Goal: Task Accomplishment & Management: Manage account settings

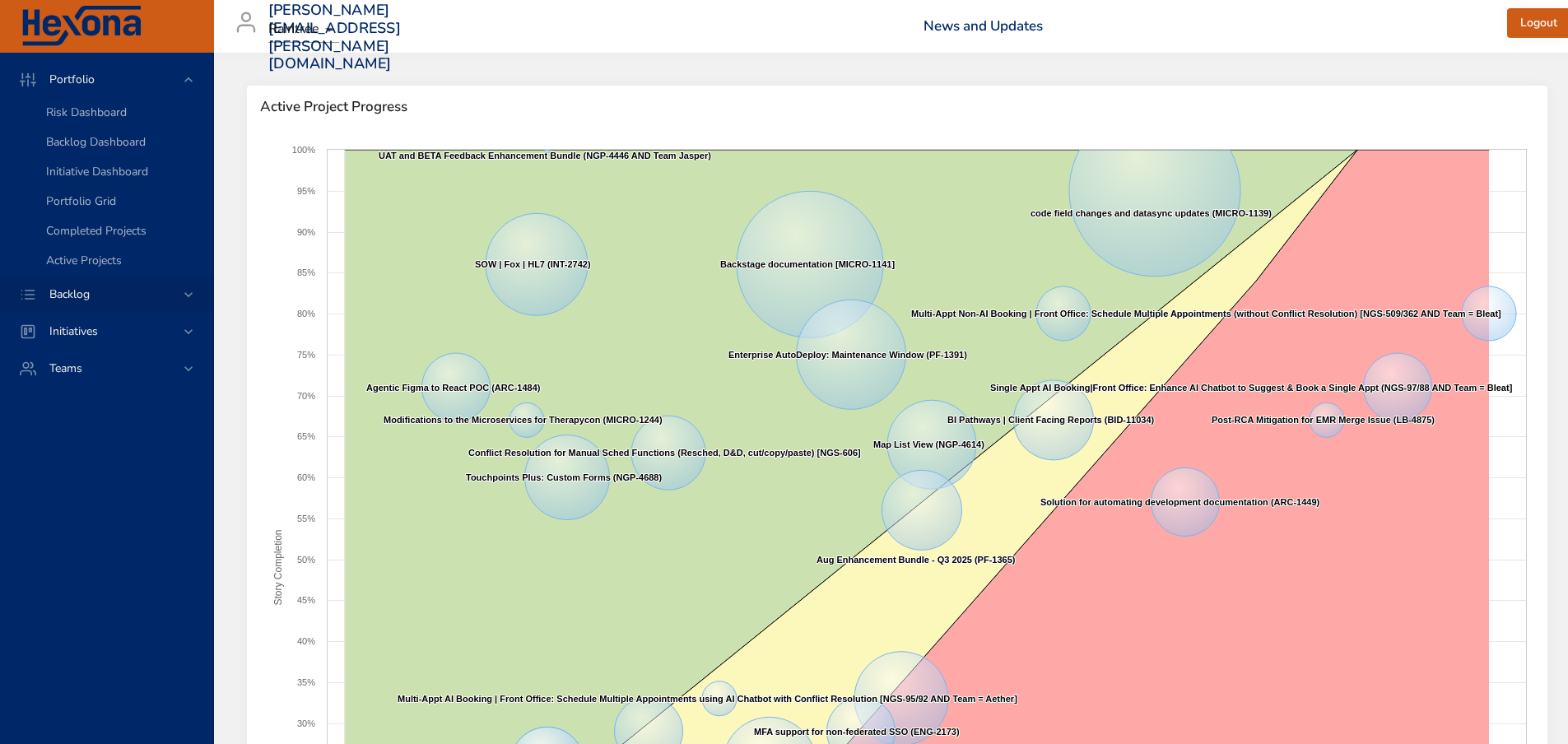
click at [113, 295] on div "Backlog" at bounding box center [109, 294] width 144 height 17
click at [78, 144] on span "Backlog Details" at bounding box center [86, 149] width 79 height 16
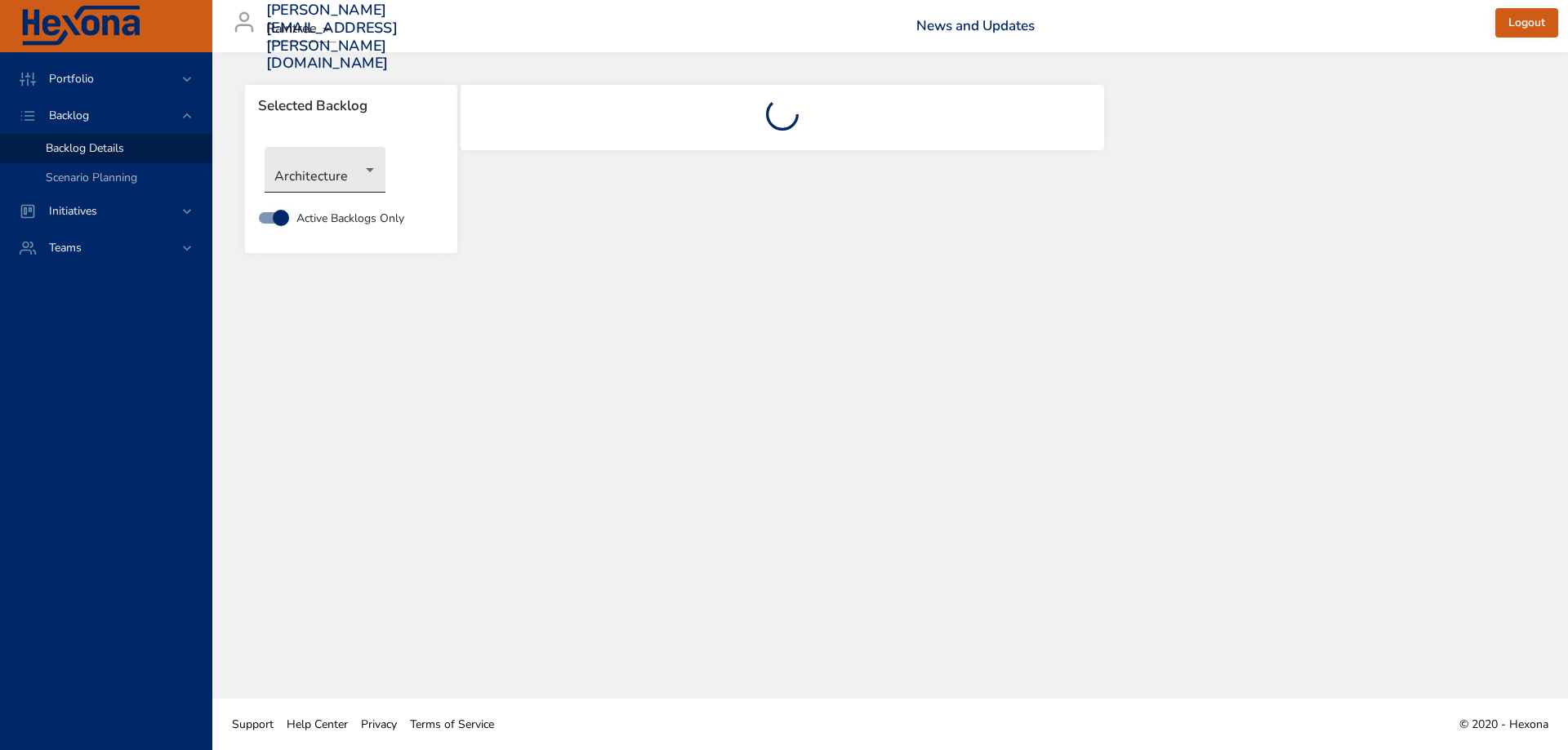
click at [347, 174] on body "Portfolio Backlog Backlog Details Scenario Planning Initiatives Teams meghan.du…" at bounding box center [784, 375] width 1568 height 750
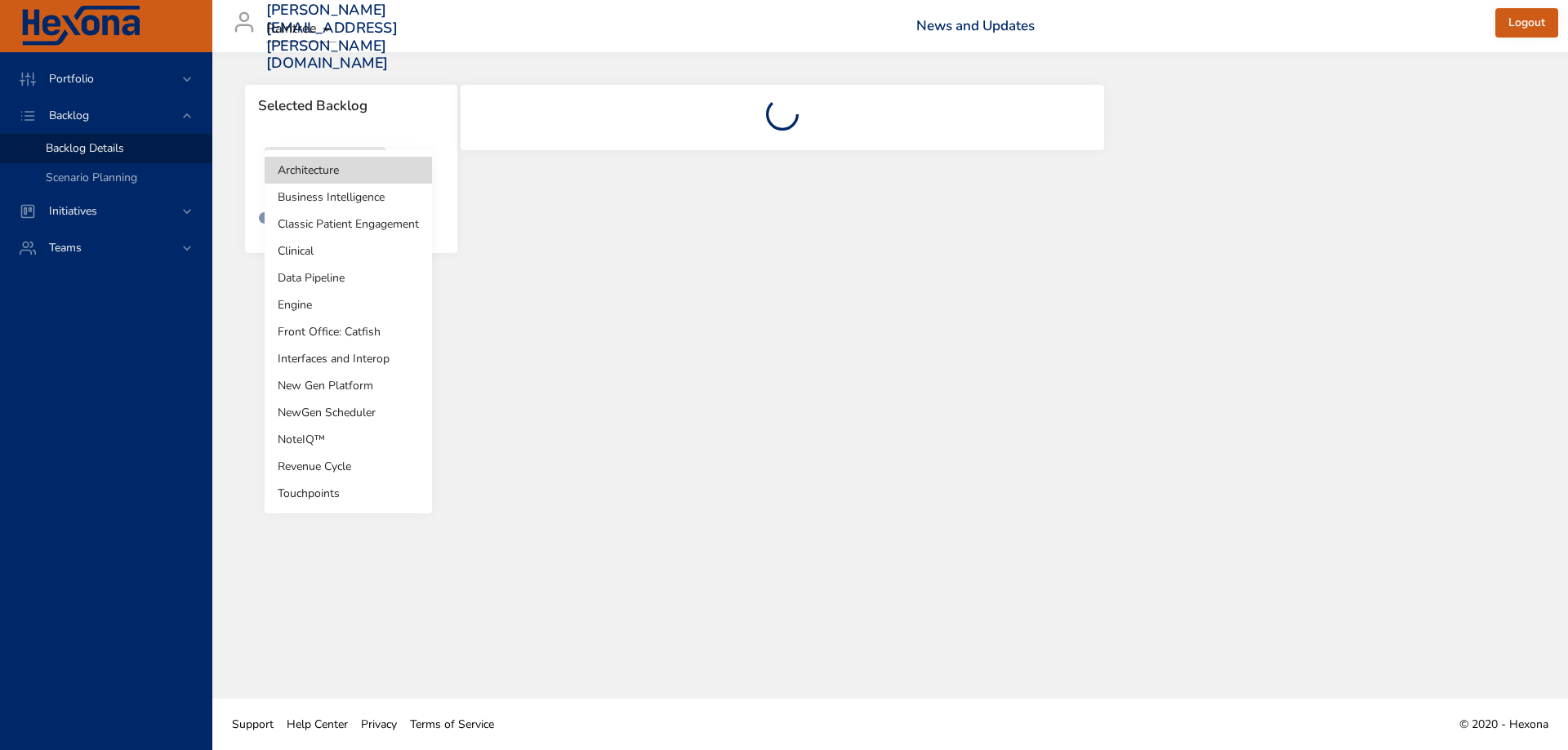
click at [346, 256] on li "Clinical" at bounding box center [347, 252] width 167 height 27
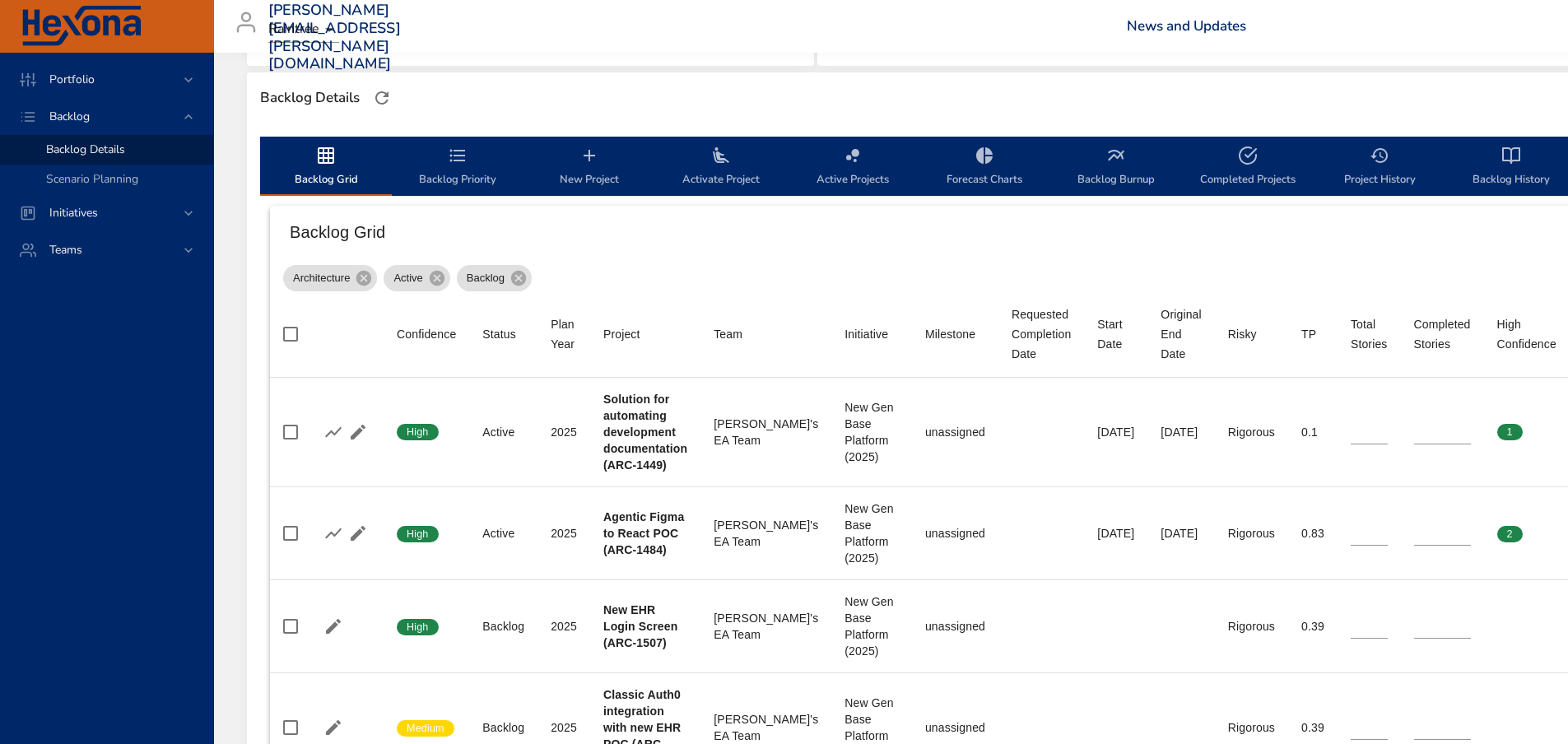
scroll to position [164, 0]
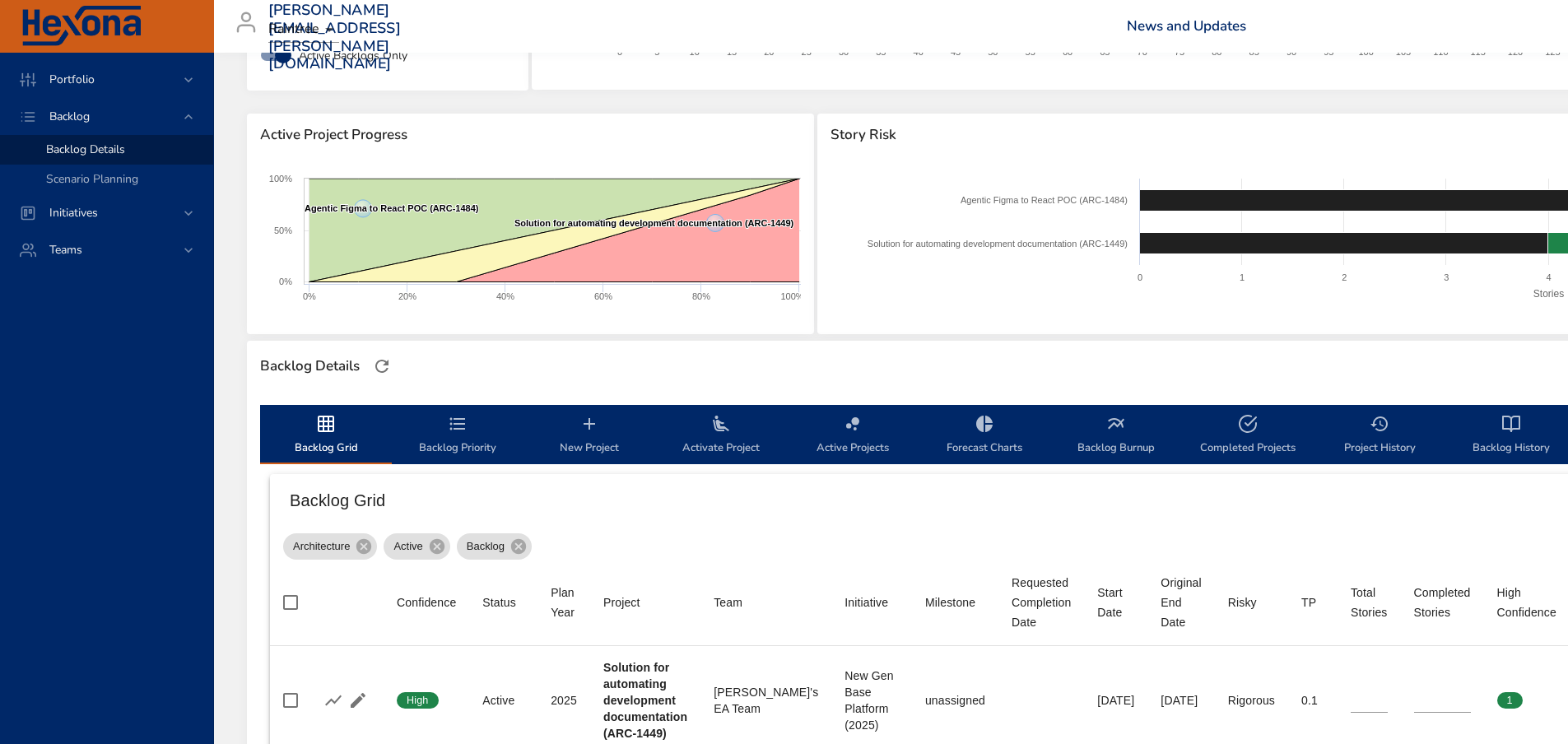
type input "*"
type input "**"
type input "*"
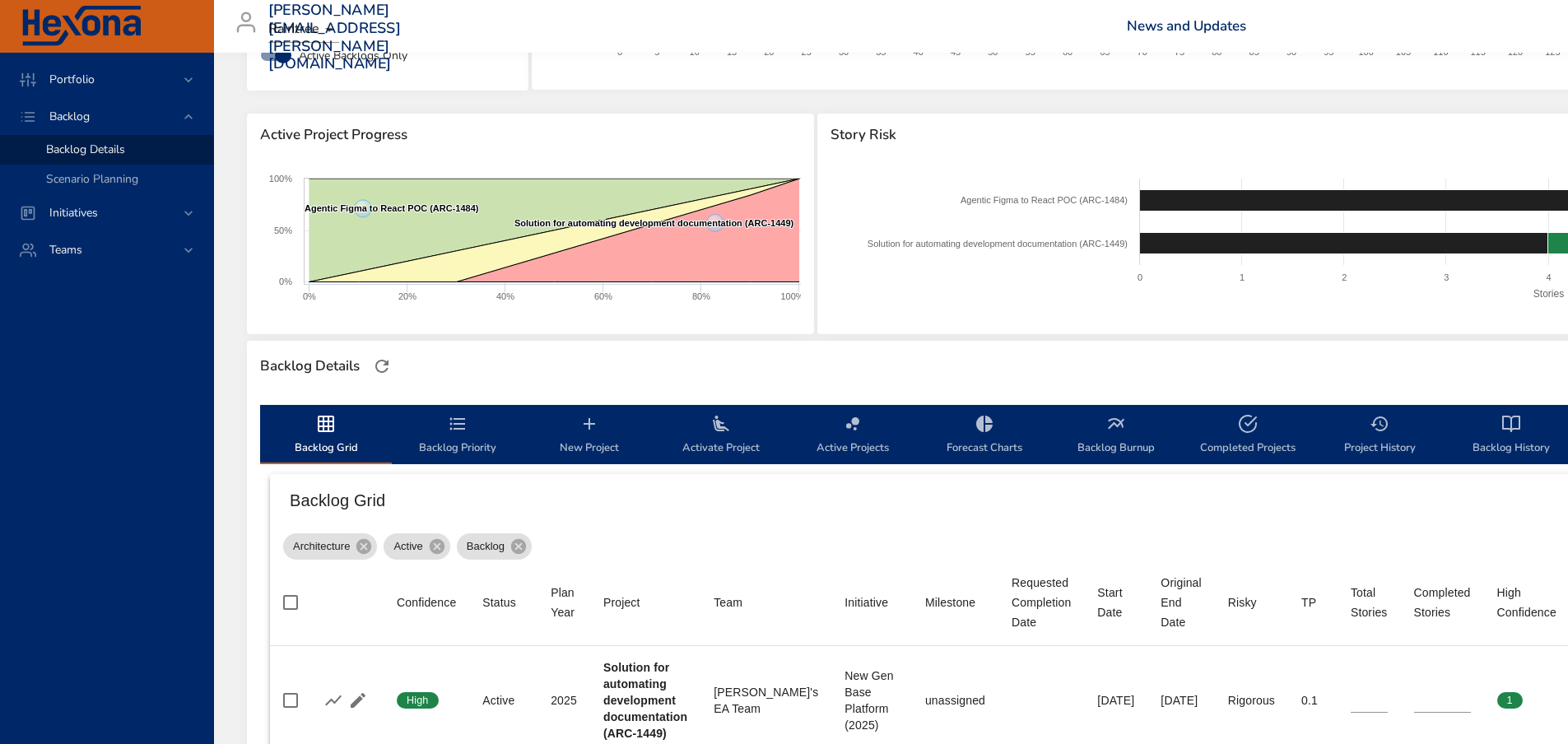
type input "*"
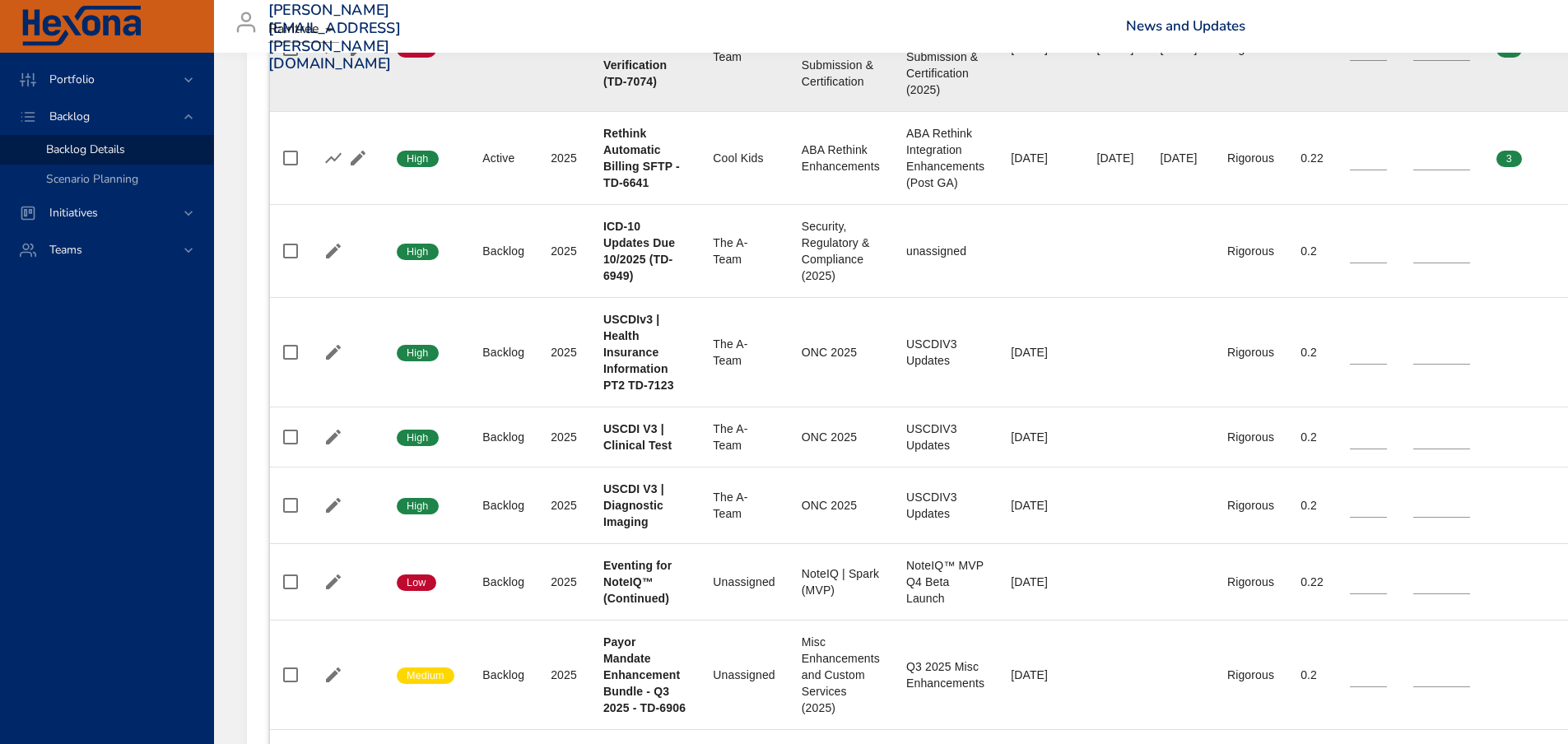
scroll to position [987, 0]
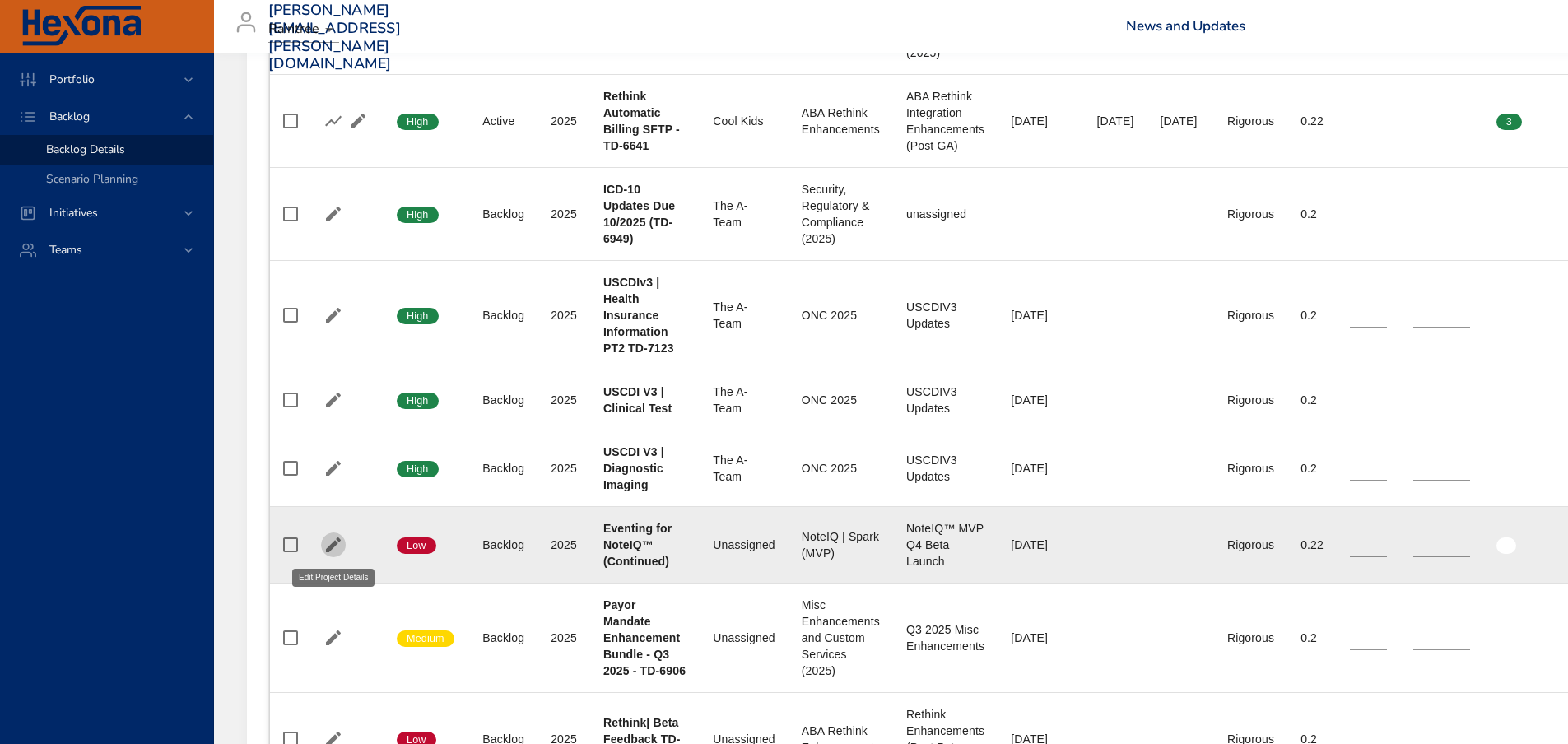
click at [323, 544] on button "button" at bounding box center [333, 544] width 25 height 25
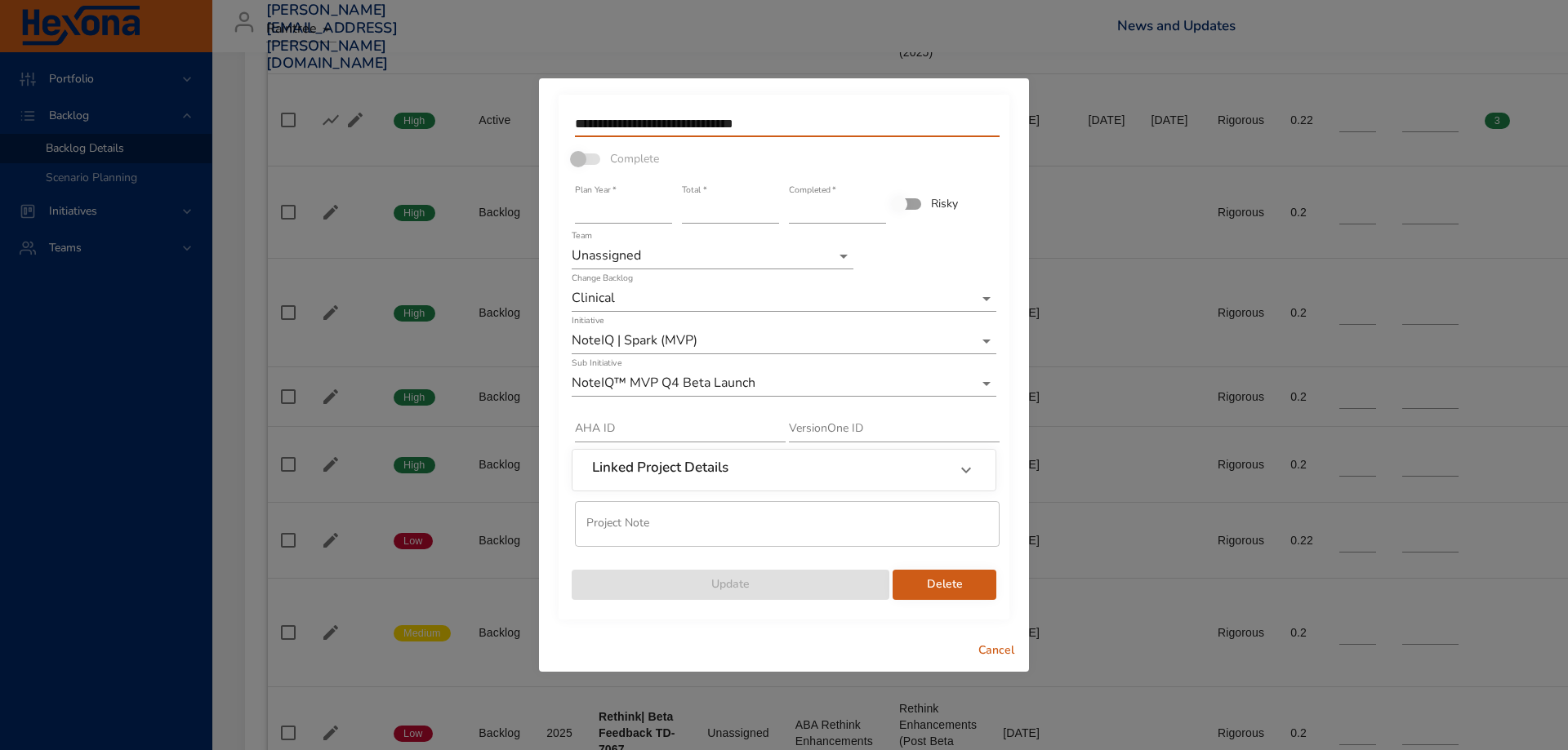
click at [834, 116] on input "**********" at bounding box center [786, 124] width 424 height 26
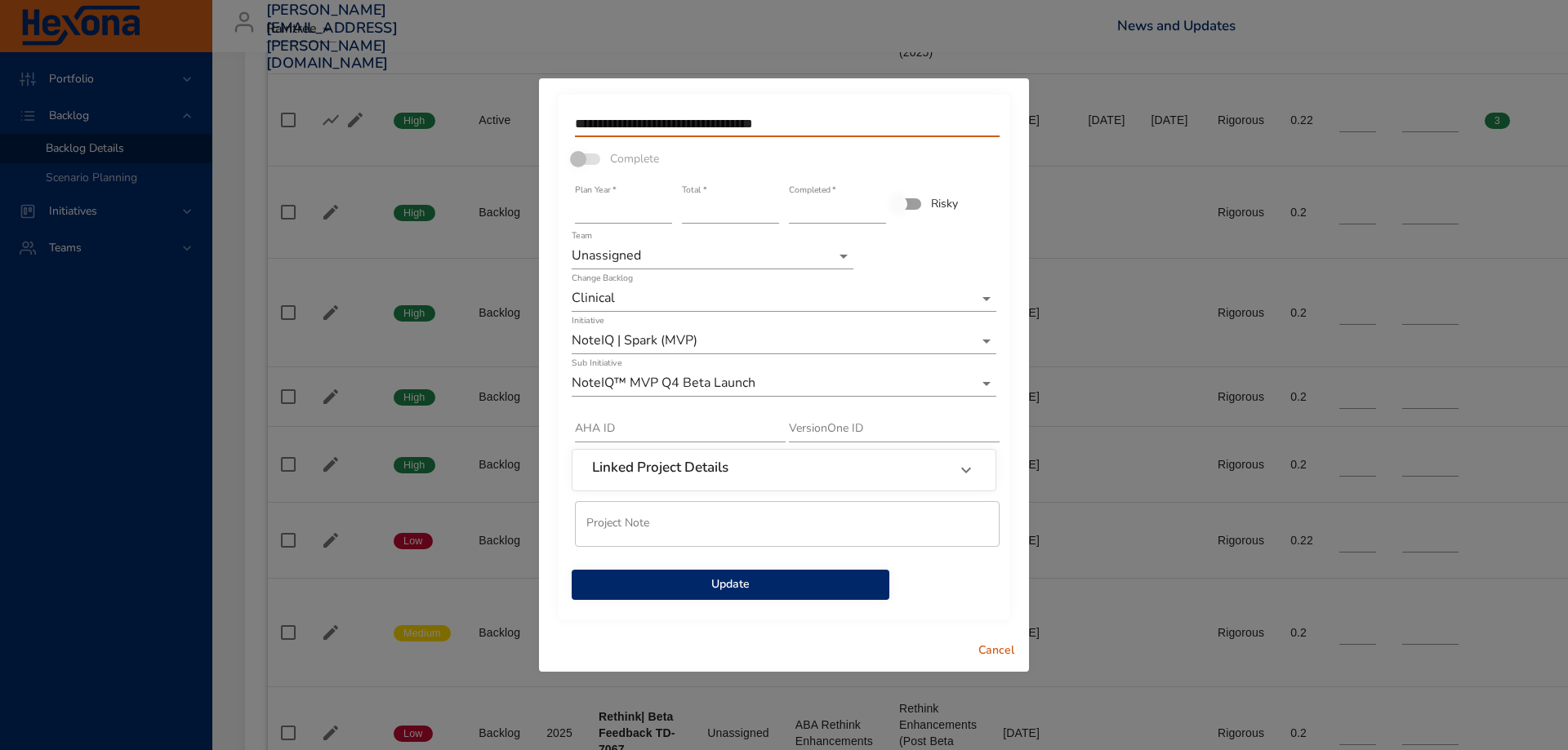
click at [900, 132] on input "**********" at bounding box center [786, 124] width 424 height 26
type input "**********"
click at [774, 212] on input "*" at bounding box center [730, 210] width 97 height 26
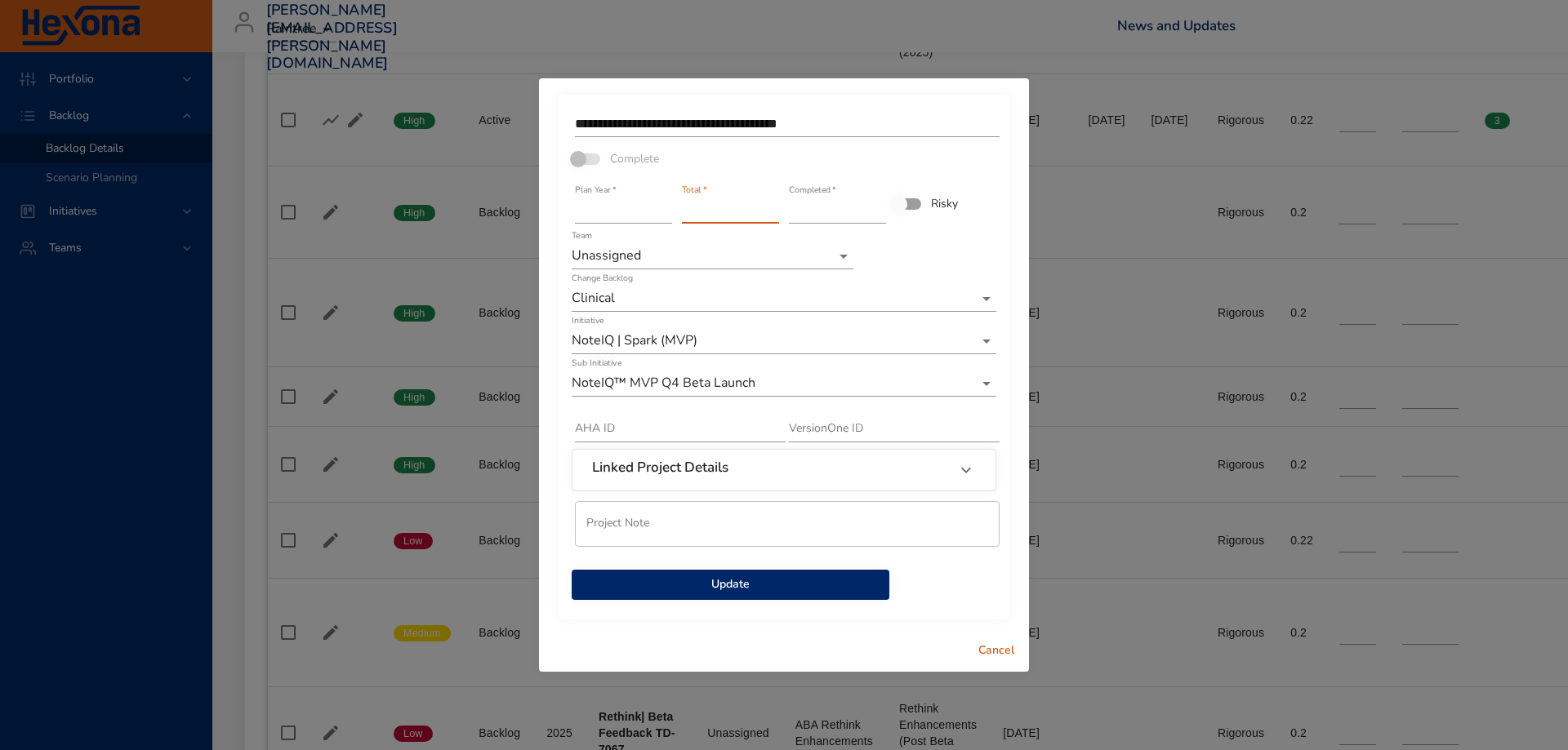
click at [774, 212] on input "*" at bounding box center [730, 210] width 97 height 26
type input "*"
click at [774, 212] on input "*" at bounding box center [730, 210] width 97 height 26
click at [728, 584] on span "Update" at bounding box center [730, 584] width 291 height 21
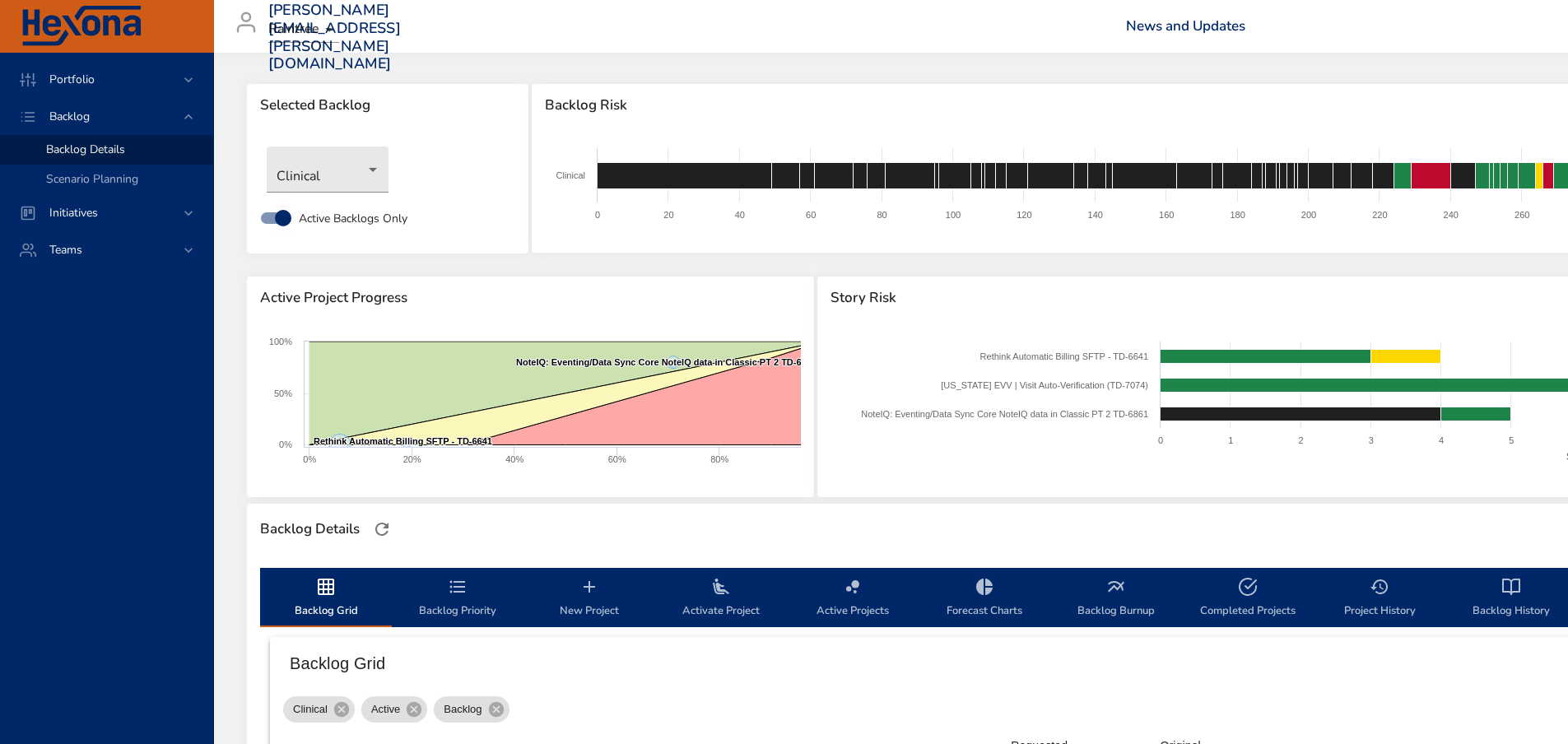
scroll to position [0, 0]
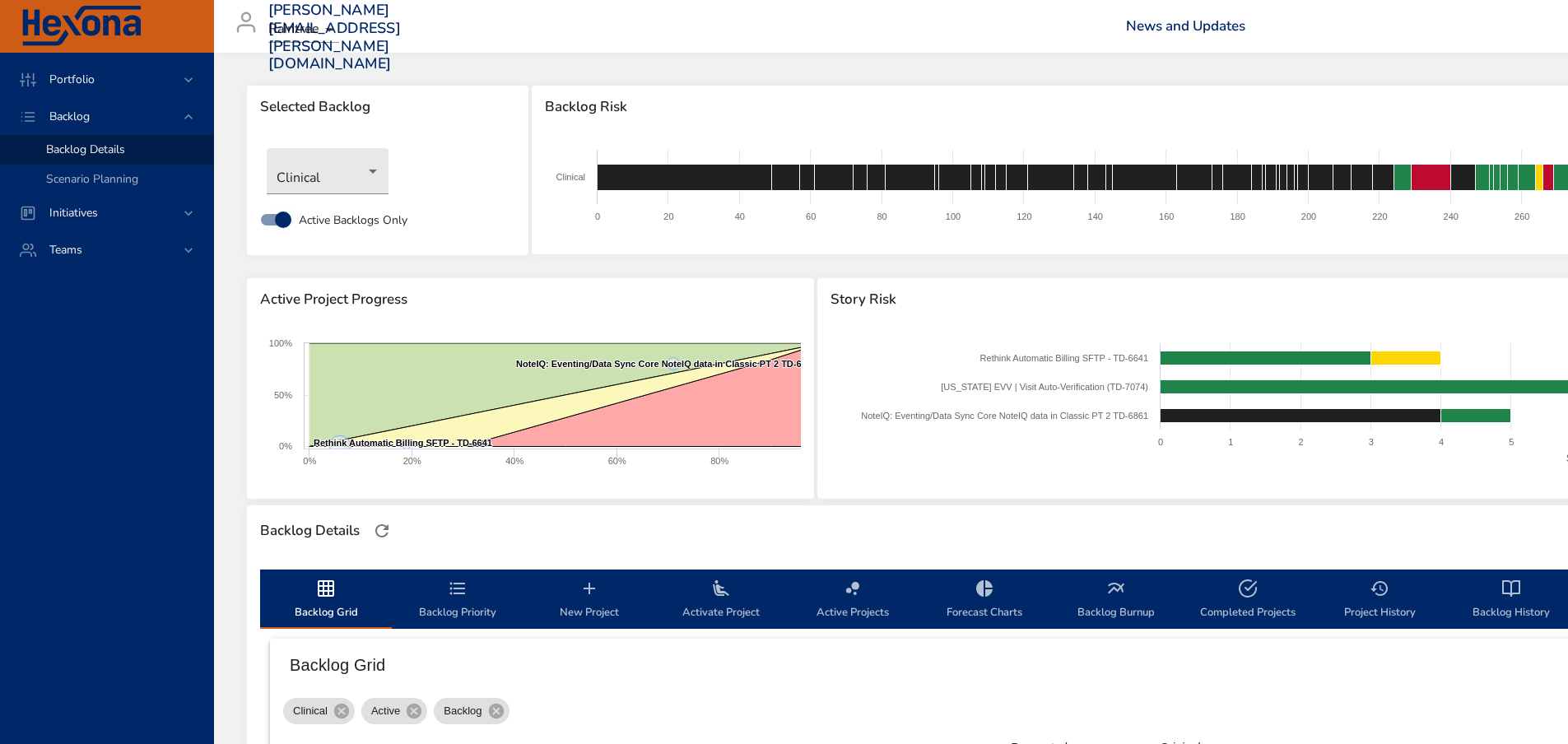
click at [1116, 587] on icon "backlog-tab" at bounding box center [1116, 588] width 20 height 20
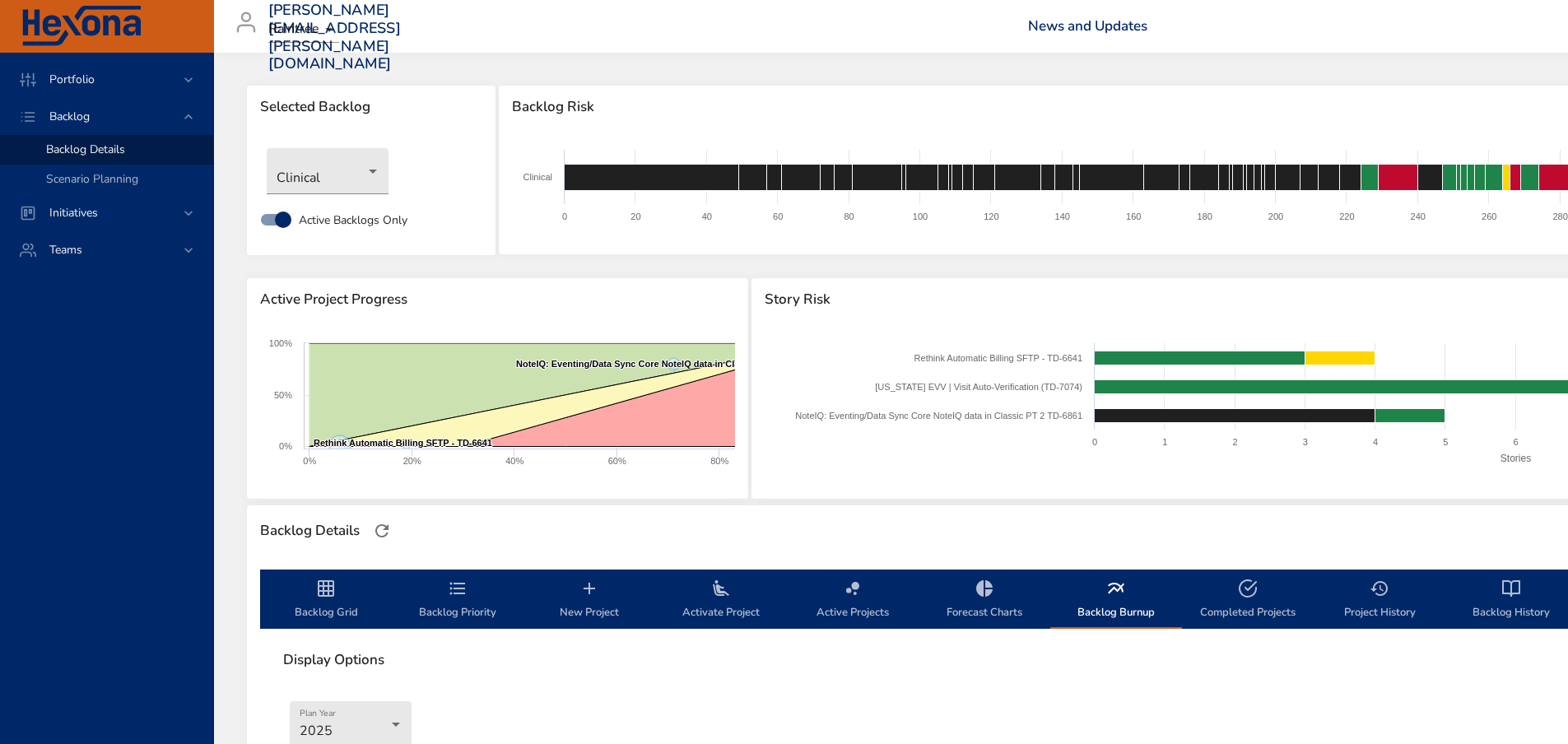
click at [1116, 587] on icon "backlog-tab" at bounding box center [1116, 588] width 20 height 20
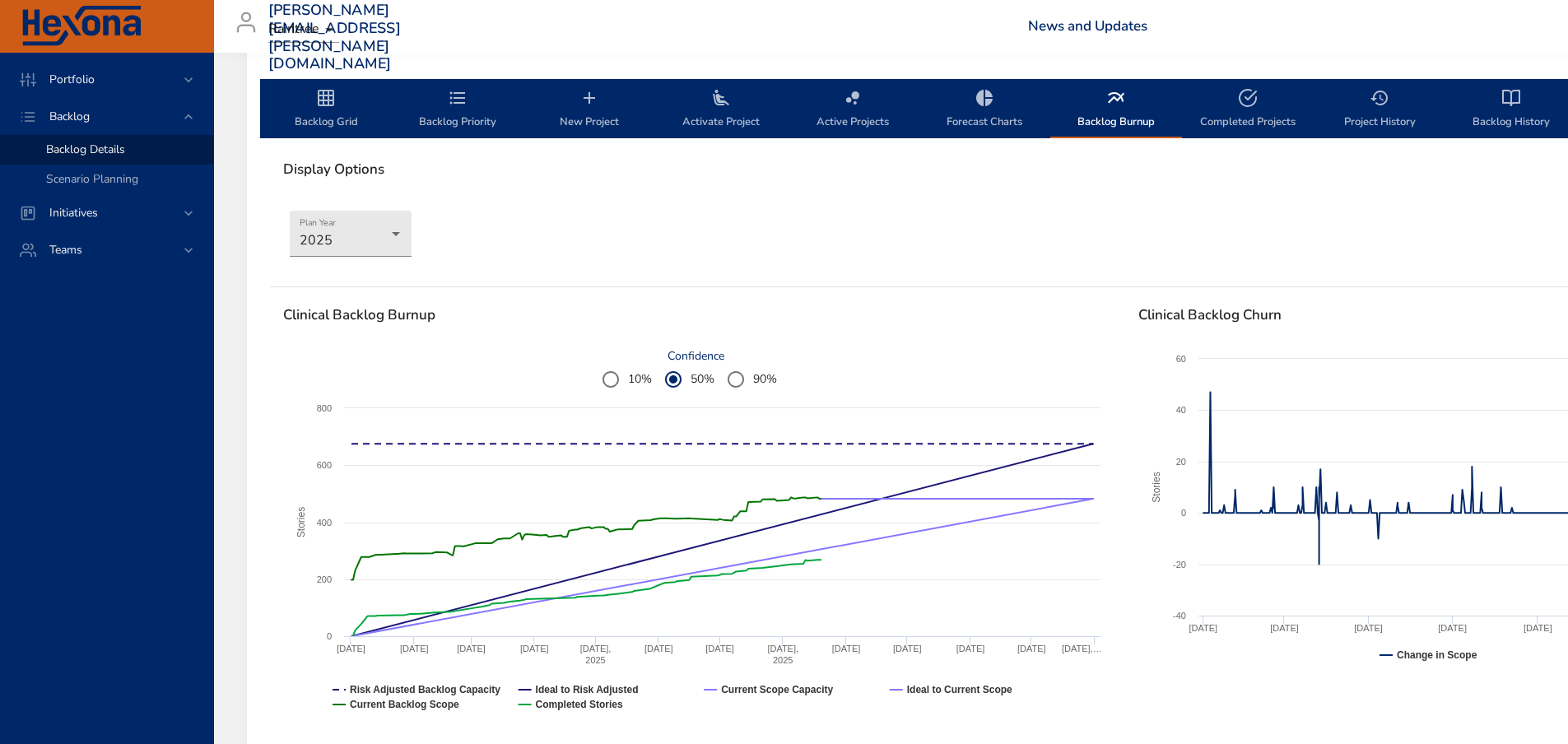
scroll to position [393, 0]
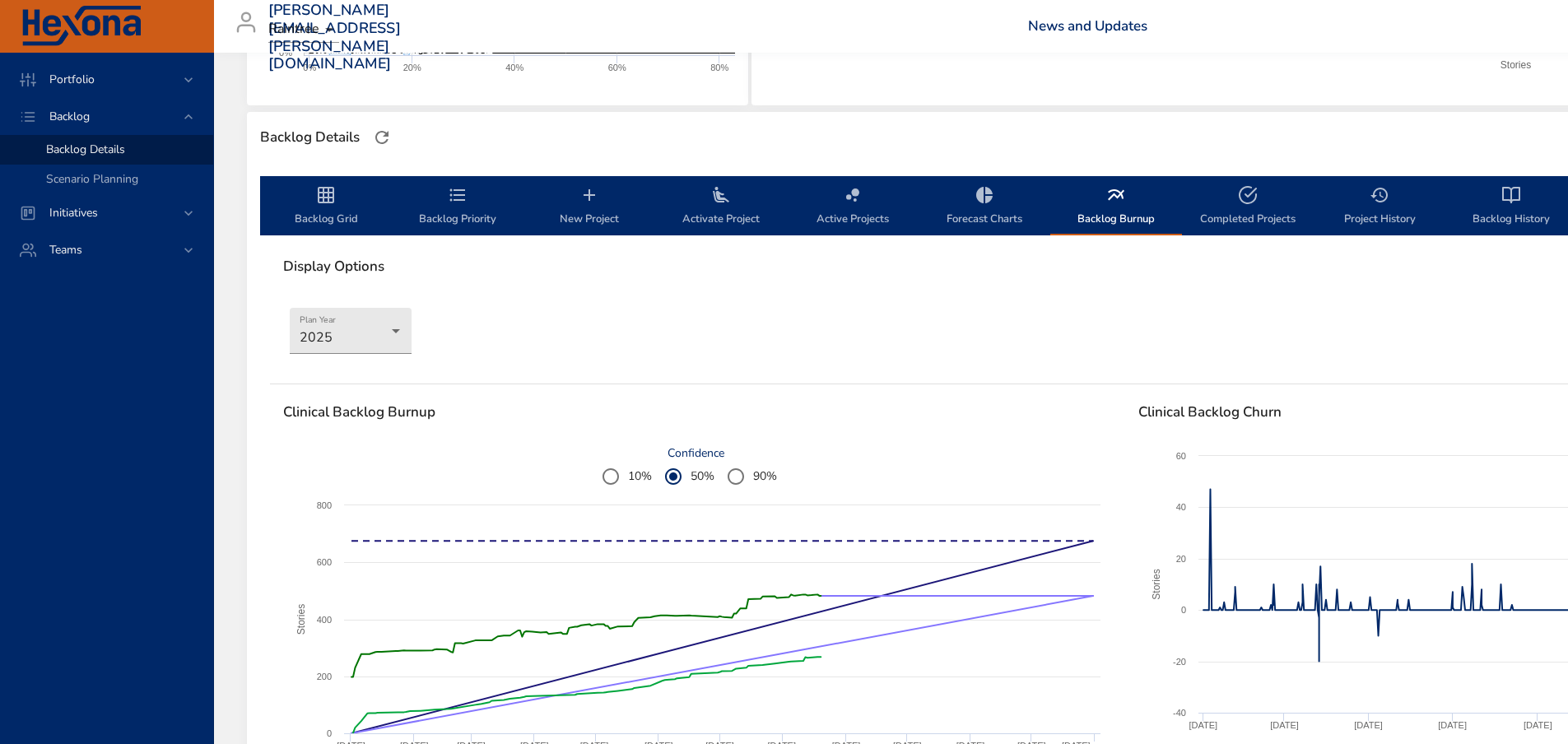
click at [458, 193] on icon "backlog-tab" at bounding box center [458, 195] width 20 height 20
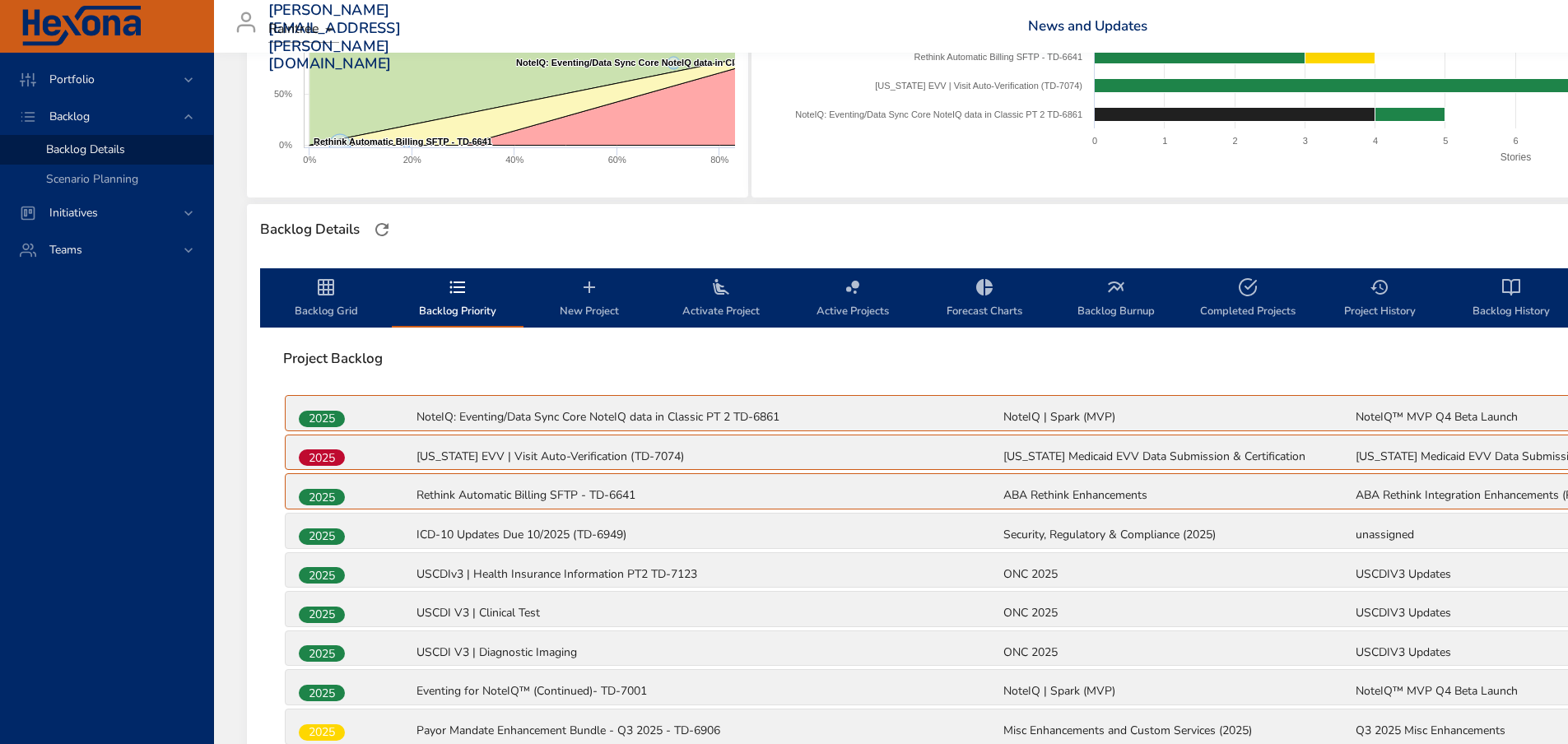
scroll to position [264, 0]
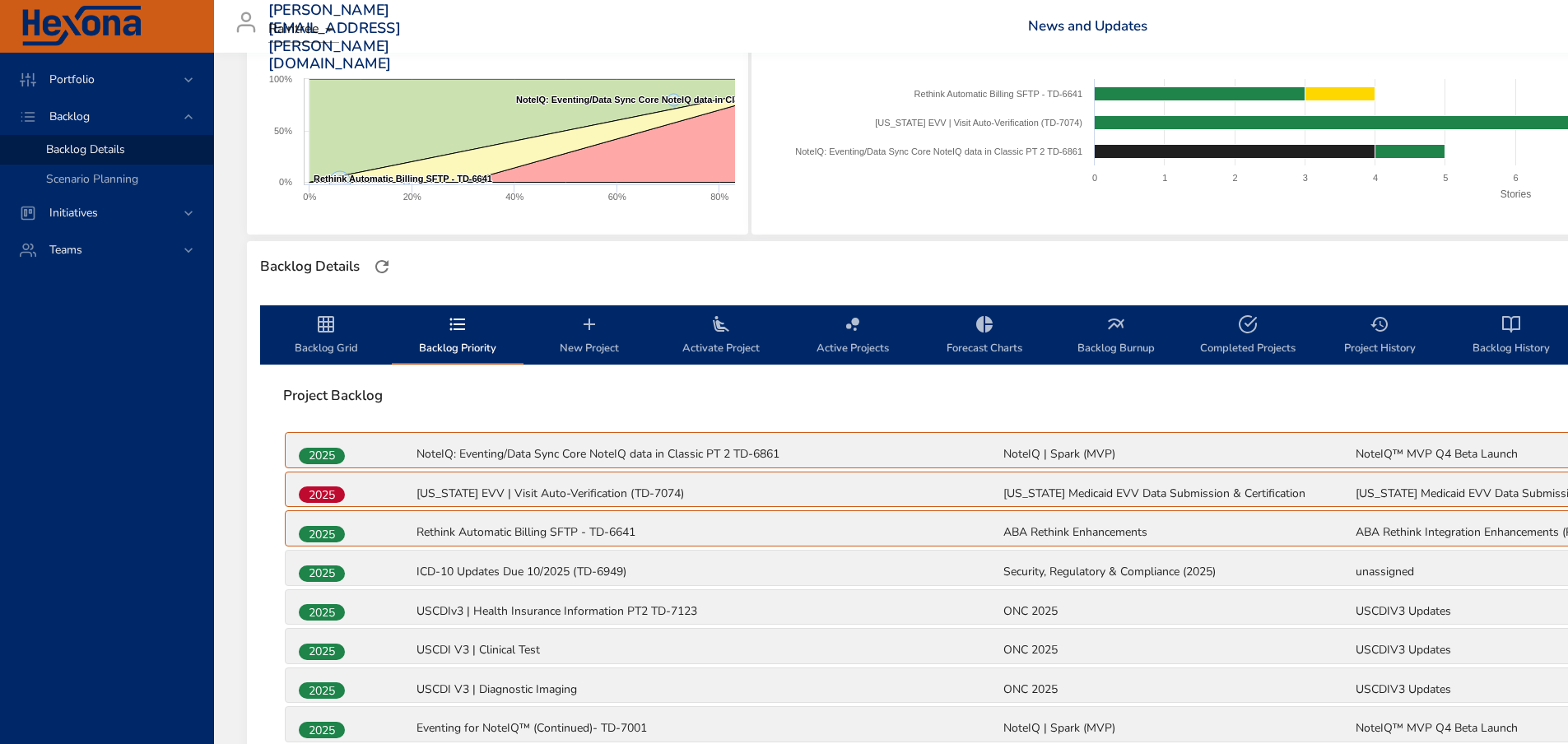
click at [325, 336] on span "Backlog Grid" at bounding box center [326, 336] width 112 height 44
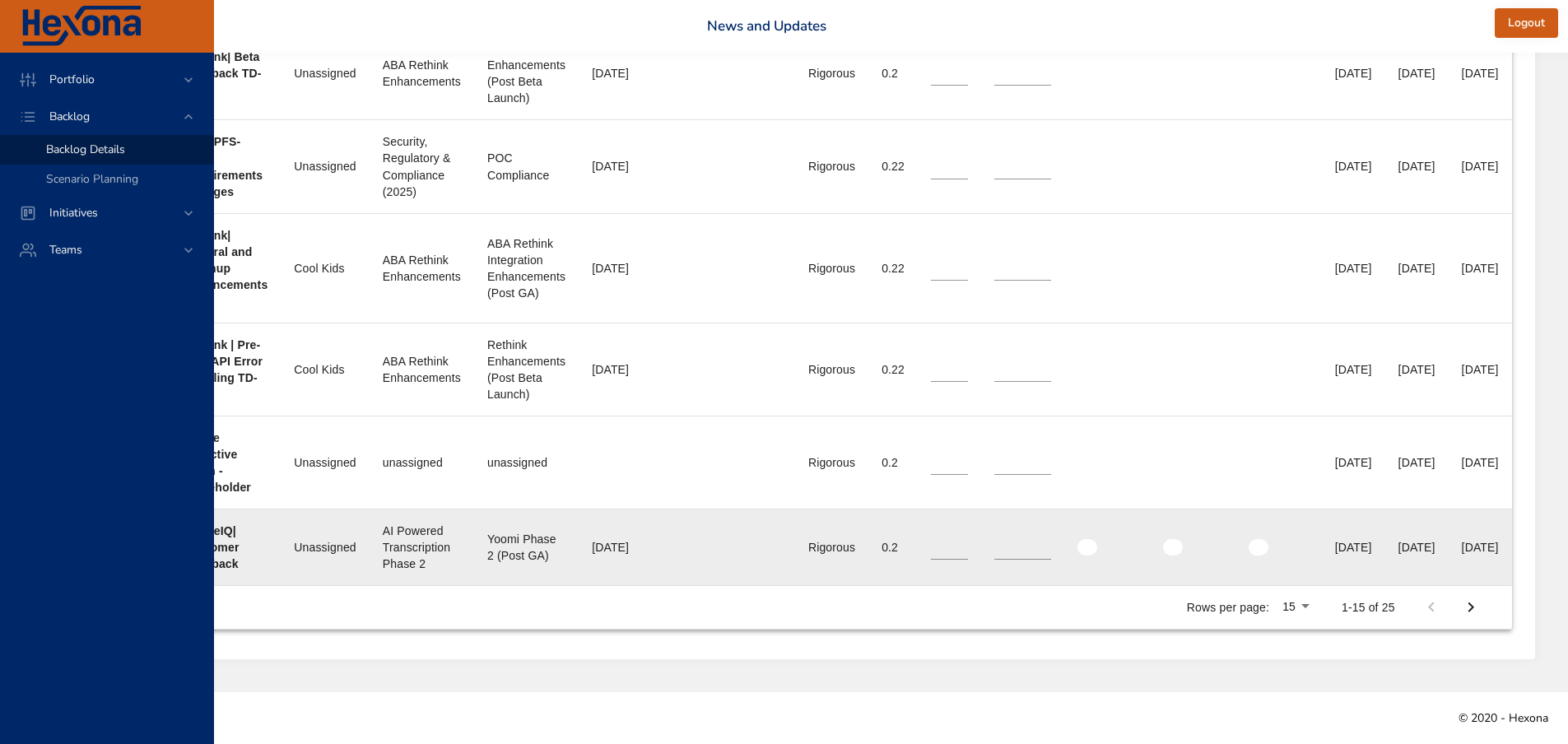
scroll to position [1669, 524]
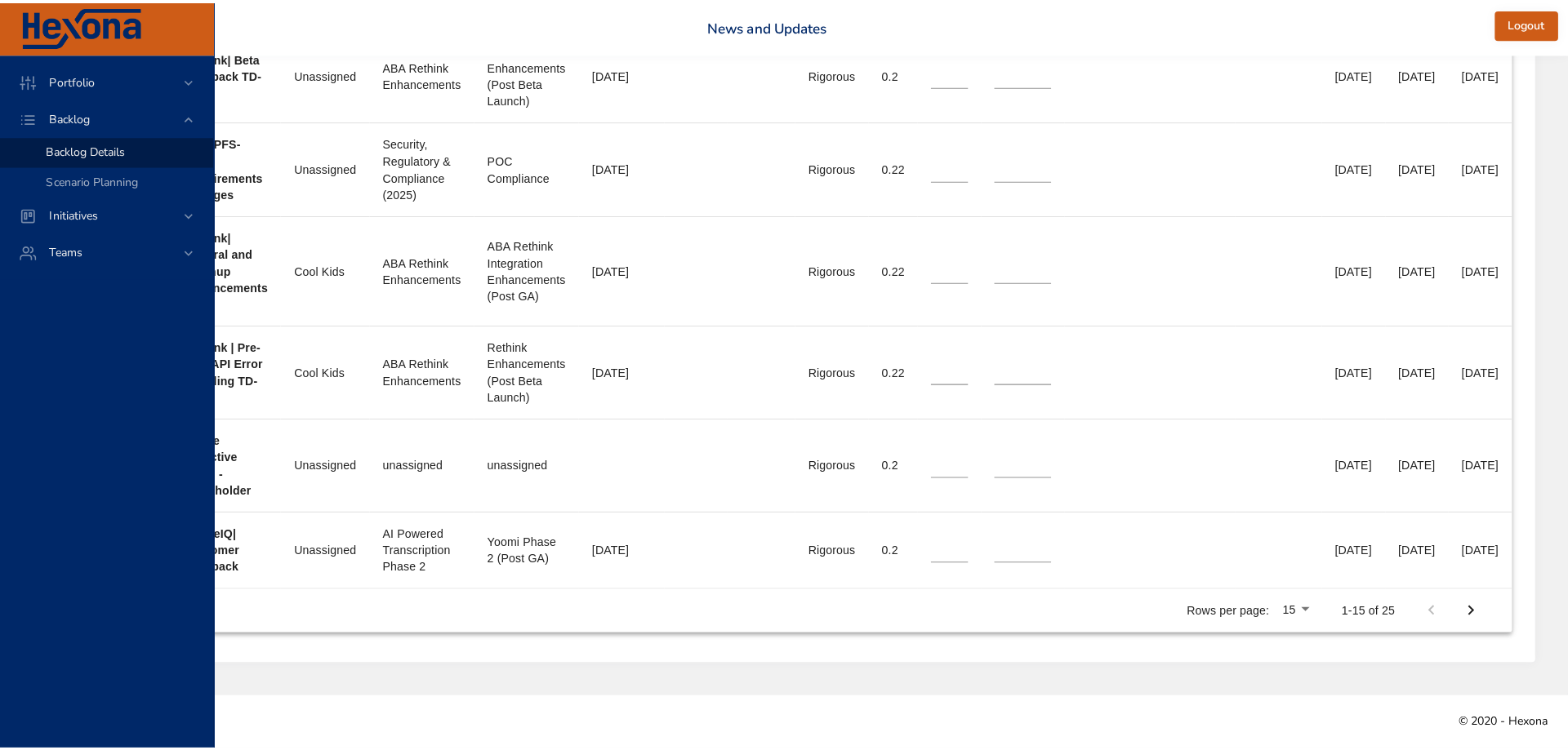
scroll to position [1644, 508]
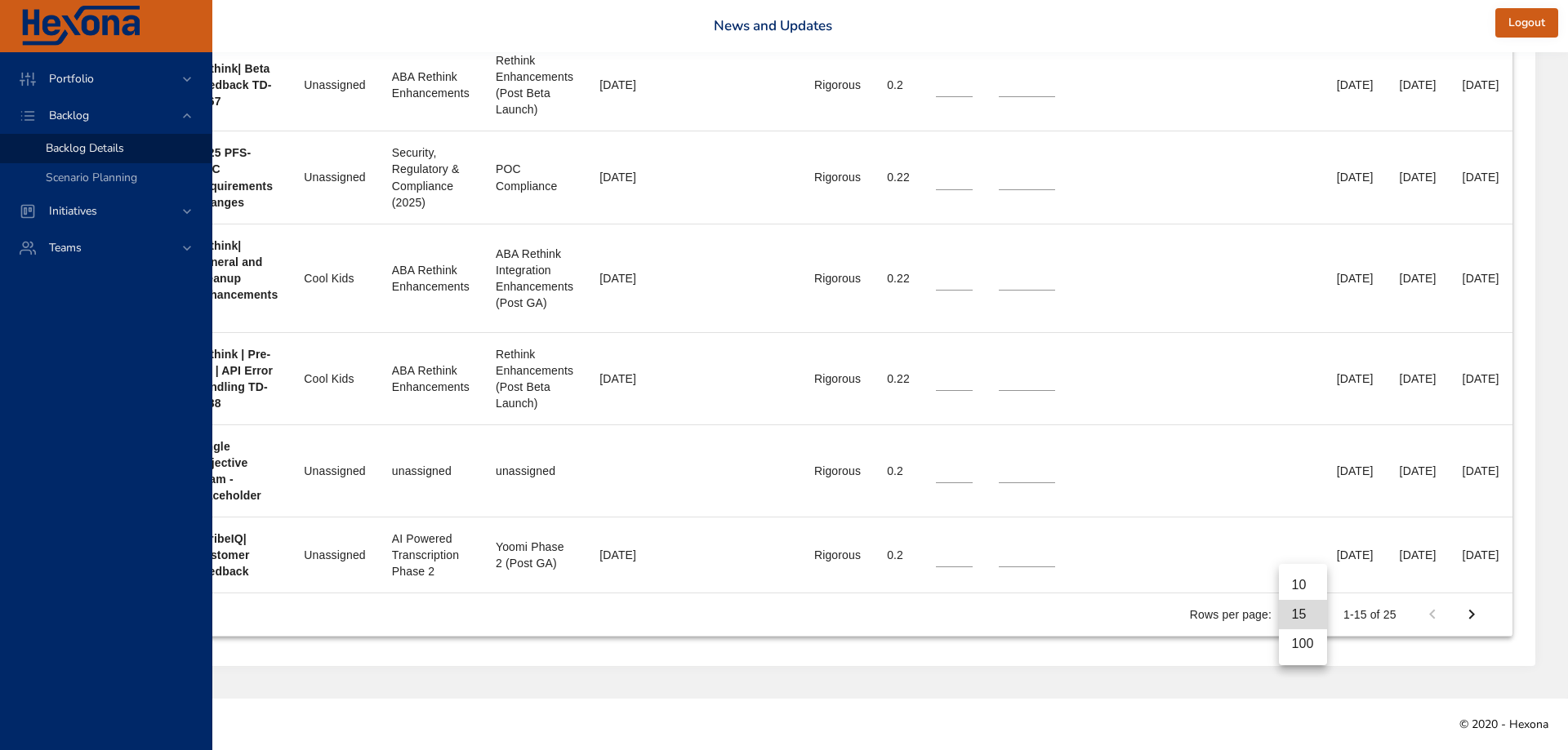
click at [1302, 644] on li "100" at bounding box center [1302, 644] width 48 height 29
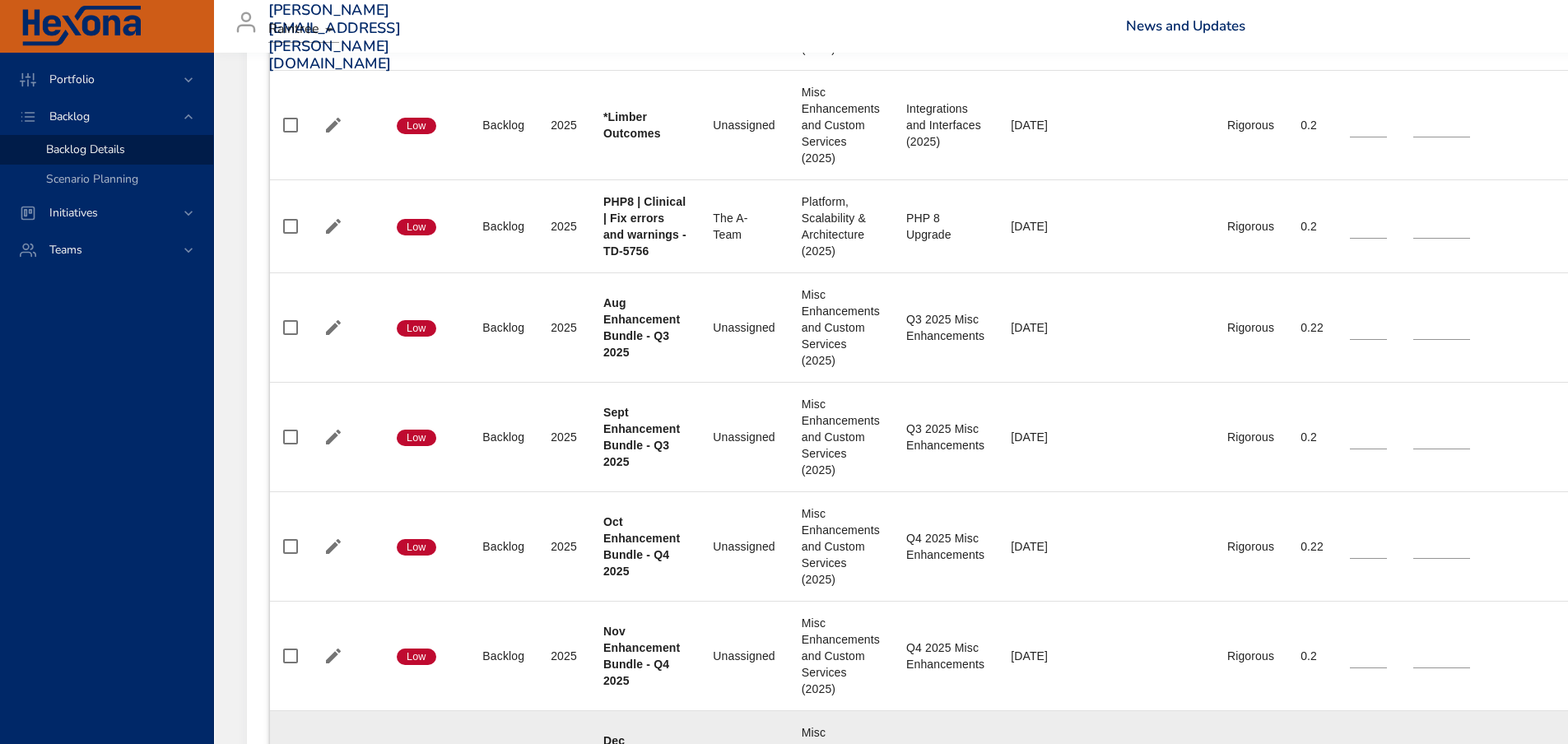
scroll to position [2258, 0]
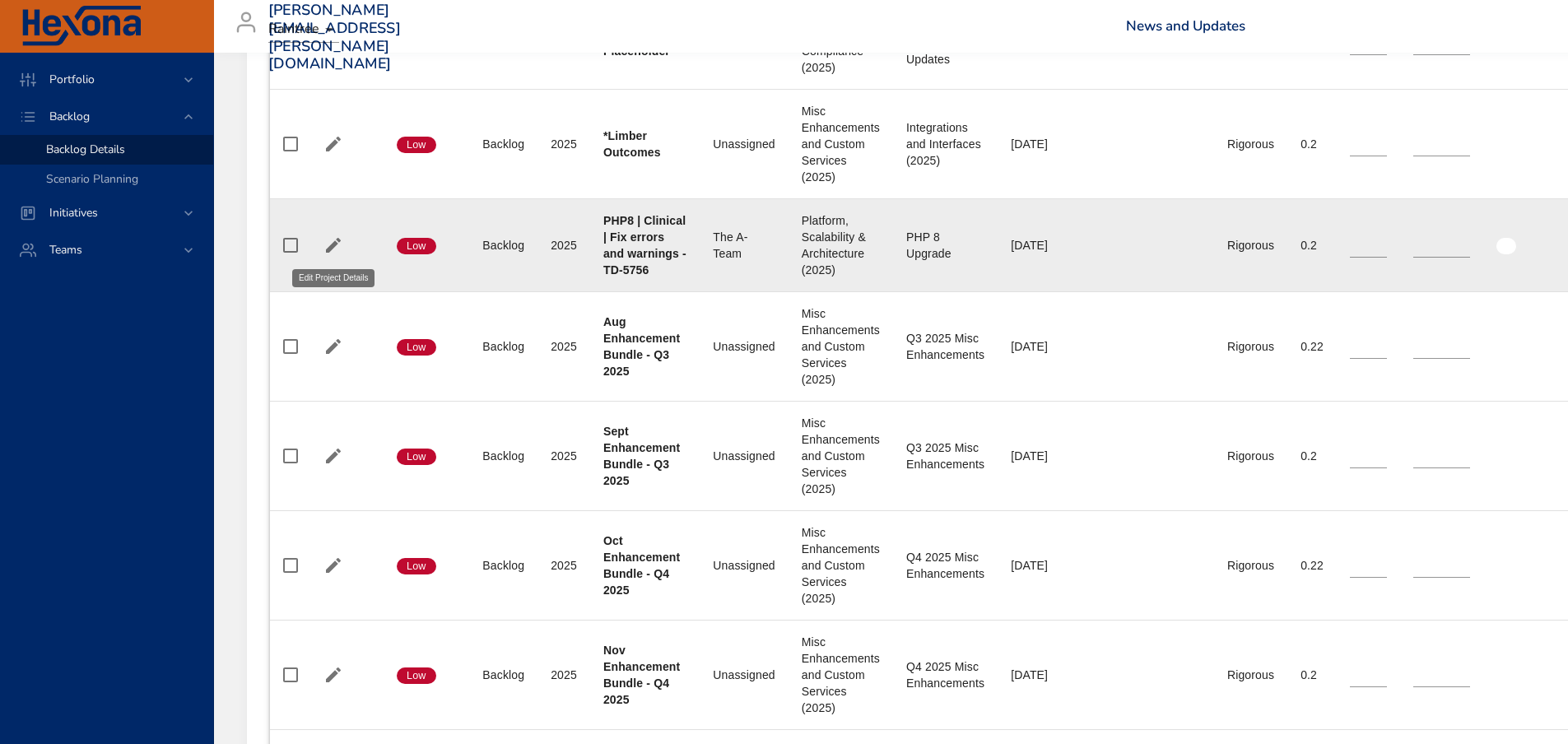
click at [326, 242] on icon "button" at bounding box center [334, 245] width 20 height 20
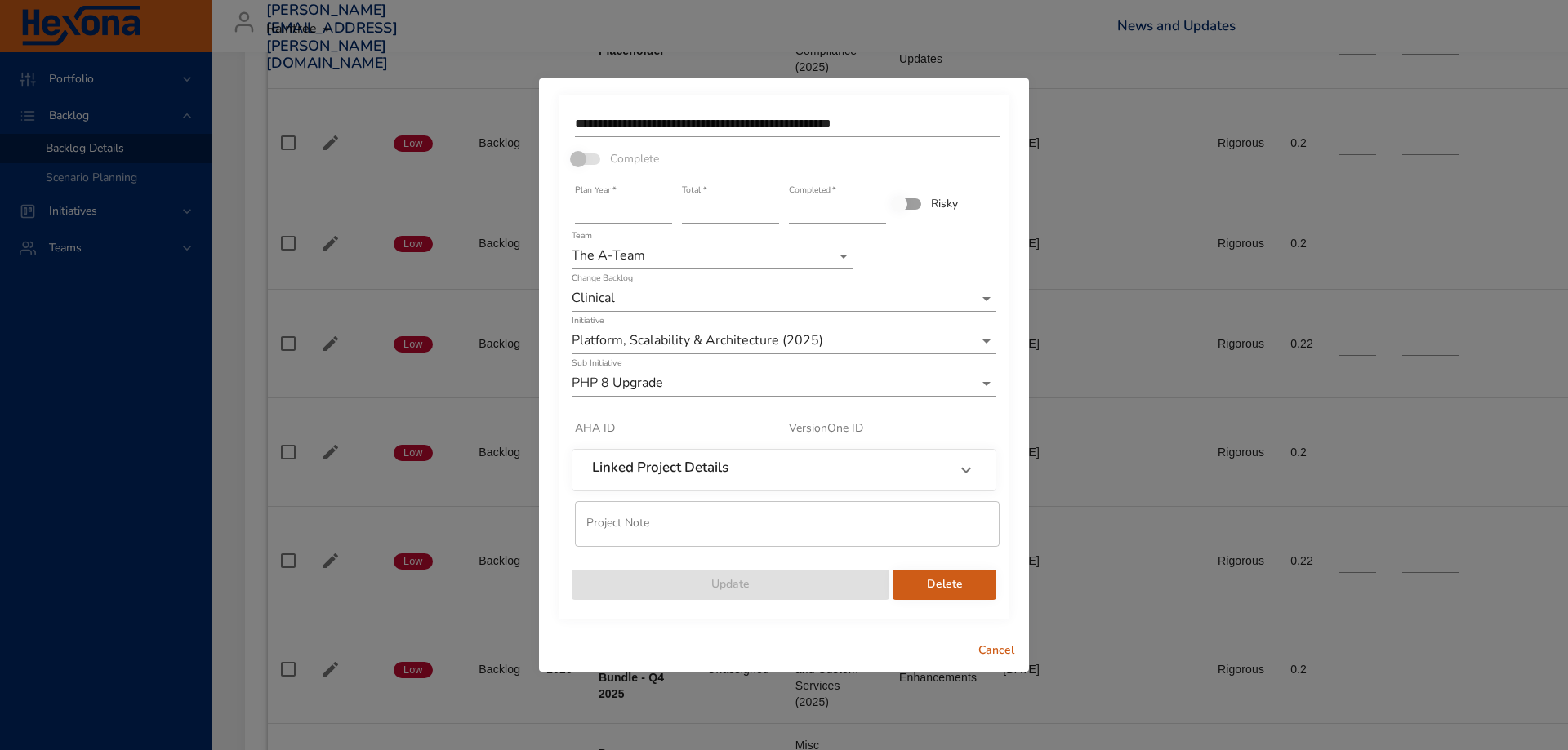
click at [580, 160] on span at bounding box center [586, 159] width 28 height 12
click at [992, 653] on span "Cancel" at bounding box center [995, 650] width 39 height 21
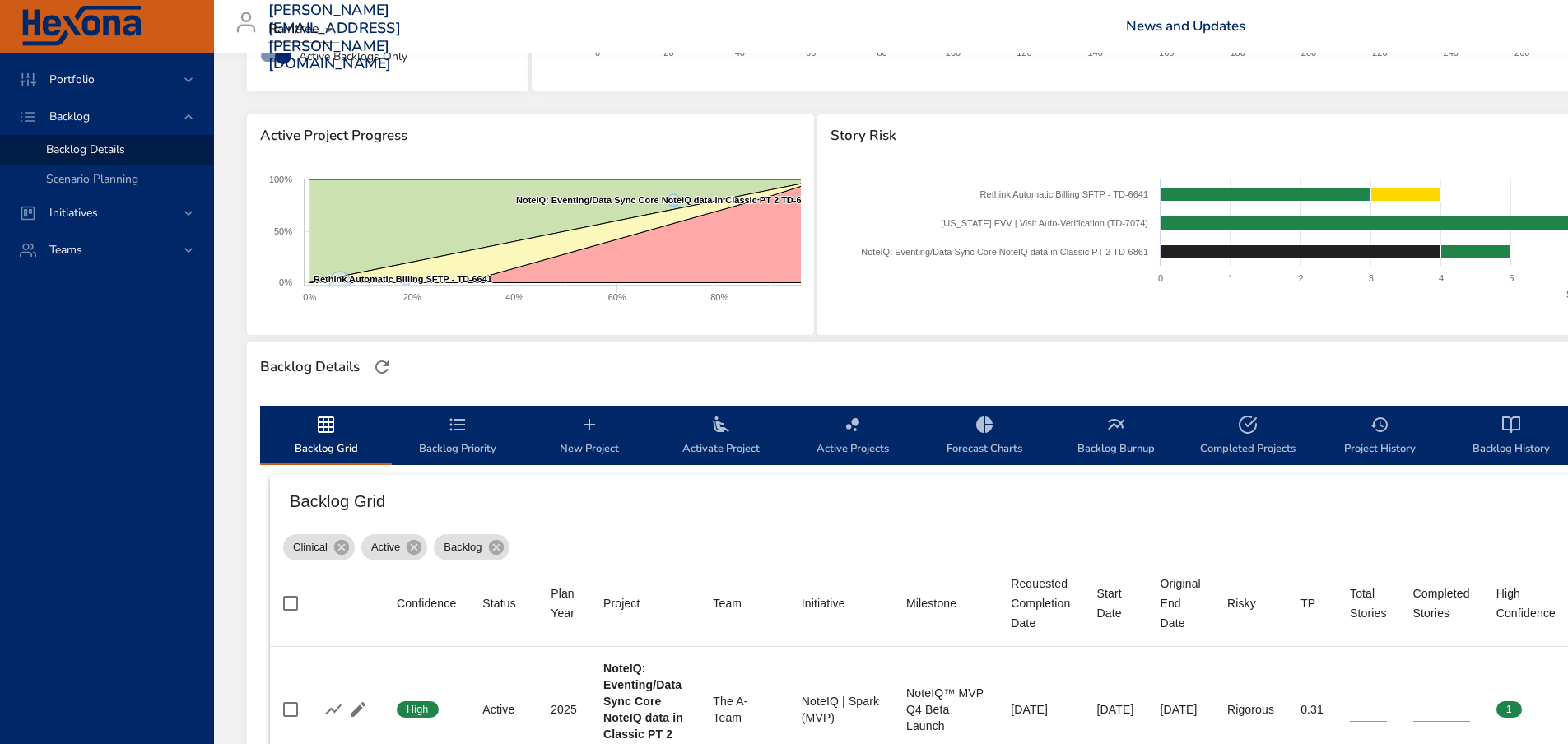
scroll to position [164, 0]
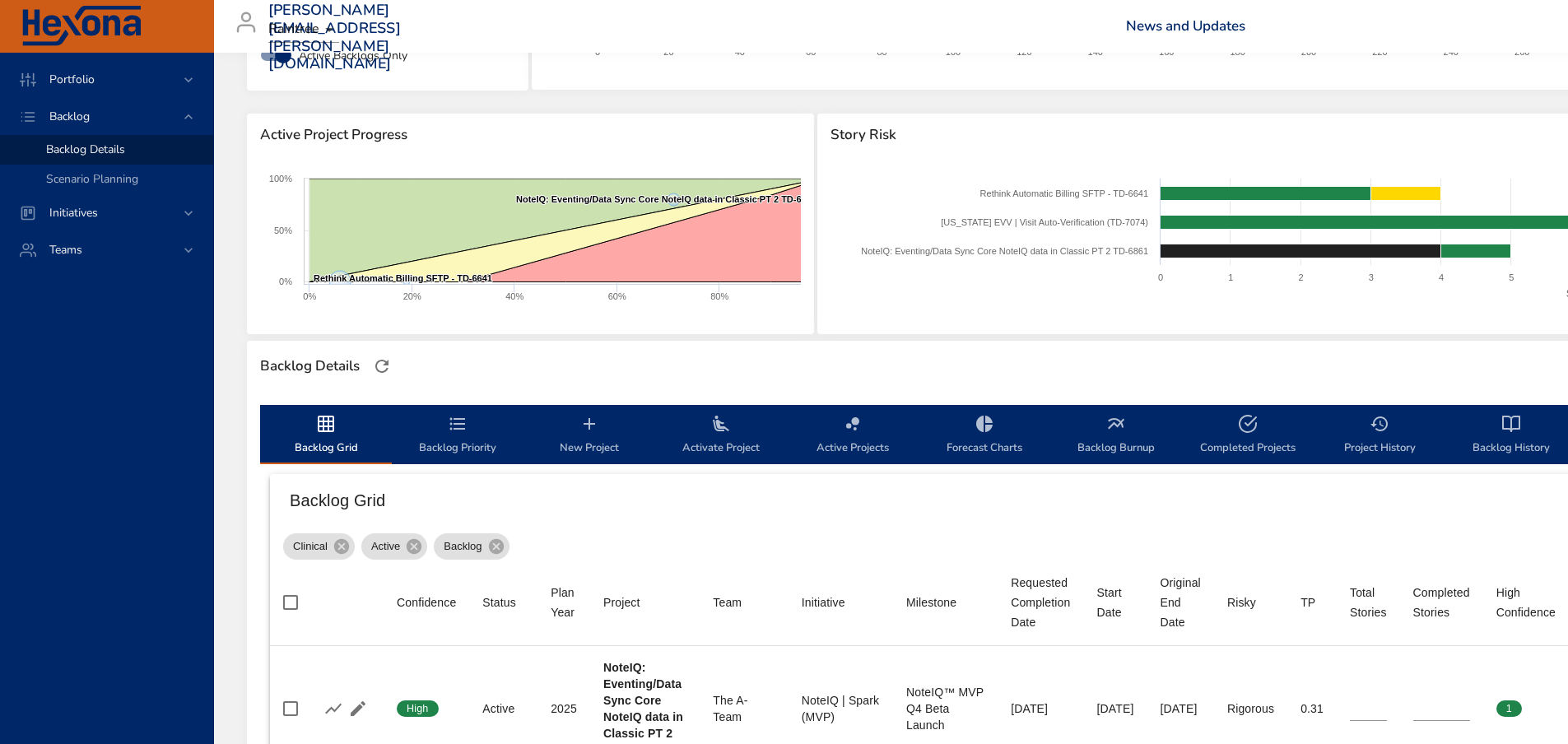
click at [728, 429] on icon "backlog-tab" at bounding box center [721, 423] width 16 height 16
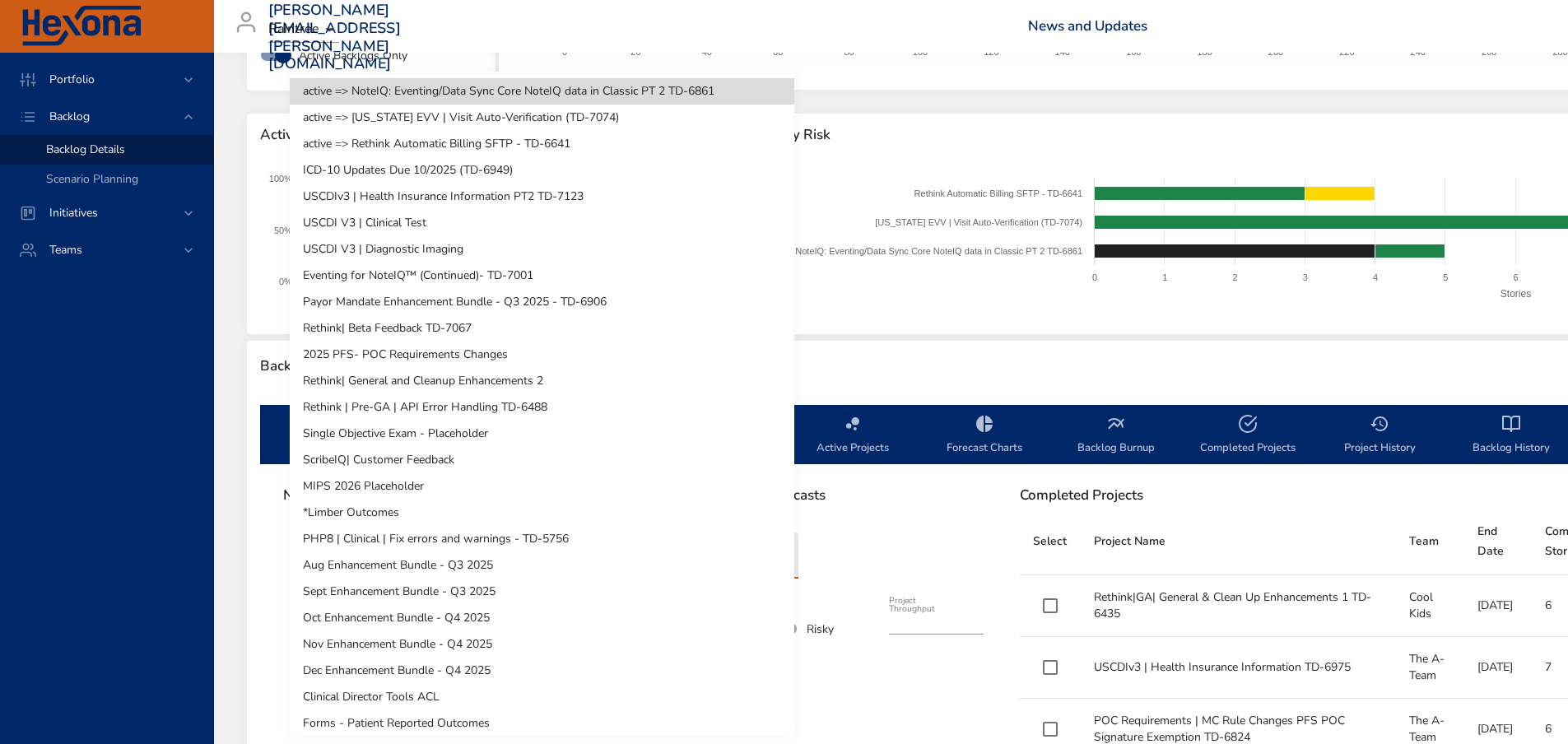
click at [772, 547] on body "Portfolio Backlog Backlog Details Scenario Planning Initiatives Teams meghan.du…" at bounding box center [784, 208] width 1568 height 744
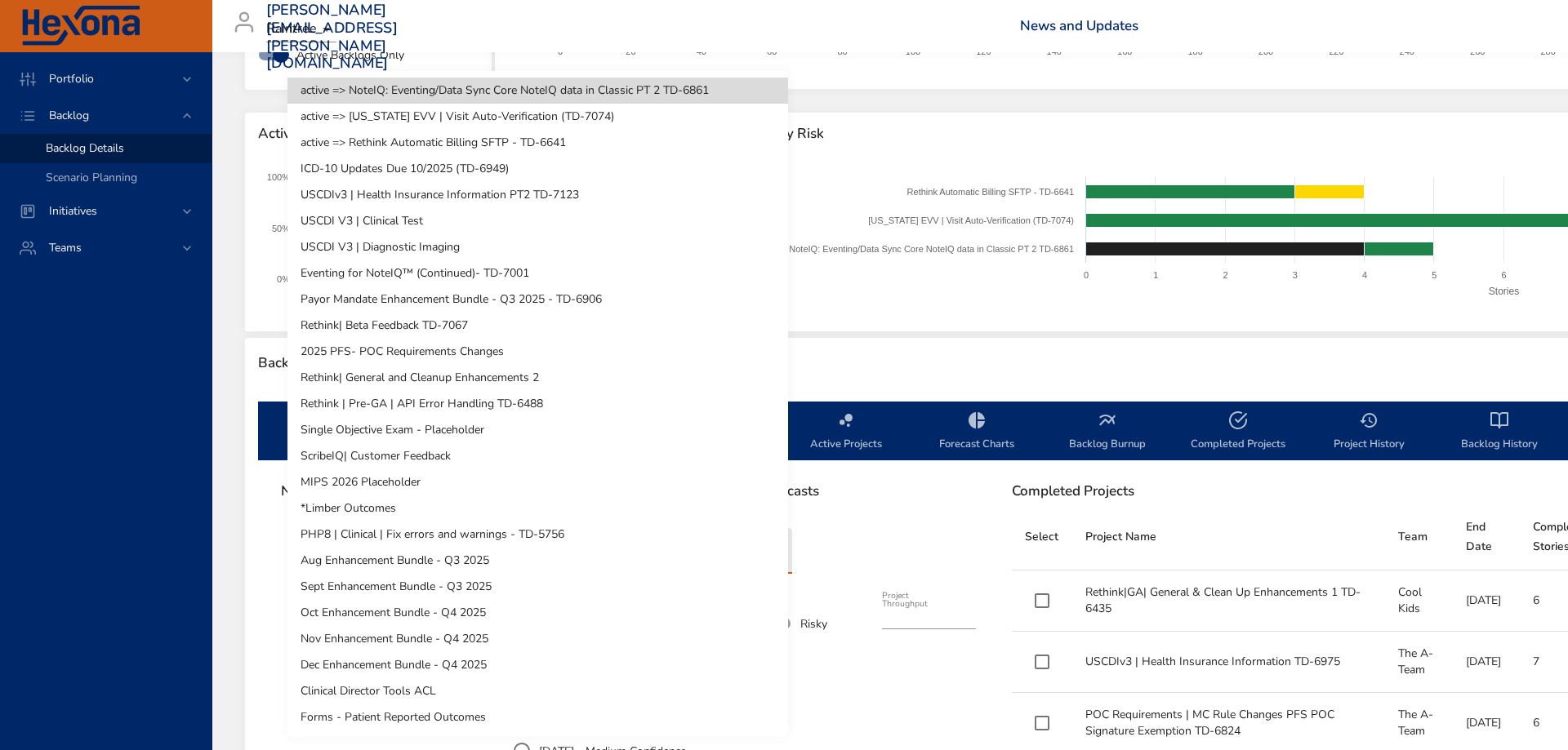
click at [505, 538] on li "PHP8 | Clinical | Fix errors and warnings - TD-5756" at bounding box center [537, 535] width 500 height 26
type input "**"
type input "***"
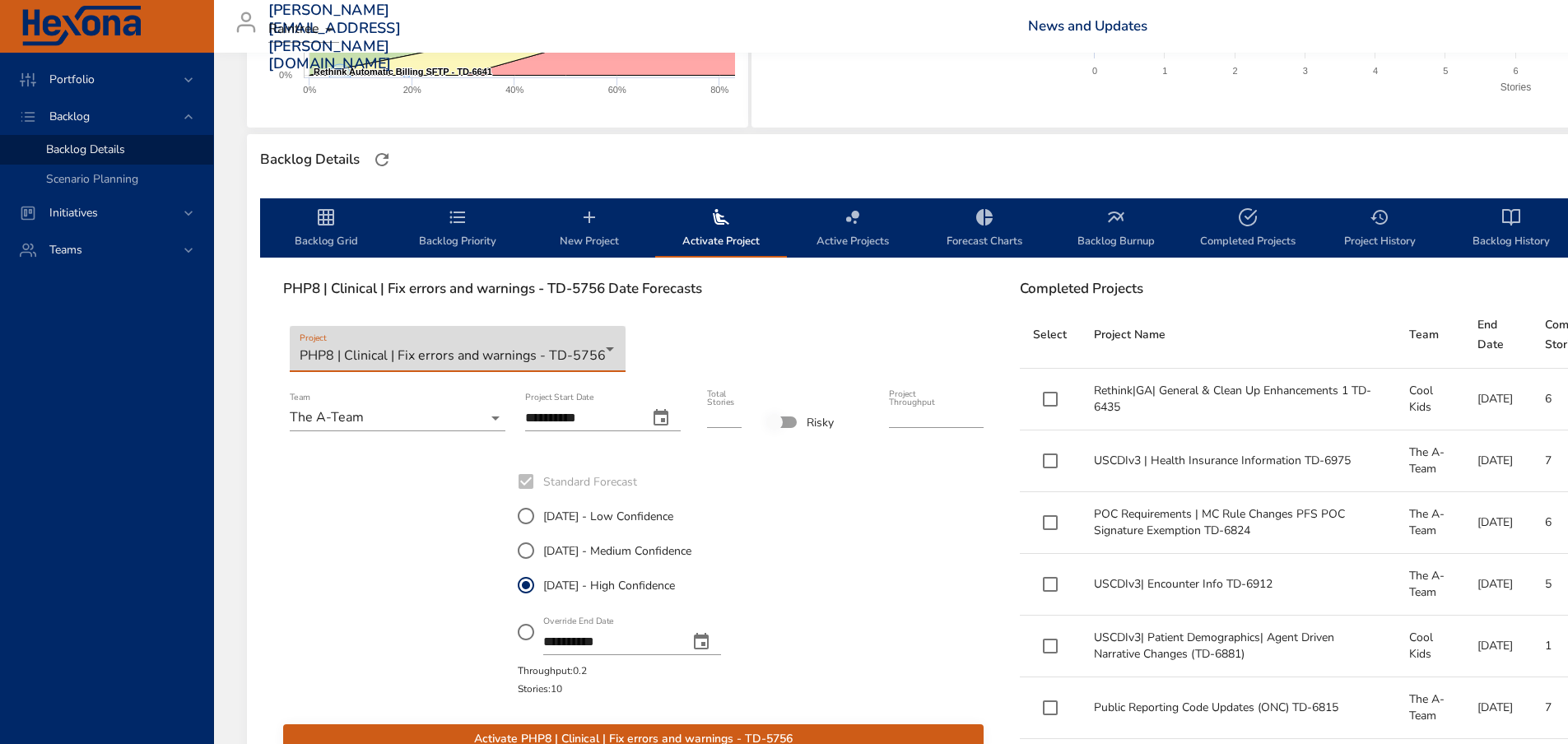
scroll to position [411, 0]
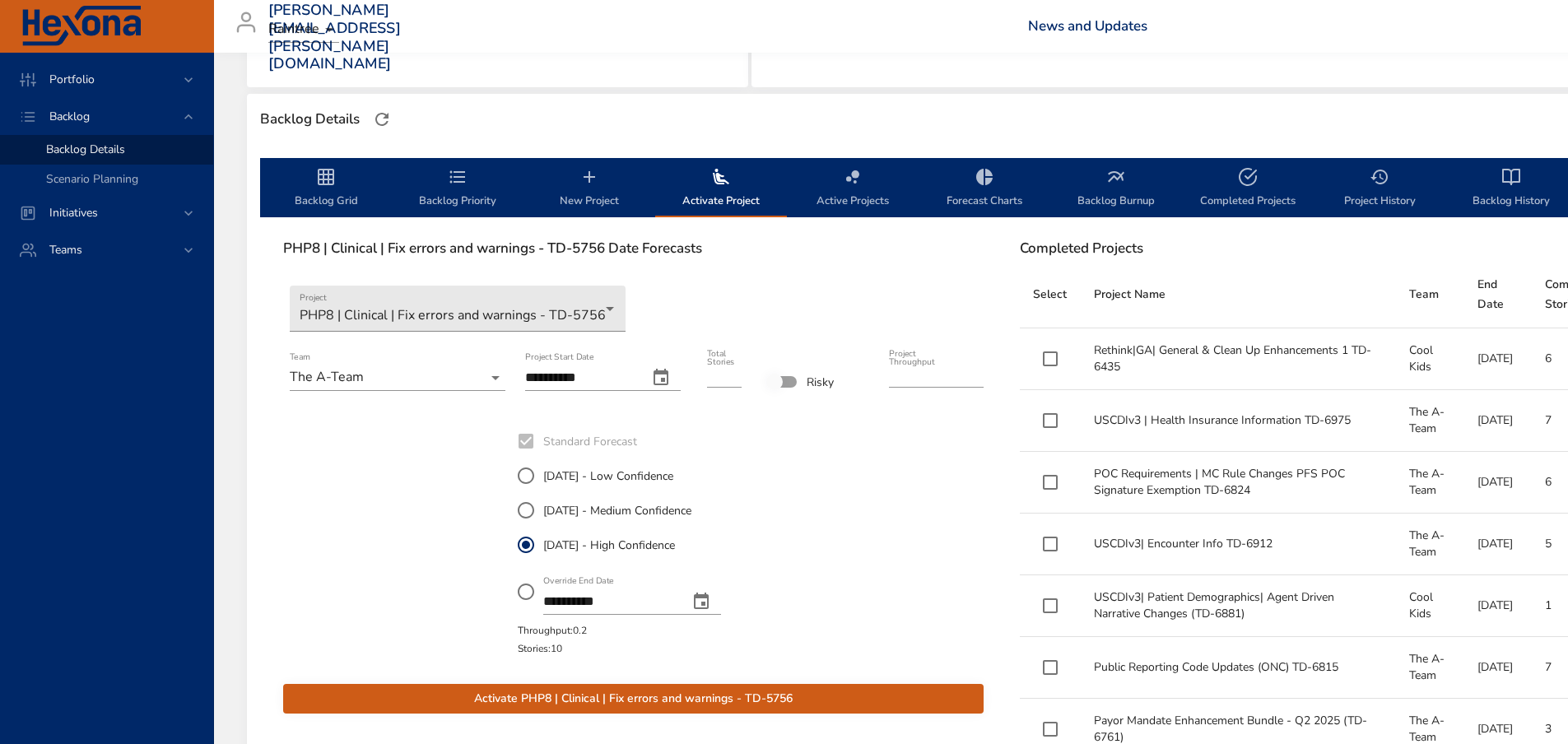
click at [664, 375] on icon "change date" at bounding box center [661, 377] width 15 height 16
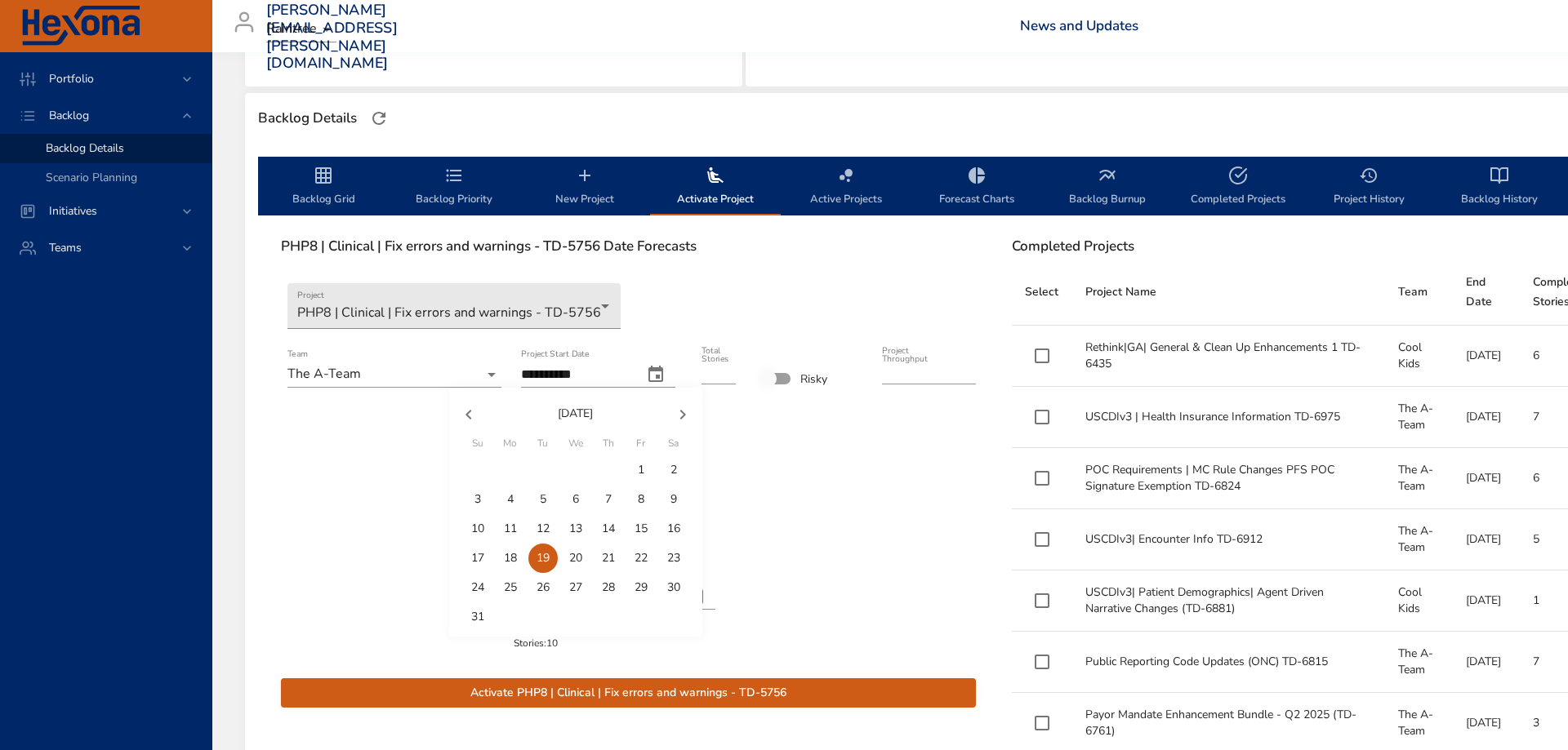
click at [479, 415] on button "button" at bounding box center [468, 414] width 39 height 39
click at [655, 373] on div at bounding box center [784, 375] width 1568 height 750
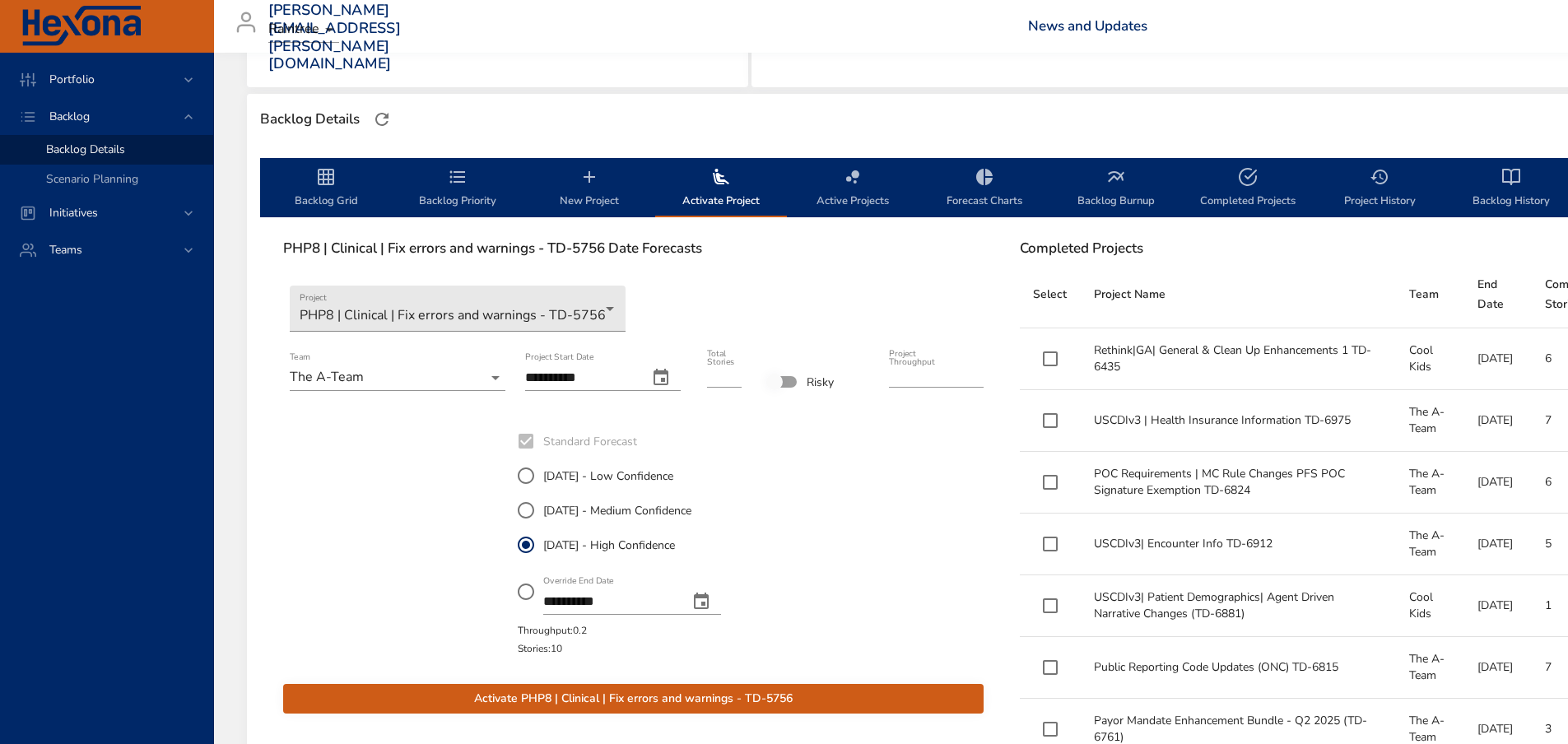
click at [580, 370] on input "**********" at bounding box center [580, 377] width 109 height 26
click at [544, 375] on input "**********" at bounding box center [580, 377] width 109 height 26
type input "**********"
click at [886, 492] on div "**********" at bounding box center [634, 541] width 704 height 237
click at [888, 492] on div "**********" at bounding box center [634, 541] width 704 height 237
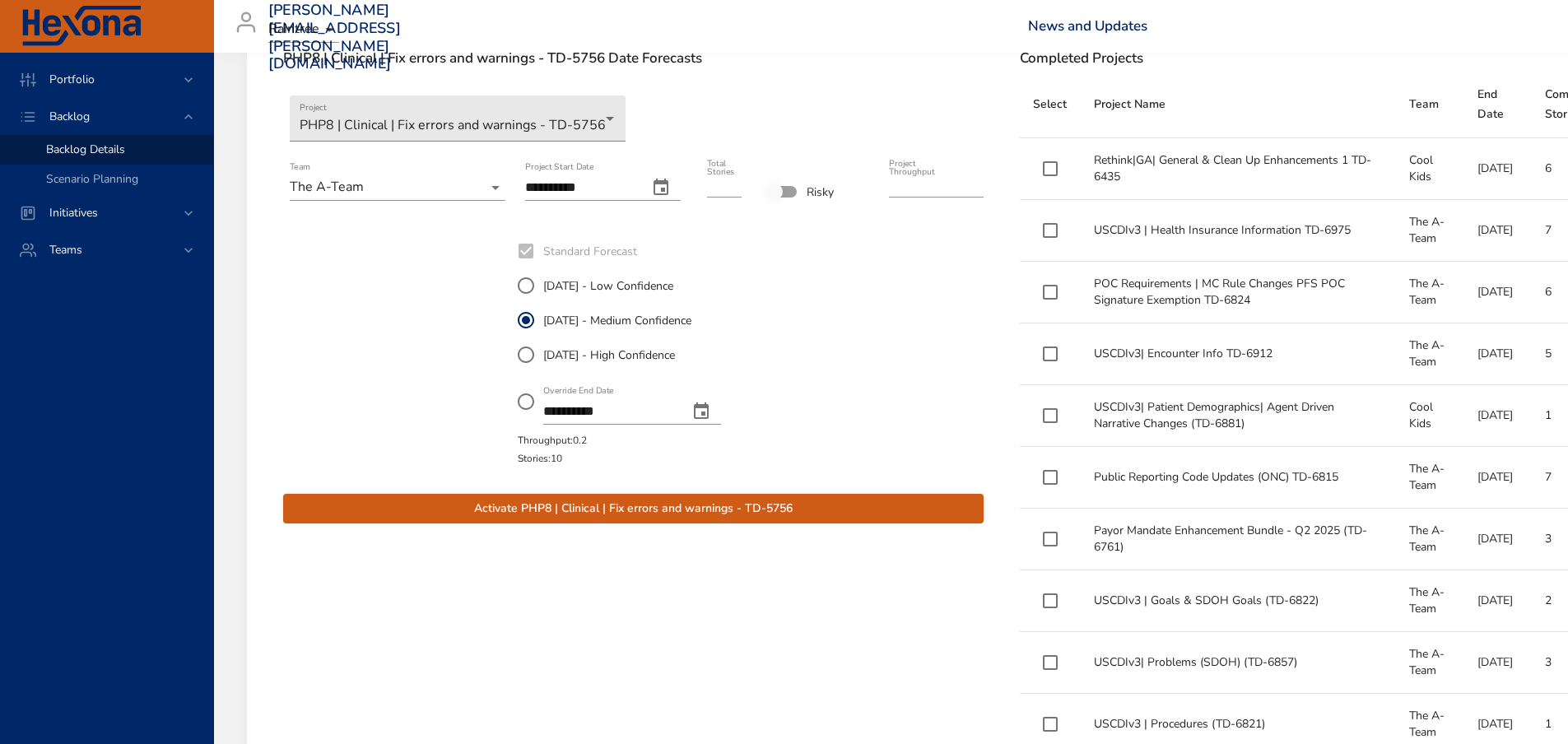
scroll to position [658, 0]
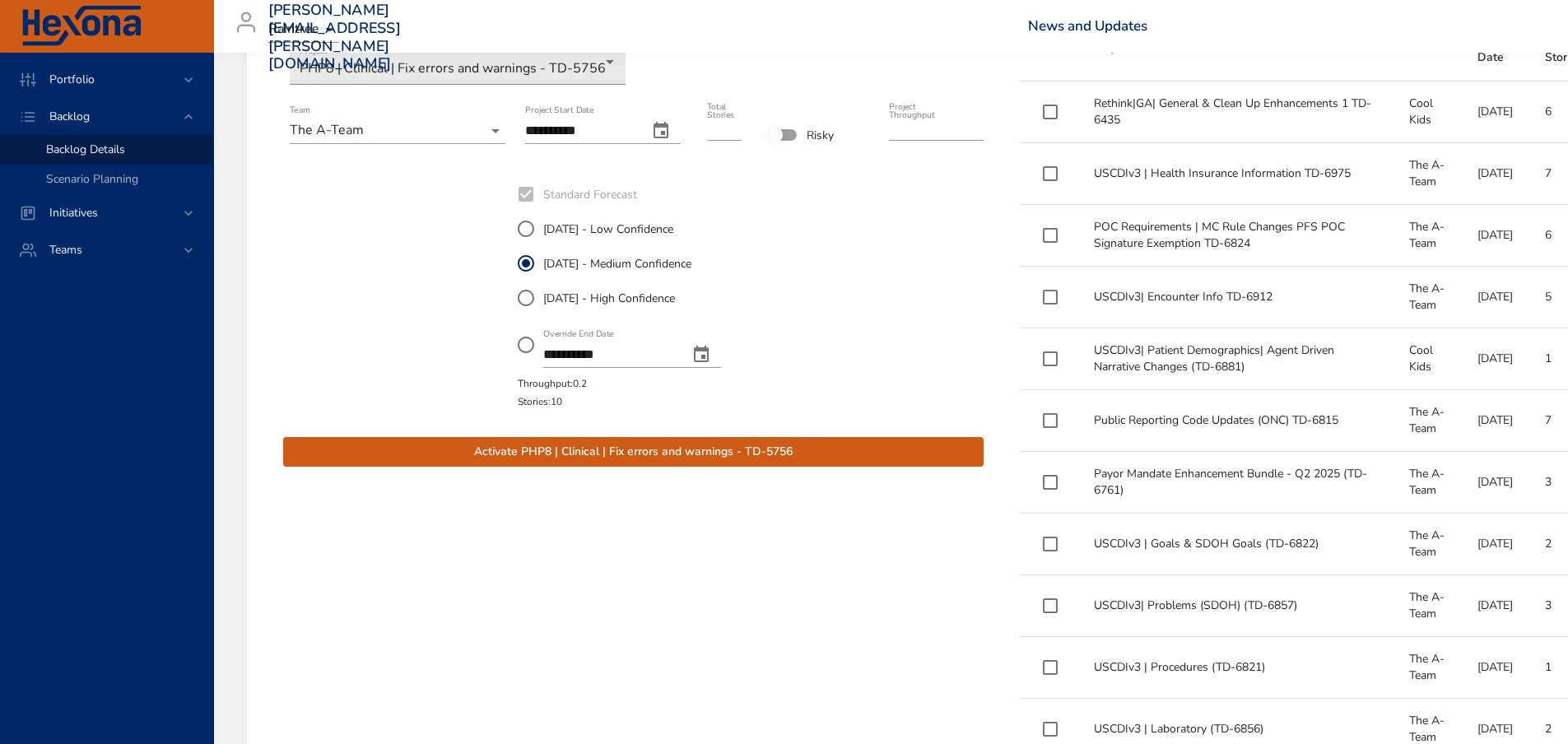
click at [735, 461] on span "Activate PHP8 | Clinical | Fix errors and warnings - TD-5756" at bounding box center [633, 452] width 674 height 21
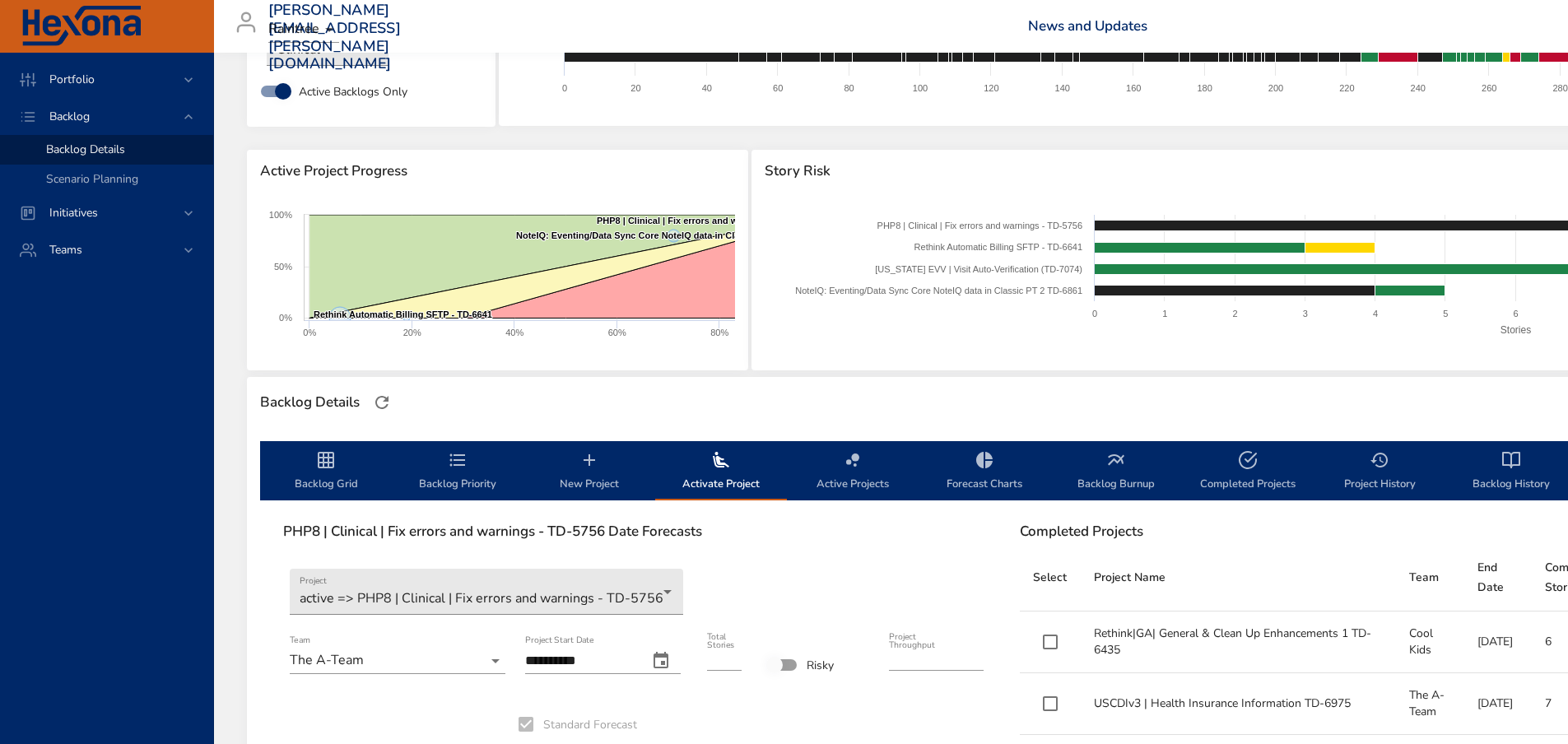
scroll to position [0, 0]
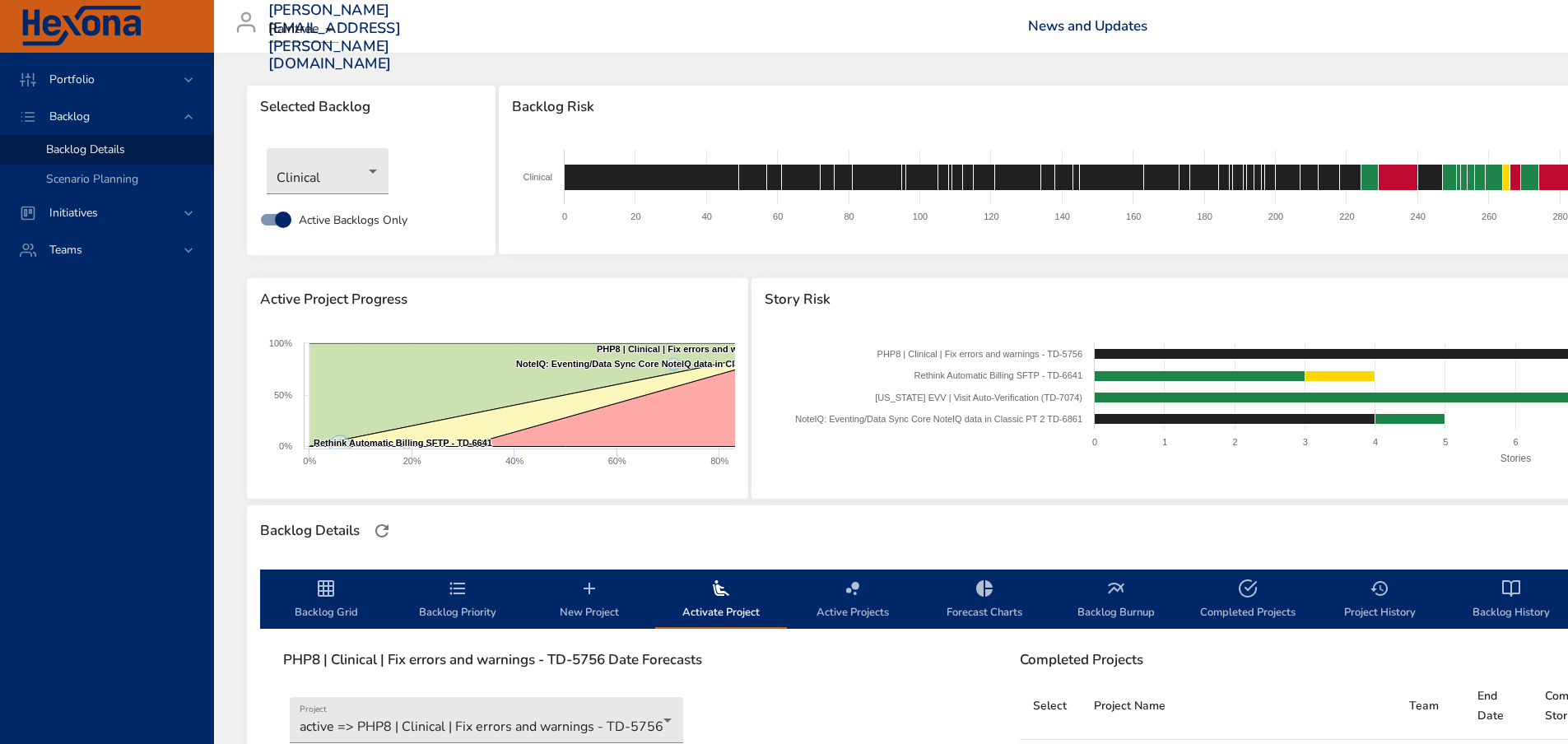
click at [327, 594] on icon "backlog-tab" at bounding box center [327, 588] width 20 height 20
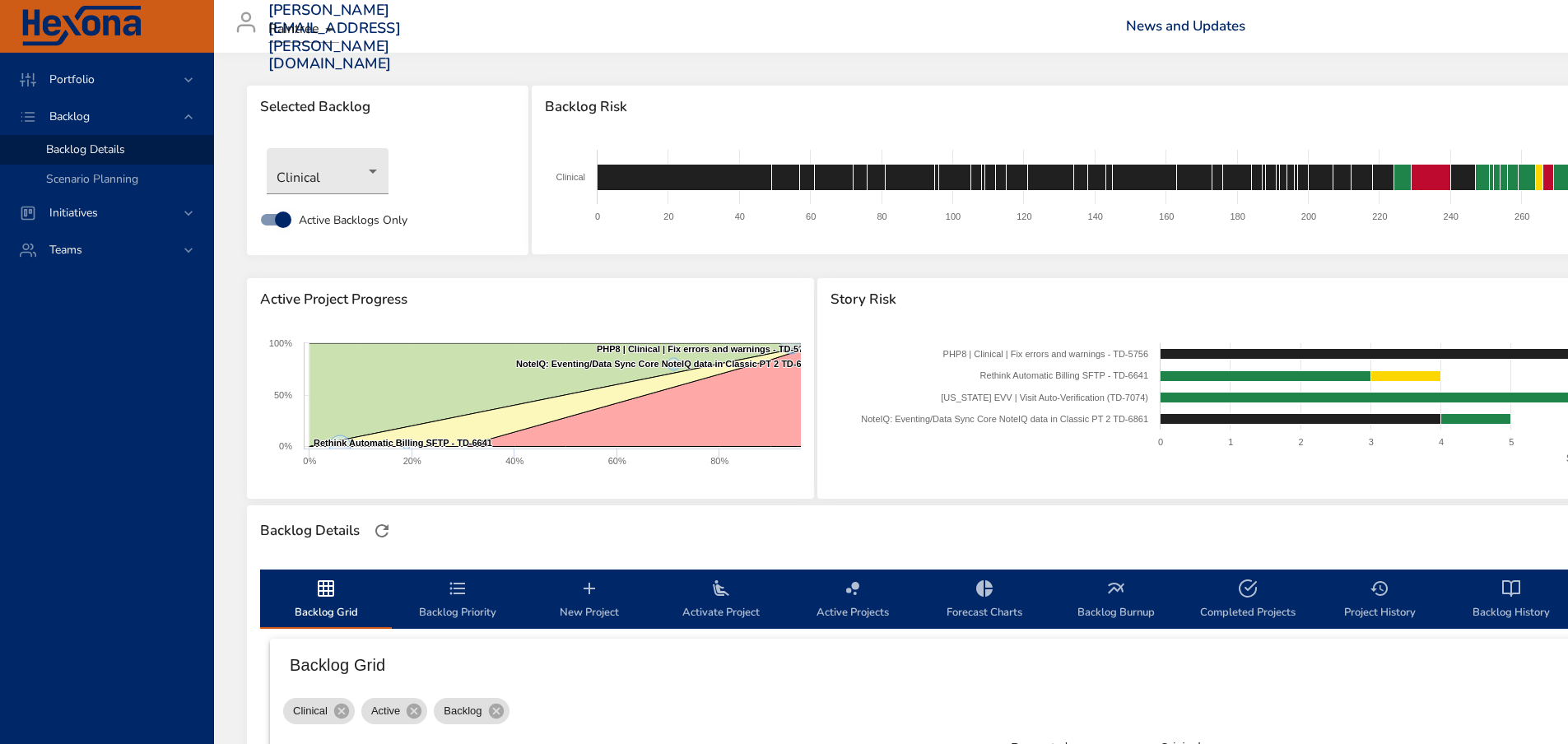
click at [460, 594] on icon "backlog-tab" at bounding box center [458, 588] width 20 height 20
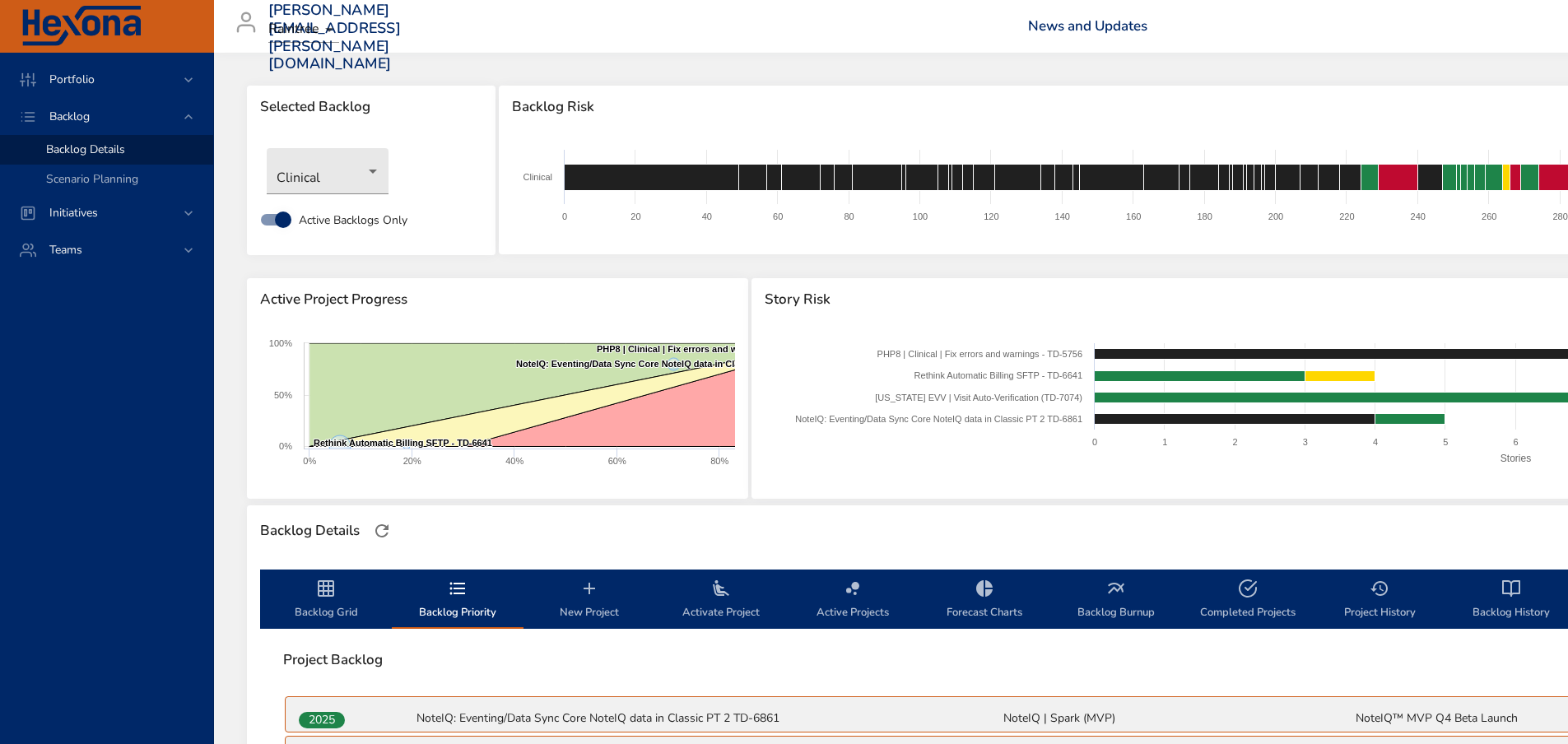
click at [323, 599] on span "Backlog Grid" at bounding box center [326, 600] width 112 height 44
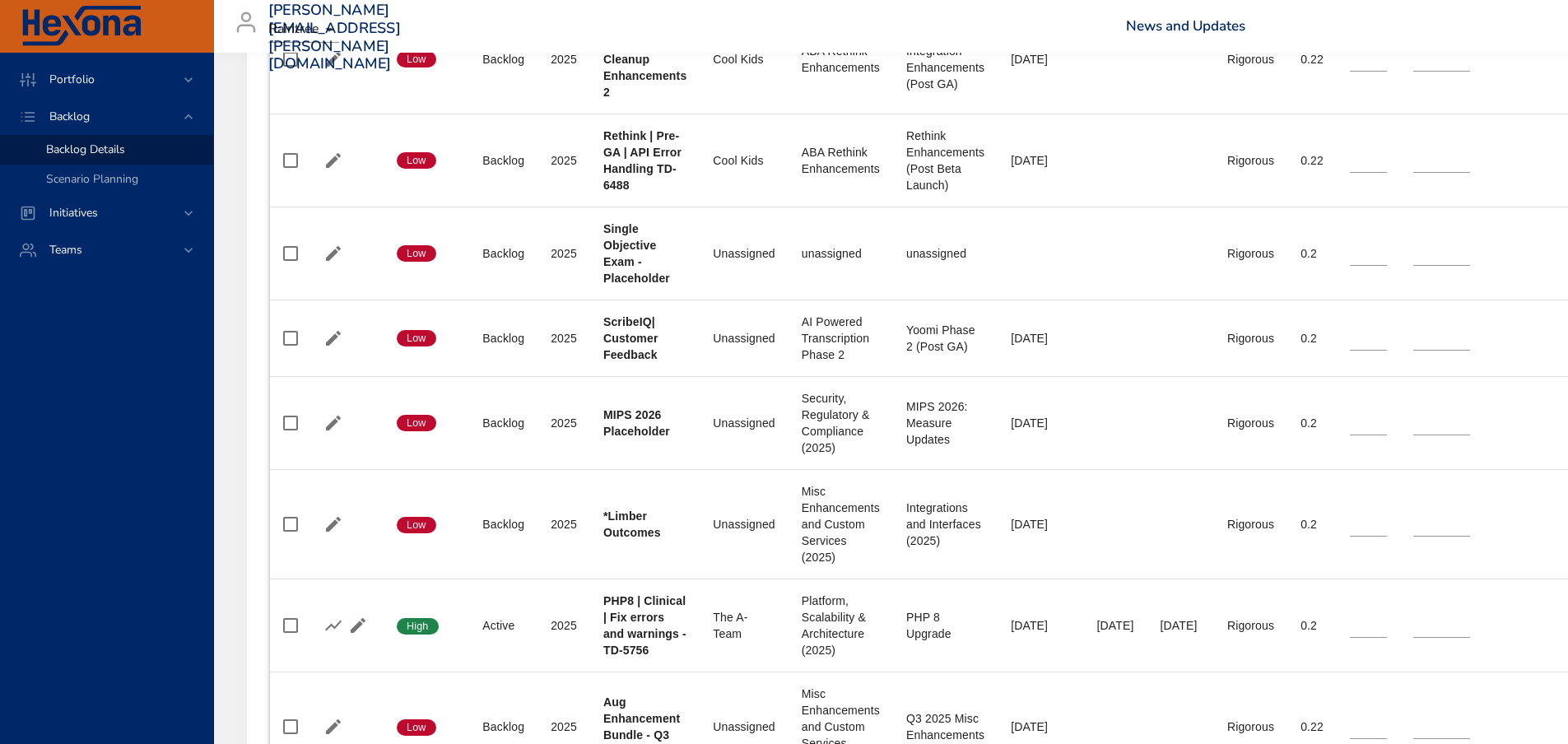
scroll to position [1989, 0]
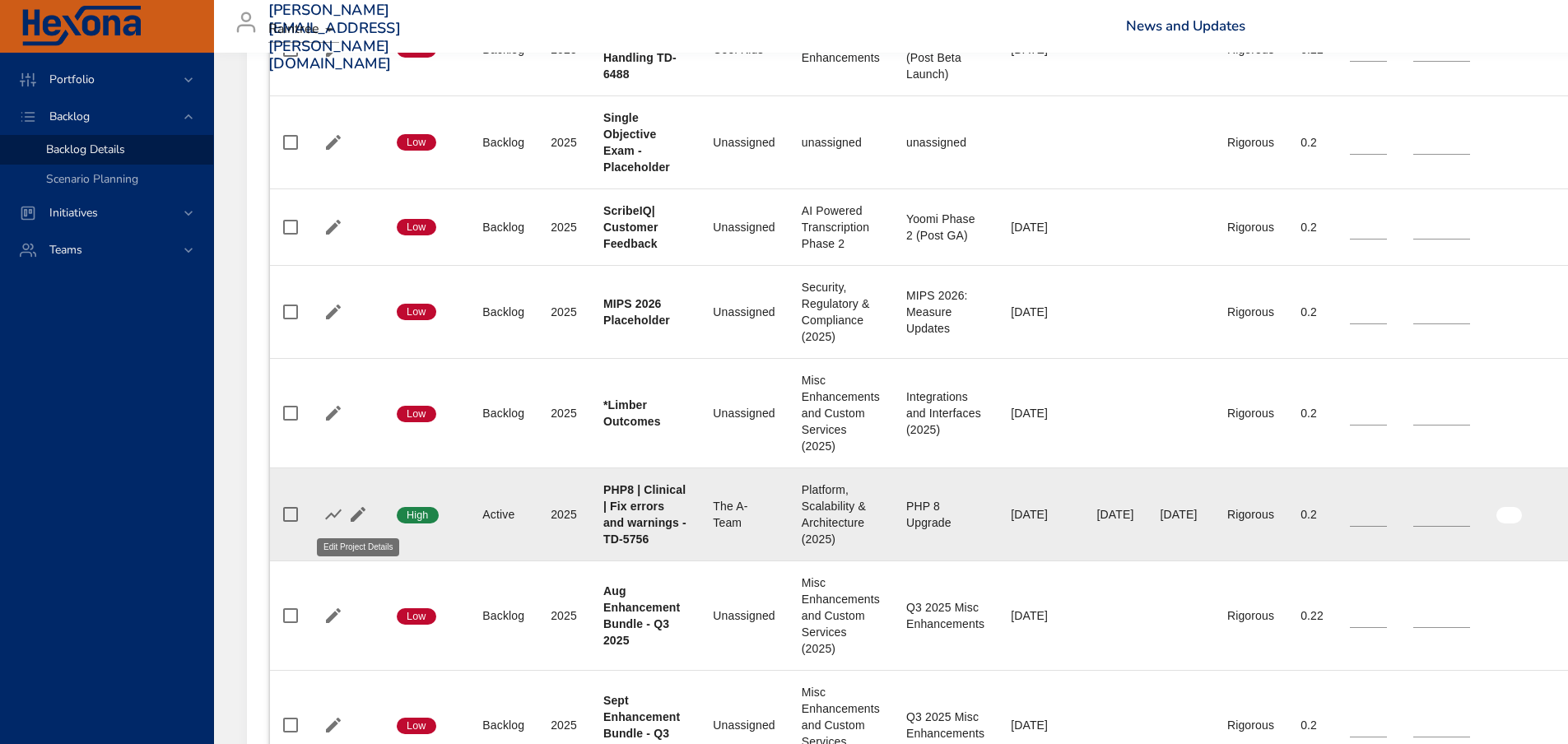
click at [361, 510] on icon "button" at bounding box center [358, 514] width 20 height 20
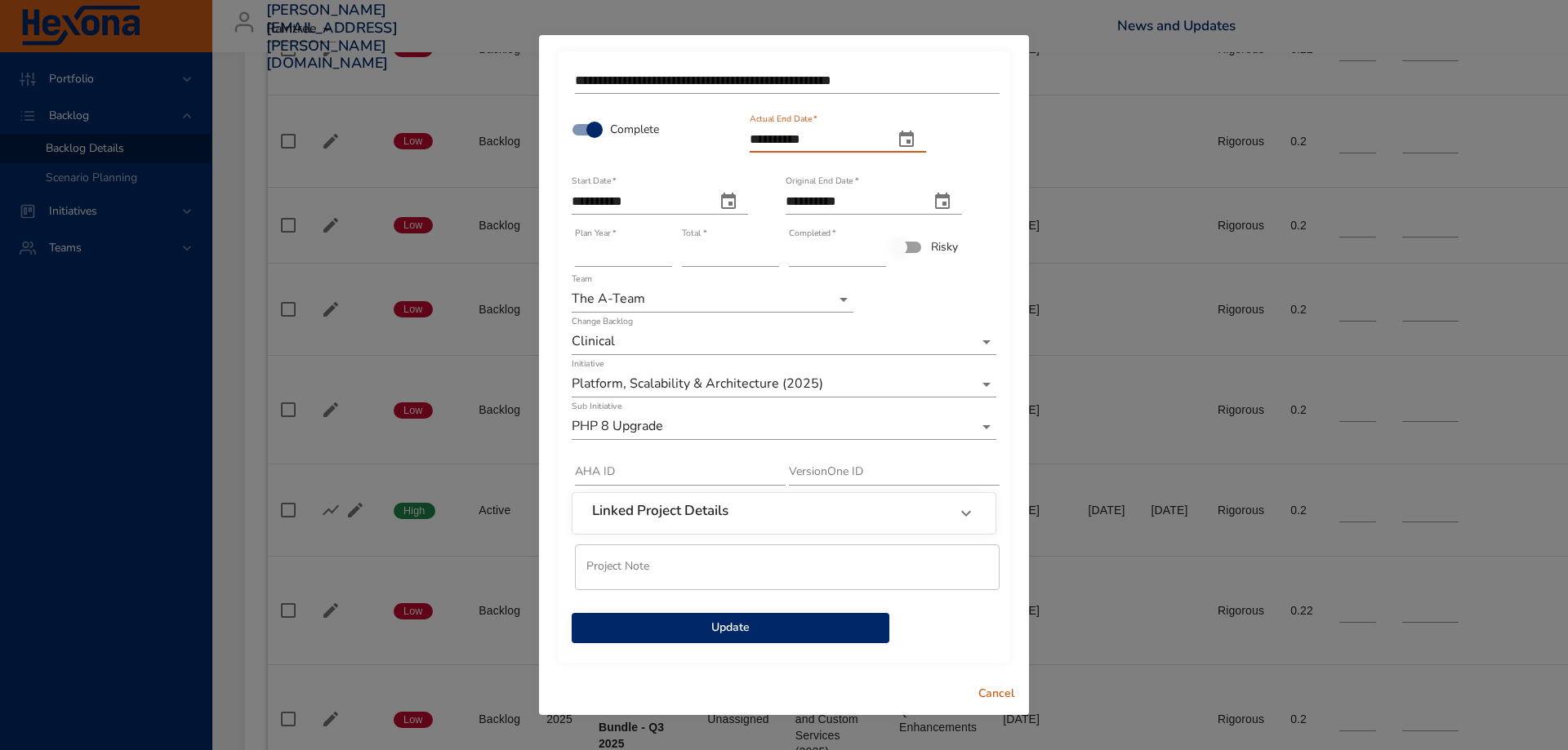
click at [828, 139] on input "**********" at bounding box center [814, 139] width 130 height 26
click at [917, 138] on icon "actual end date" at bounding box center [907, 139] width 20 height 20
click at [718, 180] on icon "button" at bounding box center [718, 179] width 20 height 20
click at [802, 357] on span "29" at bounding box center [793, 352] width 29 height 16
type input "**********"
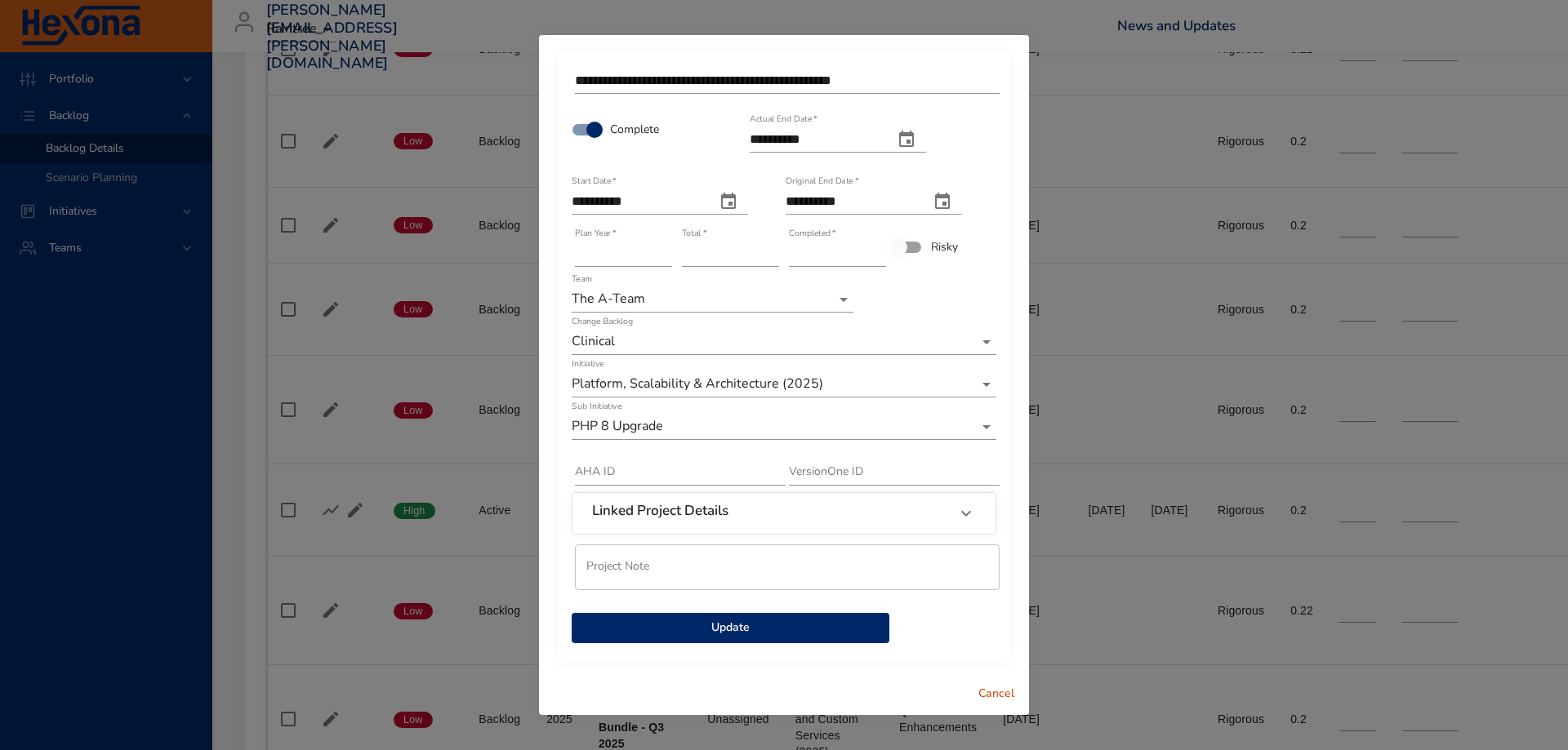
click at [735, 626] on span "Update" at bounding box center [730, 628] width 291 height 21
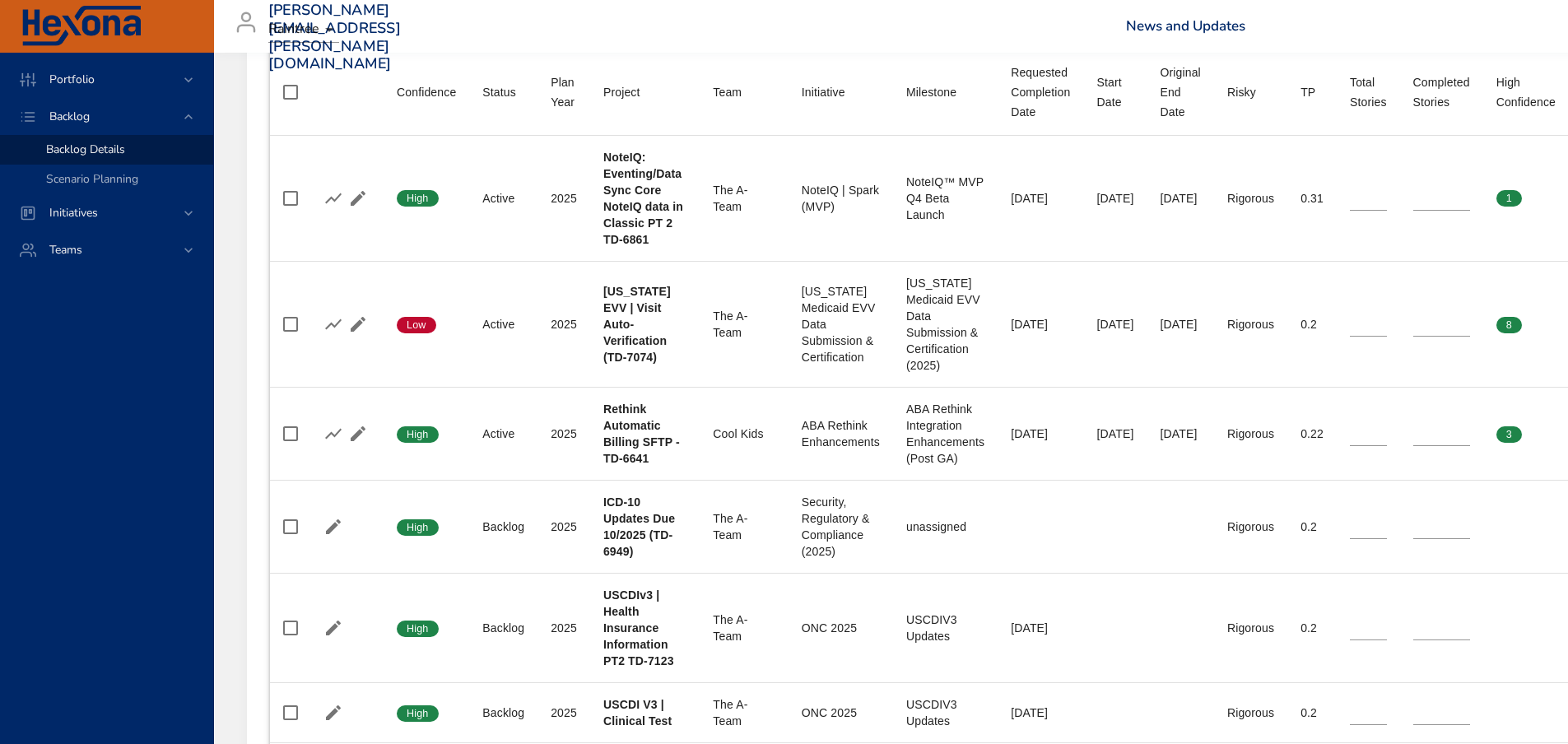
scroll to position [426, 0]
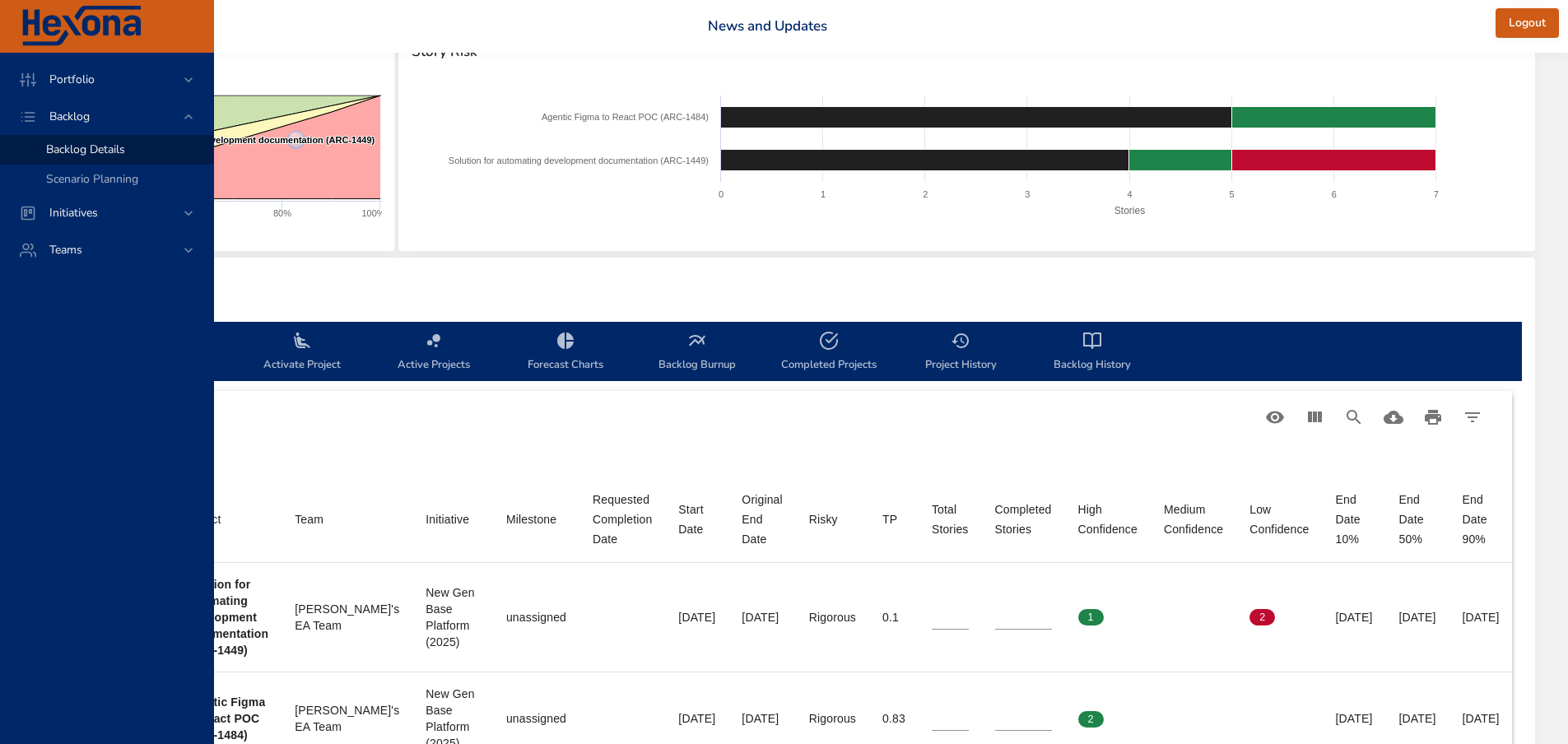
scroll to position [329, 456]
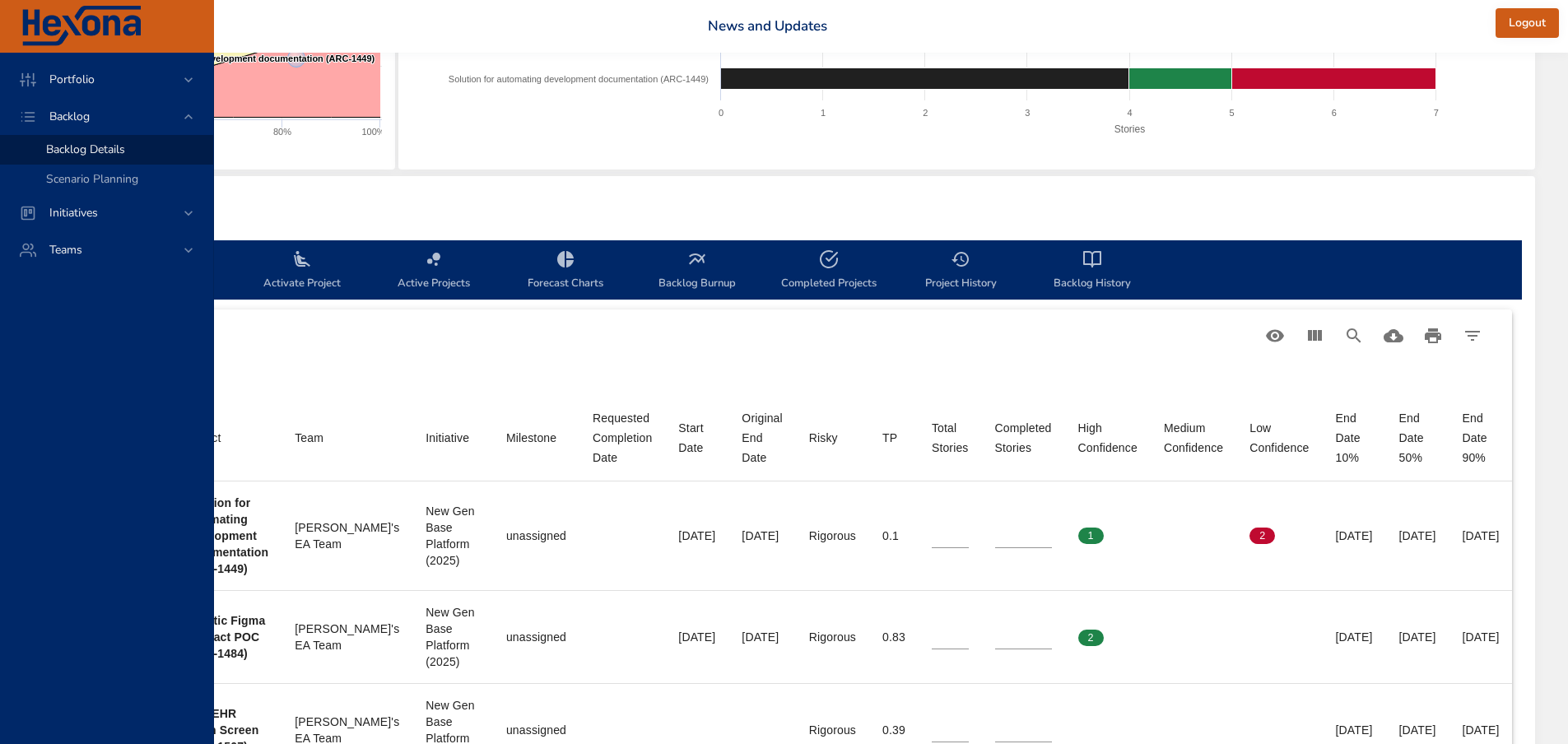
click at [688, 251] on icon "backlog-tab" at bounding box center [698, 259] width 20 height 20
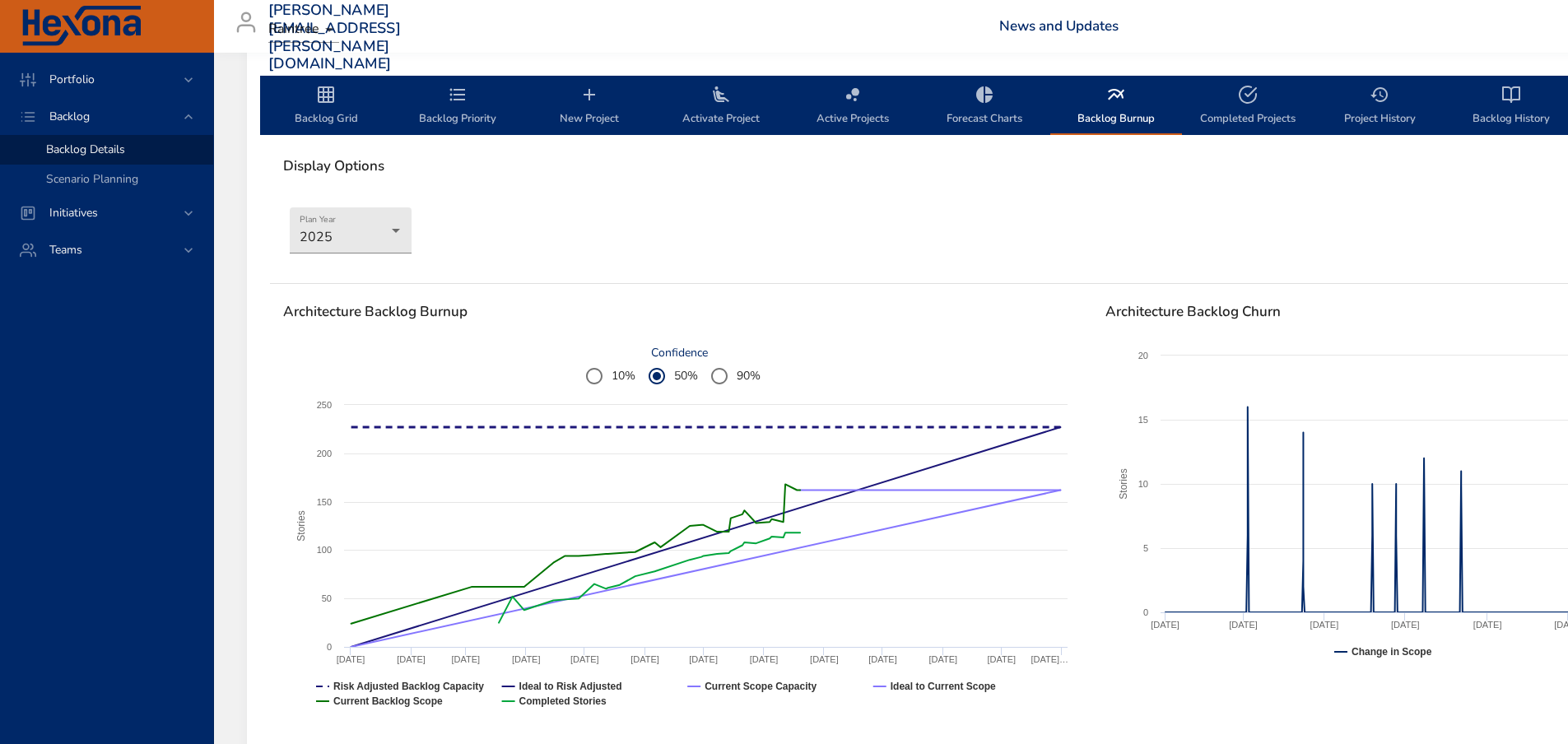
scroll to position [0, 0]
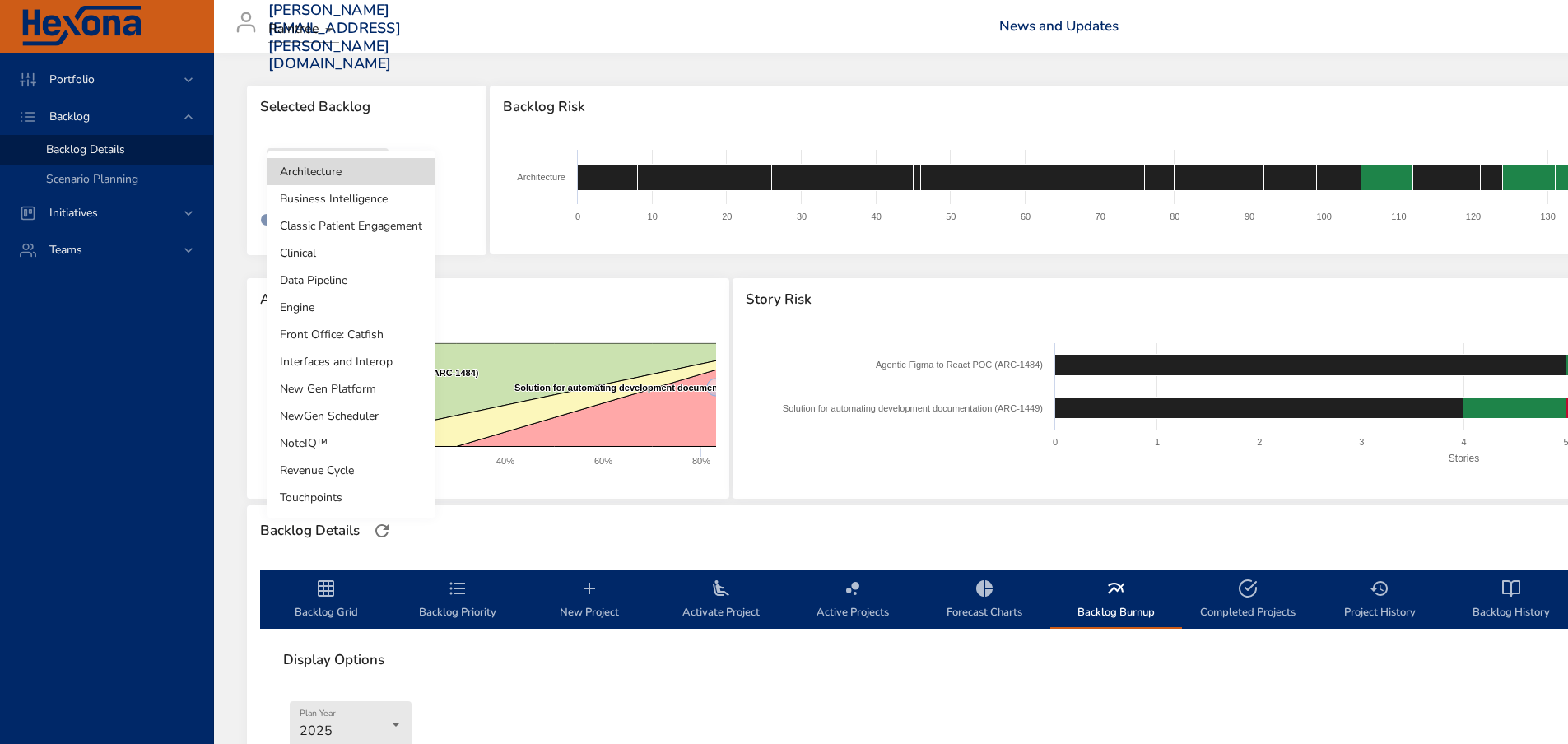
click at [333, 176] on body "Portfolio Backlog Backlog Details Scenario Planning Initiatives Teams [PERSON_N…" at bounding box center [784, 372] width 1568 height 744
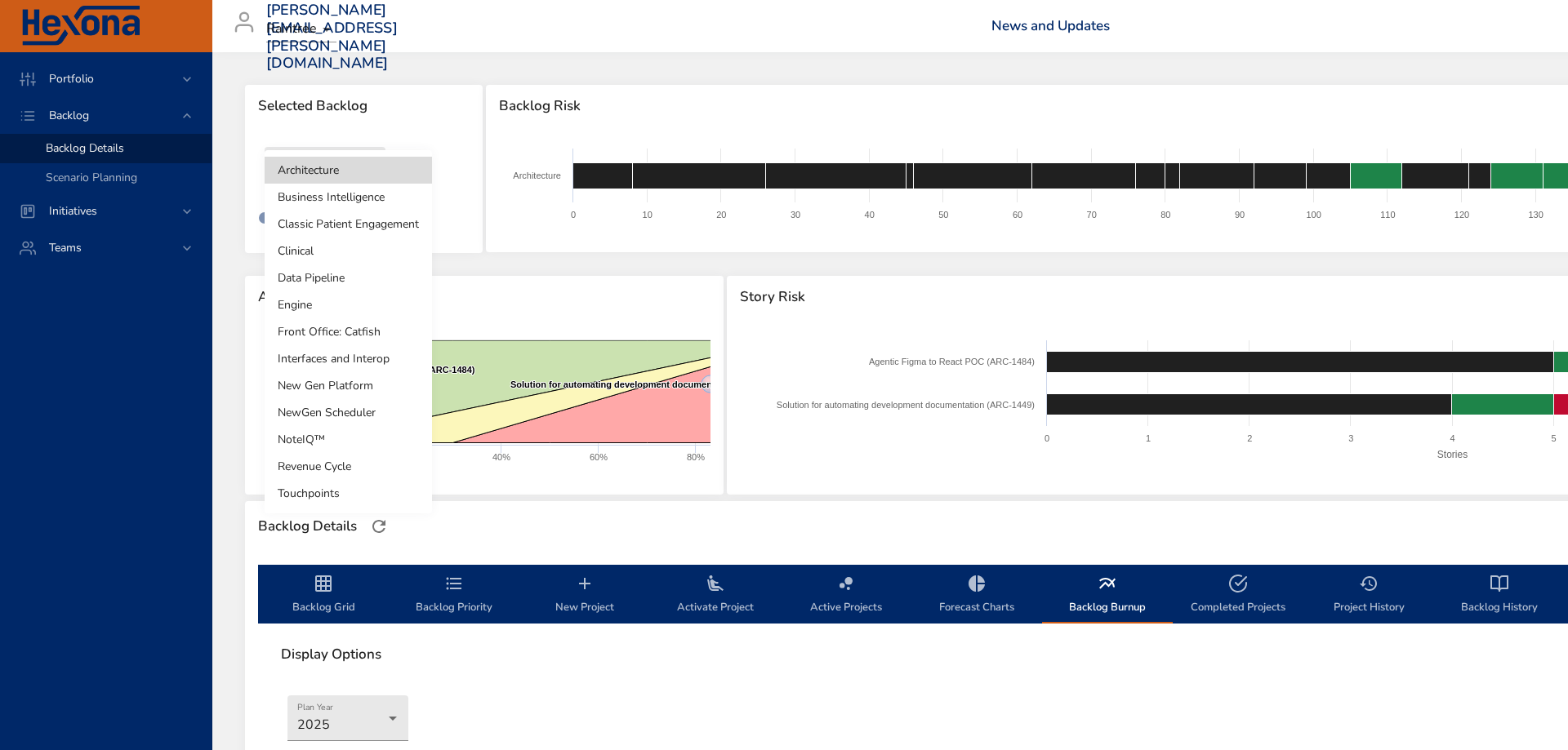
click at [329, 243] on li "Clinical" at bounding box center [347, 252] width 167 height 27
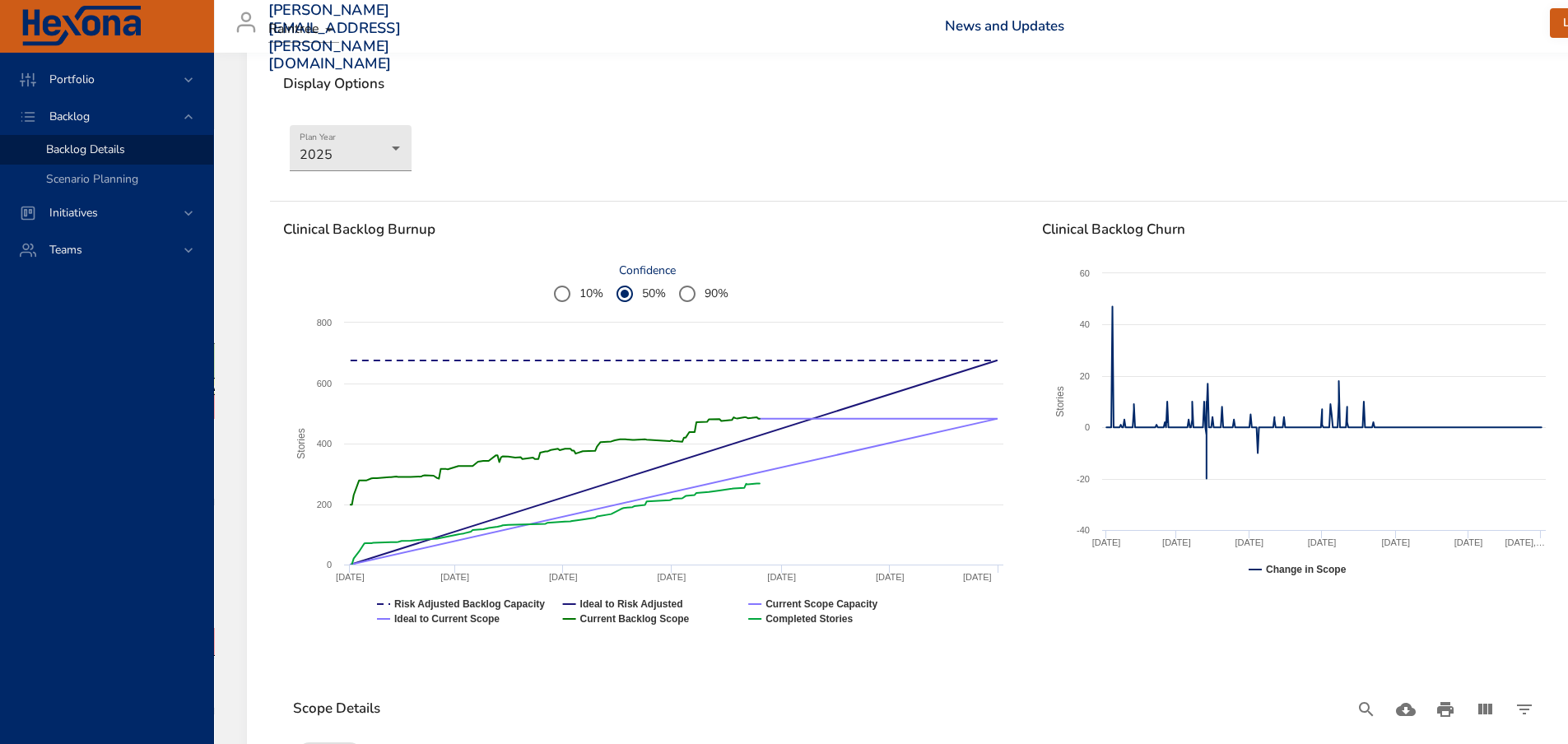
scroll to position [164, 0]
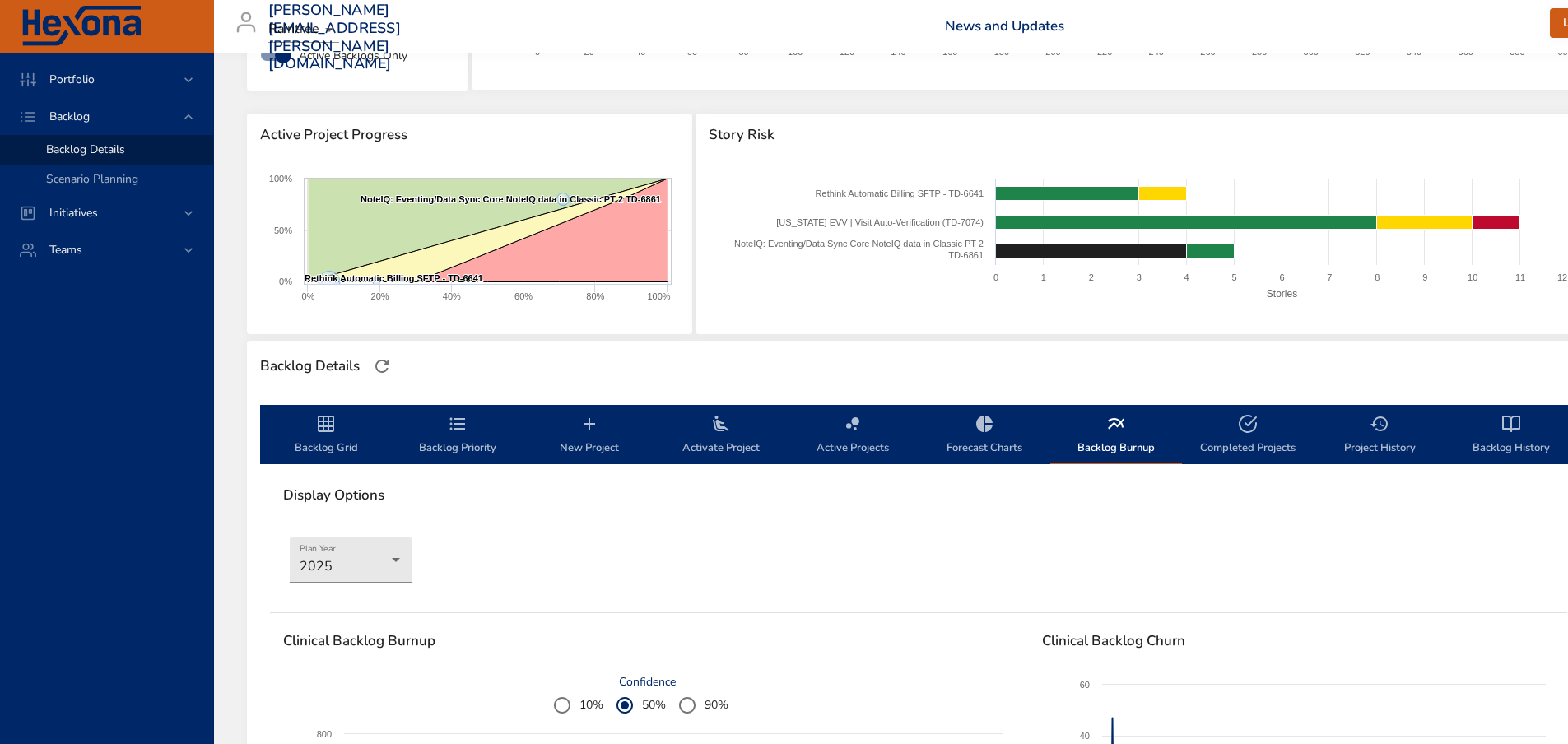
click at [453, 433] on icon "backlog-tab" at bounding box center [458, 424] width 20 height 20
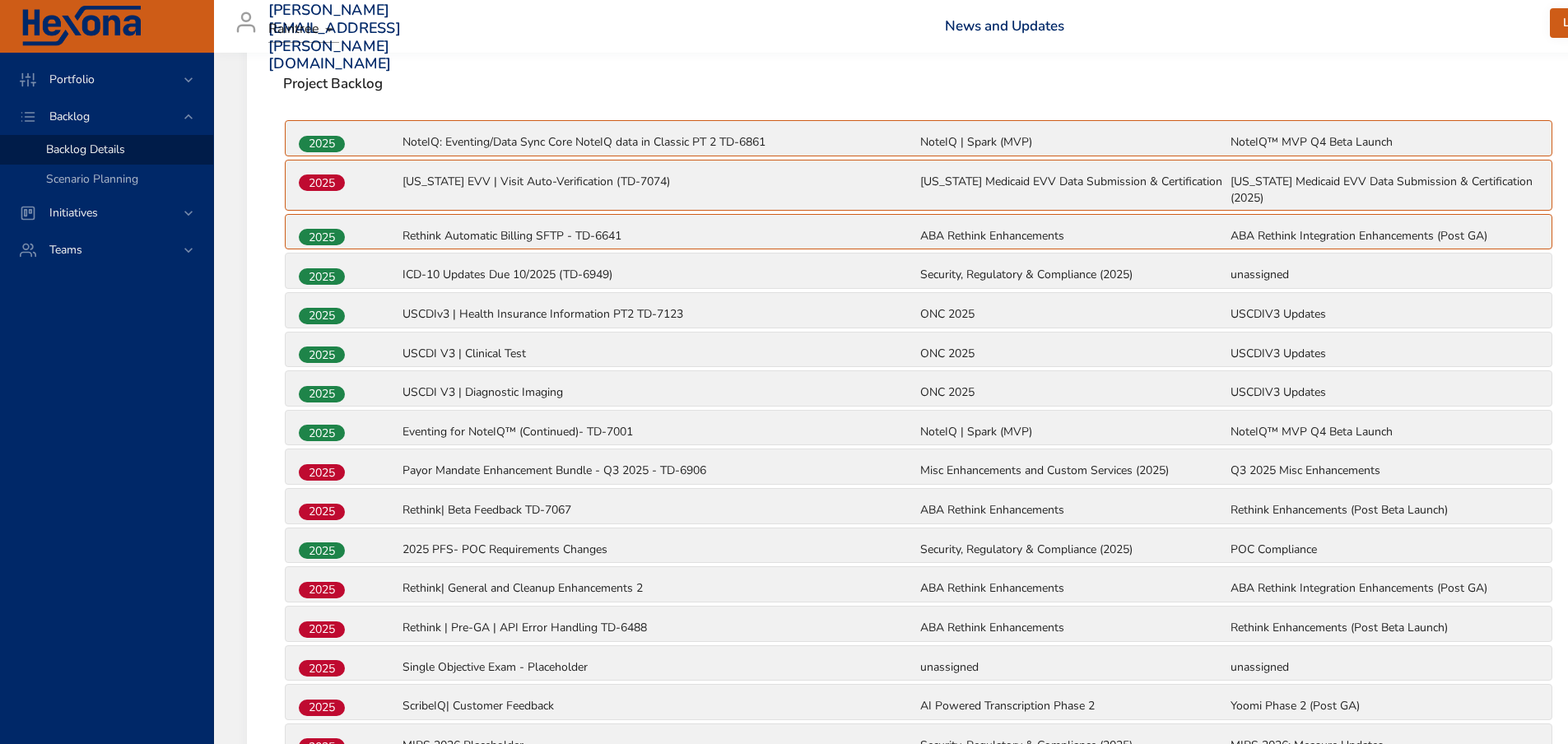
scroll to position [658, 0]
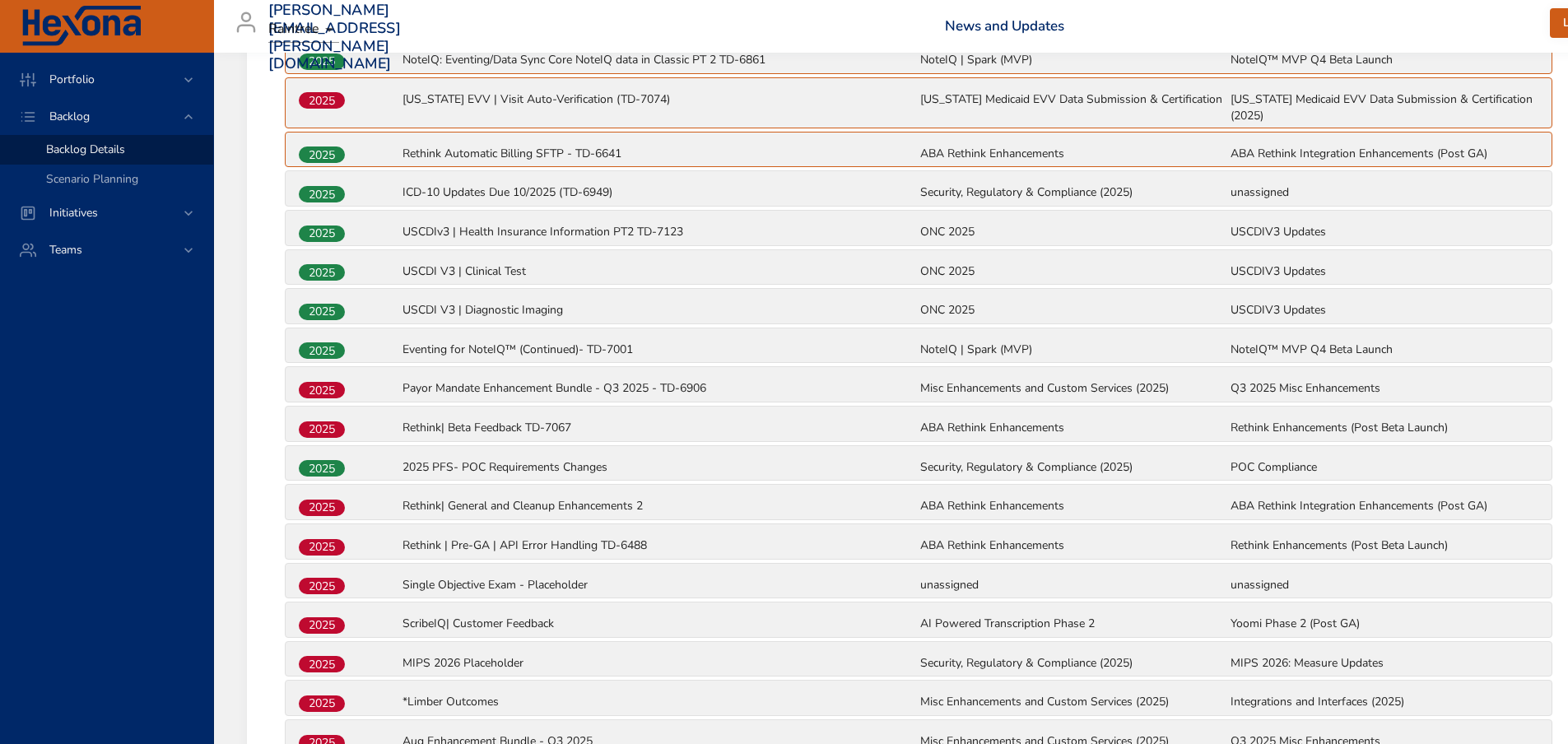
drag, startPoint x: 712, startPoint y: 388, endPoint x: 687, endPoint y: 391, distance: 25.2
click at [704, 388] on p "Payor Mandate Enhancement Bundle - Q3 2025 - TD-6906" at bounding box center [659, 388] width 514 height 16
drag, startPoint x: 664, startPoint y: 390, endPoint x: 731, endPoint y: 387, distance: 67.1
click at [731, 387] on p "Payor Mandate Enhancement Bundle - Q3 2025 - TD-6906" at bounding box center [659, 388] width 514 height 16
copy p "TD-6906"
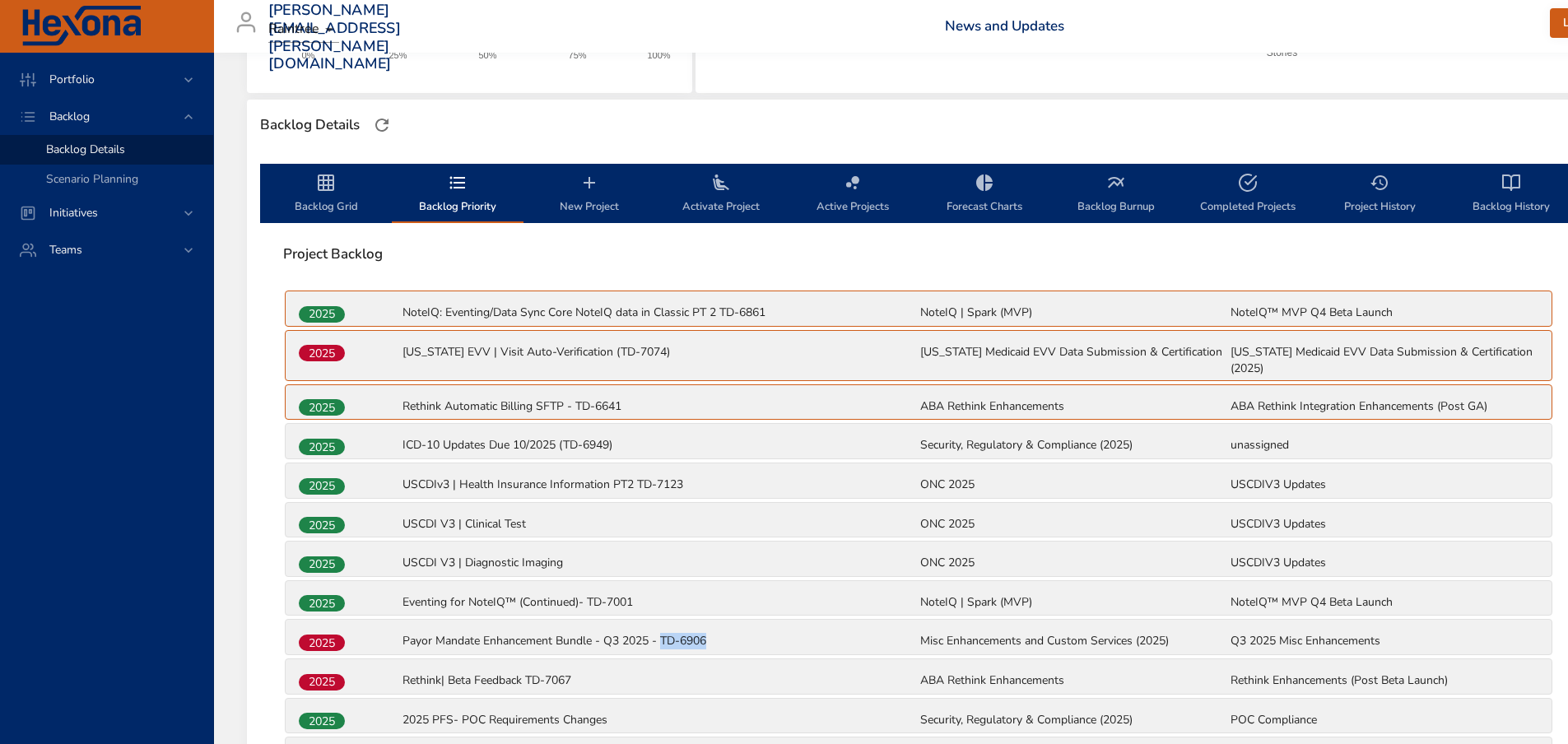
scroll to position [164, 0]
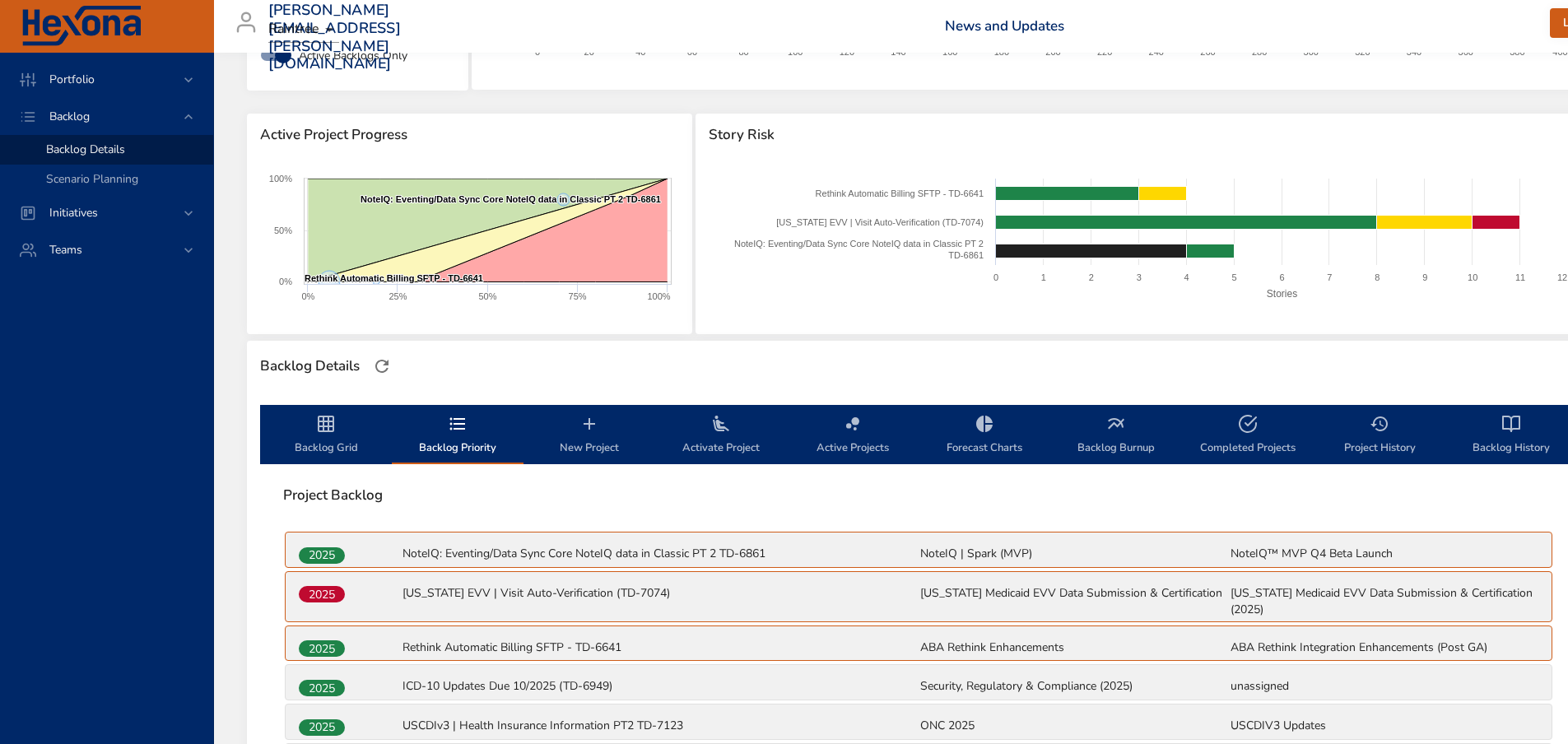
click at [325, 422] on icon "backlog-tab" at bounding box center [327, 424] width 20 height 20
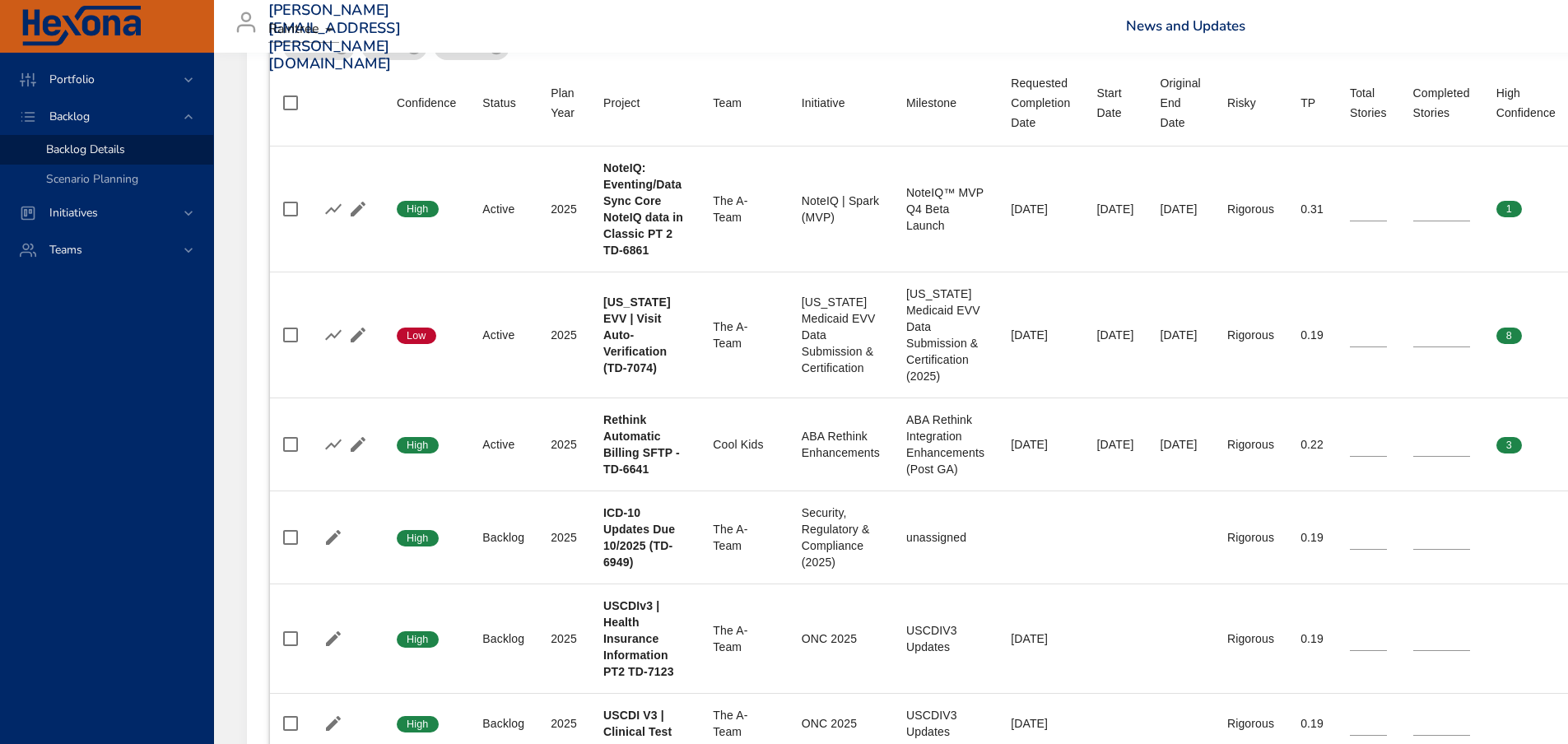
scroll to position [493, 0]
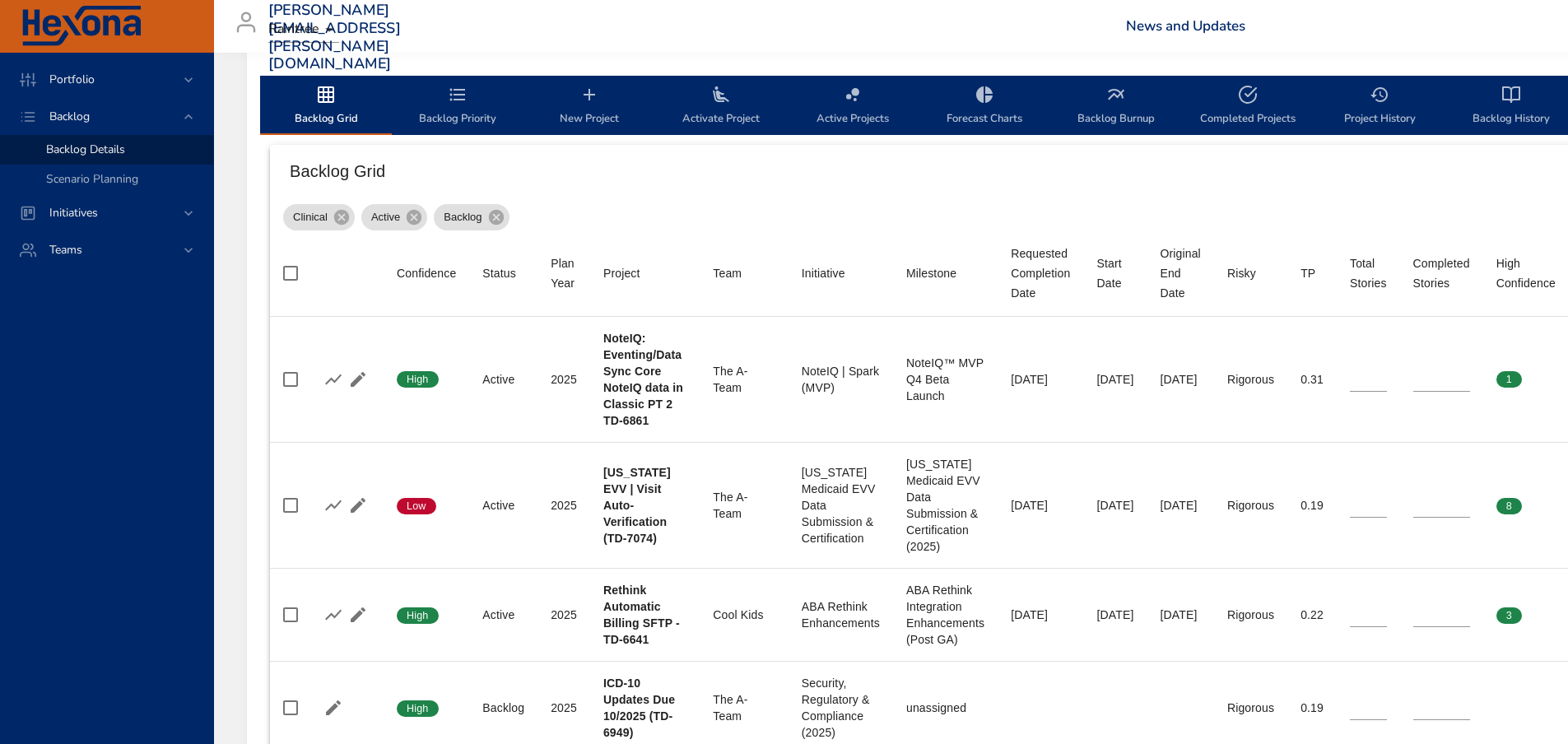
click at [727, 97] on icon "backlog-tab" at bounding box center [722, 95] width 20 height 20
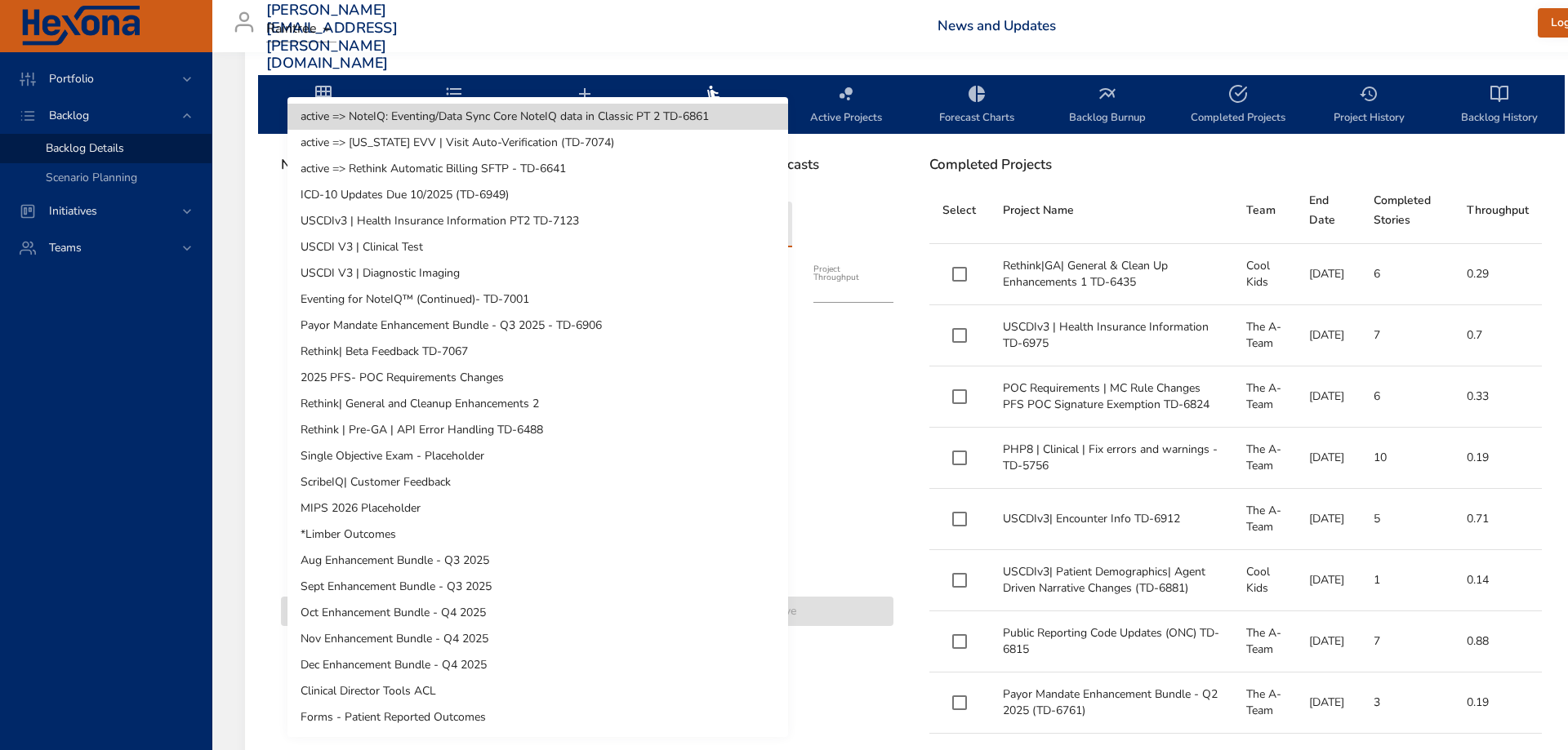
click at [498, 318] on li "Payor Mandate Enhancement Bundle - Q3 2025 - TD-6906" at bounding box center [537, 326] width 500 height 26
type input "*"
type input "****"
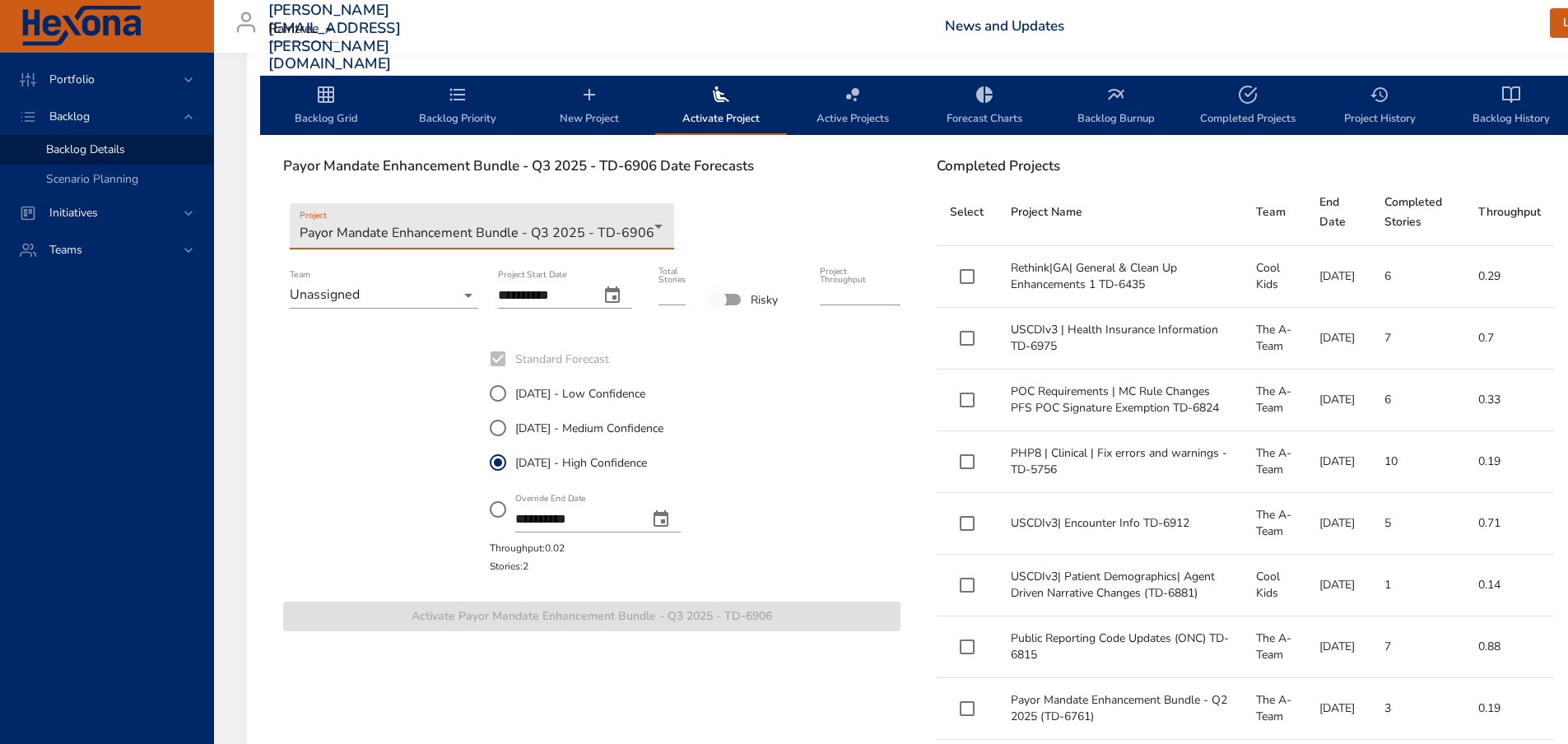
click at [613, 296] on icon "change date" at bounding box center [612, 294] width 15 height 16
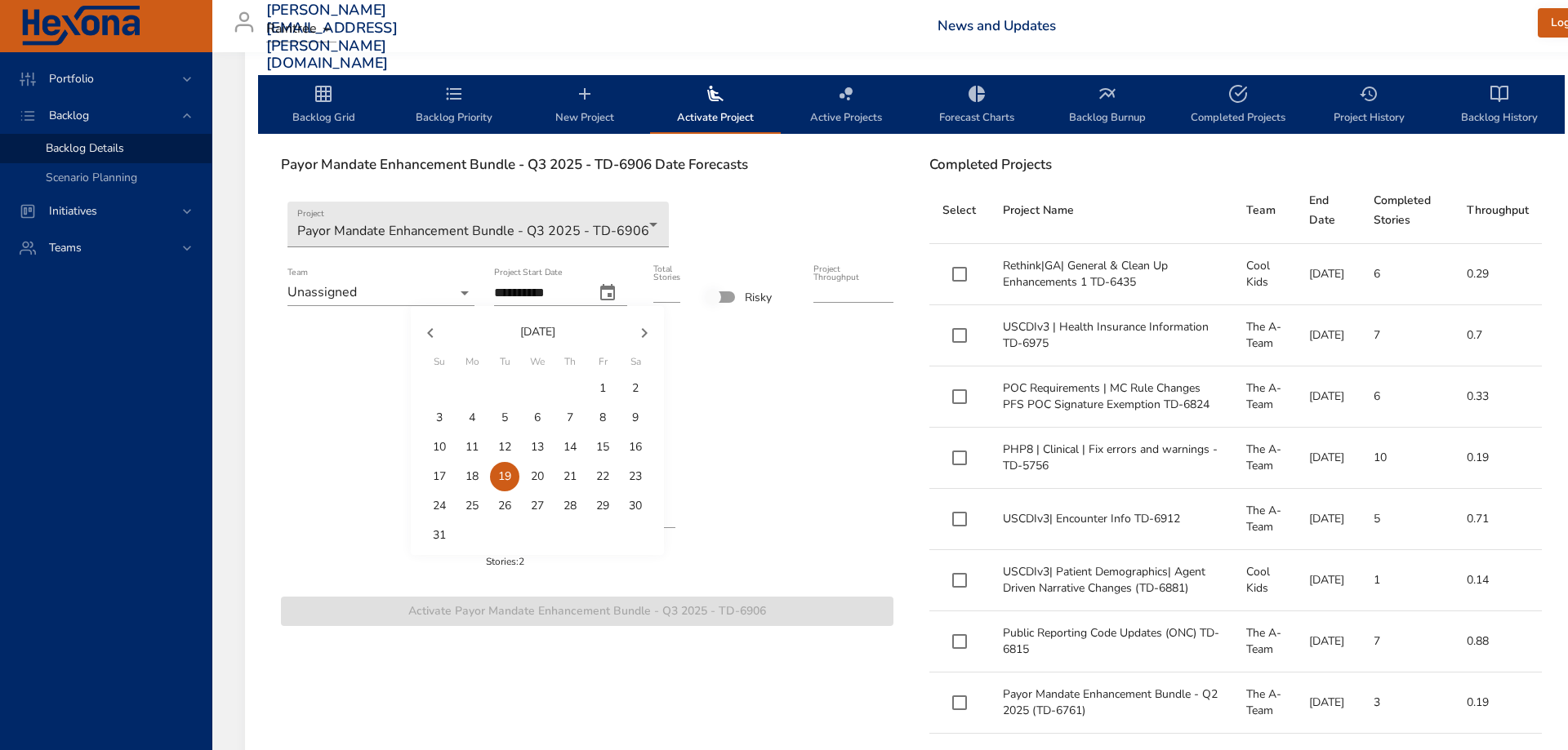
click at [431, 337] on icon "button" at bounding box center [431, 333] width 20 height 20
click at [574, 508] on p "31" at bounding box center [570, 506] width 13 height 16
type input "**********"
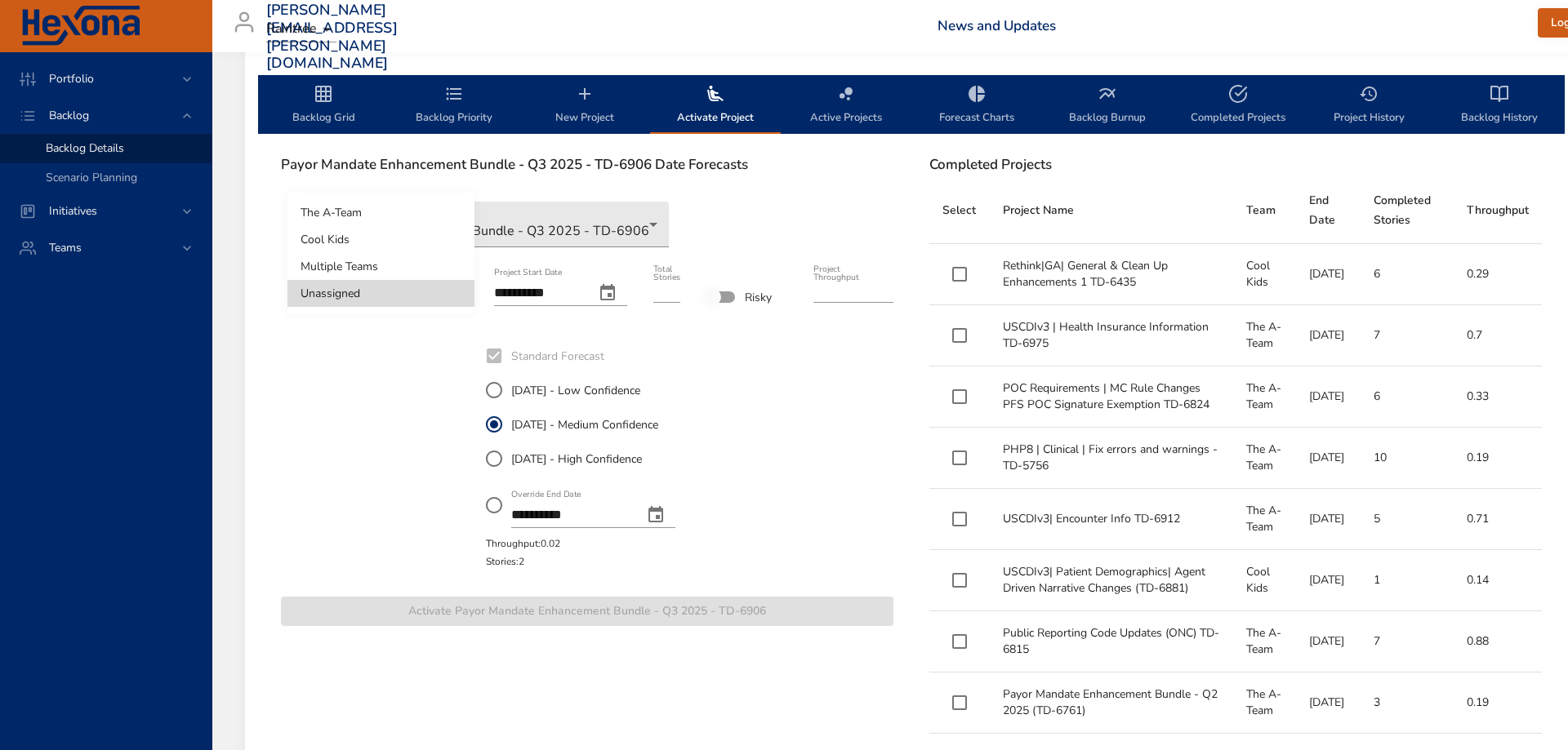
click at [392, 215] on li "The A-Team" at bounding box center [381, 213] width 187 height 27
type input "****"
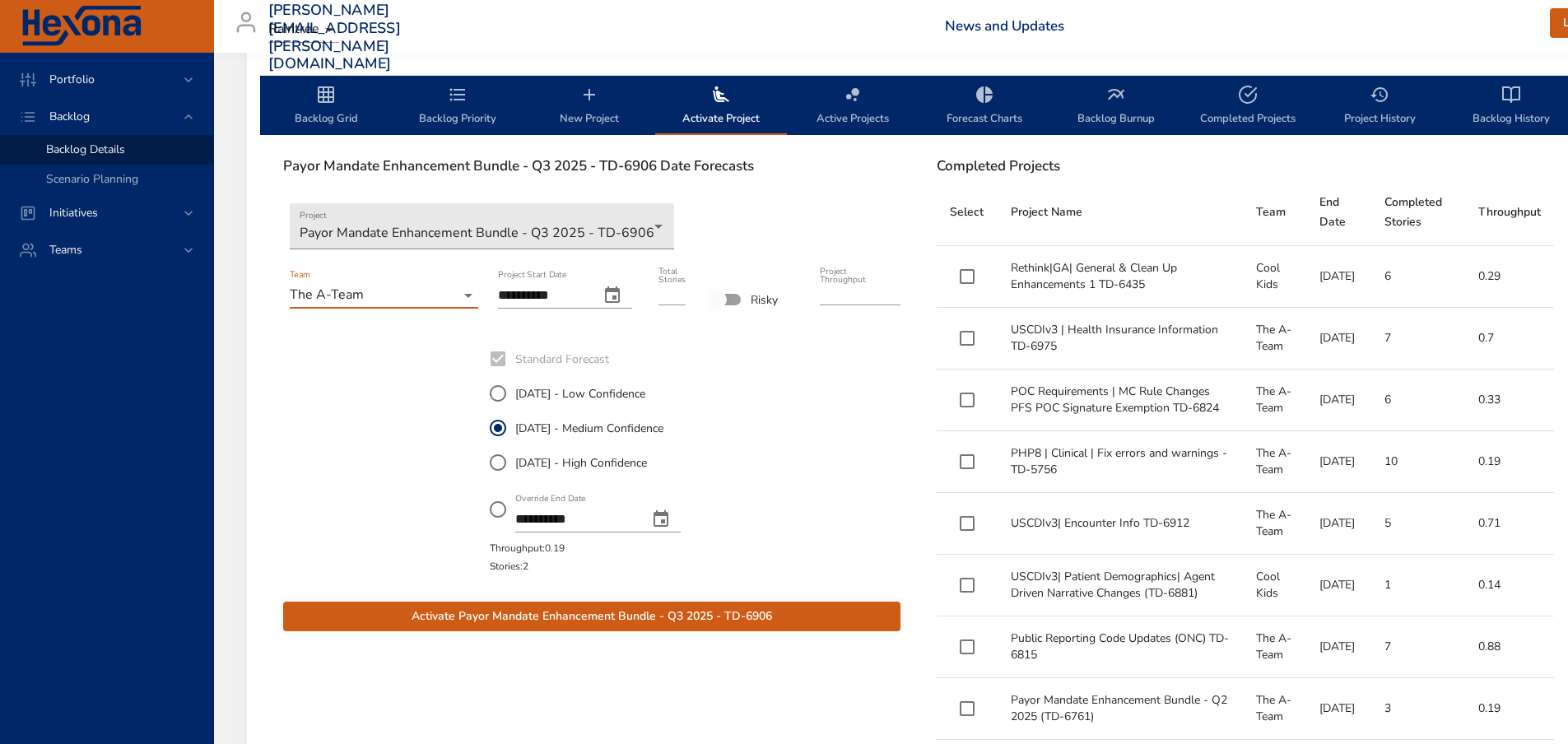
click at [760, 615] on span "Activate Payor Mandate Enhancement Bundle - Q3 2025 - TD-6906" at bounding box center [592, 616] width 591 height 21
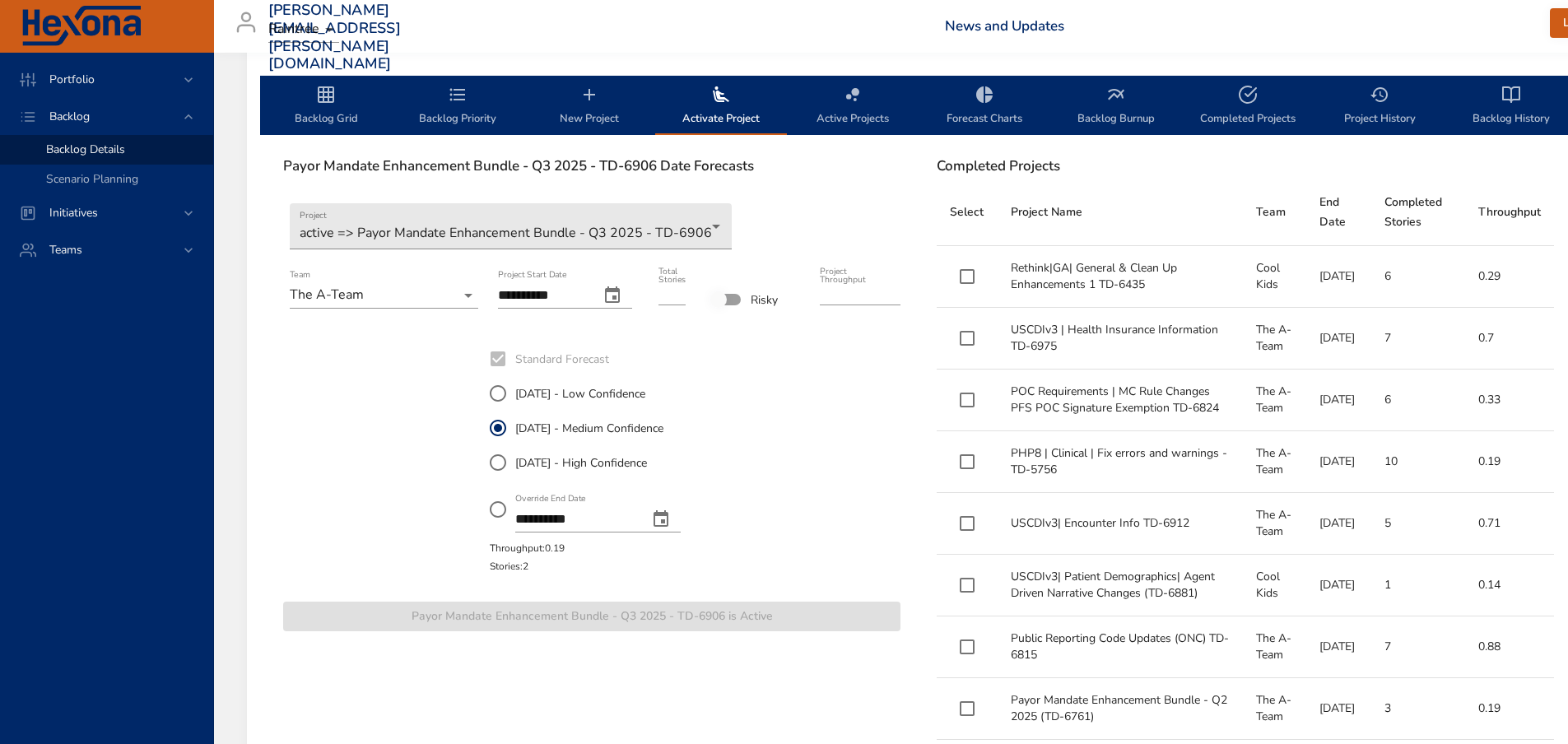
click at [456, 98] on icon "backlog-tab" at bounding box center [458, 95] width 16 height 13
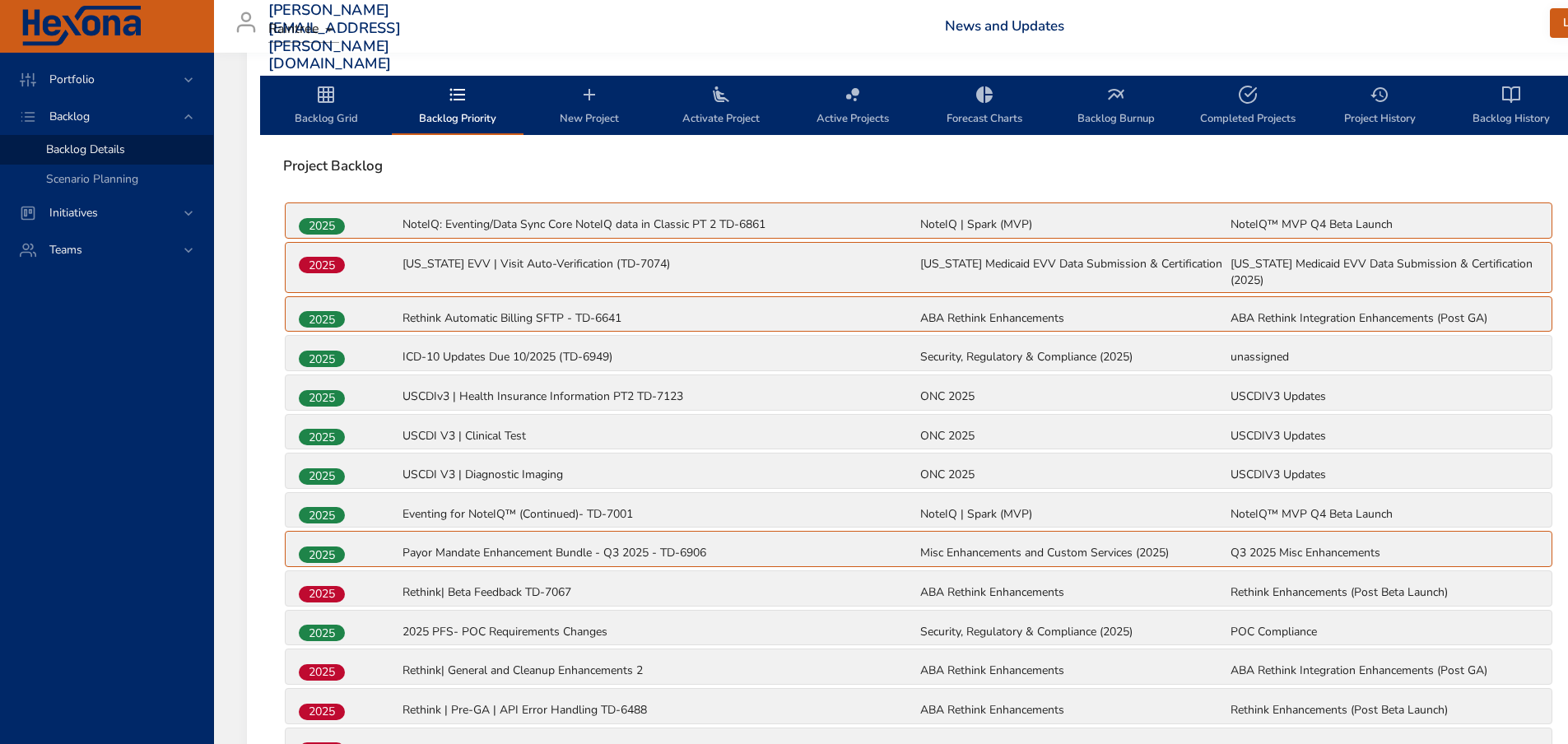
click at [287, 97] on span "Backlog Grid" at bounding box center [326, 107] width 112 height 44
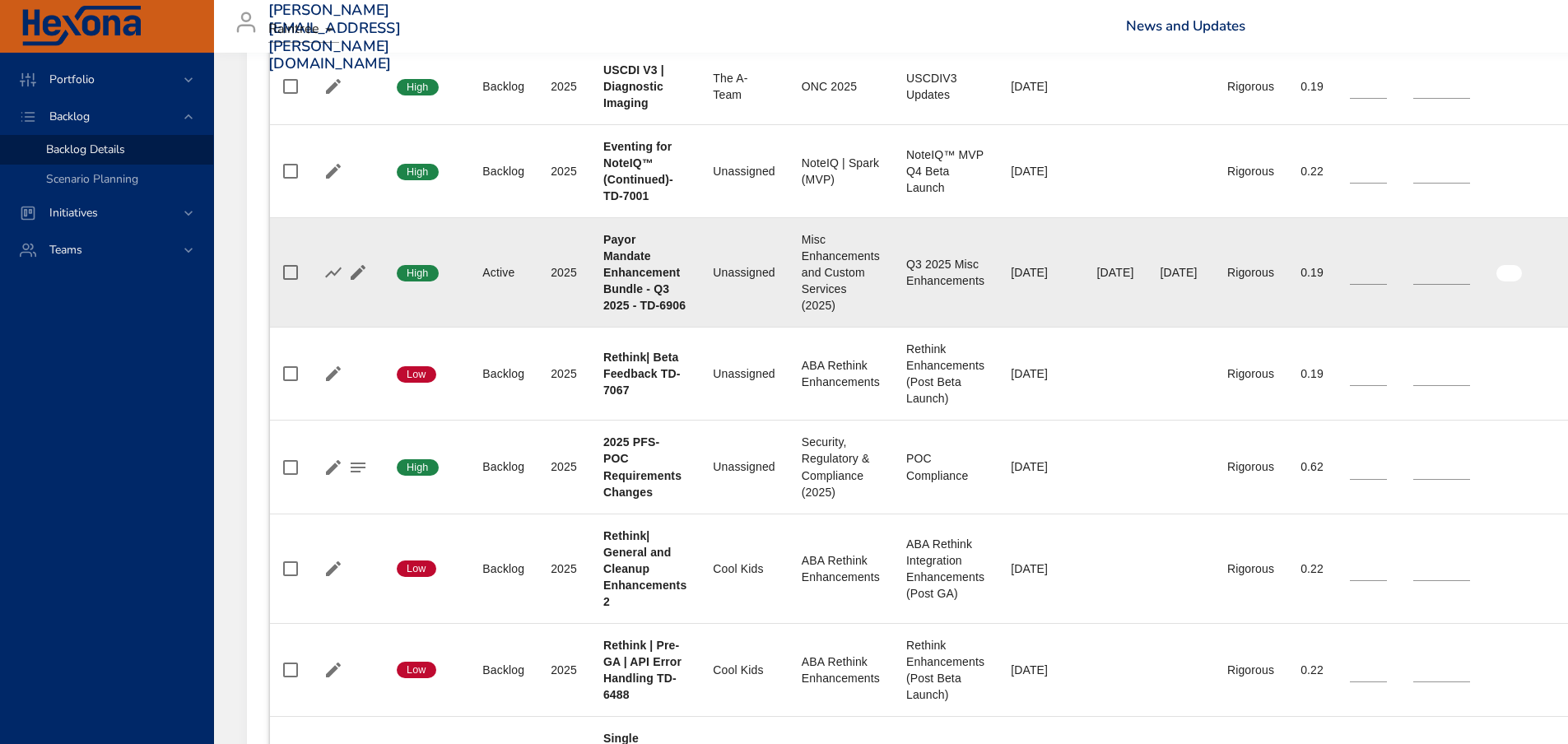
scroll to position [1340, 0]
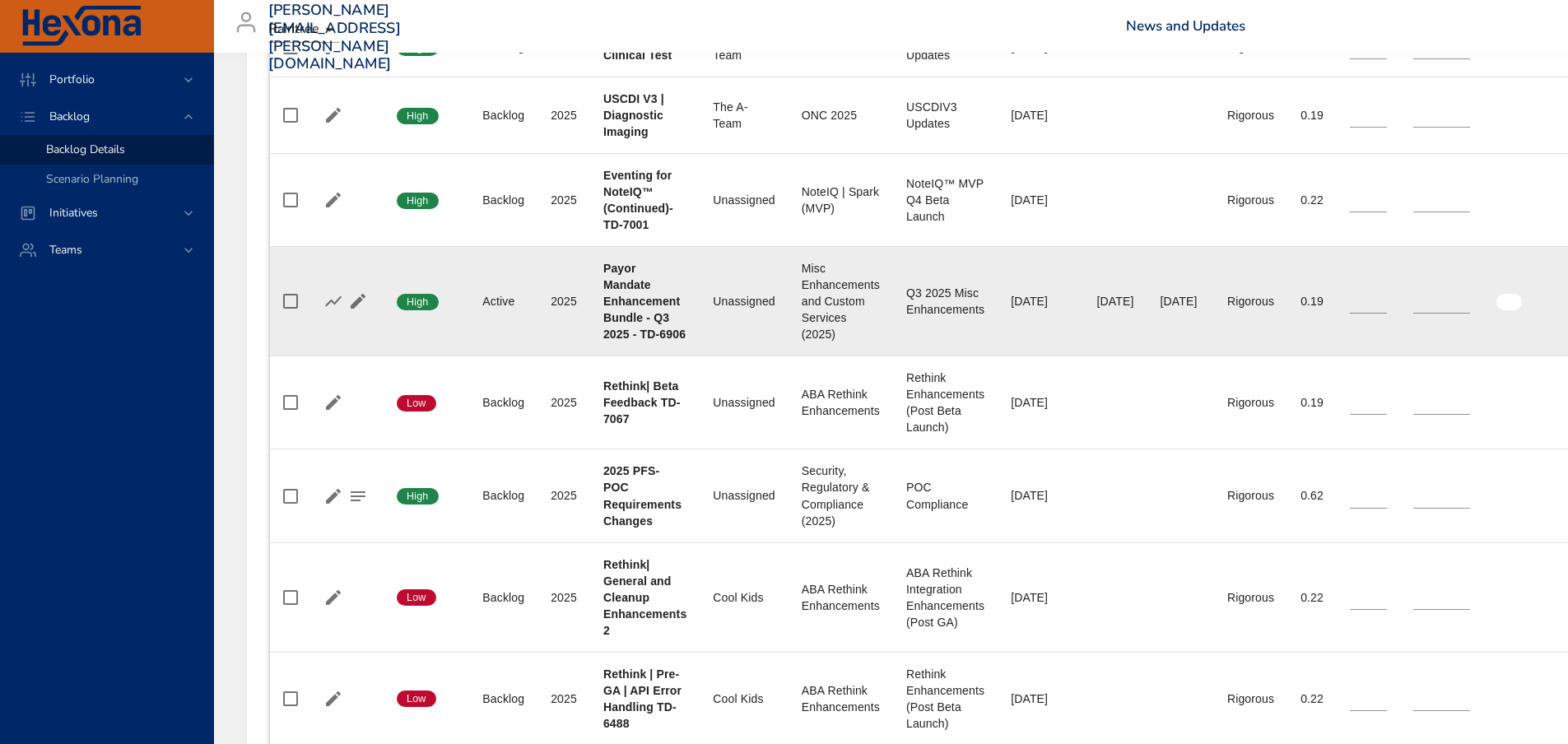
click at [1470, 298] on input "*" at bounding box center [1441, 301] width 57 height 25
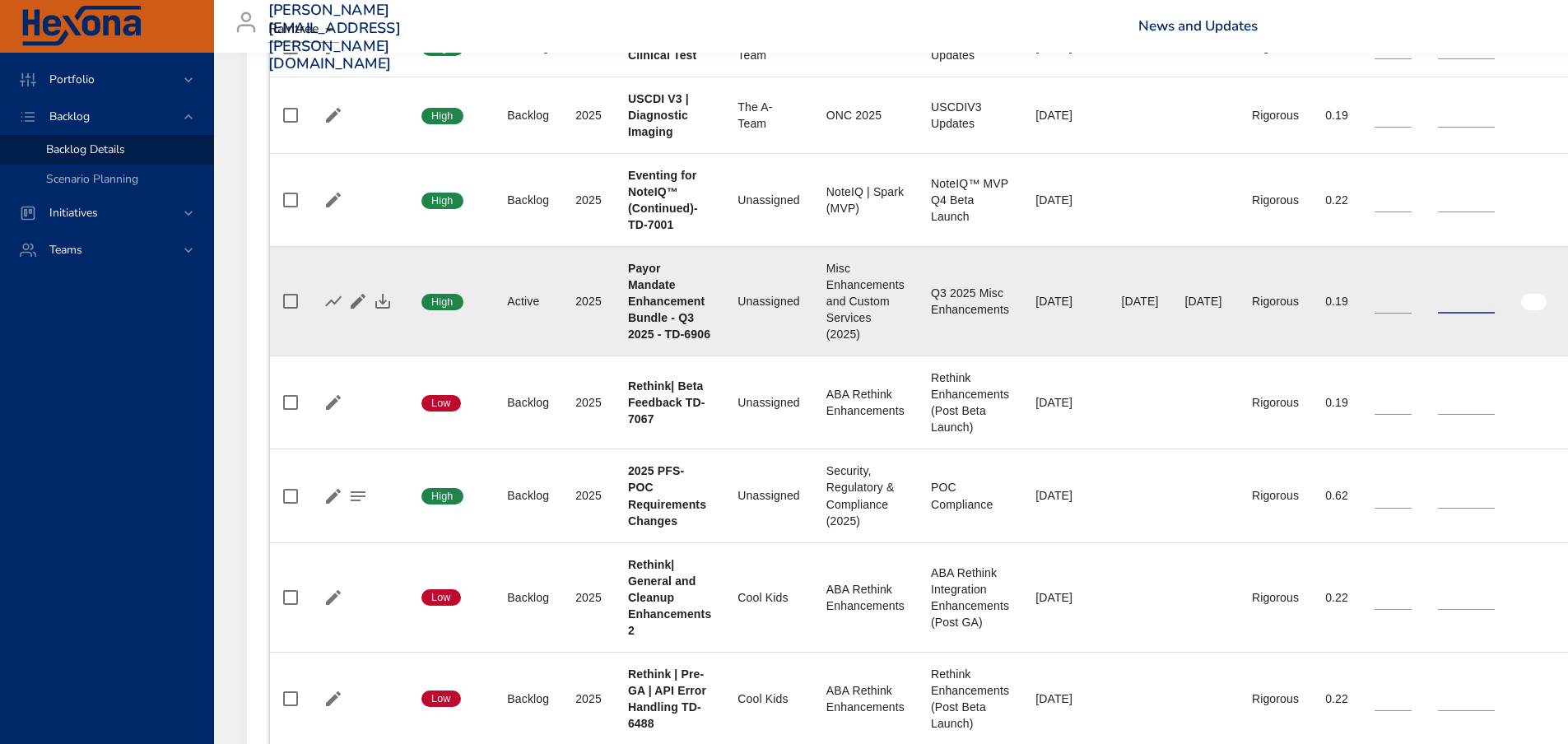
type input "*"
click at [1495, 295] on input "*" at bounding box center [1467, 301] width 57 height 25
click at [390, 298] on icon "button" at bounding box center [383, 301] width 20 height 20
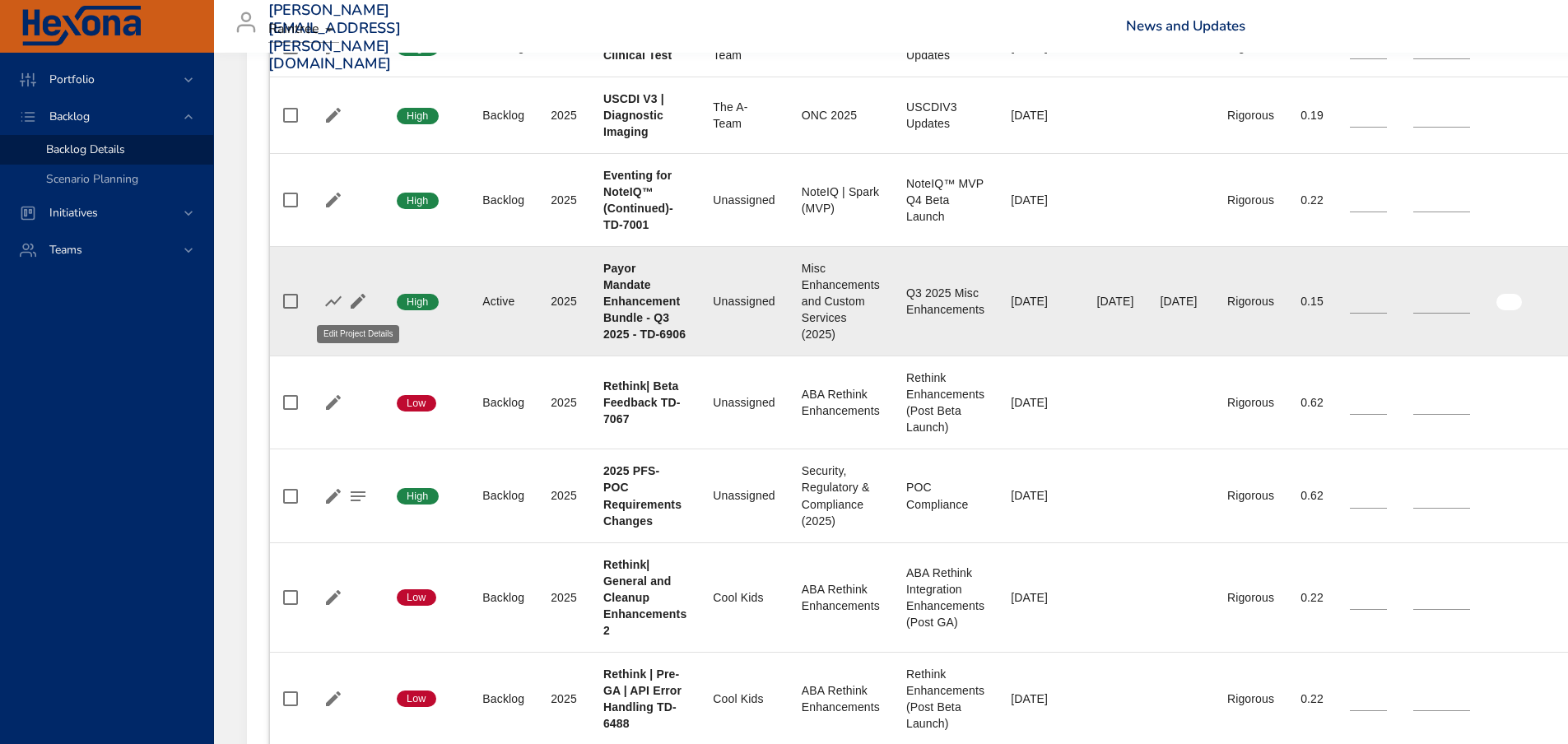
click at [358, 304] on icon "button" at bounding box center [358, 301] width 15 height 15
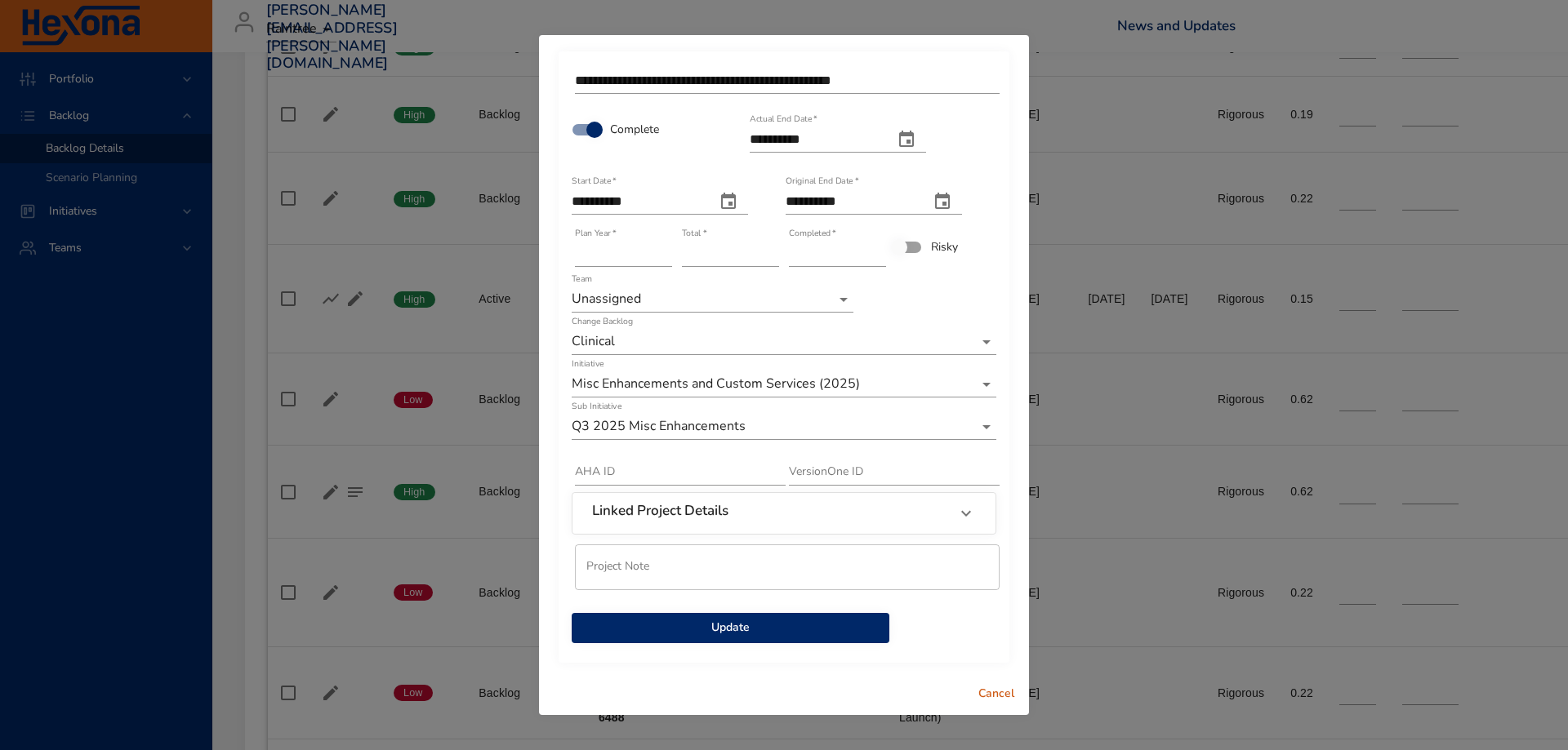
click at [917, 140] on icon "actual end date" at bounding box center [907, 139] width 20 height 20
click at [799, 292] on p "12" at bounding box center [793, 293] width 13 height 16
type input "**********"
click at [629, 214] on li "The A-Team" at bounding box center [712, 219] width 281 height 27
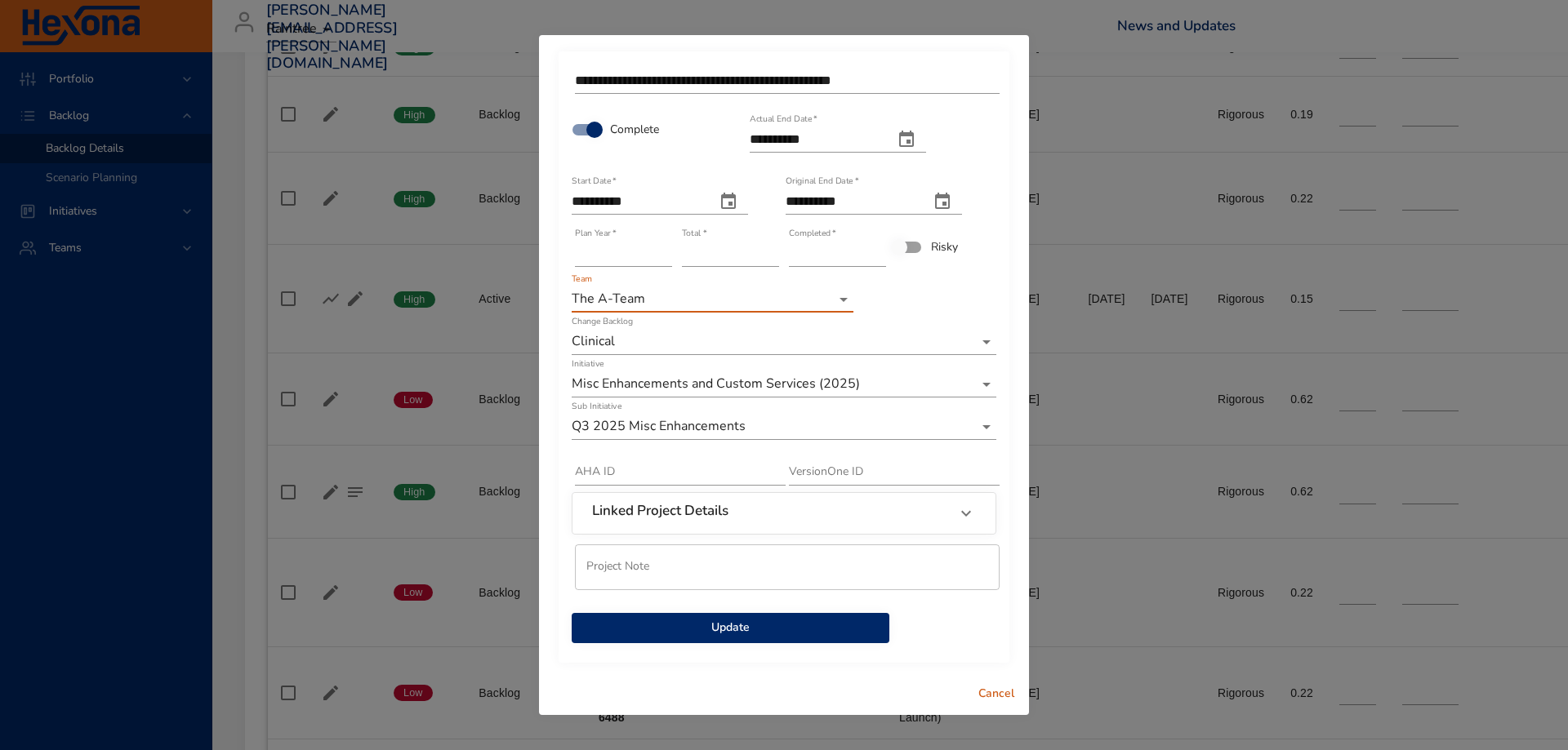
click at [708, 632] on span "Update" at bounding box center [730, 628] width 291 height 21
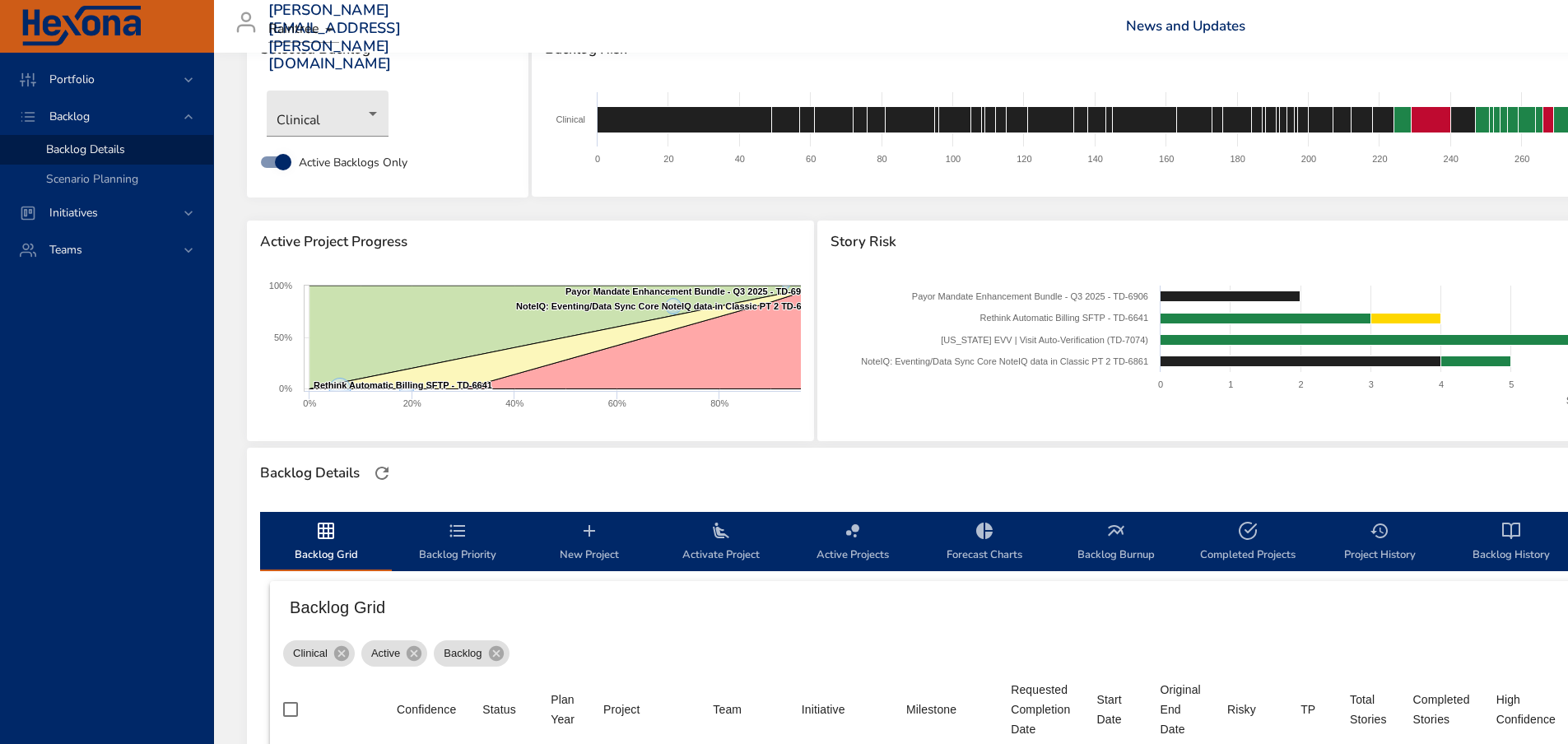
scroll to position [82, 0]
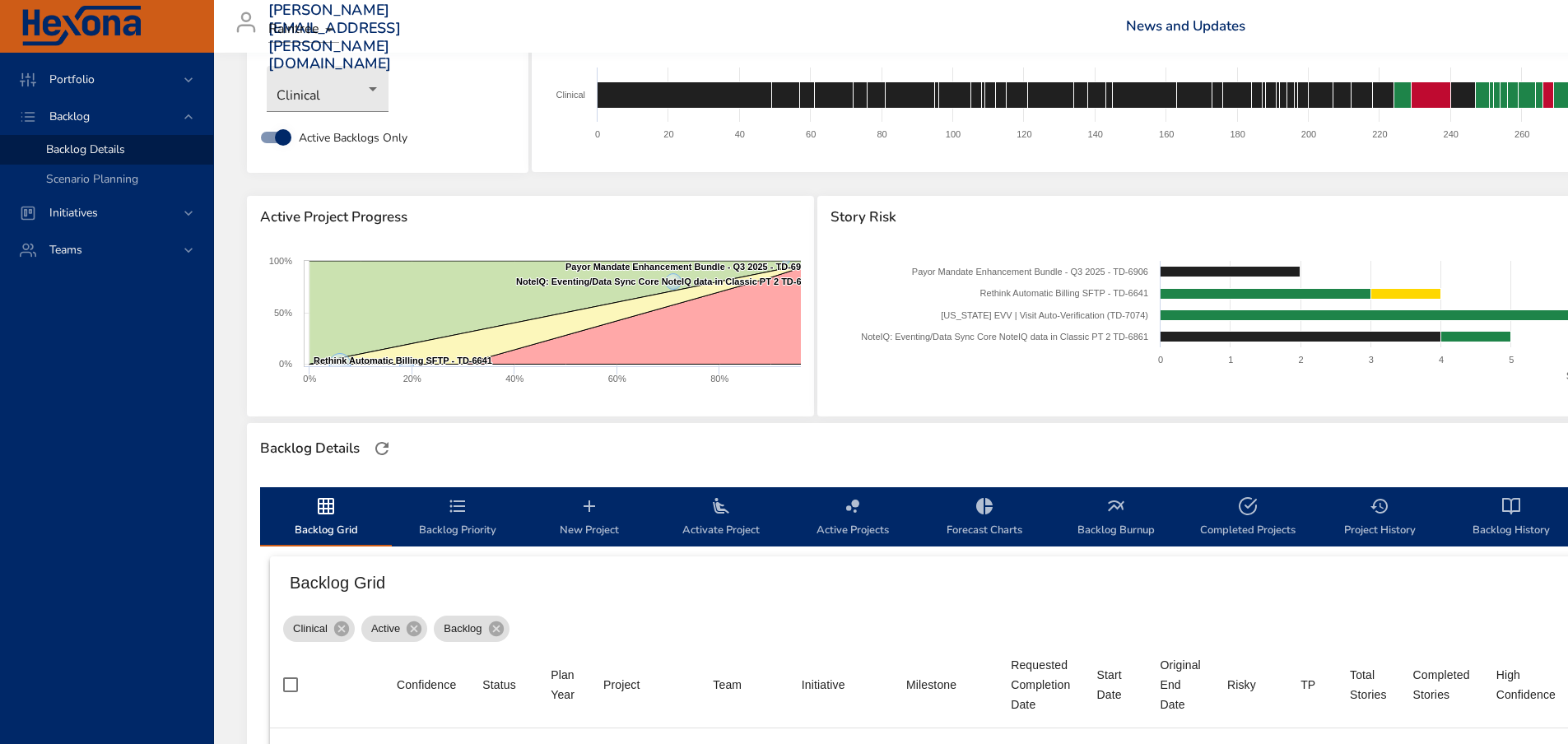
click at [1128, 512] on span "Backlog Burnup" at bounding box center [1116, 518] width 112 height 44
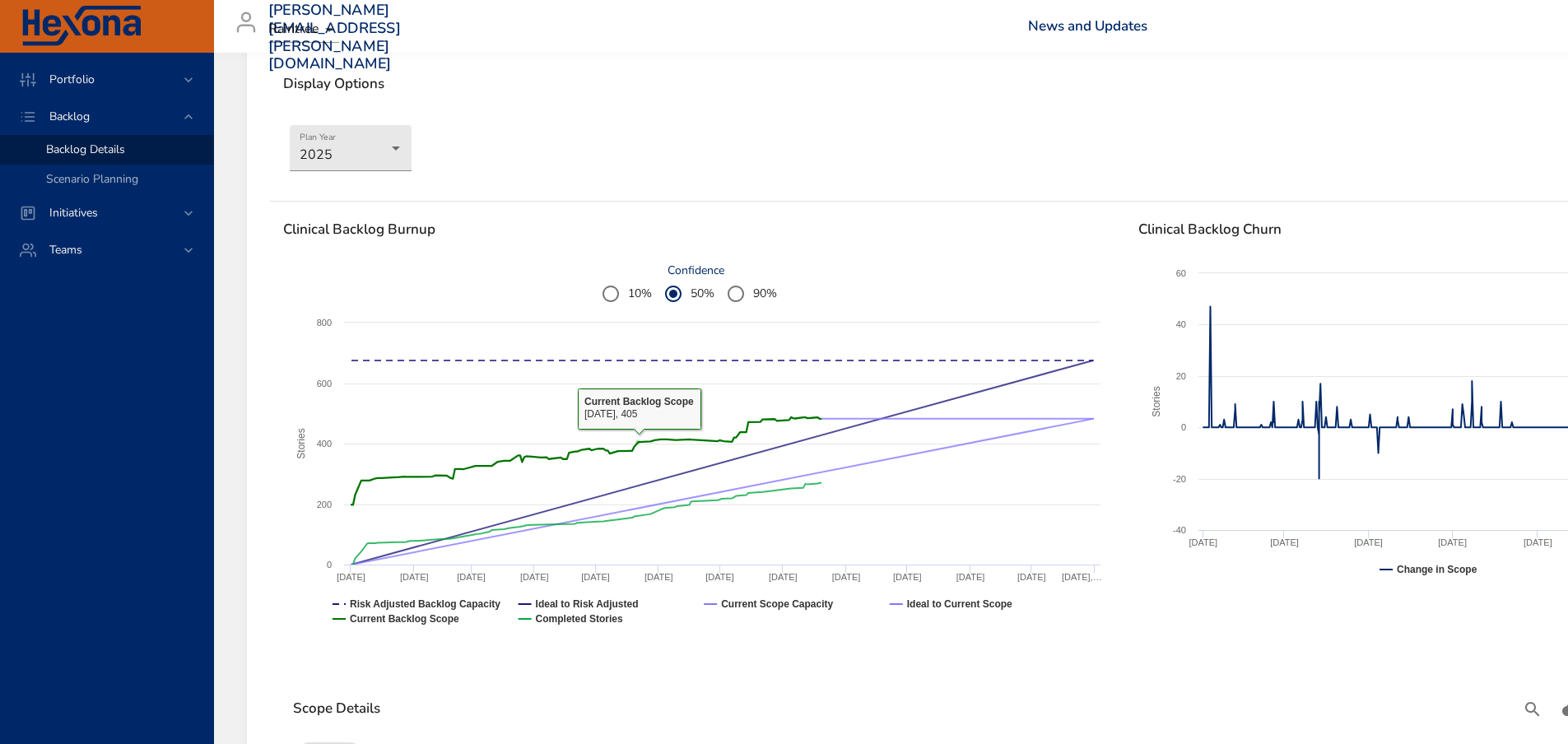
scroll to position [164, 0]
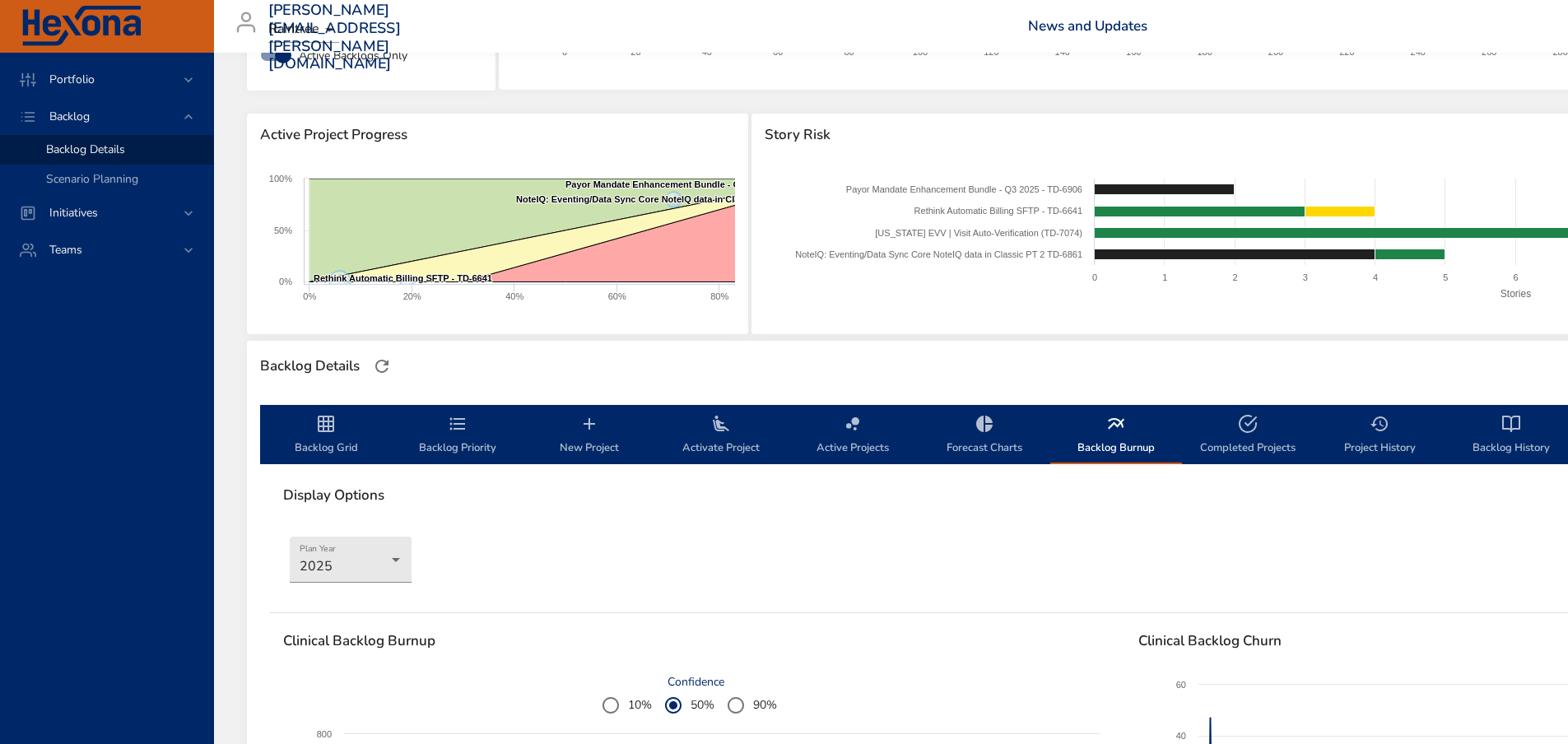
click at [485, 429] on span "Backlog Priority" at bounding box center [457, 436] width 112 height 44
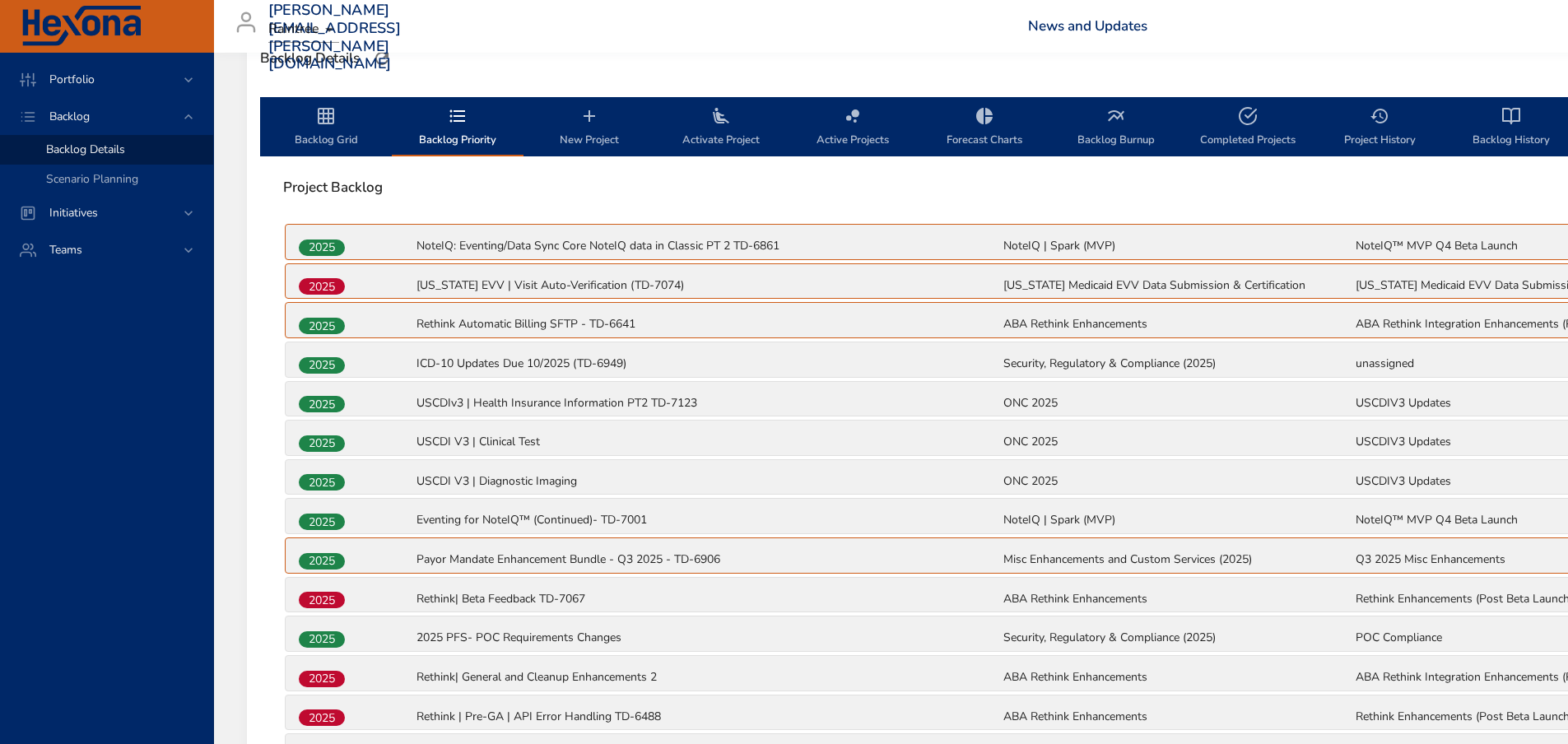
scroll to position [374, 0]
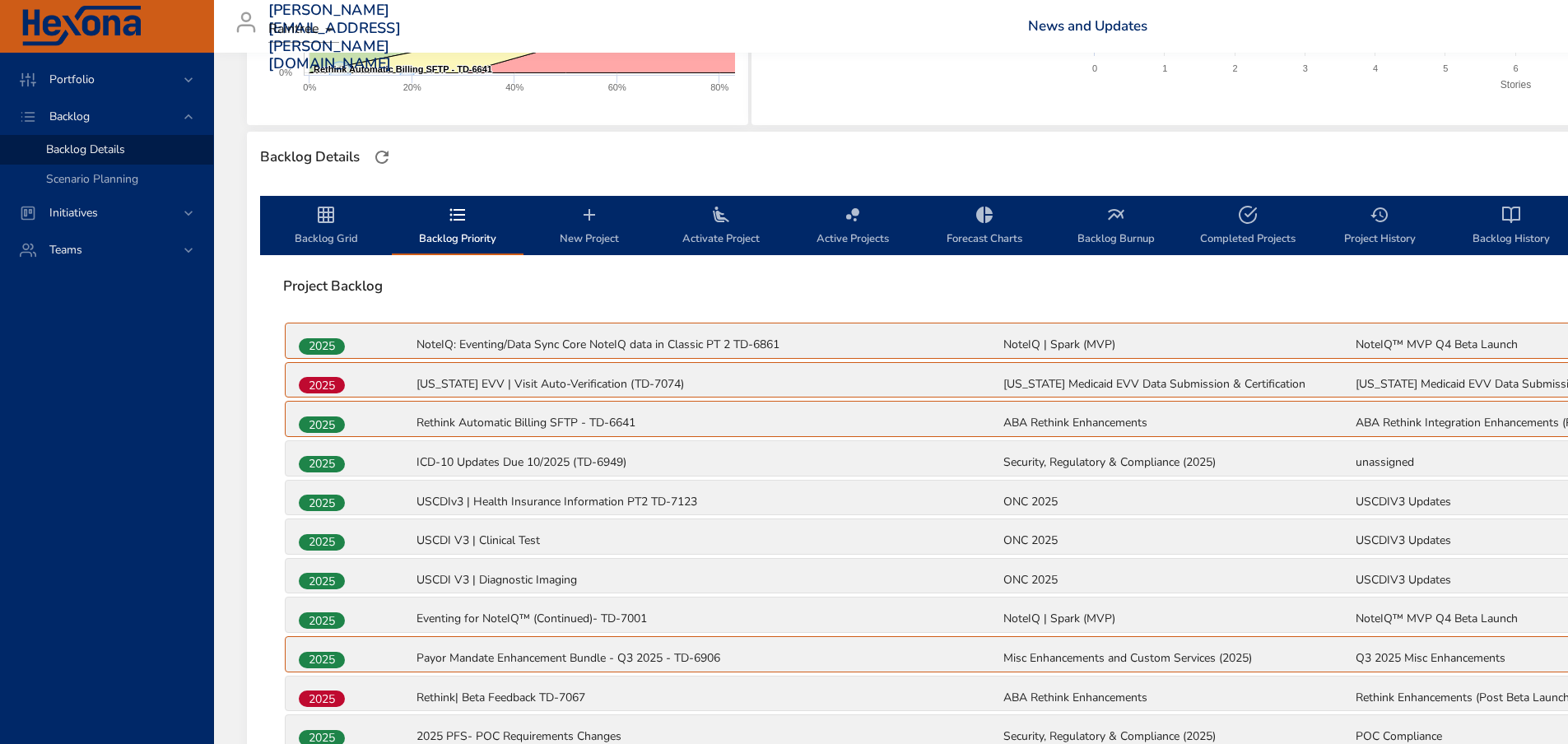
click at [317, 208] on icon "backlog-tab" at bounding box center [326, 215] width 16 height 16
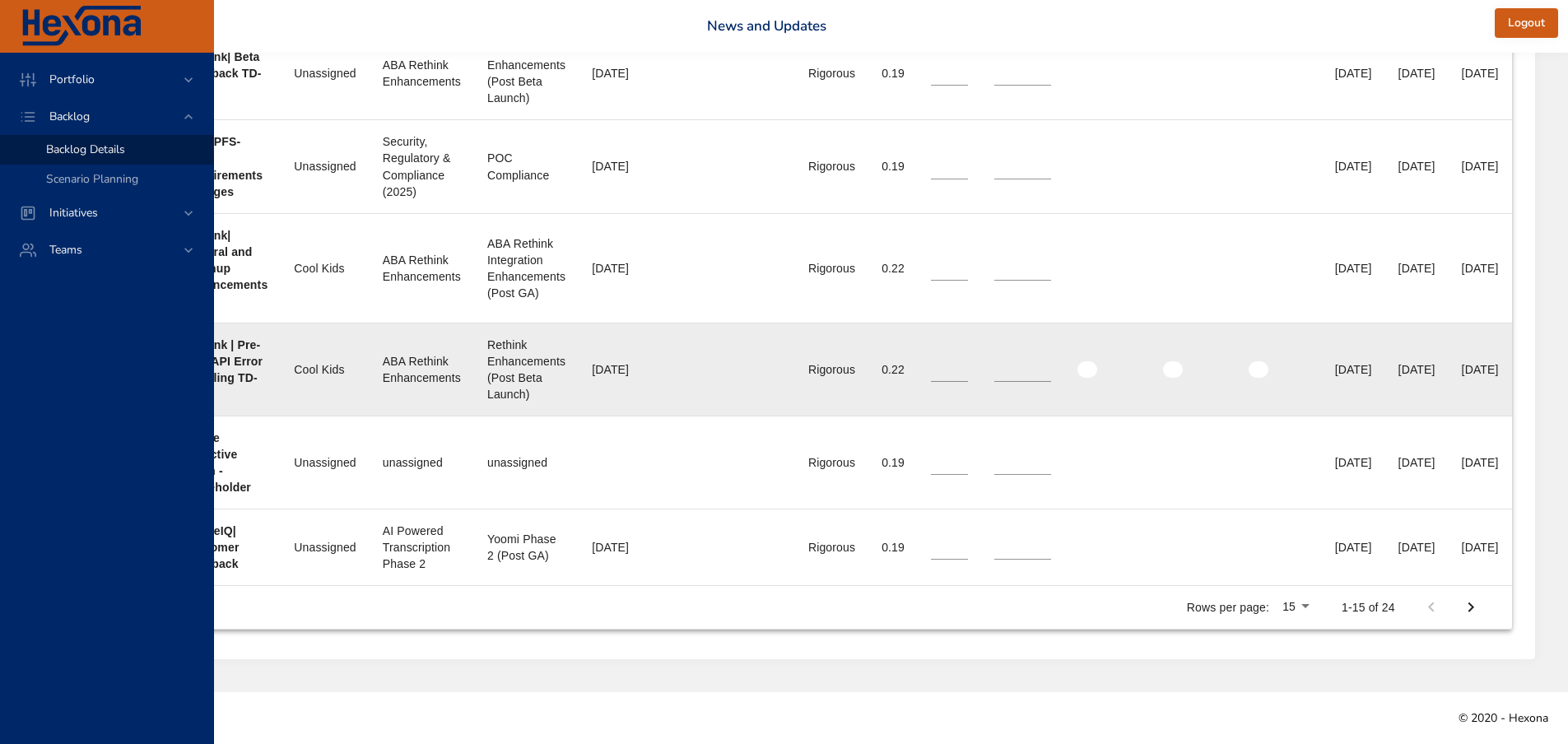
scroll to position [1669, 524]
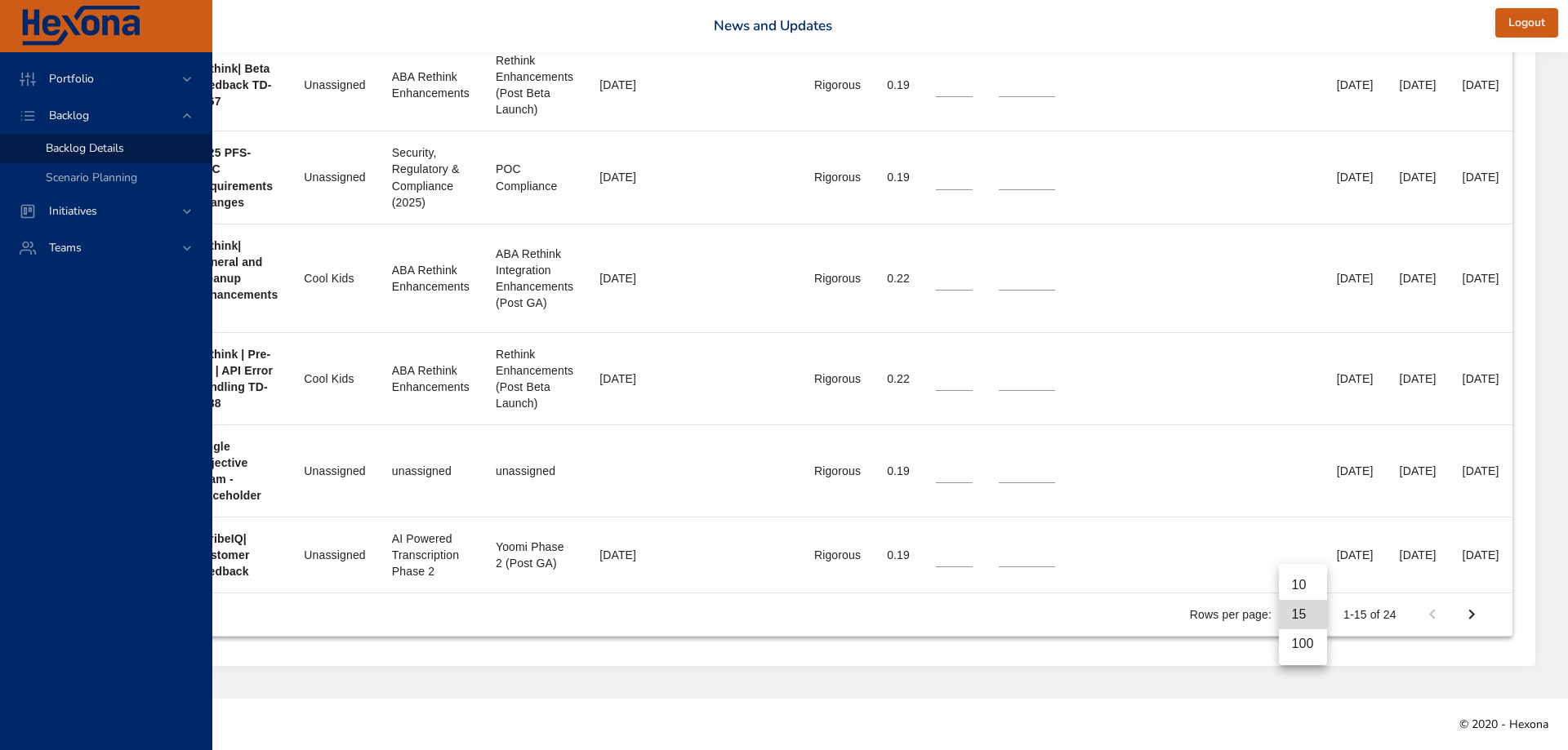
click at [1312, 641] on li "100" at bounding box center [1302, 644] width 48 height 29
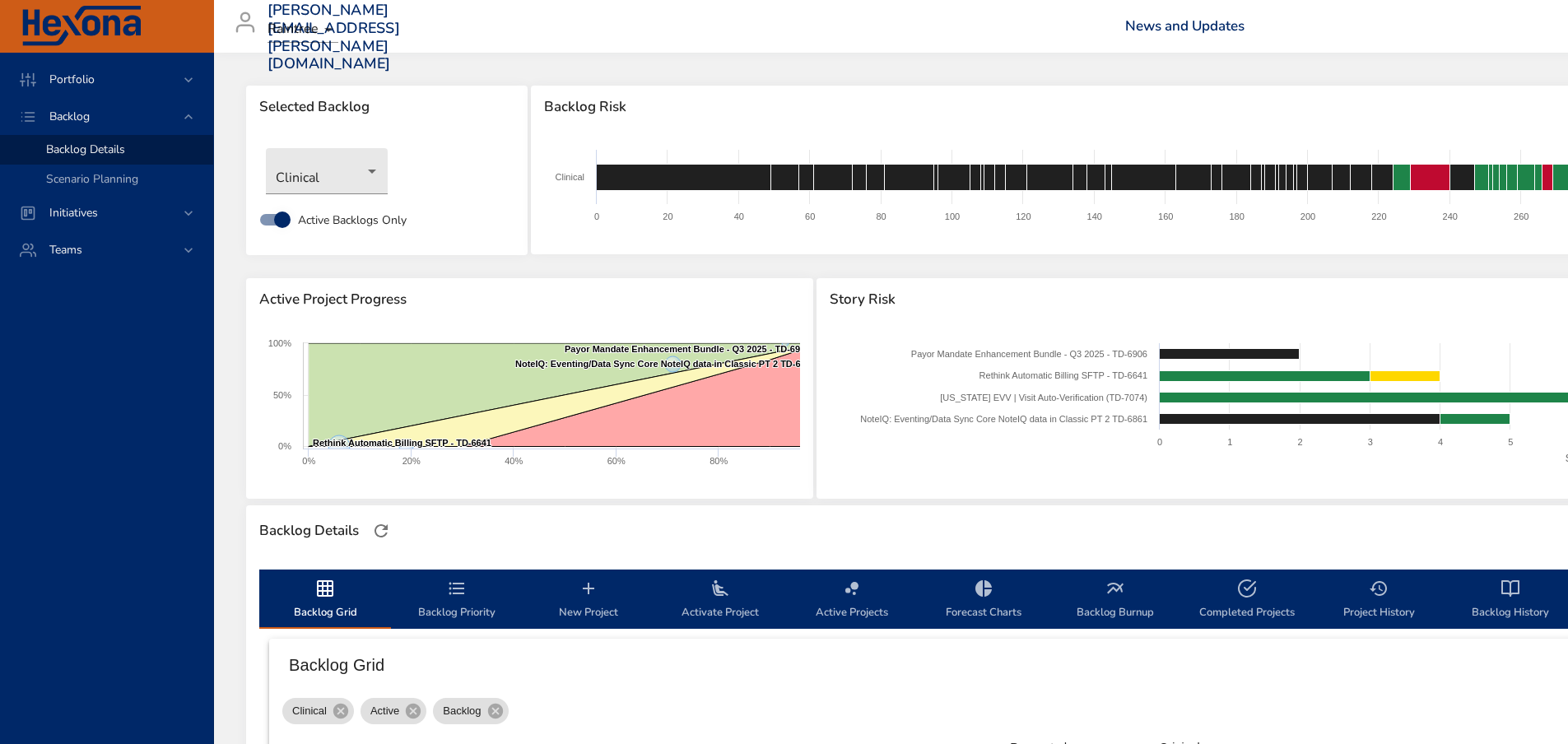
scroll to position [0, 0]
click at [1117, 595] on icon "backlog-tab" at bounding box center [1116, 588] width 20 height 20
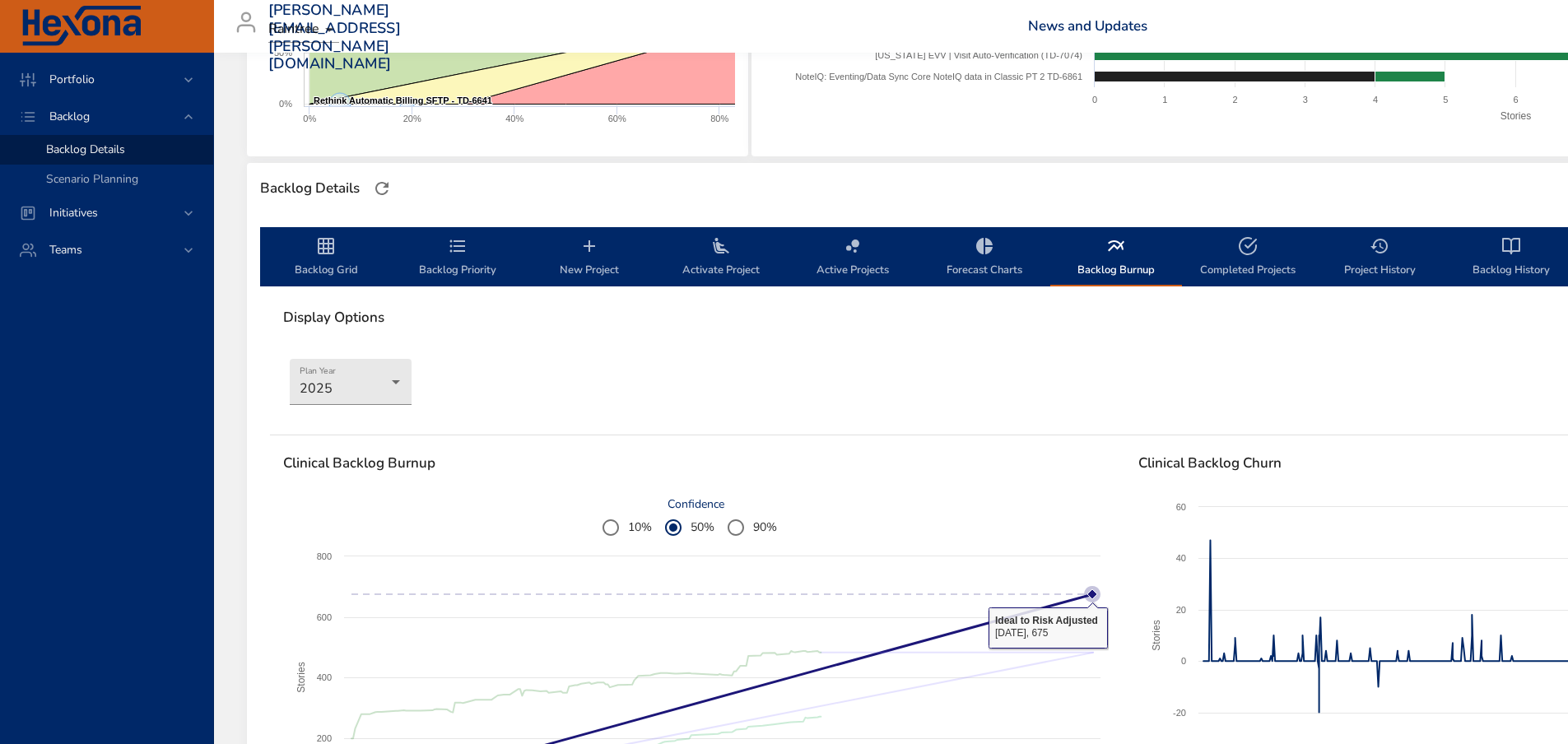
scroll to position [329, 0]
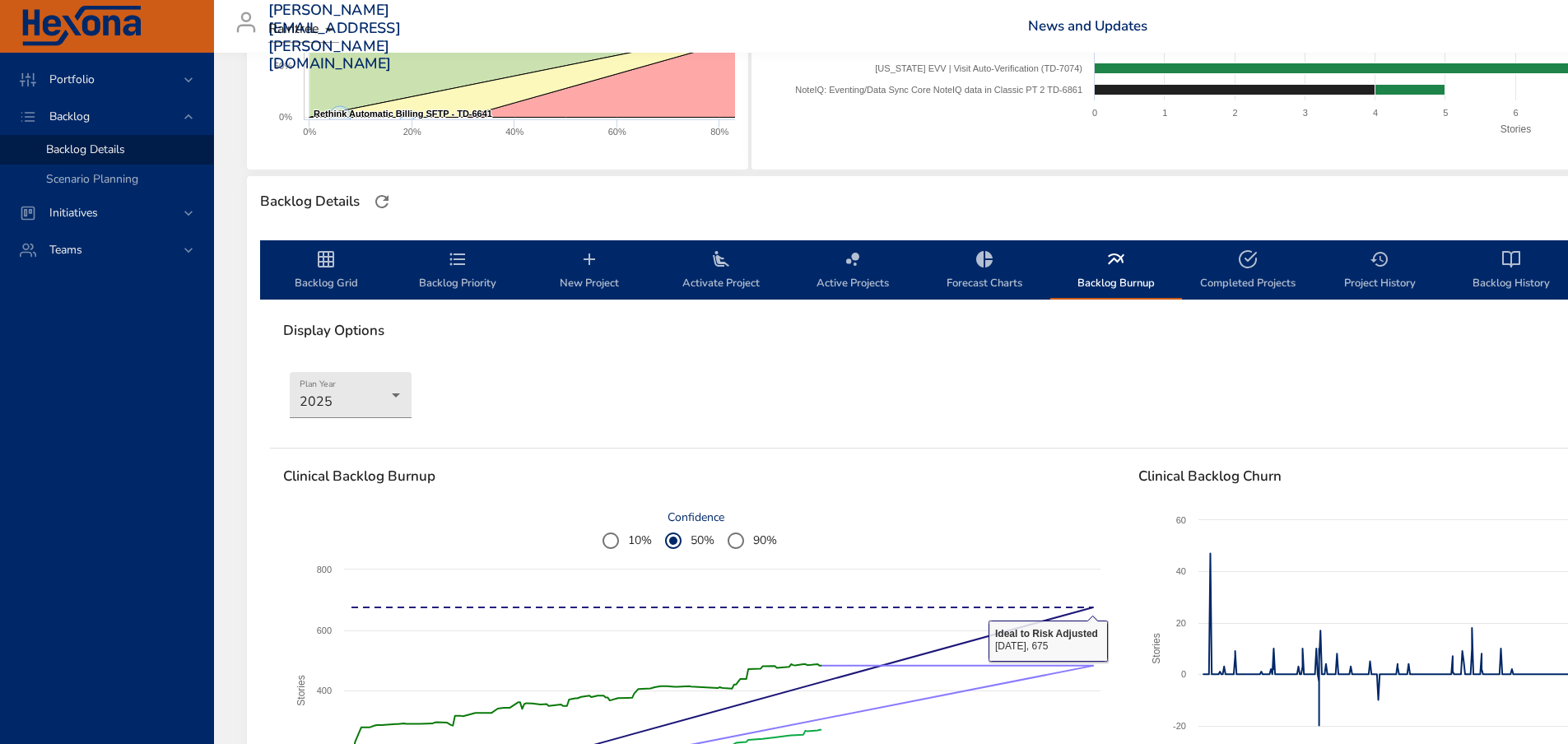
click at [1240, 264] on icon "backlog-tab" at bounding box center [1248, 259] width 20 height 20
select select "***"
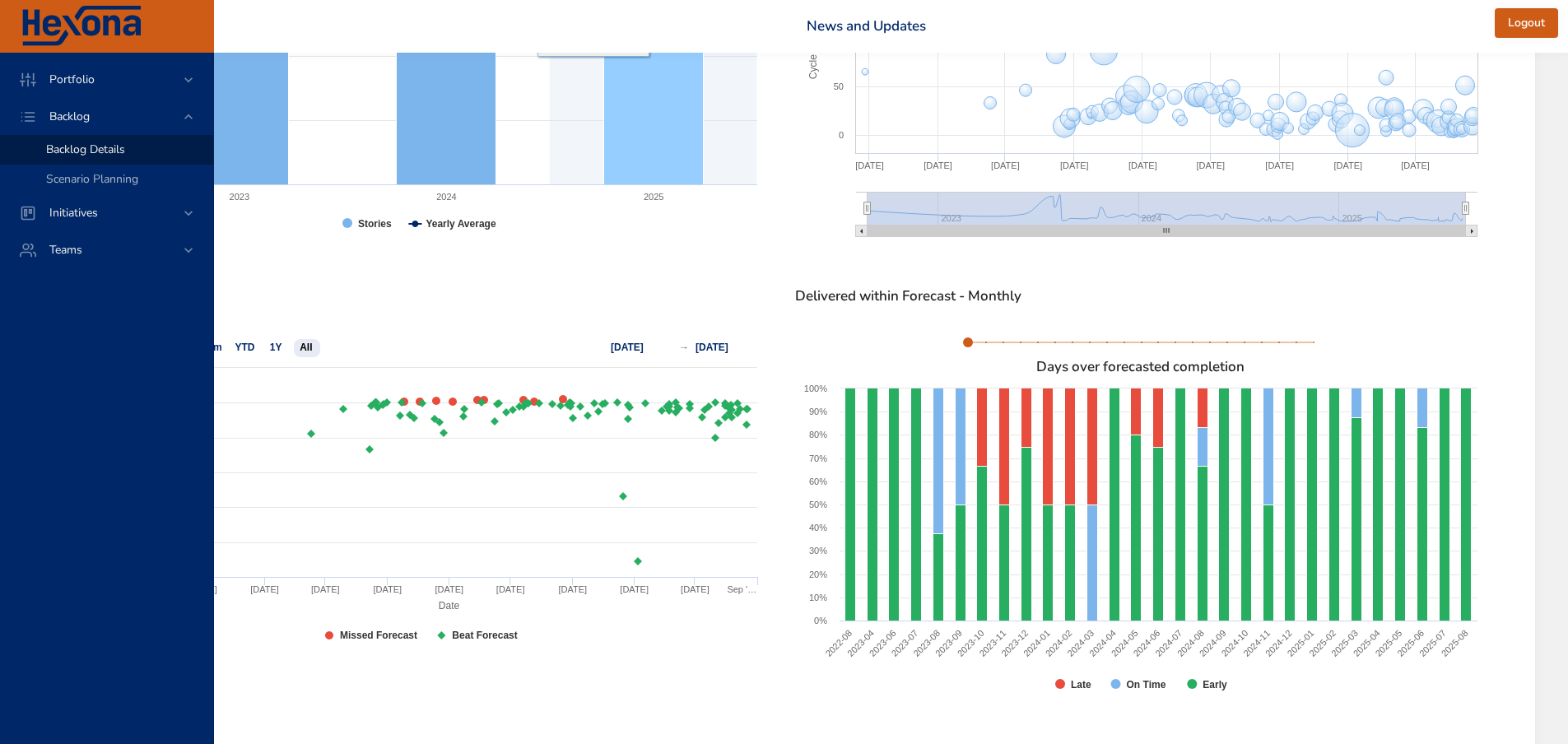
scroll to position [905, 222]
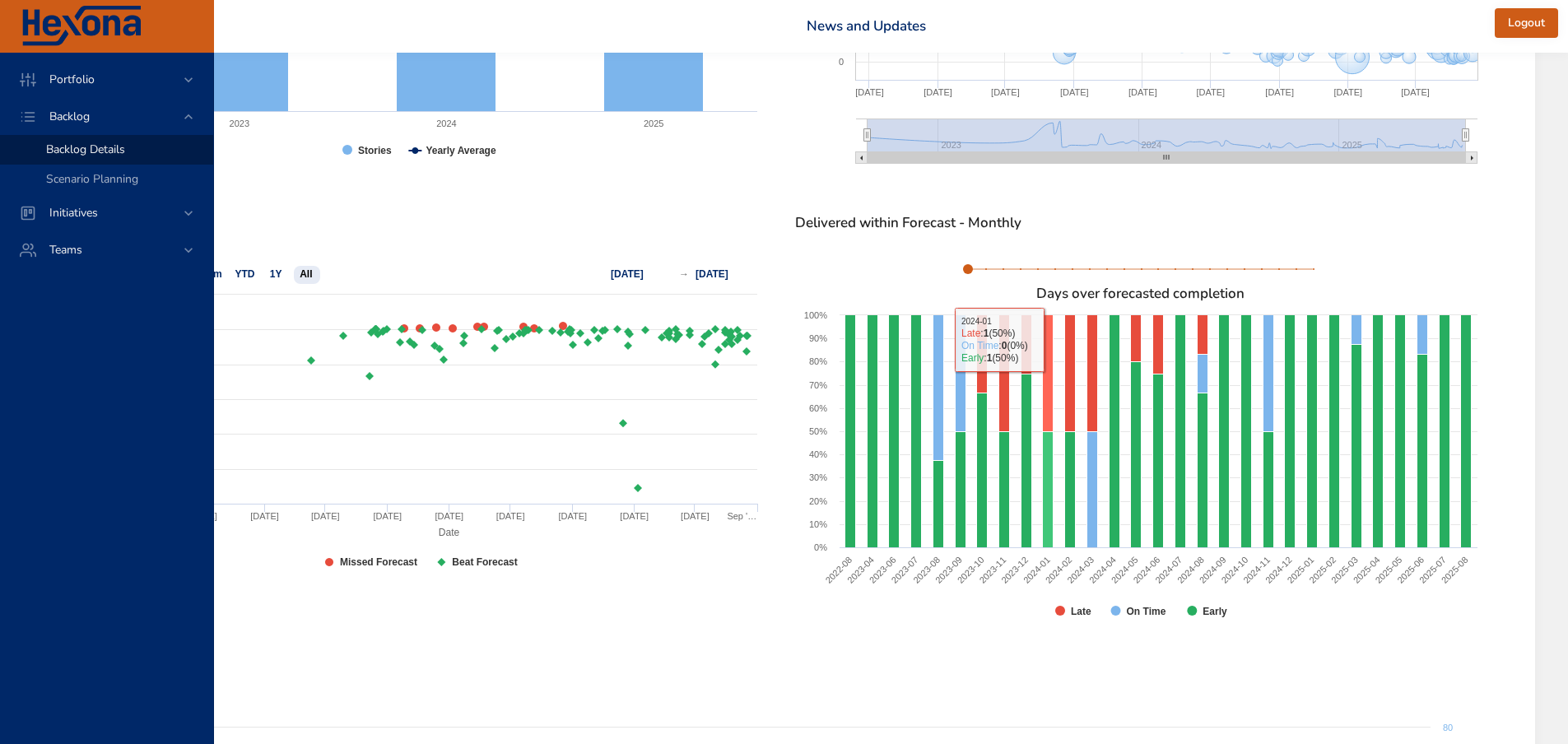
click at [1049, 358] on rect at bounding box center [1048, 374] width 11 height 117
click at [1049, 480] on rect at bounding box center [1048, 490] width 11 height 116
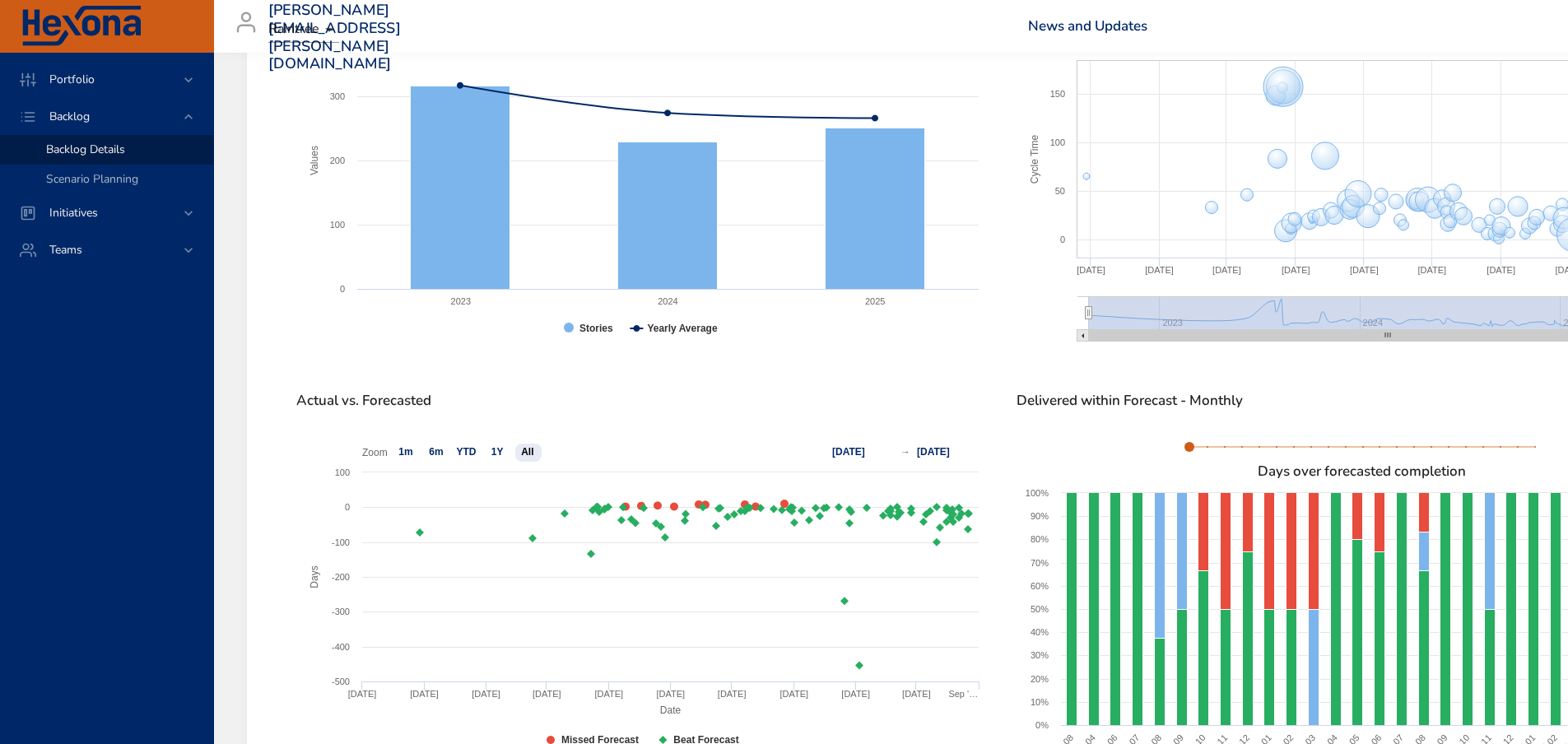
scroll to position [987, 0]
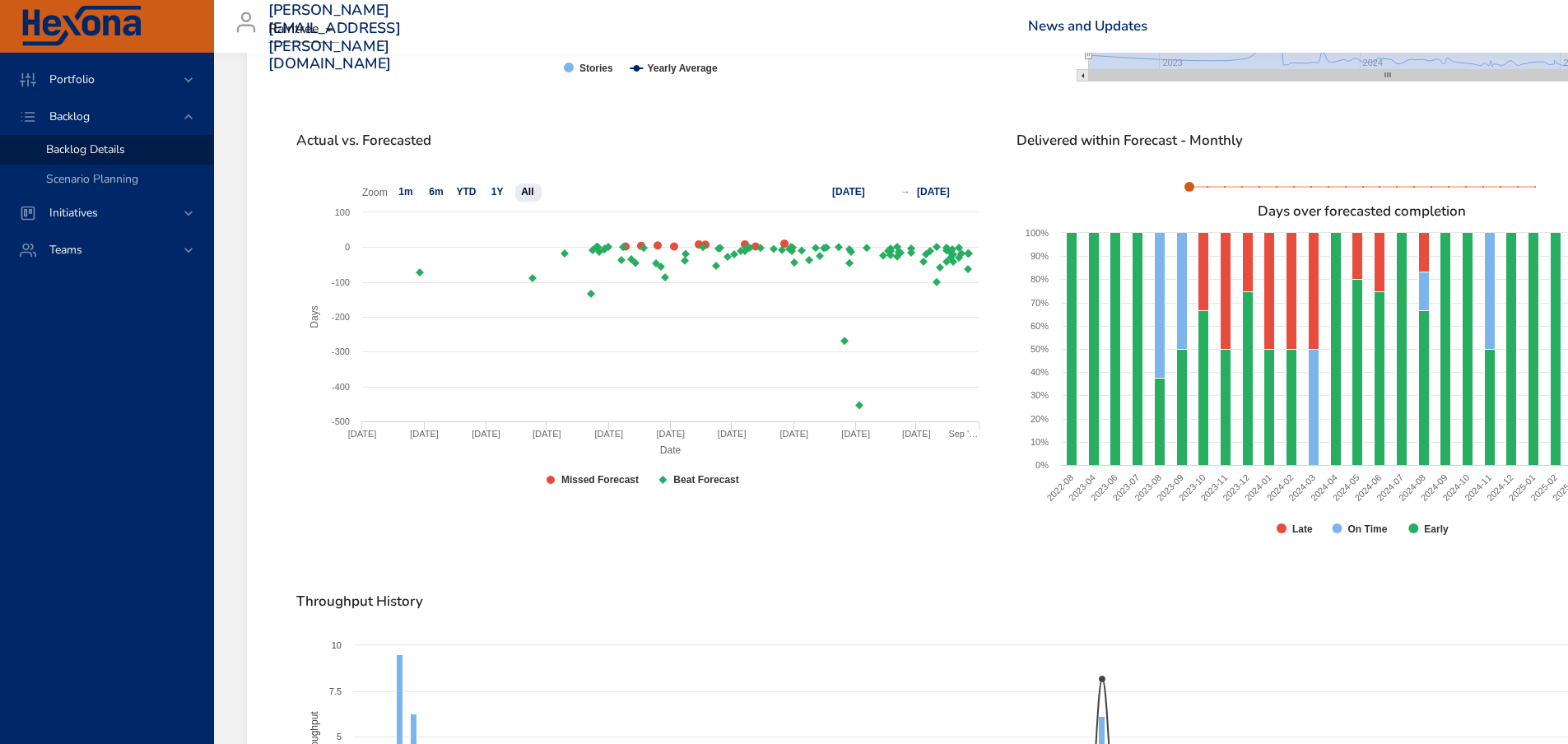
click at [489, 197] on rect at bounding box center [641, 339] width 691 height 329
click at [493, 194] on text "1Y" at bounding box center [498, 191] width 13 height 12
select select "**"
type input "**********"
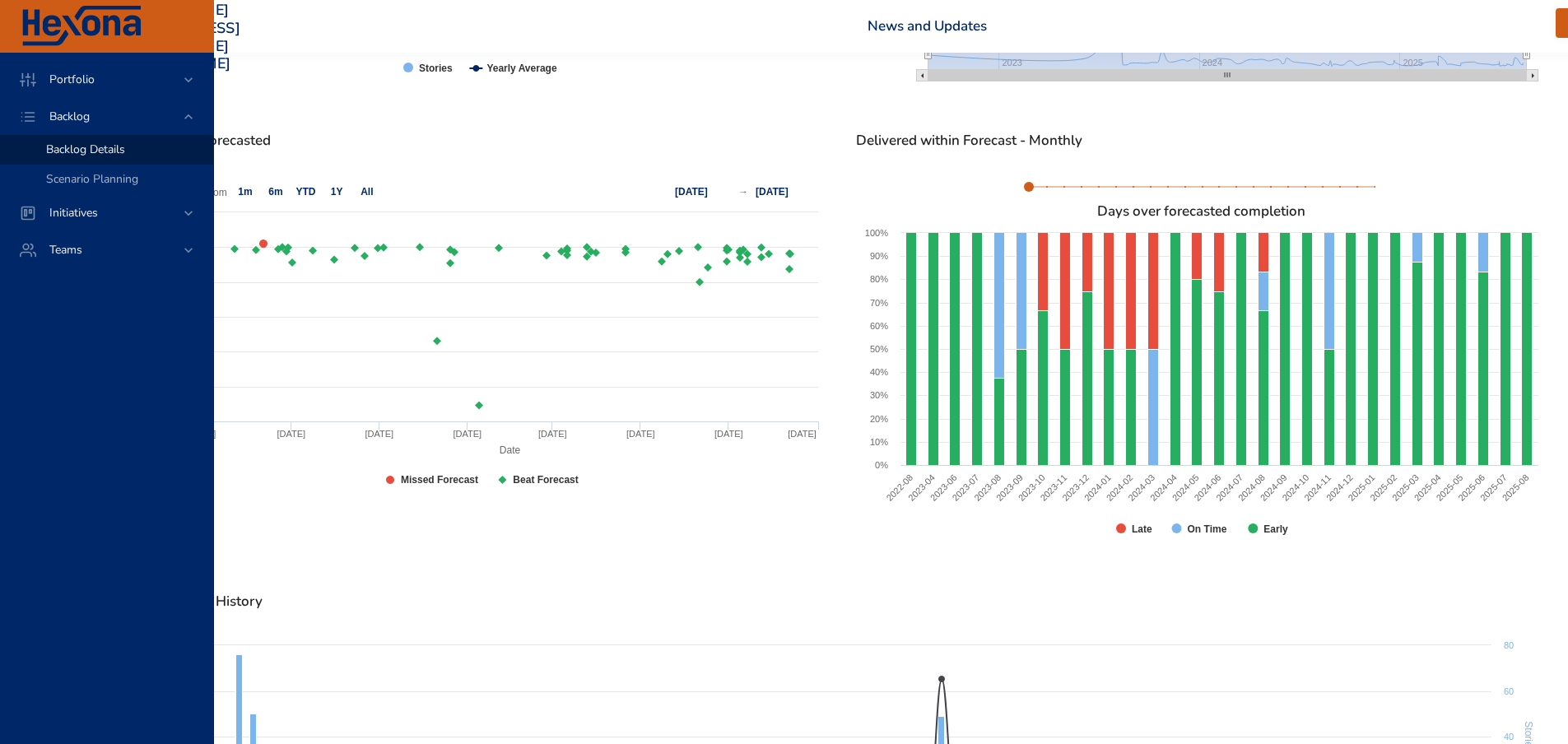
scroll to position [987, 222]
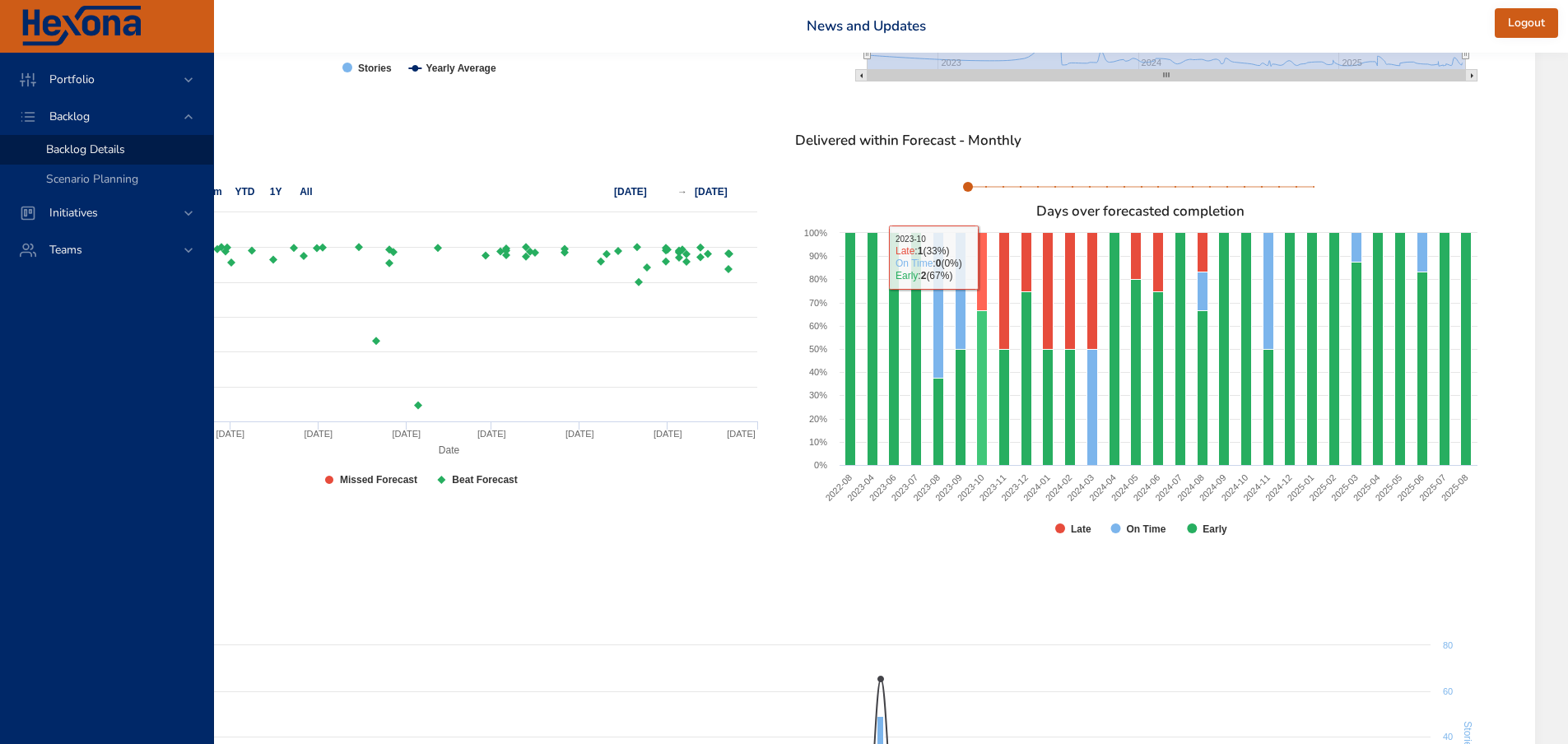
click at [979, 282] on rect at bounding box center [982, 272] width 11 height 78
click at [983, 346] on rect at bounding box center [982, 388] width 11 height 155
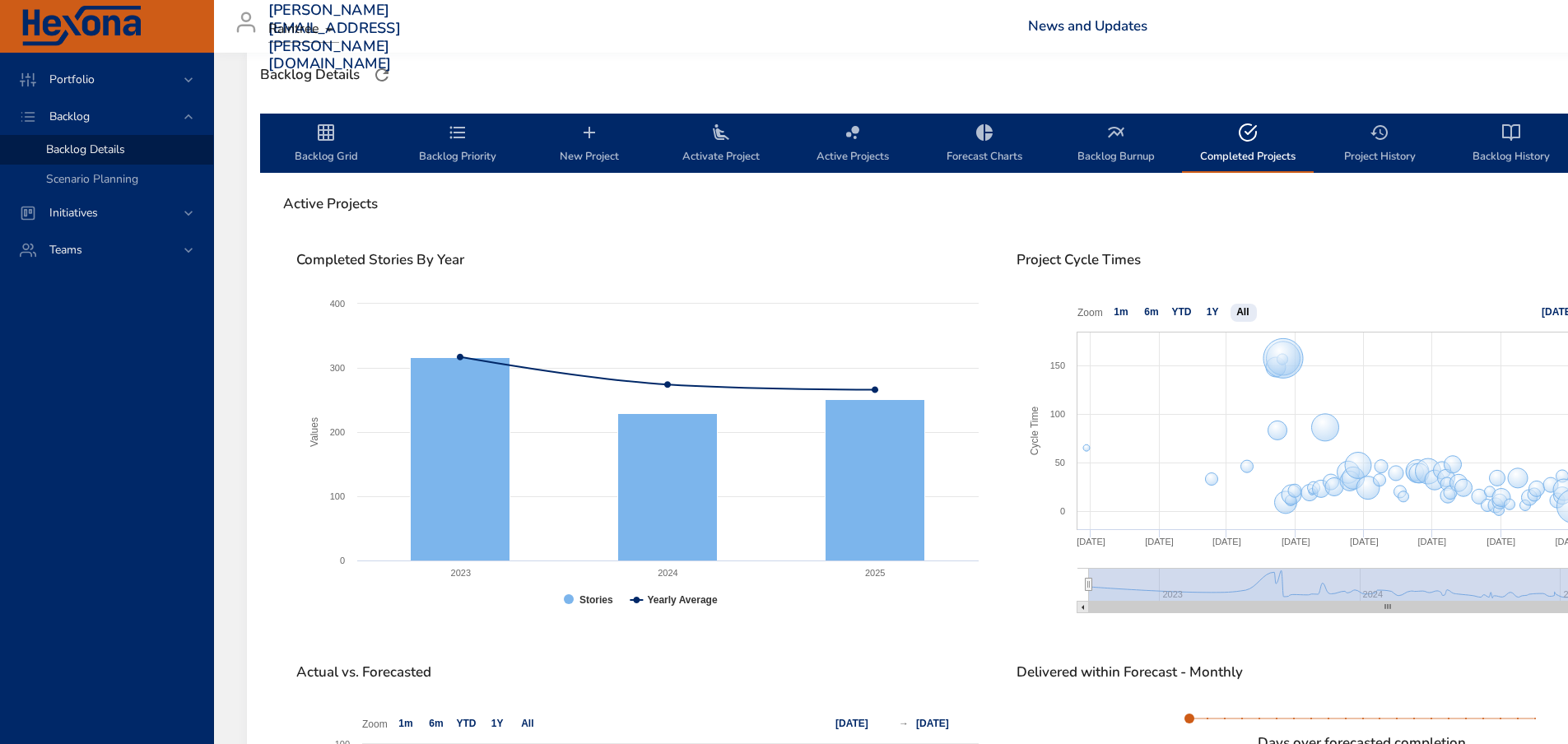
scroll to position [465, 0]
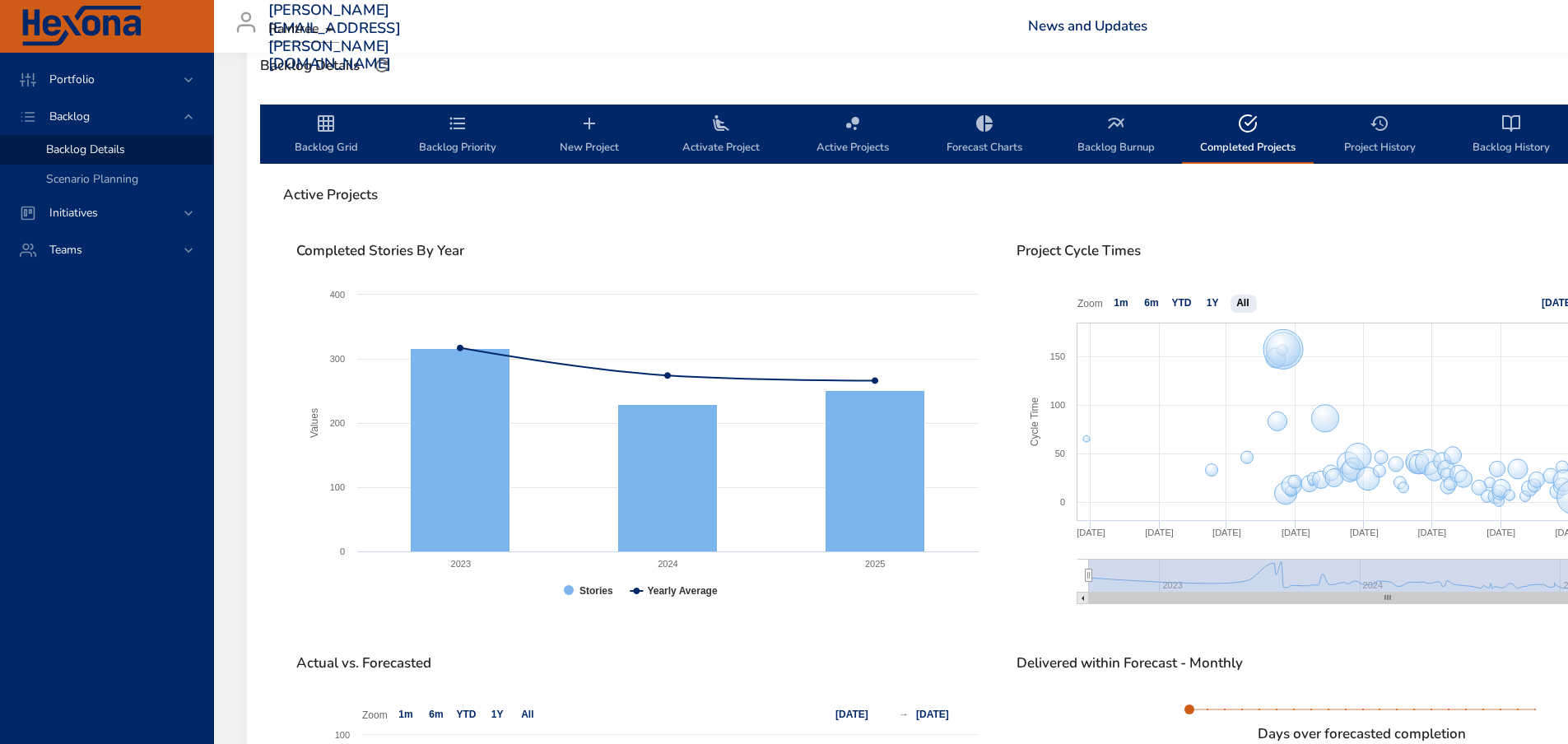
click at [1121, 135] on span "Backlog Burnup" at bounding box center [1116, 136] width 112 height 44
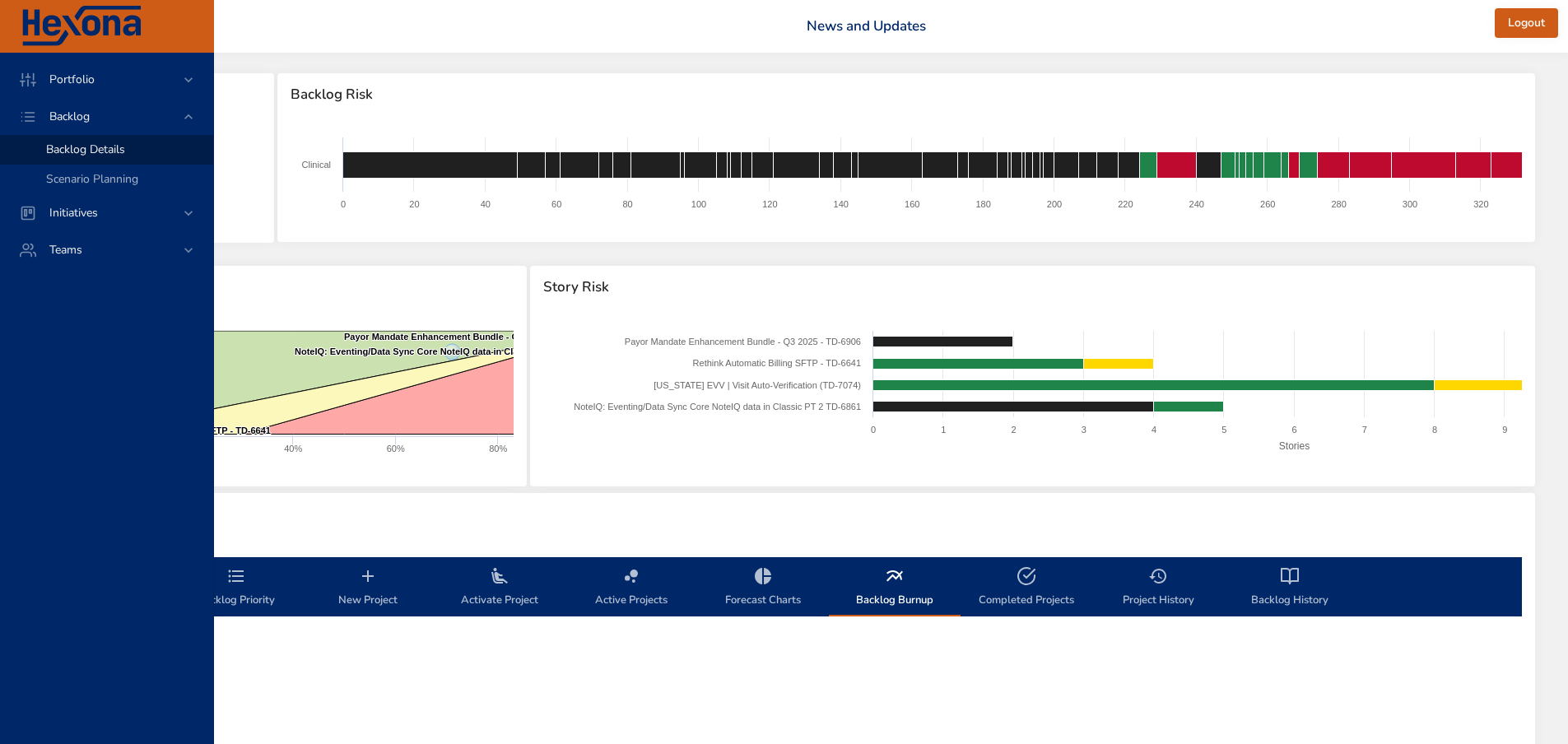
scroll to position [0, 222]
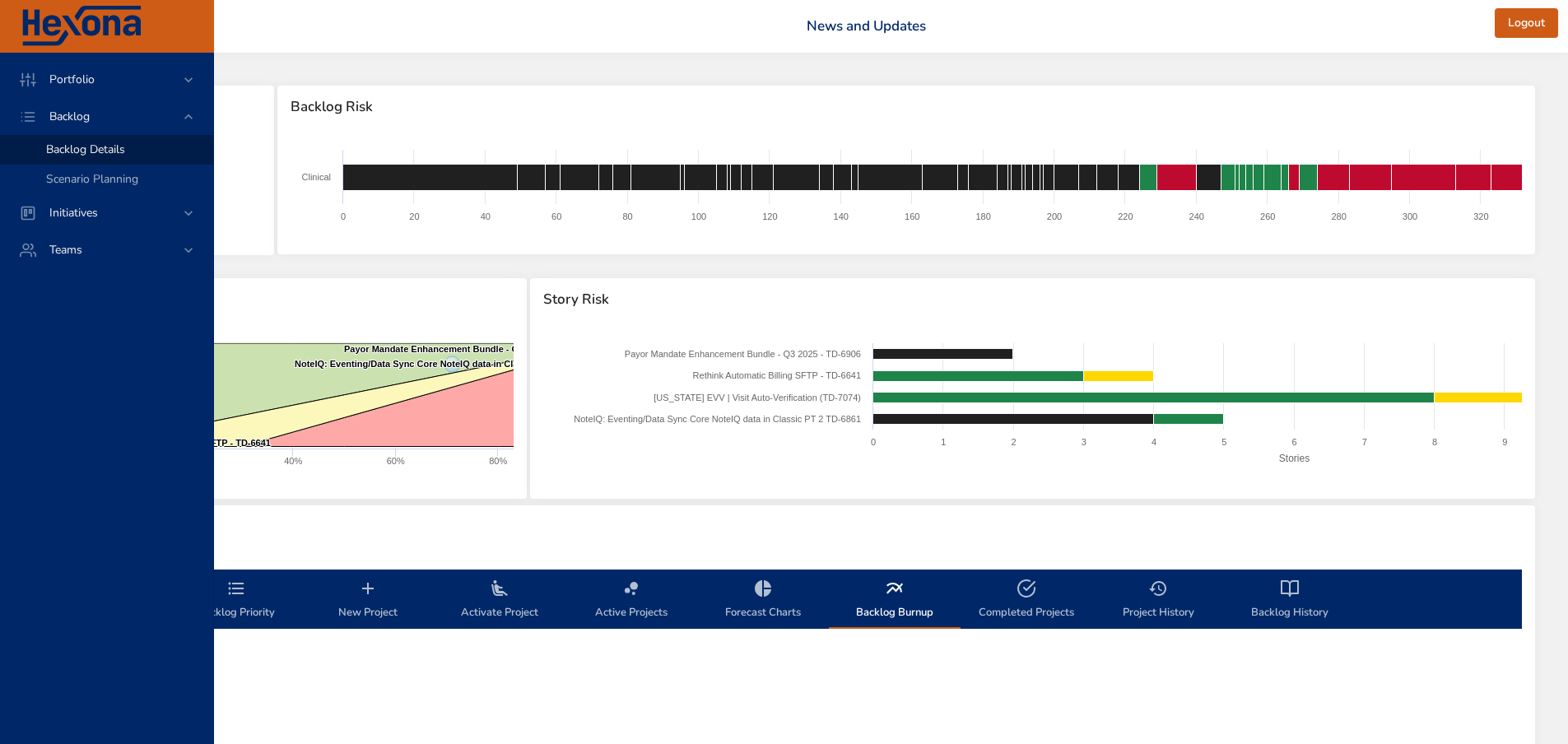
click at [1176, 596] on span "Project History" at bounding box center [1158, 600] width 112 height 44
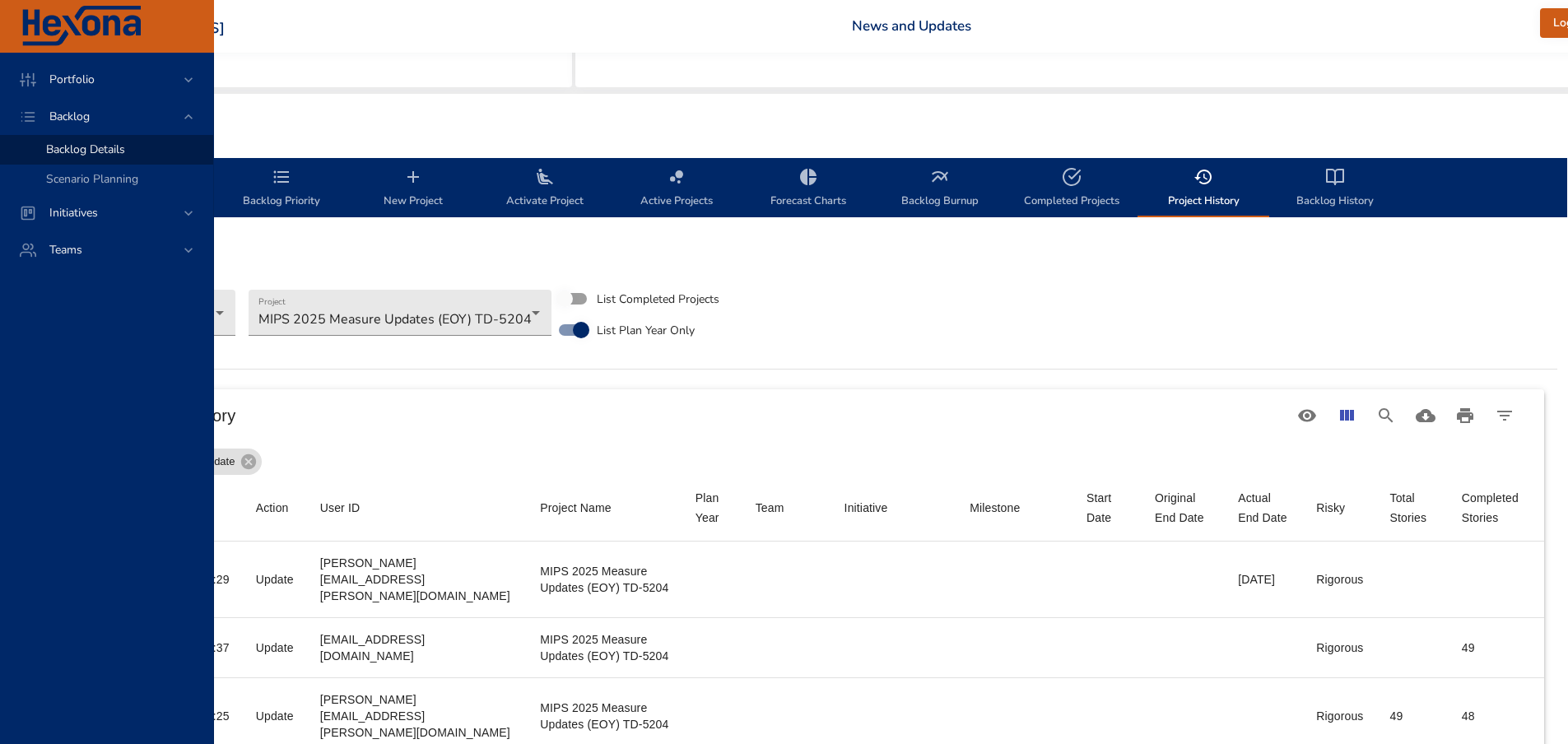
scroll to position [411, 222]
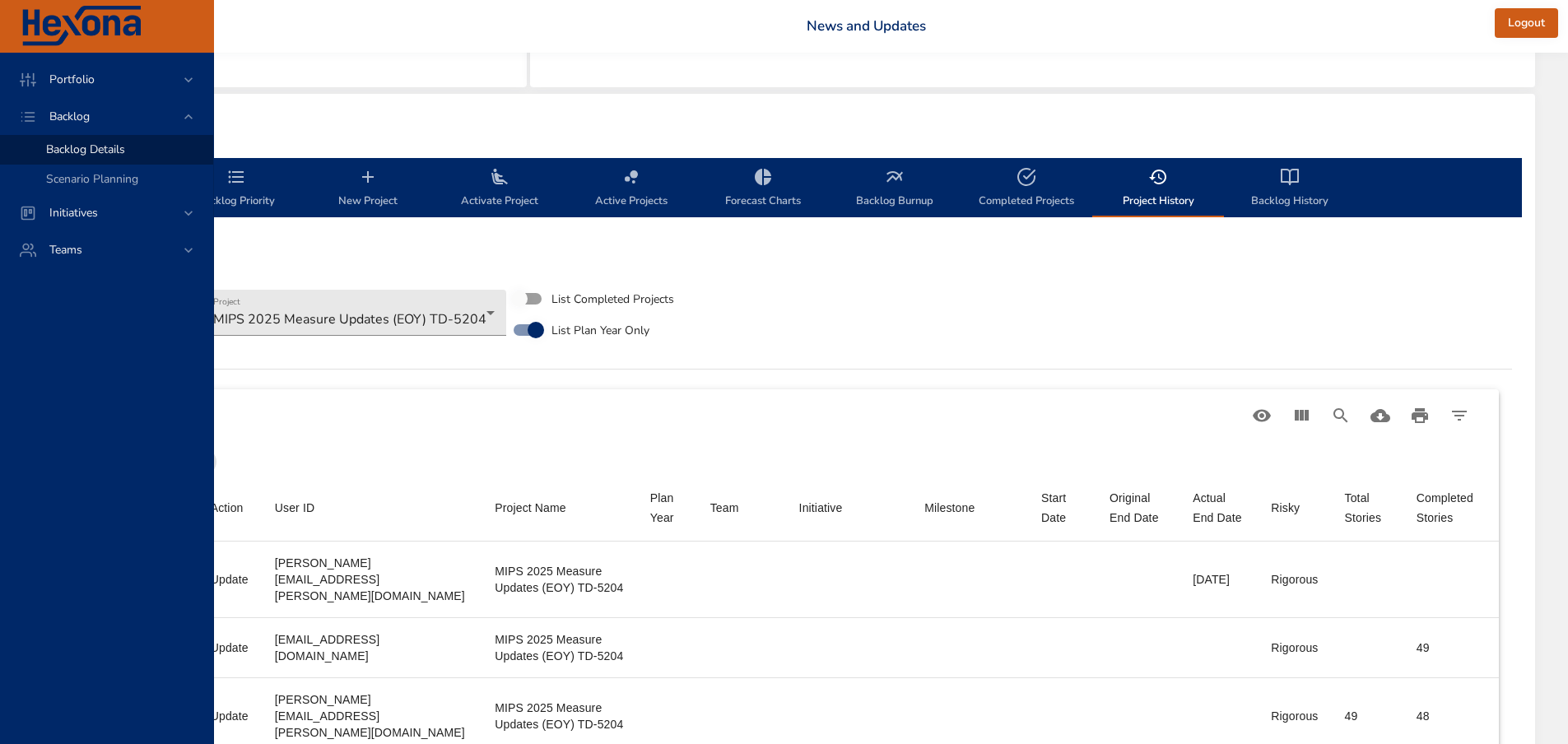
click at [1295, 187] on span "Backlog History" at bounding box center [1290, 189] width 112 height 44
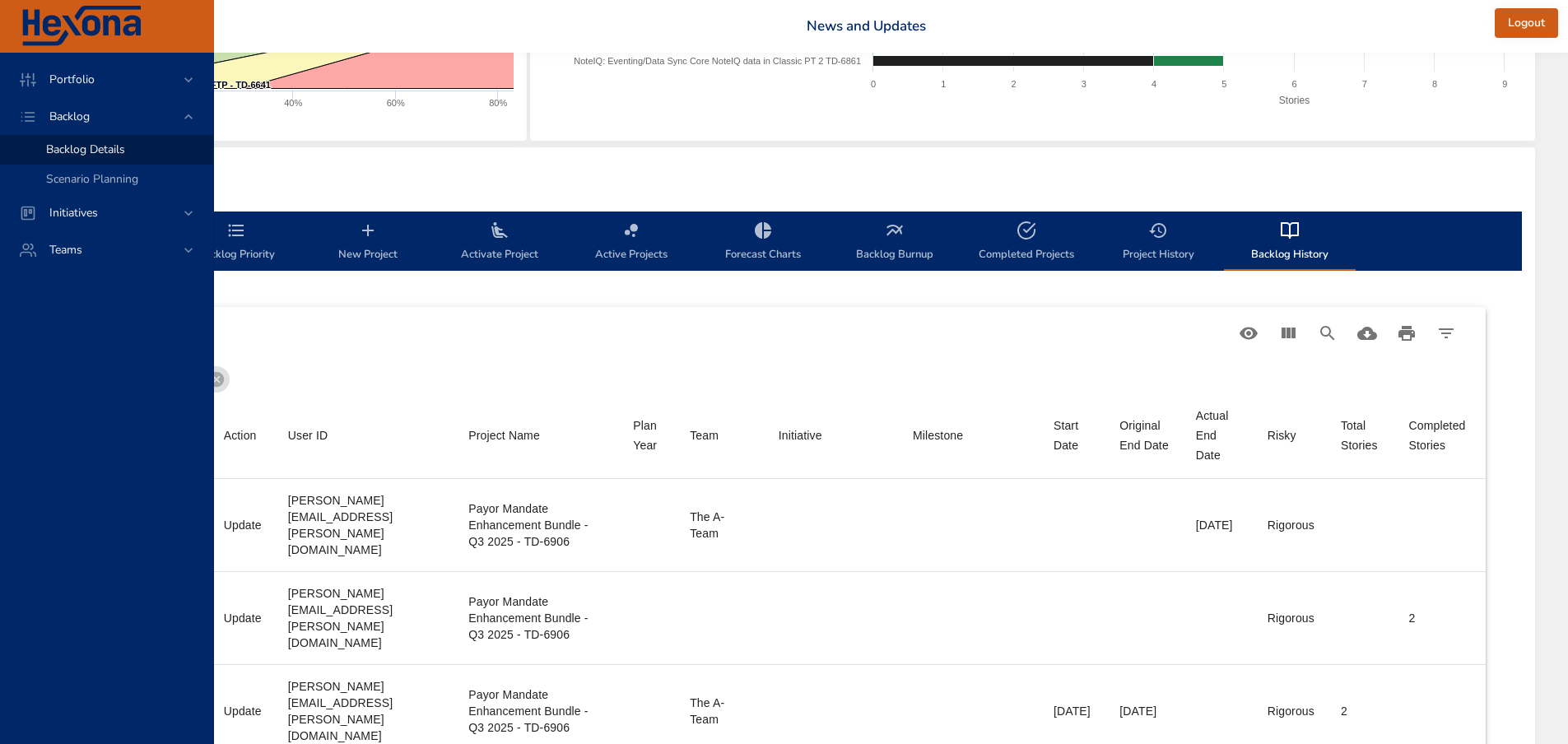
scroll to position [329, 222]
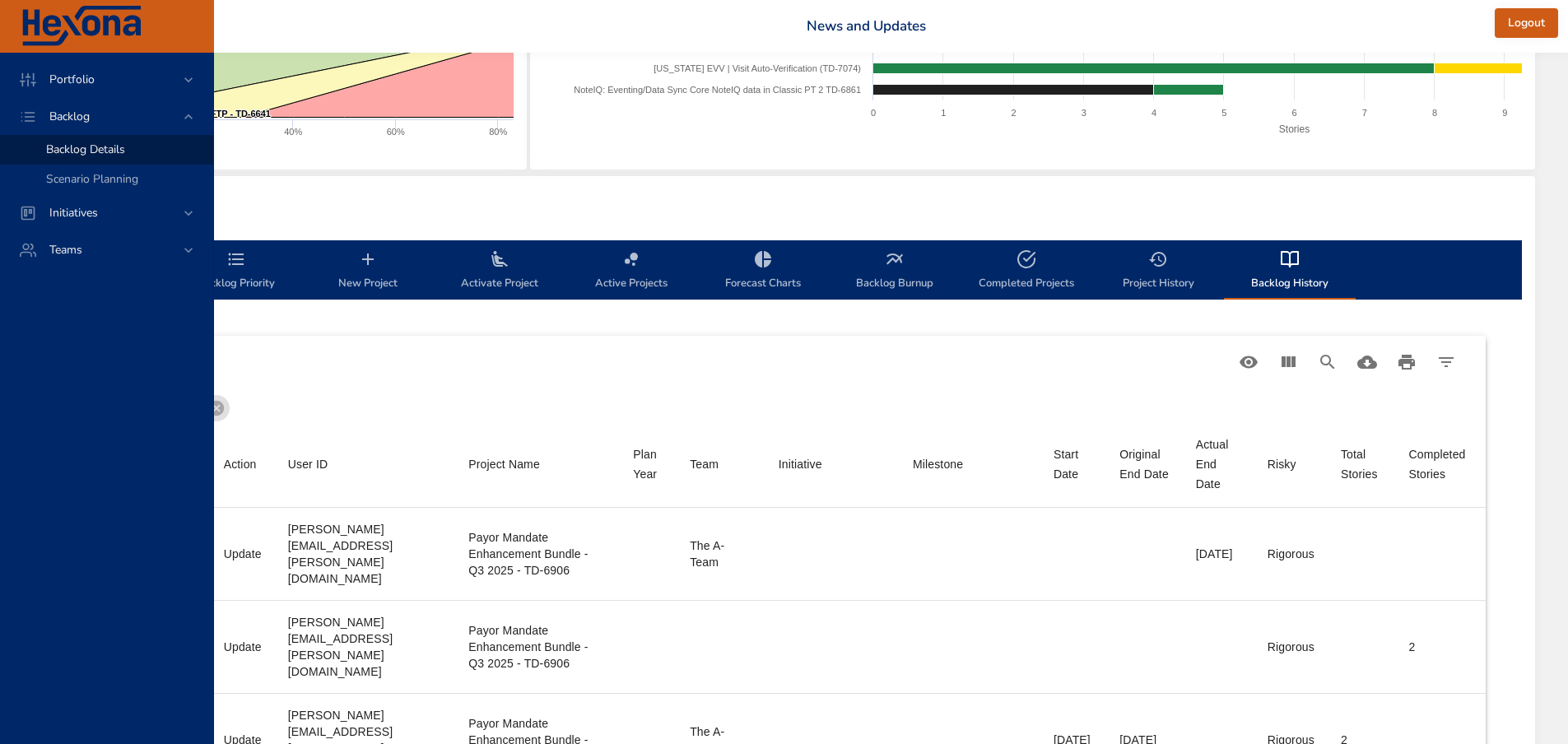
click at [896, 258] on icon "backlog-tab" at bounding box center [895, 259] width 20 height 20
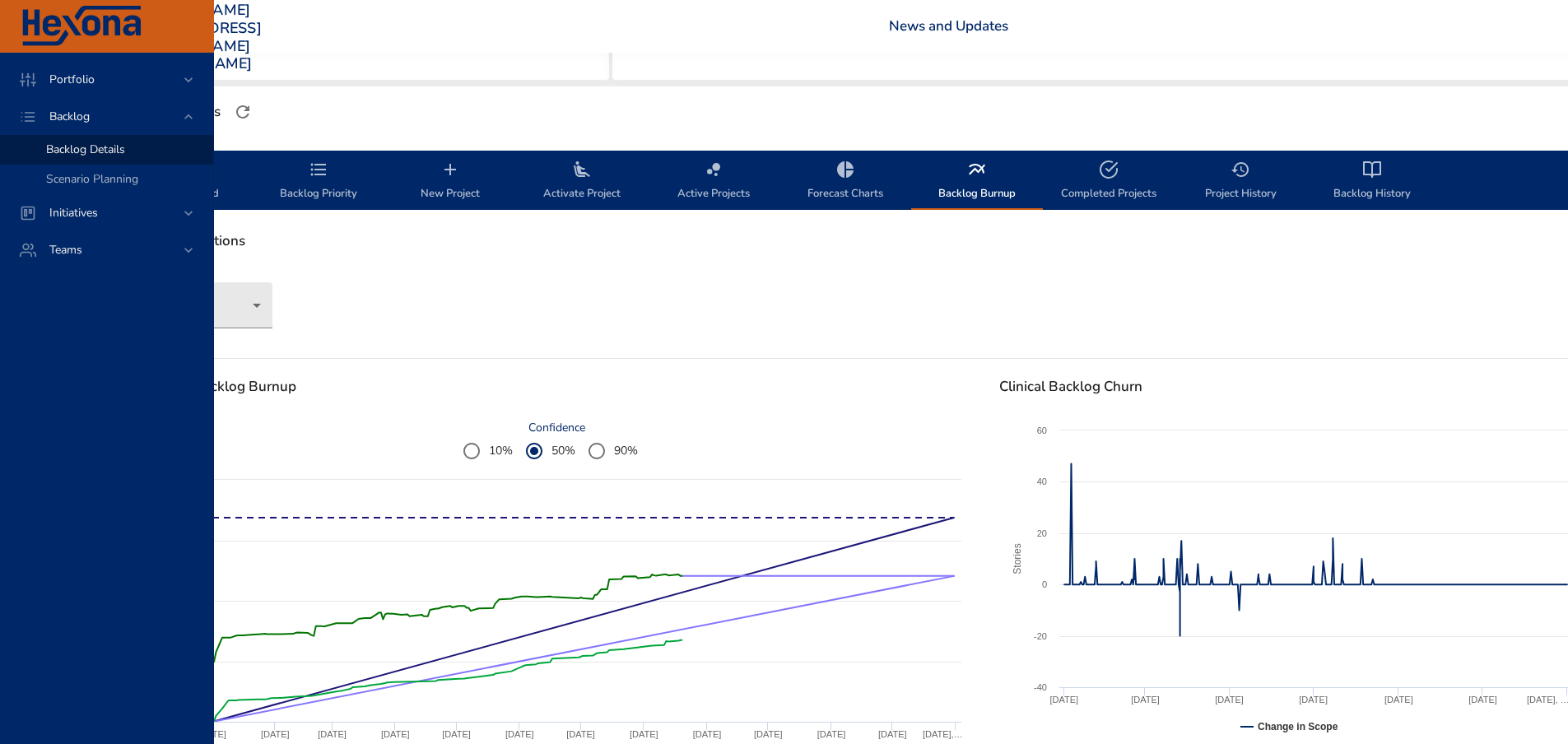
scroll to position [418, 185]
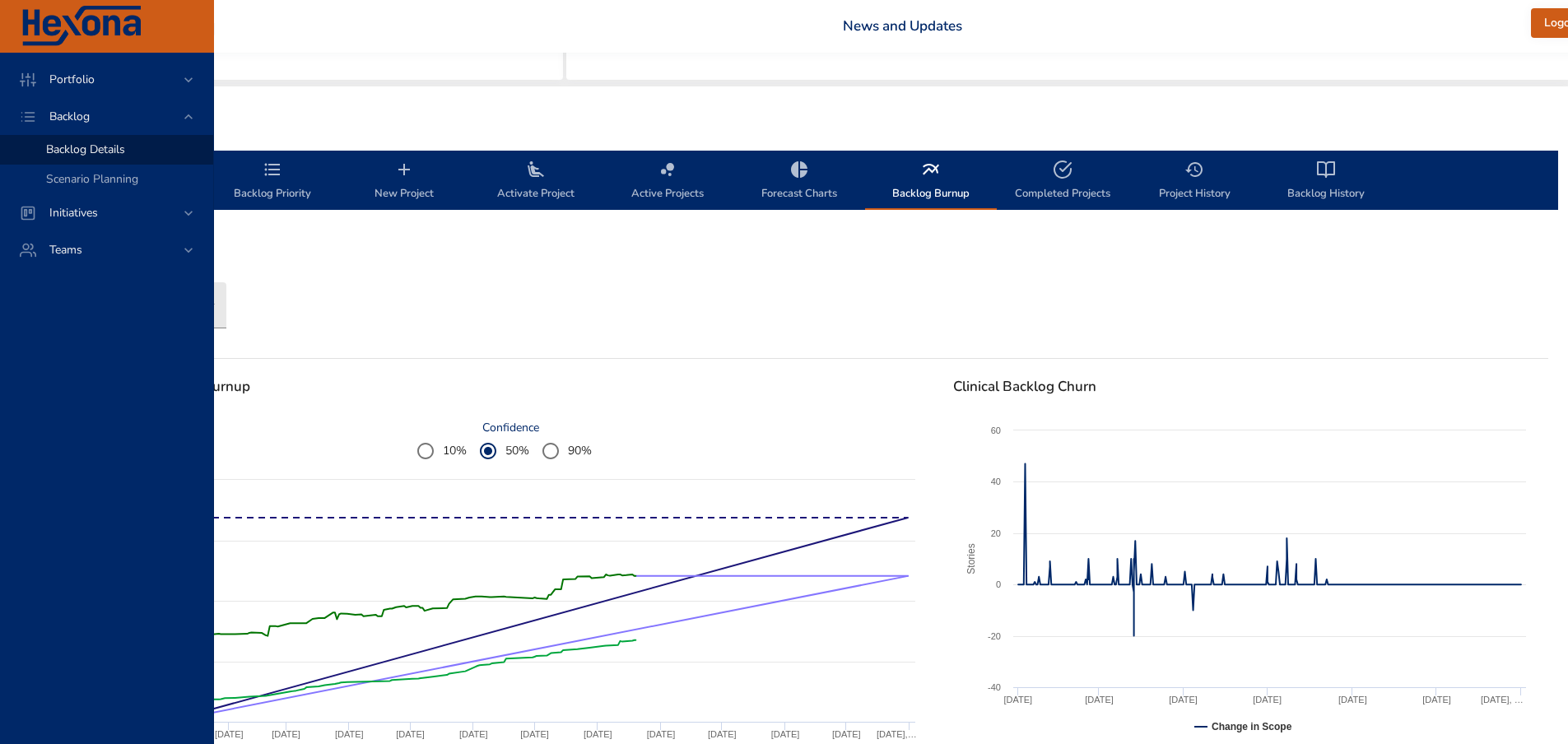
click at [1042, 175] on span "Completed Projects" at bounding box center [1063, 181] width 112 height 44
select select "***"
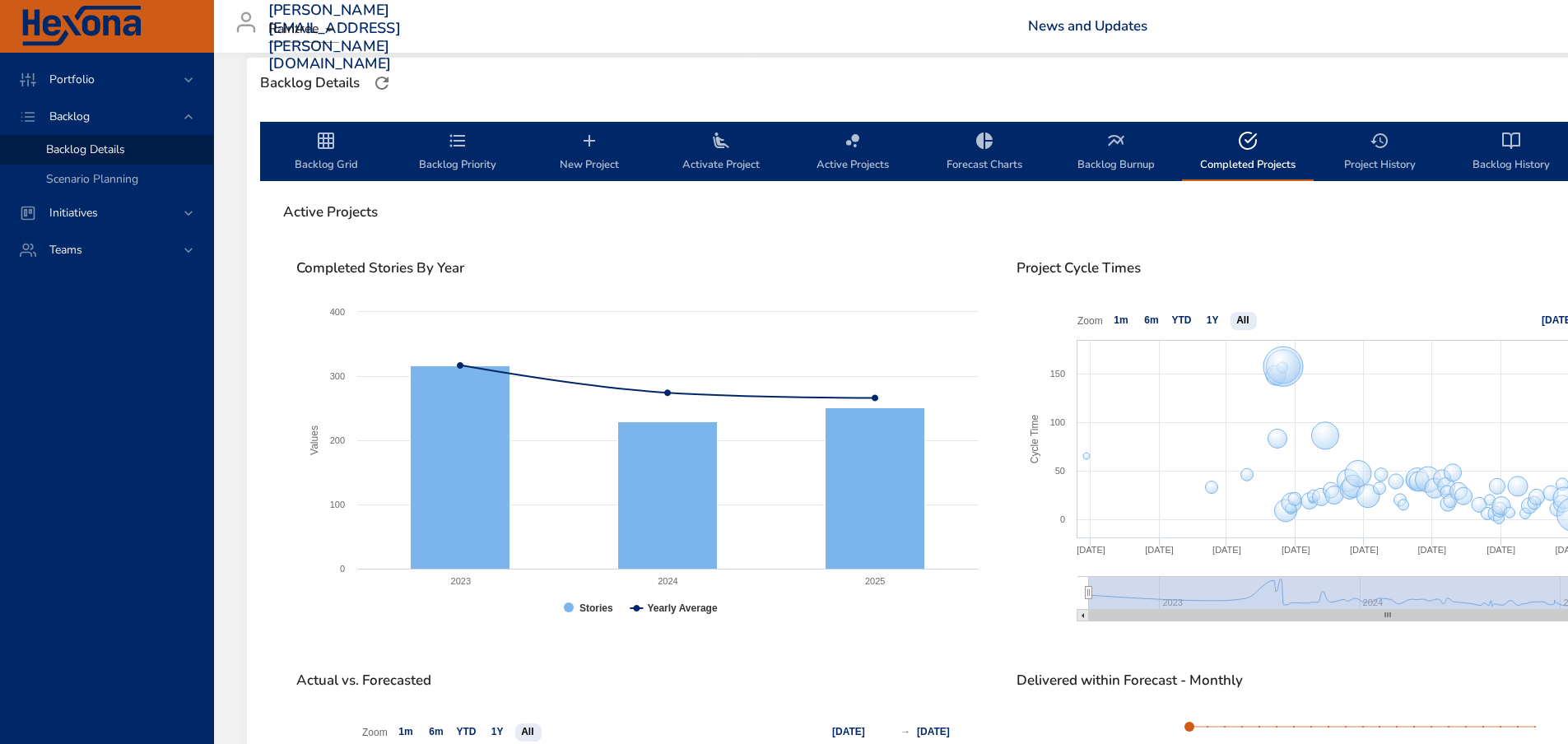
scroll to position [418, 0]
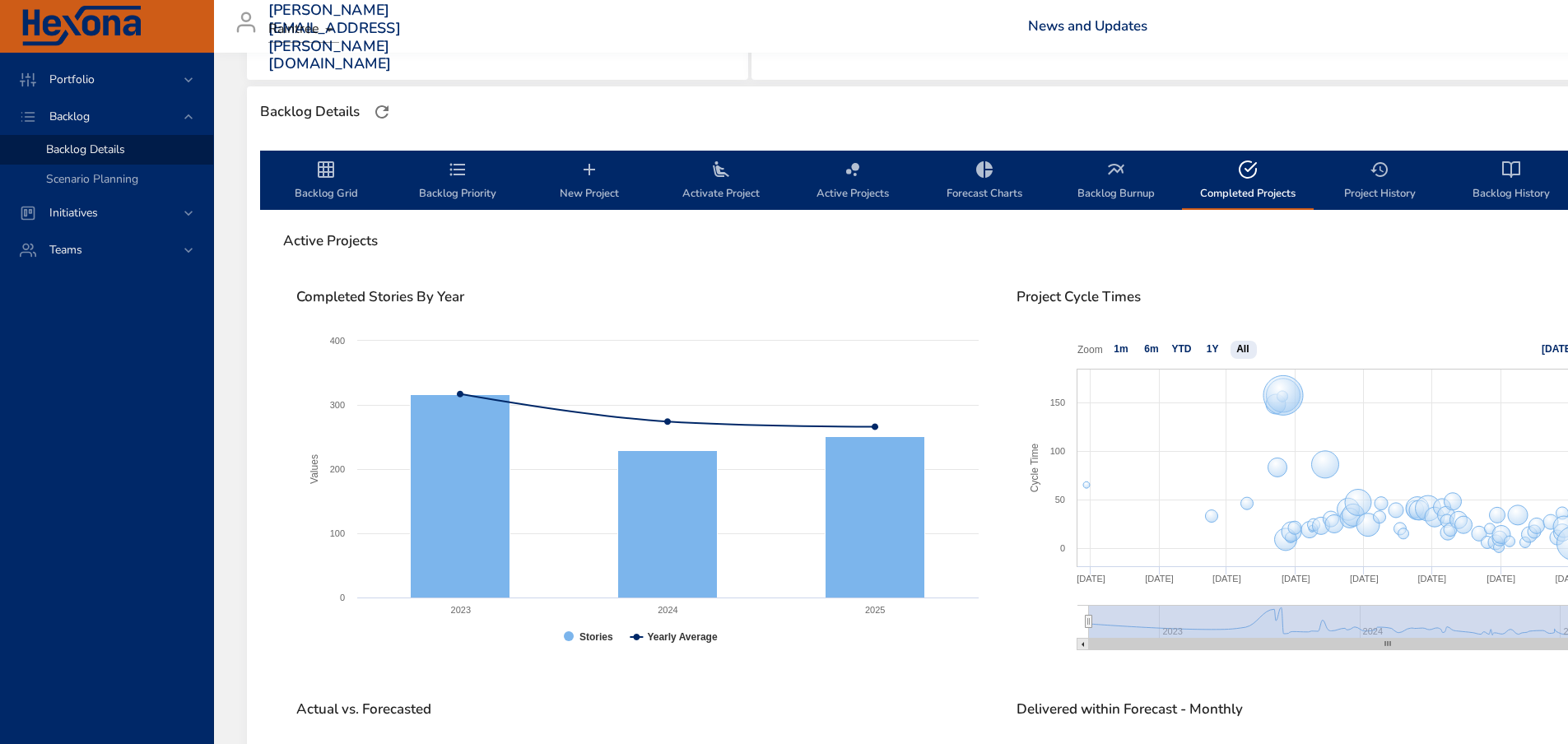
click at [1387, 173] on icon "backlog-tab" at bounding box center [1380, 170] width 20 height 20
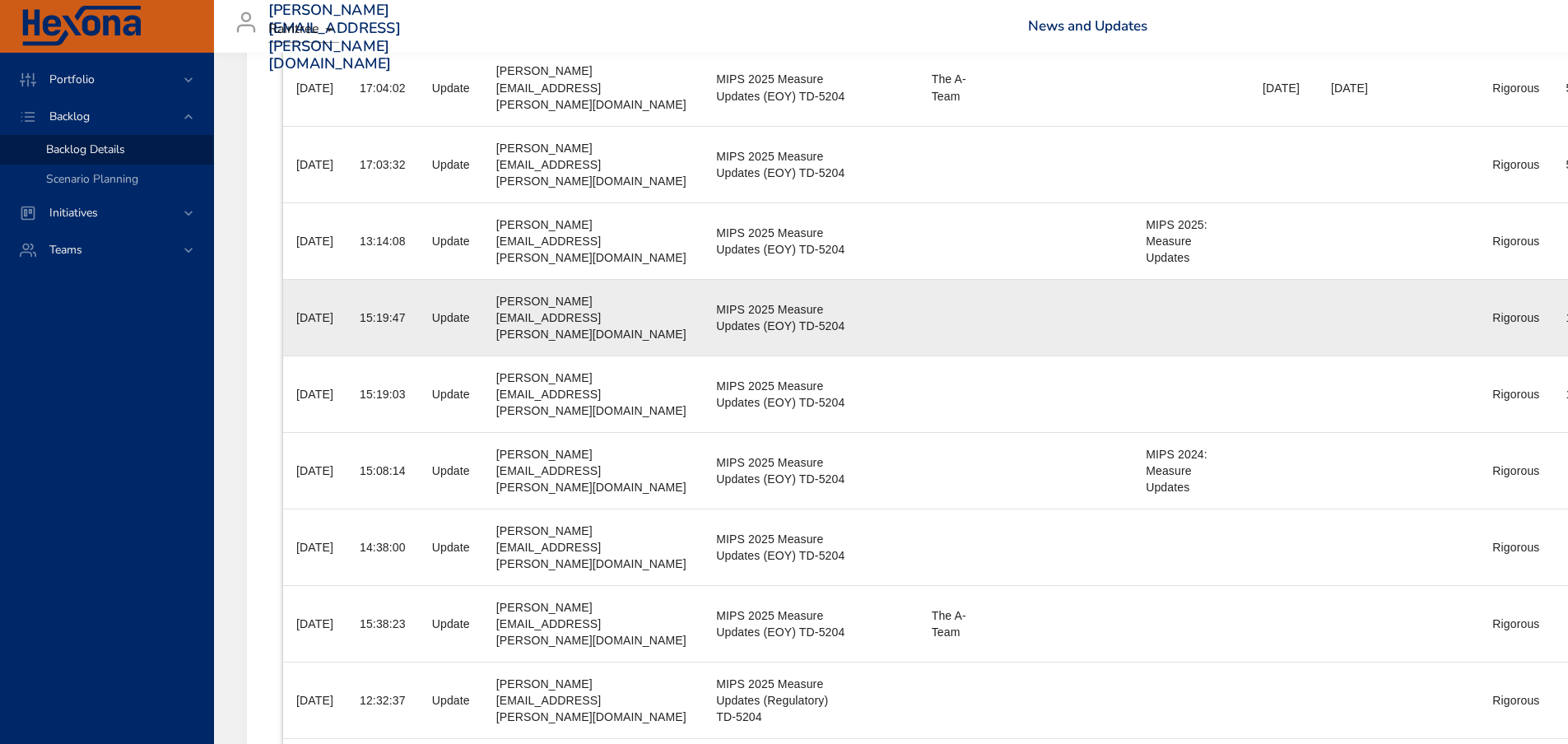
scroll to position [0, 0]
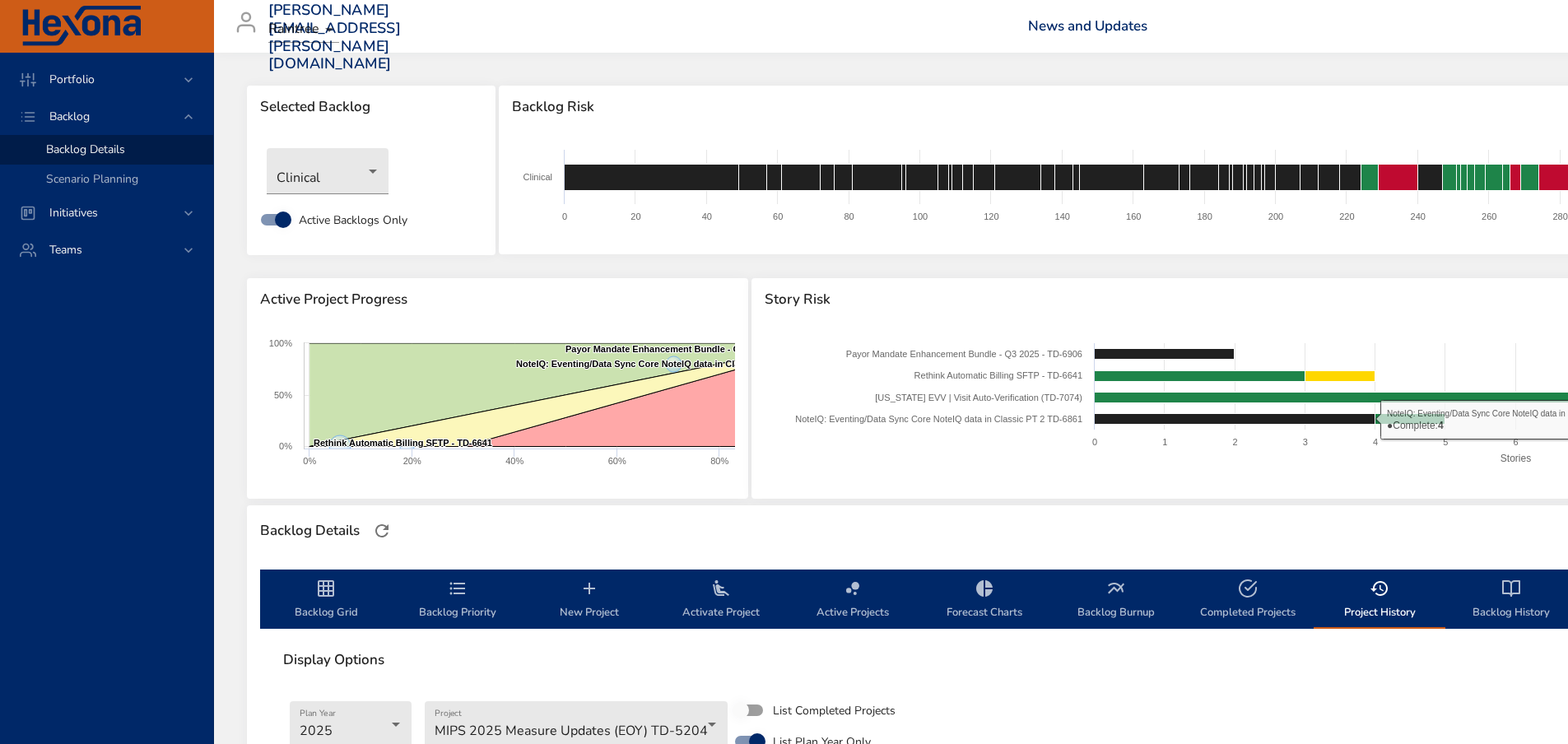
click at [1236, 603] on span "Completed Projects" at bounding box center [1248, 600] width 112 height 44
select select "***"
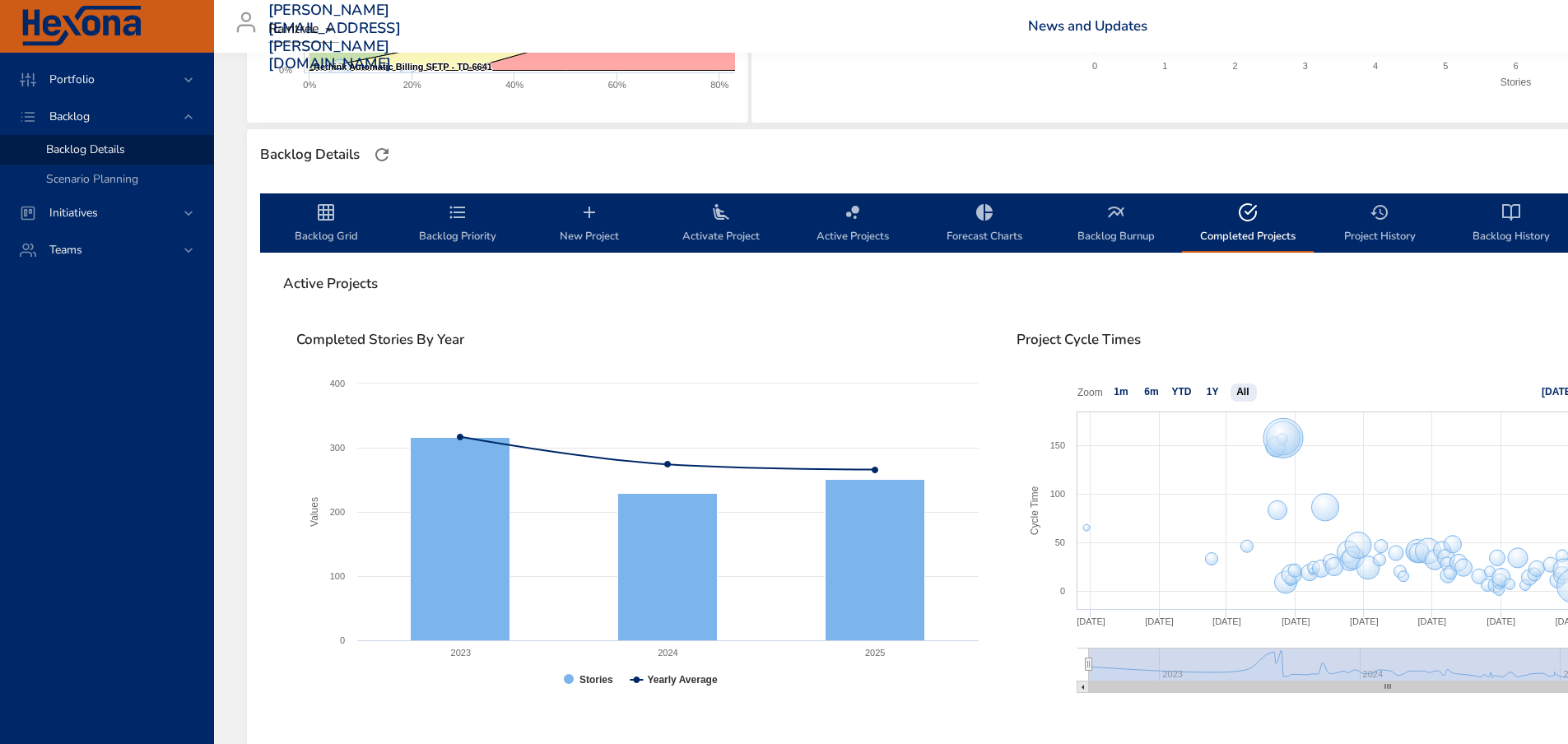
scroll to position [411, 0]
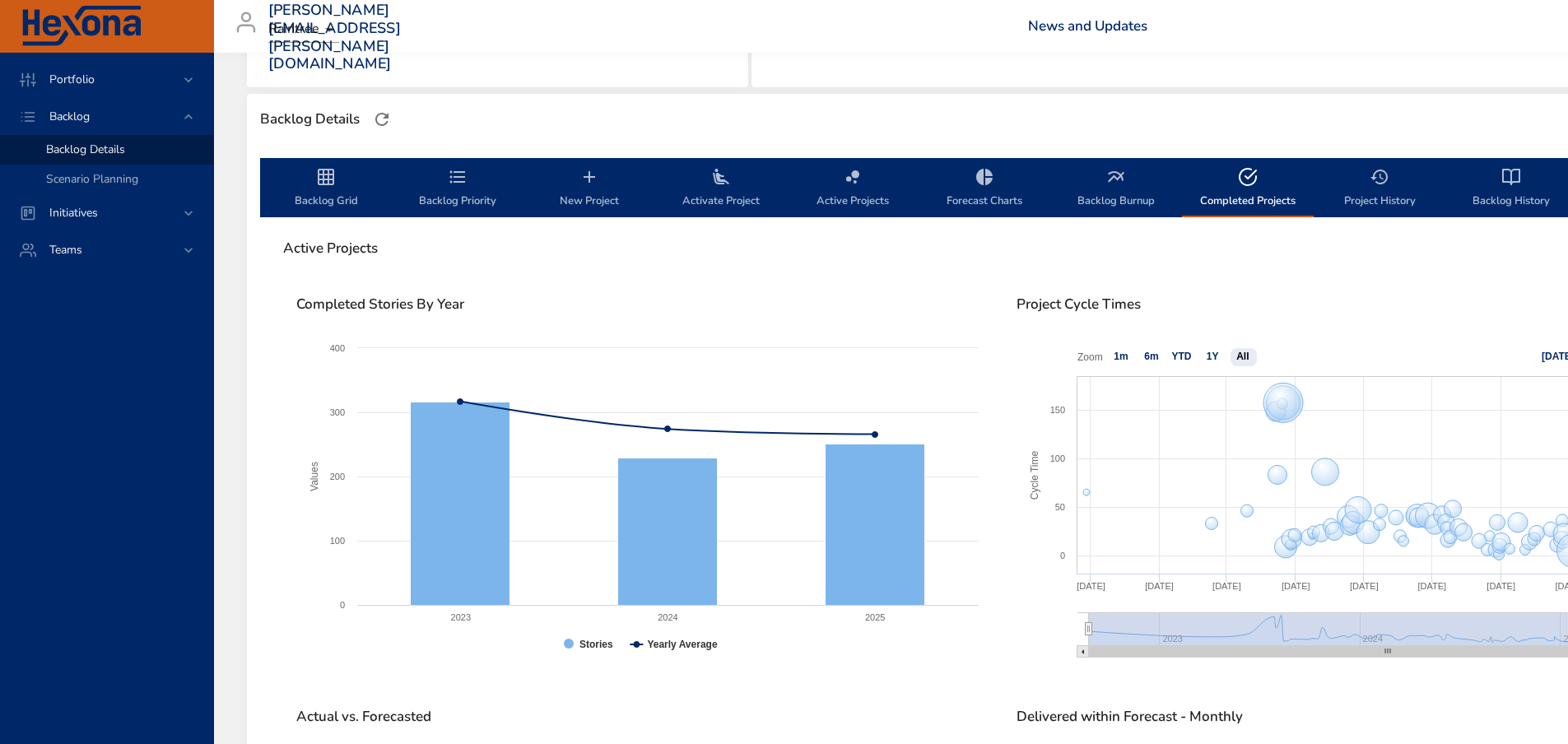
click at [983, 177] on icon "backlog-tab" at bounding box center [984, 177] width 16 height 16
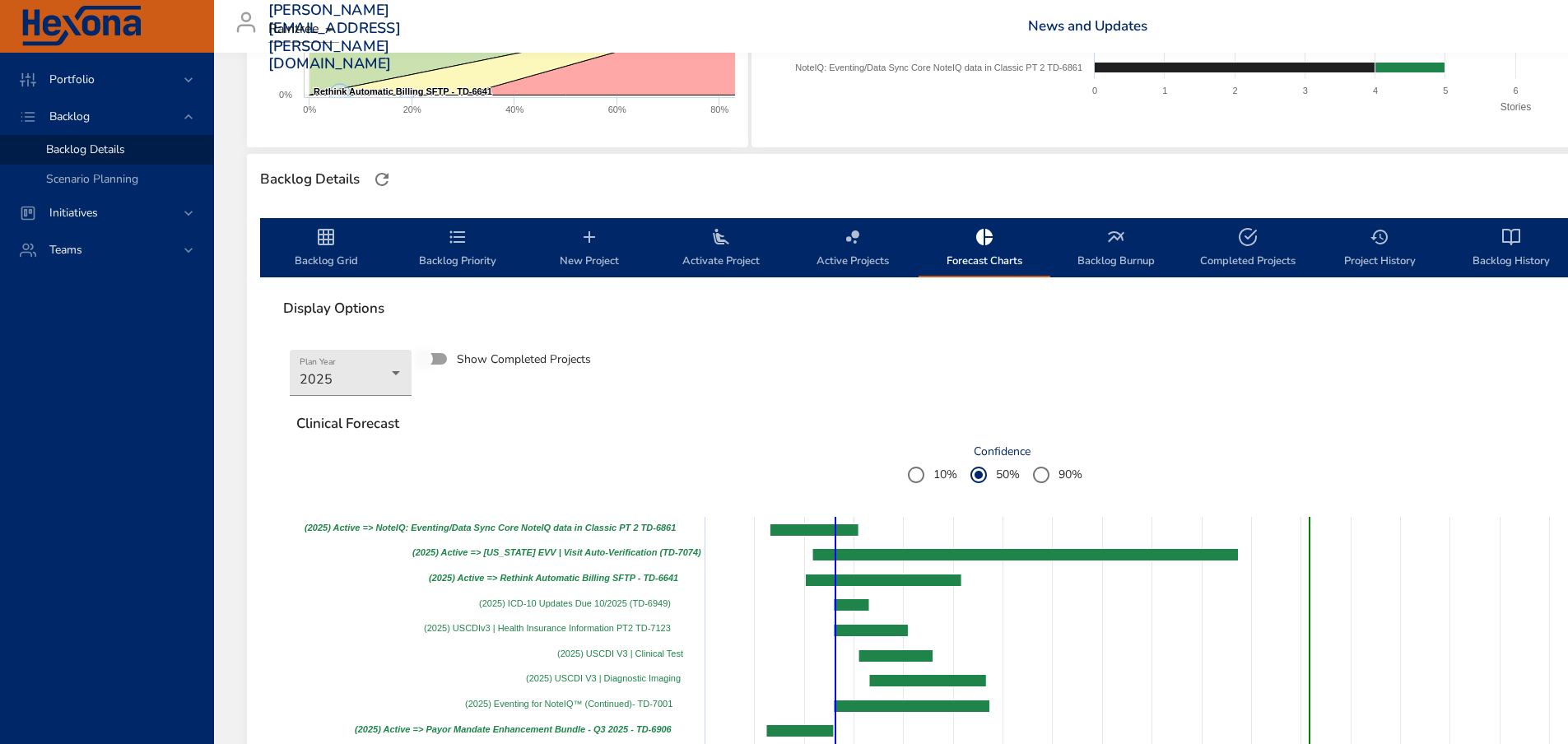
scroll to position [82, 0]
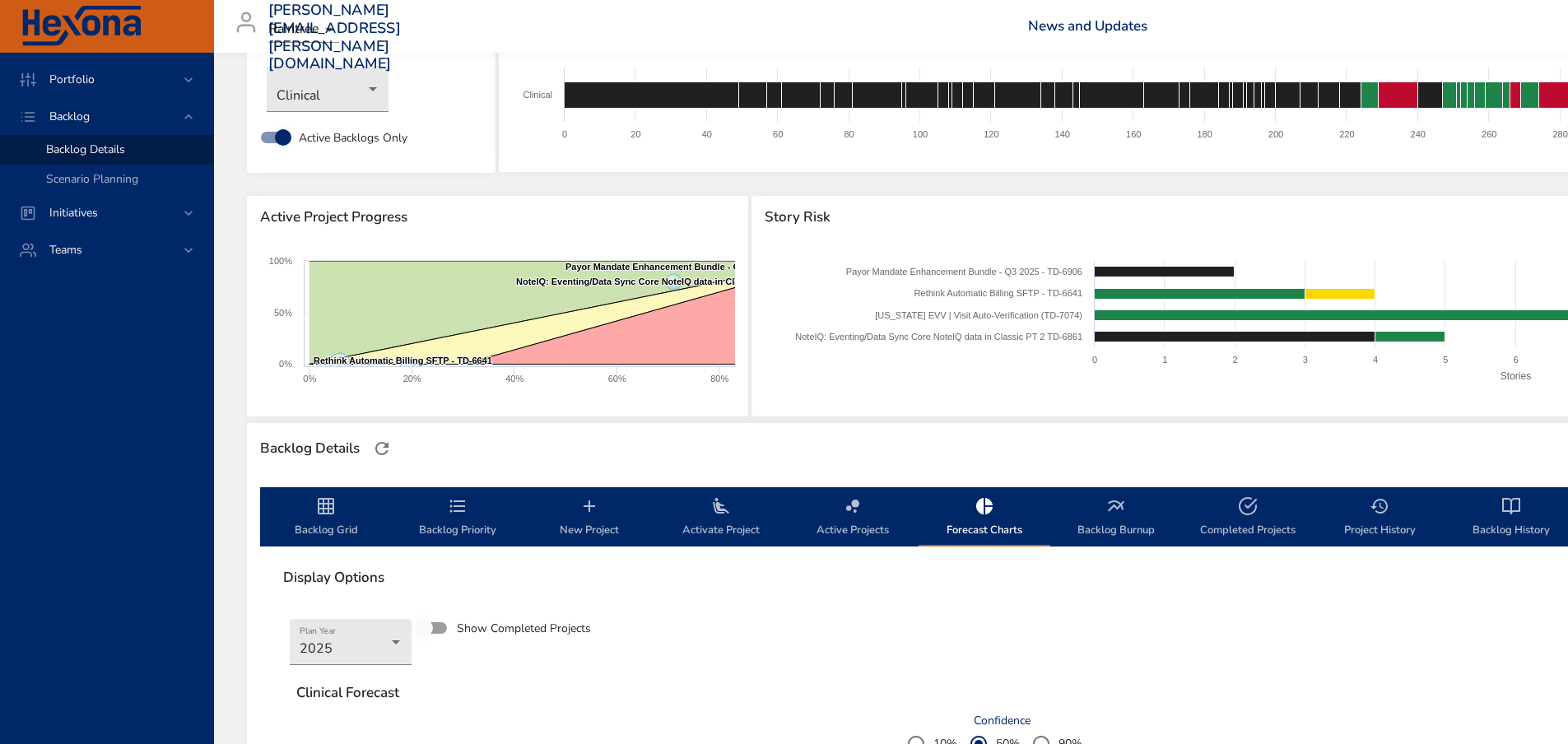
click at [449, 517] on span "Backlog Priority" at bounding box center [457, 518] width 112 height 44
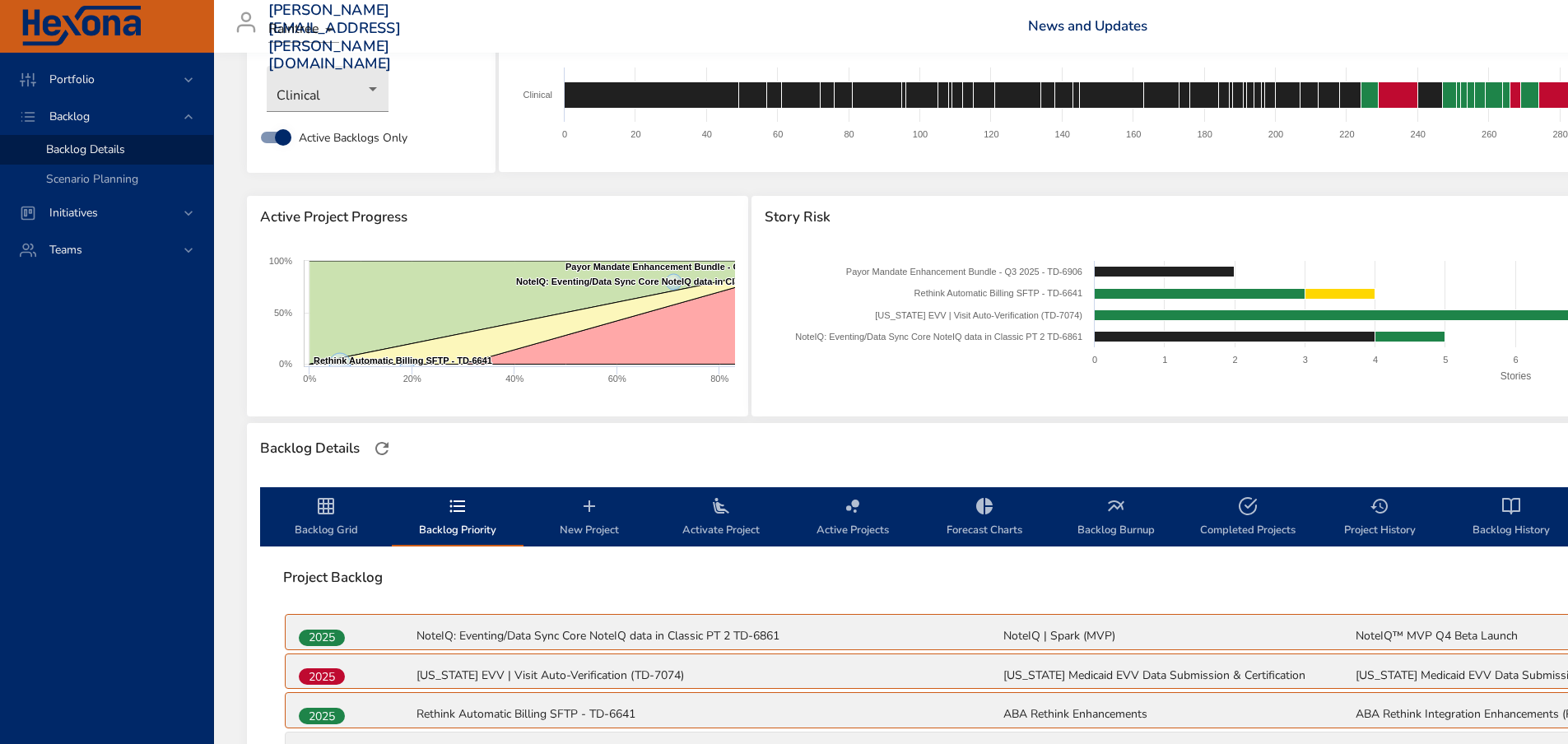
click at [327, 519] on span "Backlog Grid" at bounding box center [326, 518] width 112 height 44
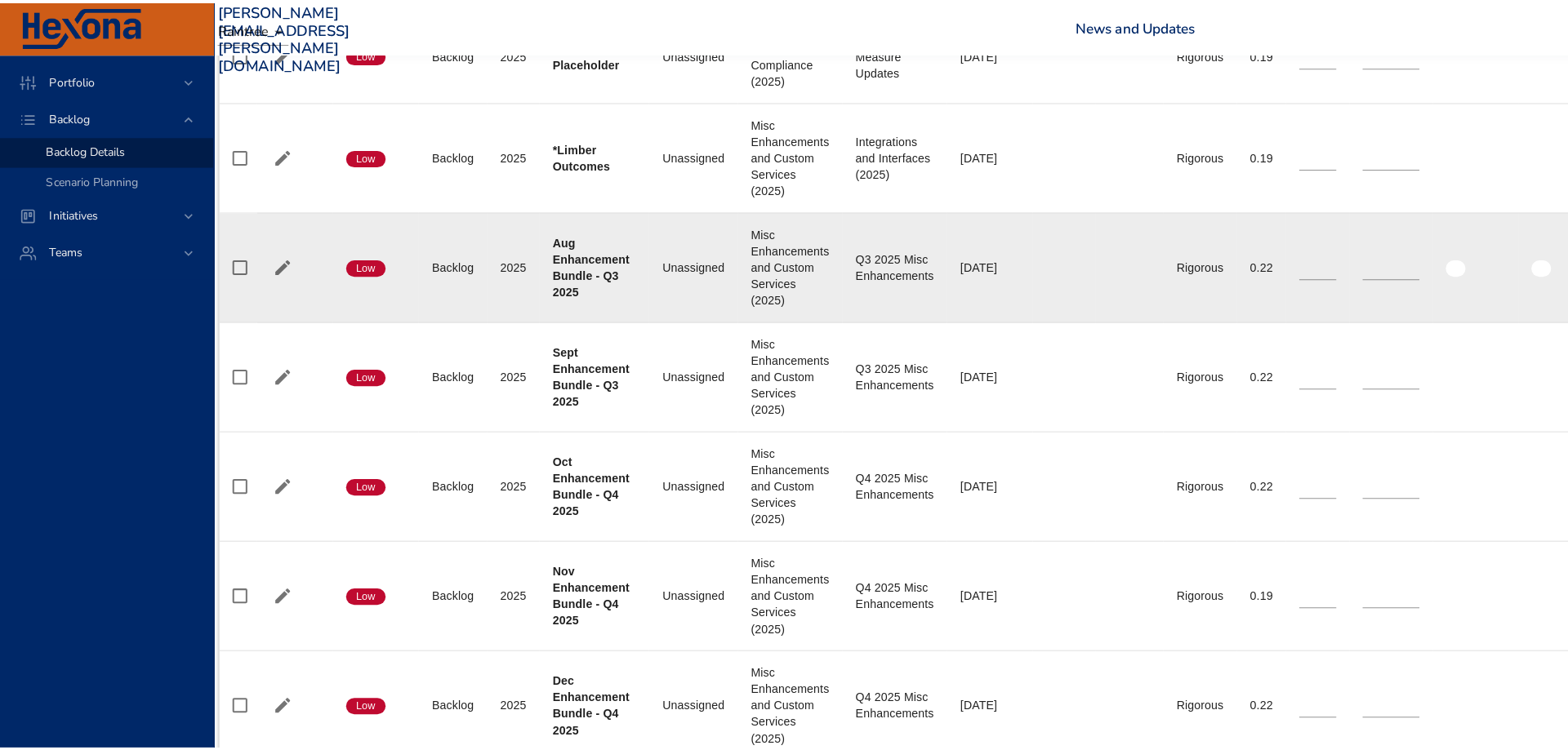
scroll to position [2229, 0]
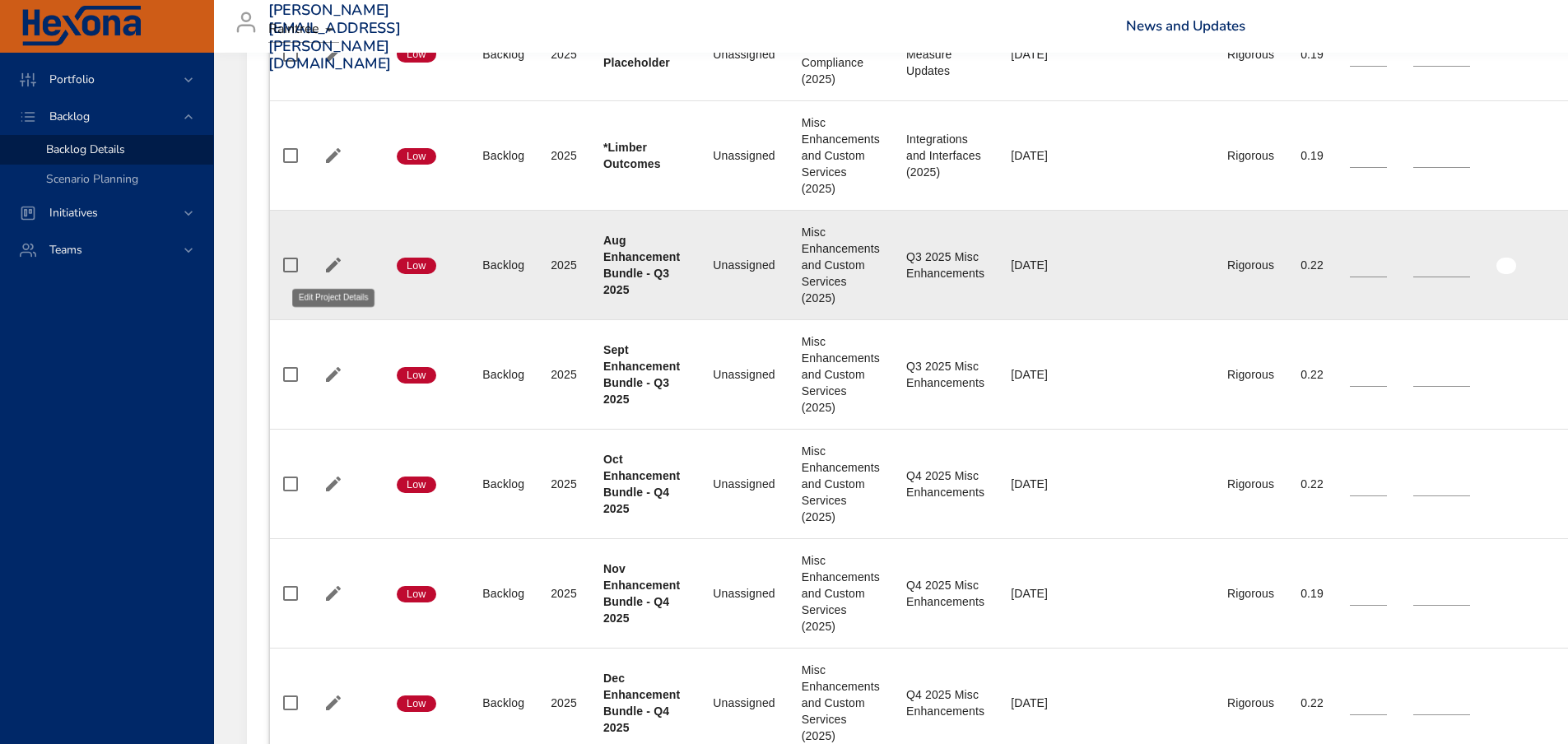
click at [329, 263] on icon "button" at bounding box center [334, 265] width 20 height 20
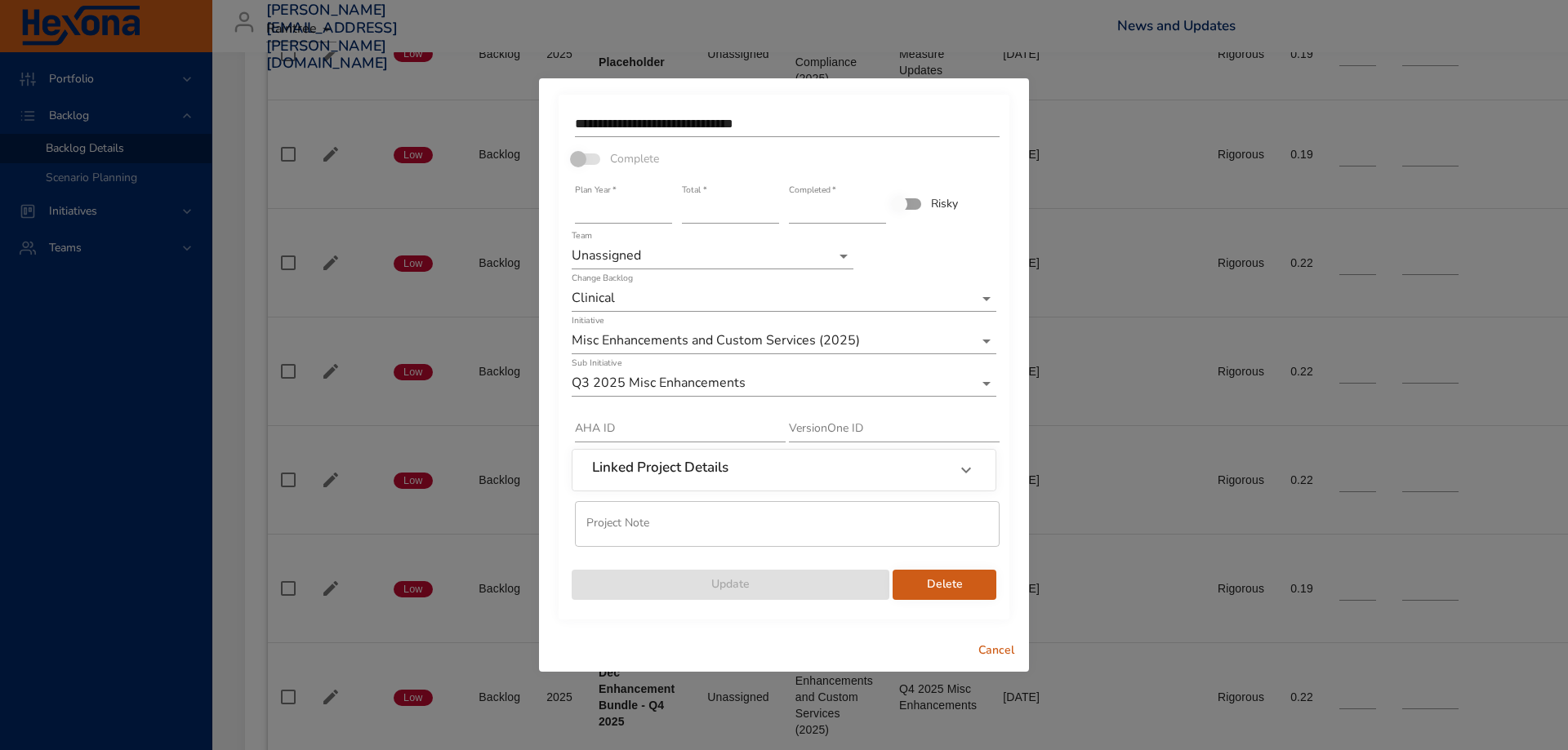
click at [951, 584] on span "Delete" at bounding box center [945, 584] width 78 height 21
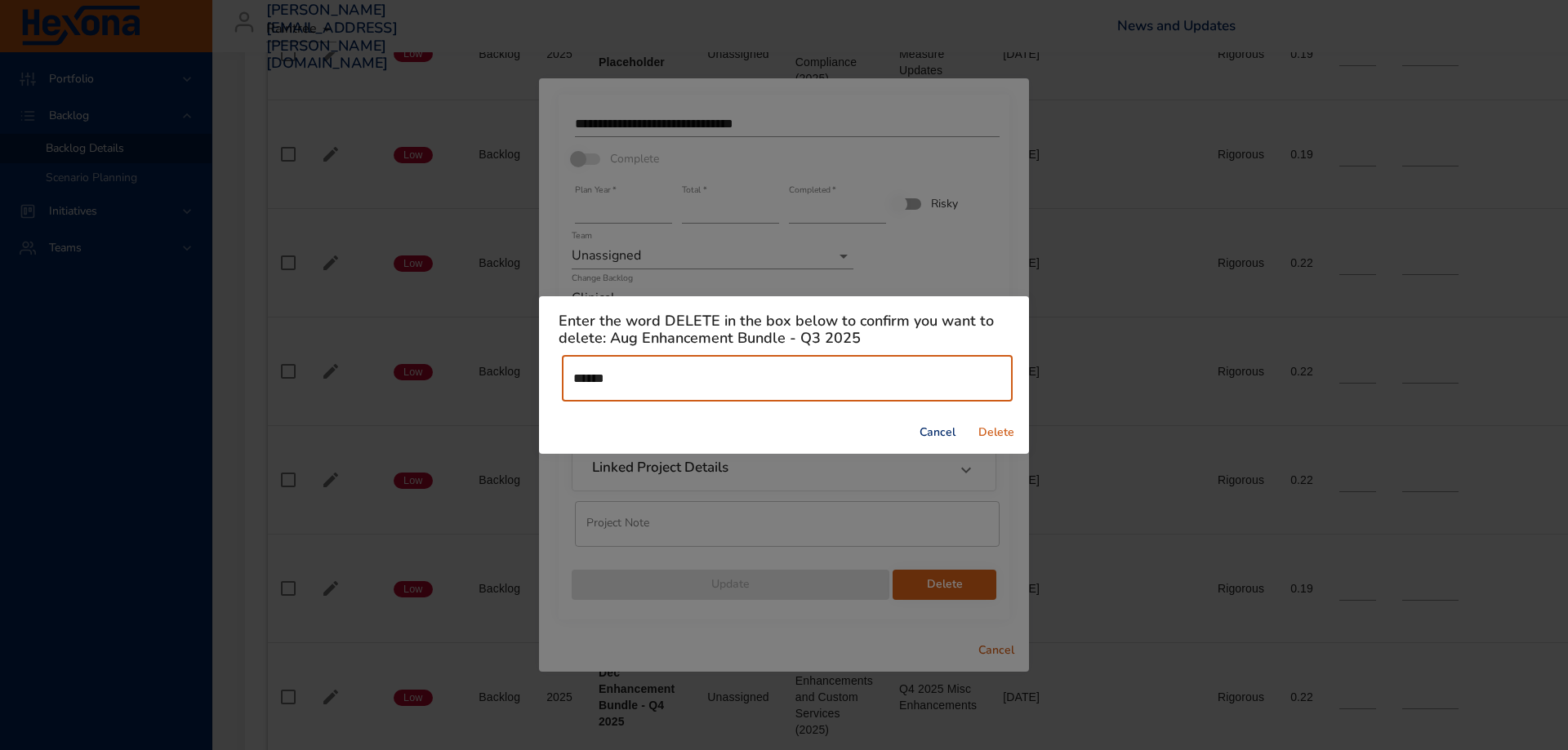
type input "******"
click at [983, 429] on span "Delete" at bounding box center [995, 432] width 39 height 21
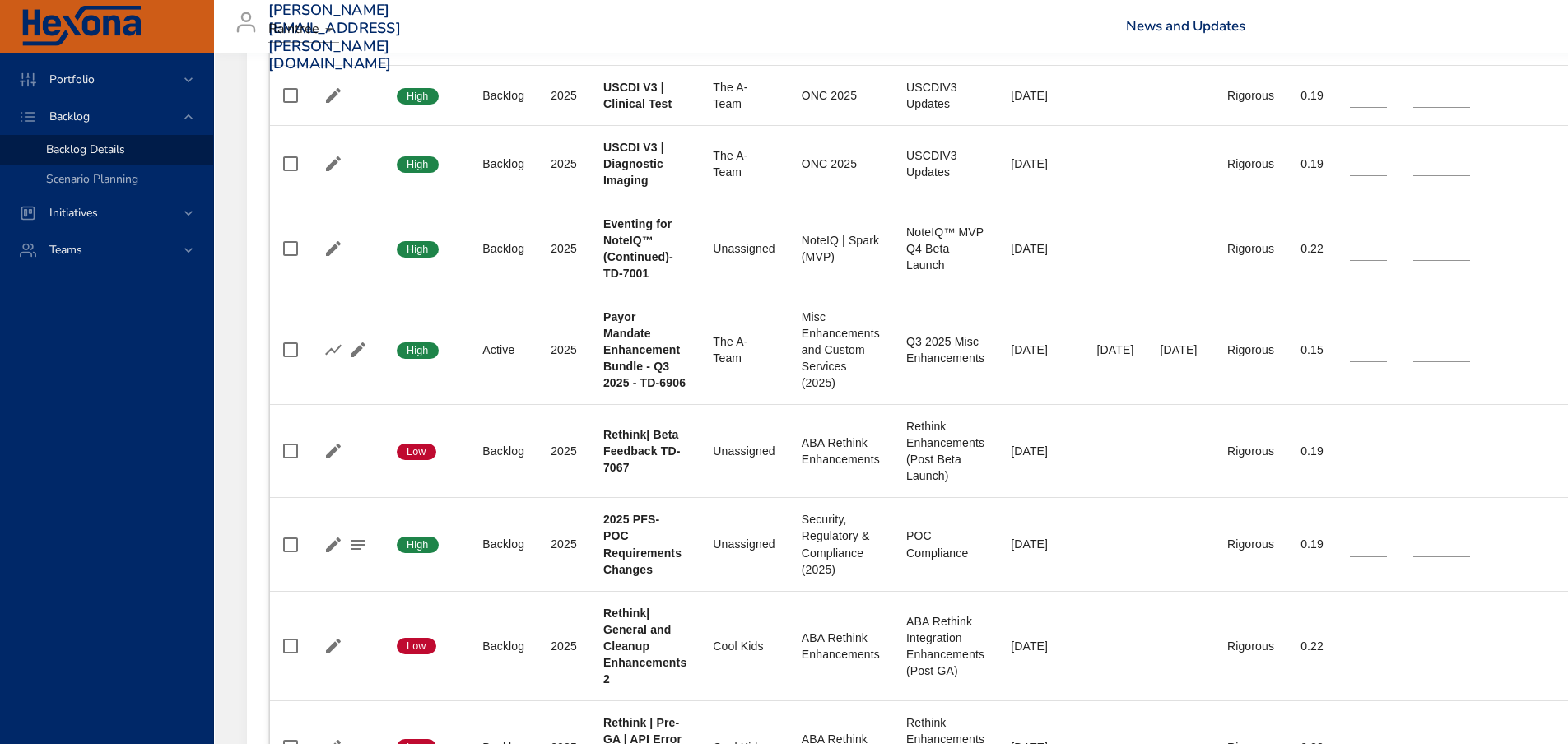
scroll to position [1317, 0]
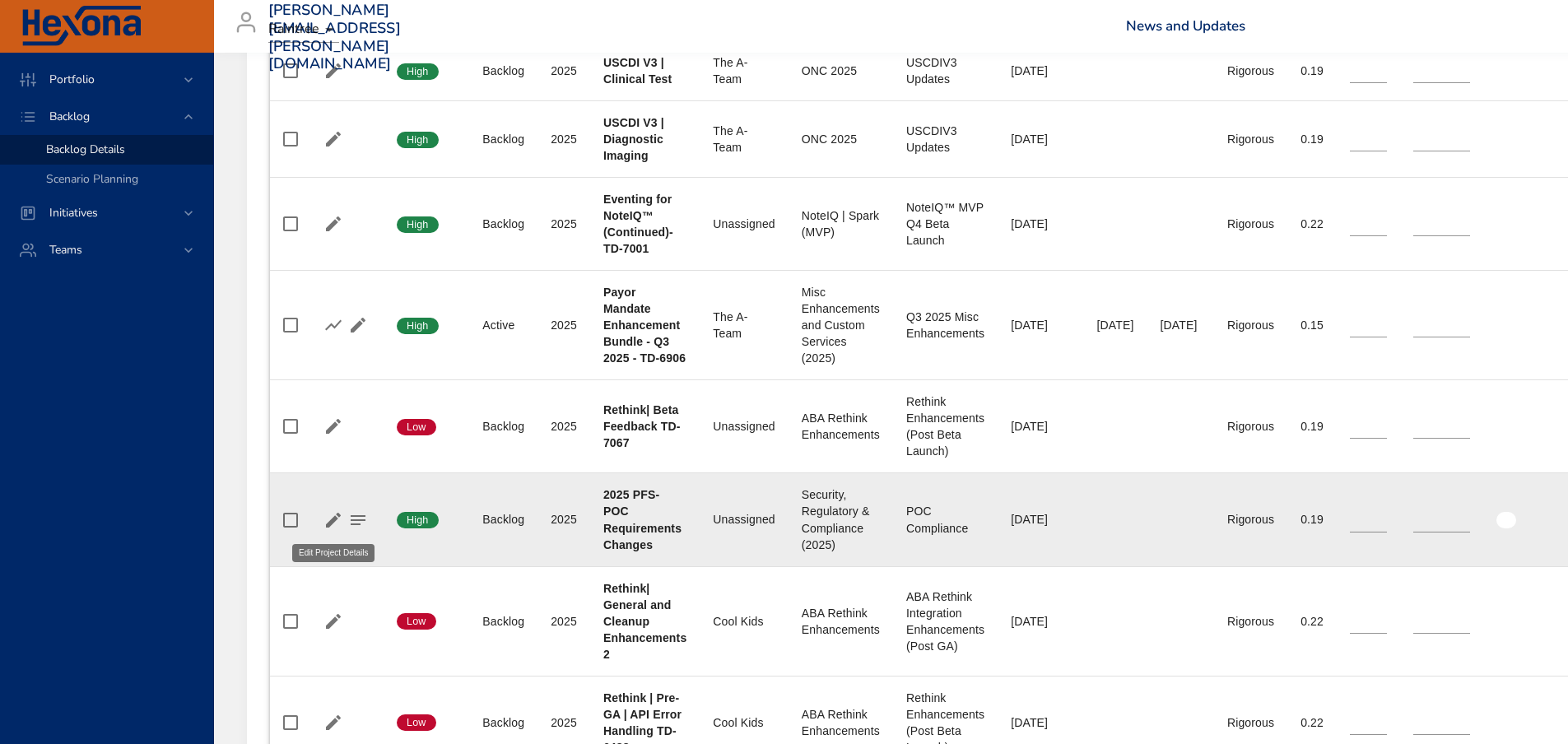
click at [337, 520] on icon "button" at bounding box center [334, 520] width 20 height 20
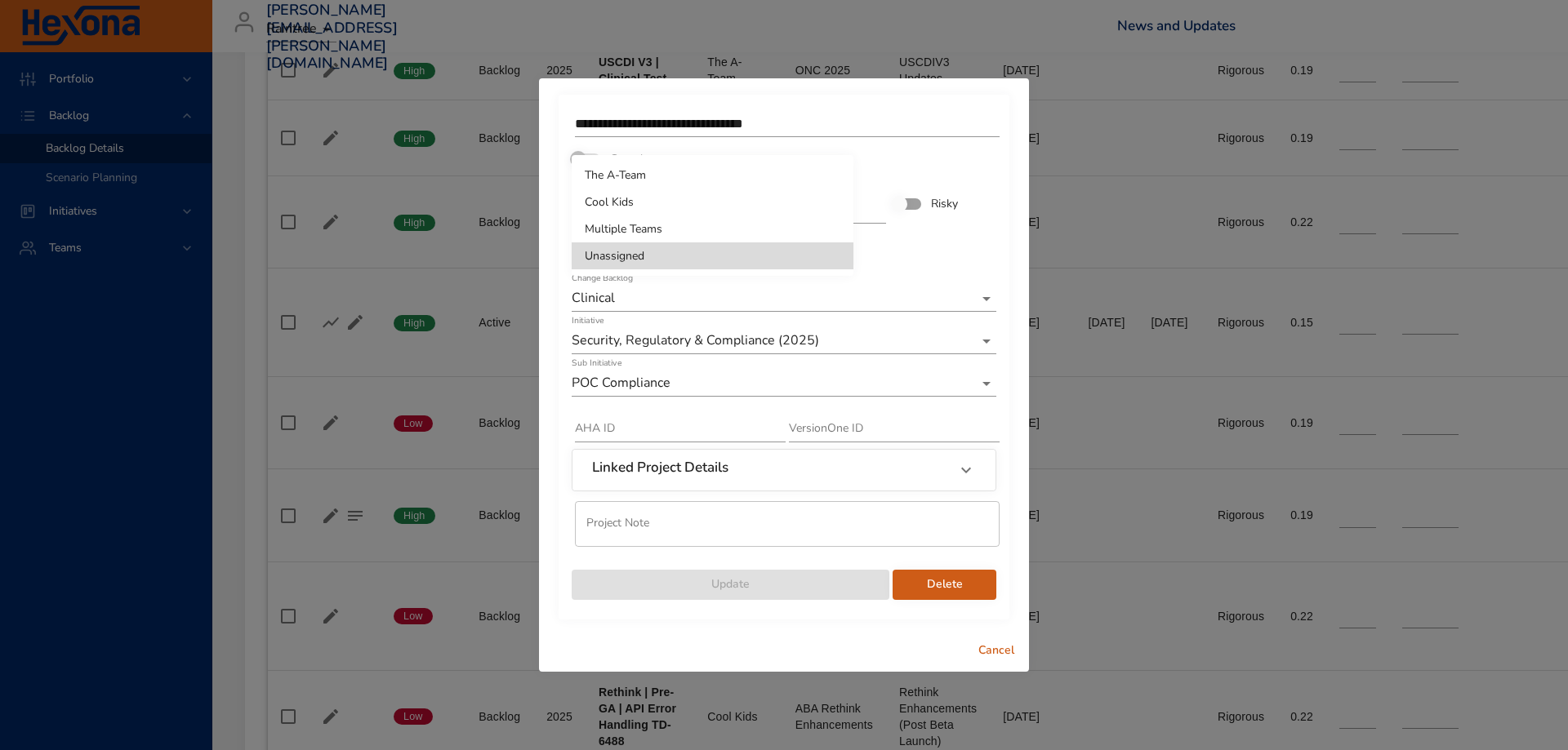
click at [679, 165] on li "The A-Team" at bounding box center [712, 176] width 281 height 27
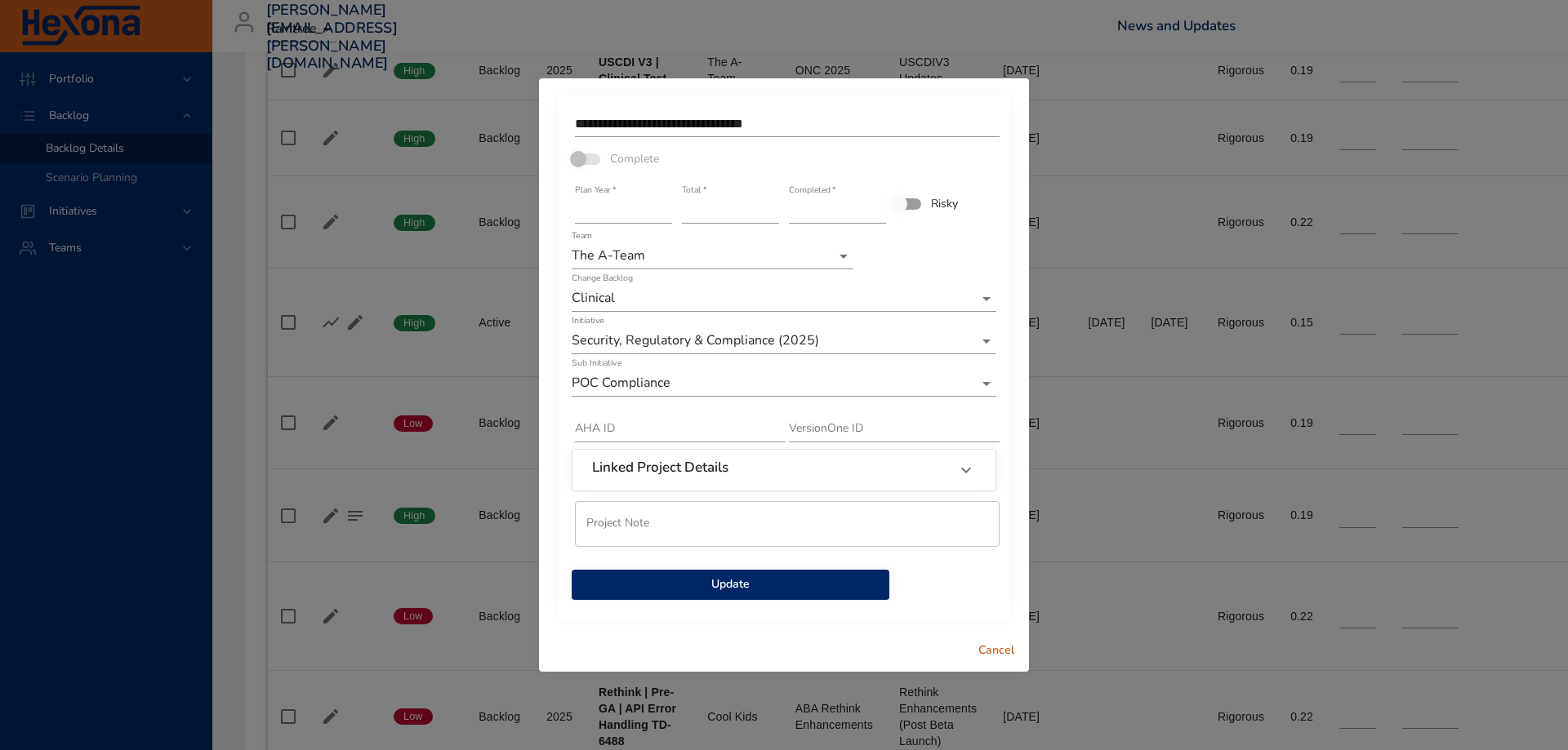
click at [767, 589] on span "Update" at bounding box center [730, 584] width 291 height 21
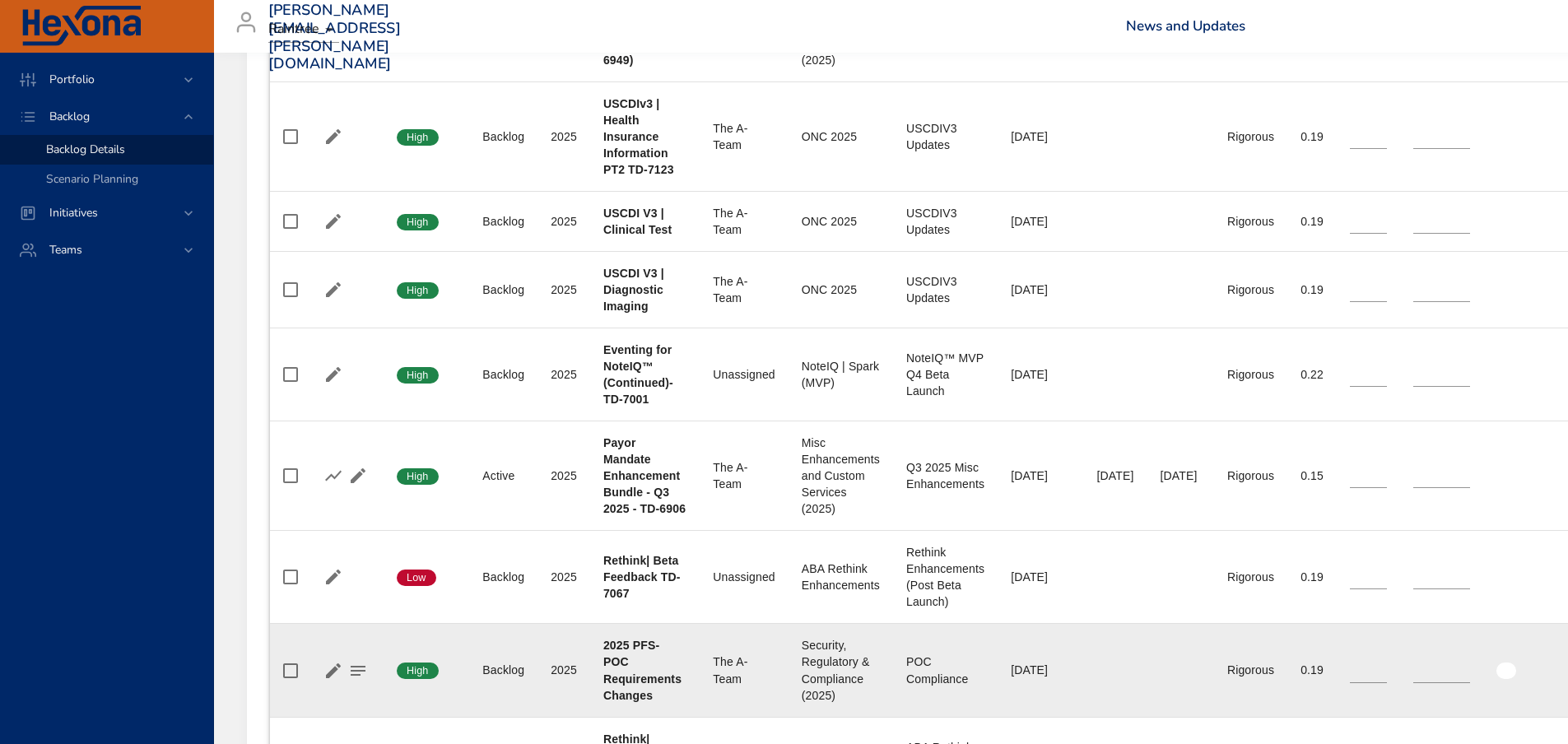
scroll to position [1152, 0]
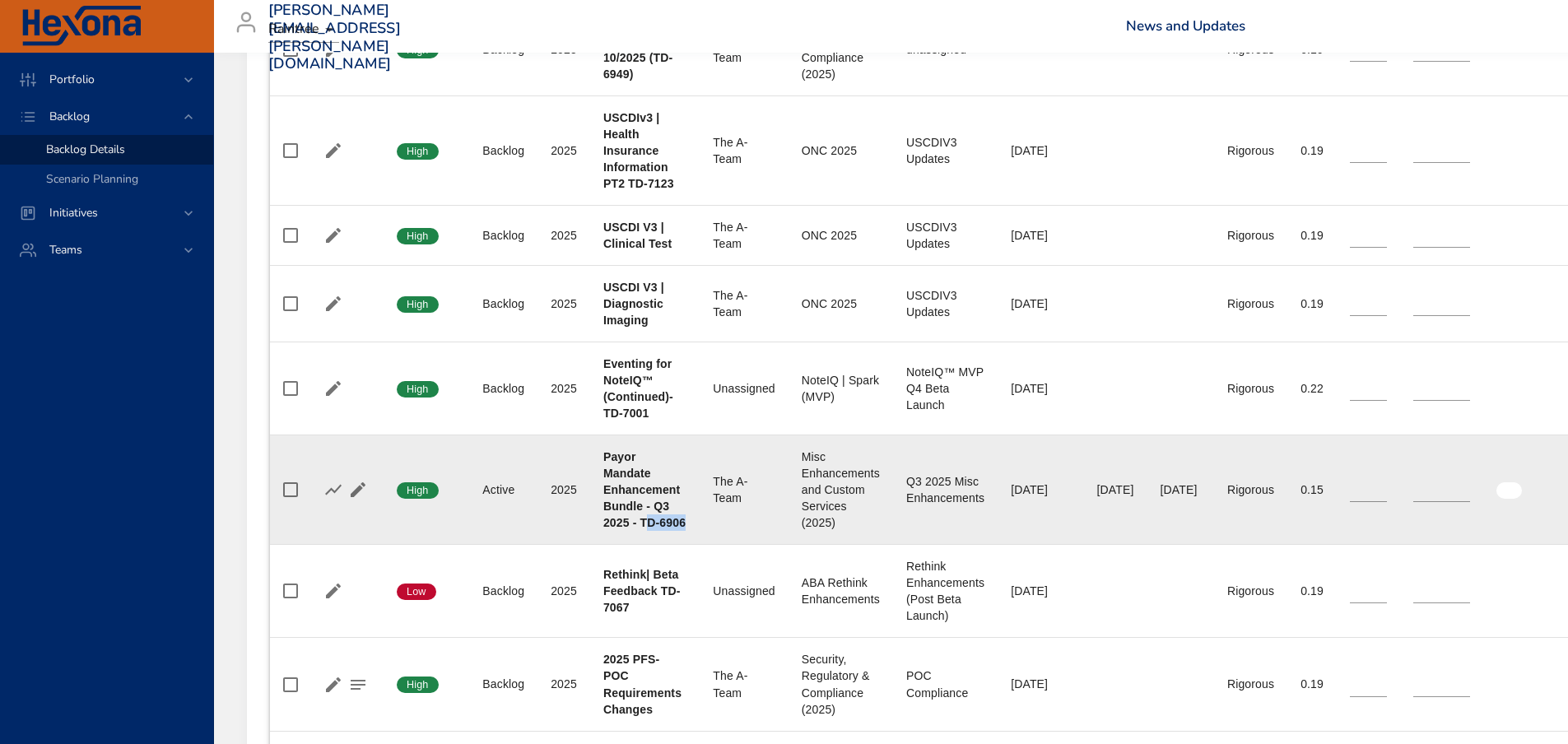
drag, startPoint x: 689, startPoint y: 519, endPoint x: 649, endPoint y: 524, distance: 40.3
click at [649, 524] on td "Project Payor Mandate Enhancement Bundle - Q3 2025 - TD-6906" at bounding box center [645, 490] width 109 height 109
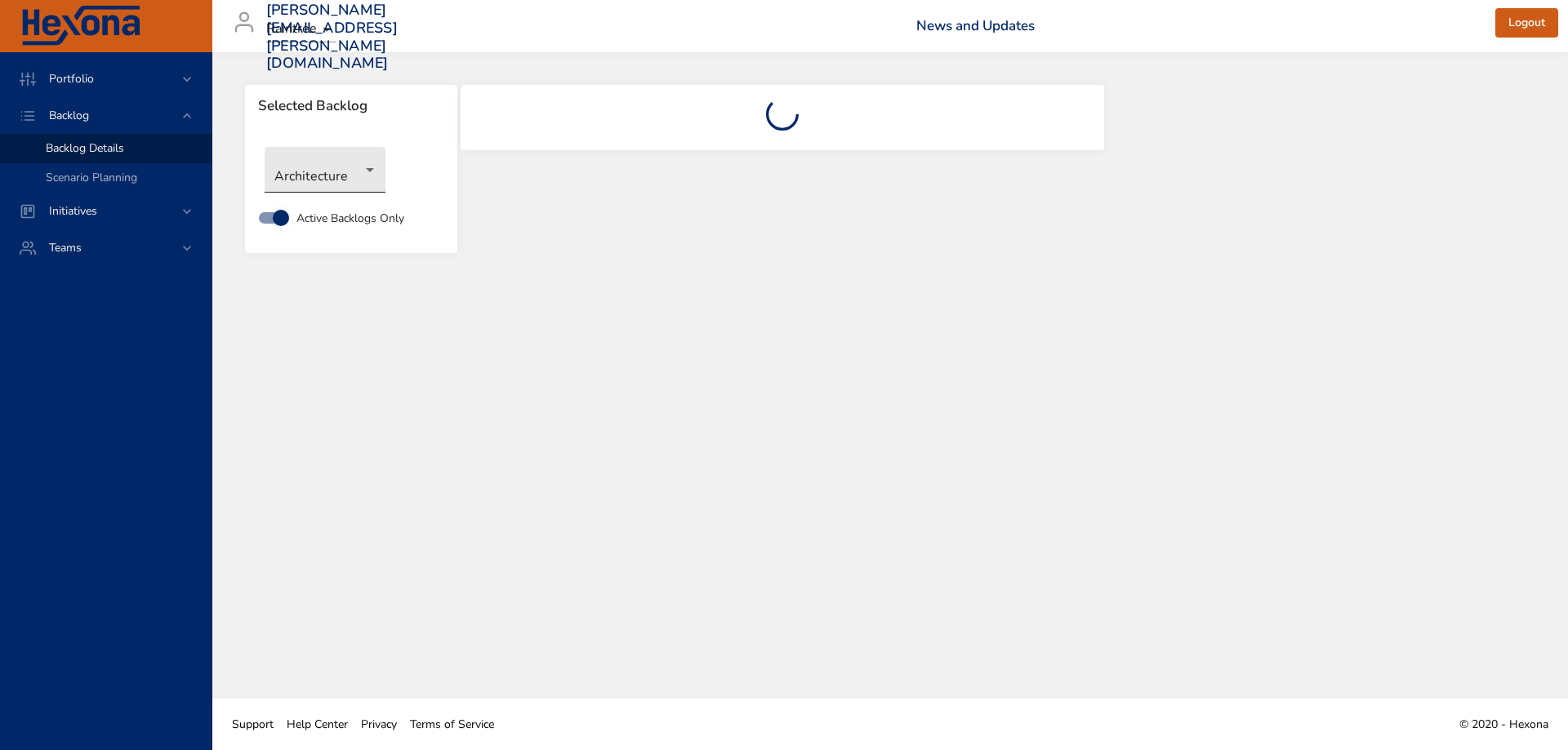
click at [350, 163] on body "Portfolio Backlog Backlog Details Scenario Planning Initiatives Teams [PERSON_N…" at bounding box center [784, 375] width 1568 height 750
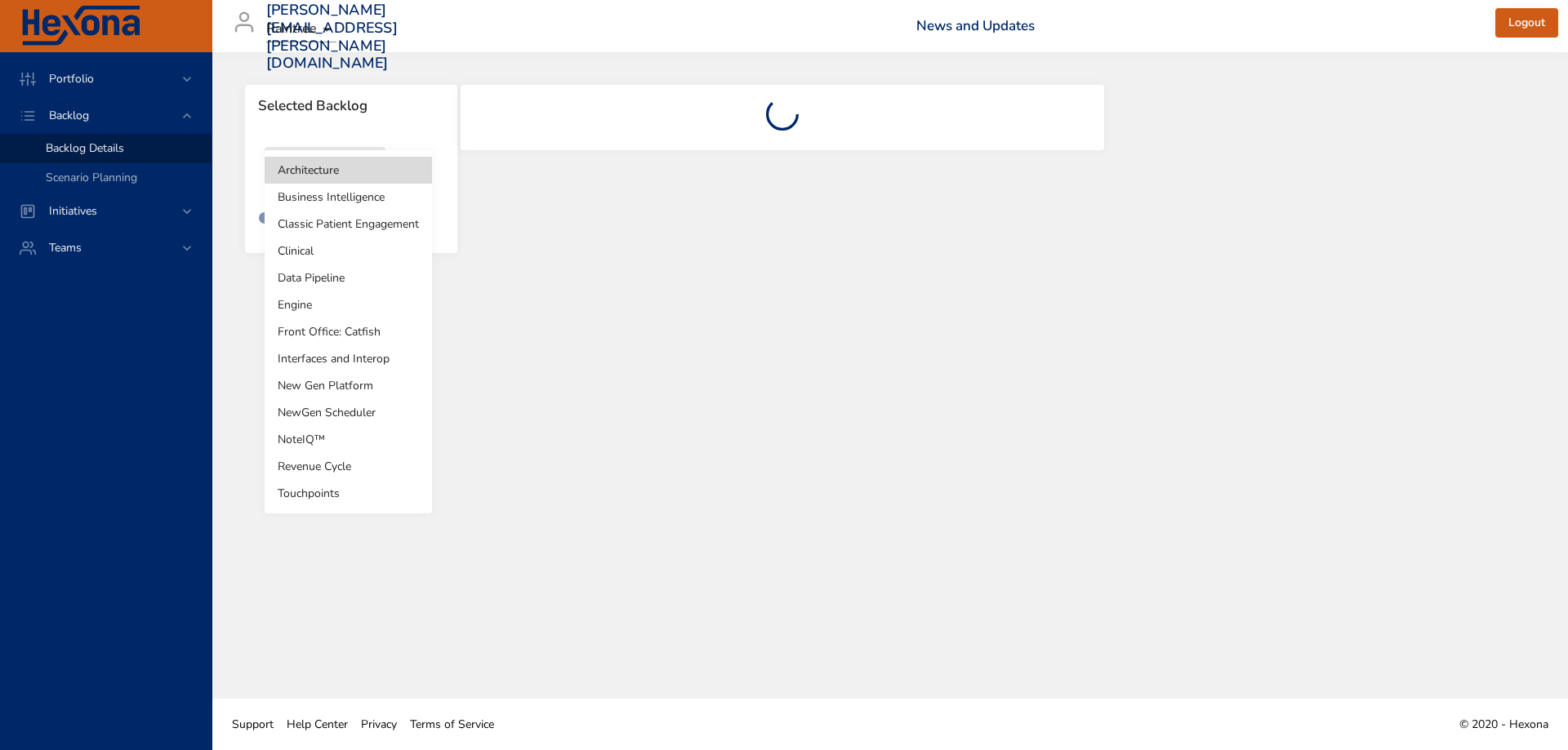
click at [330, 257] on li "Clinical" at bounding box center [347, 252] width 167 height 27
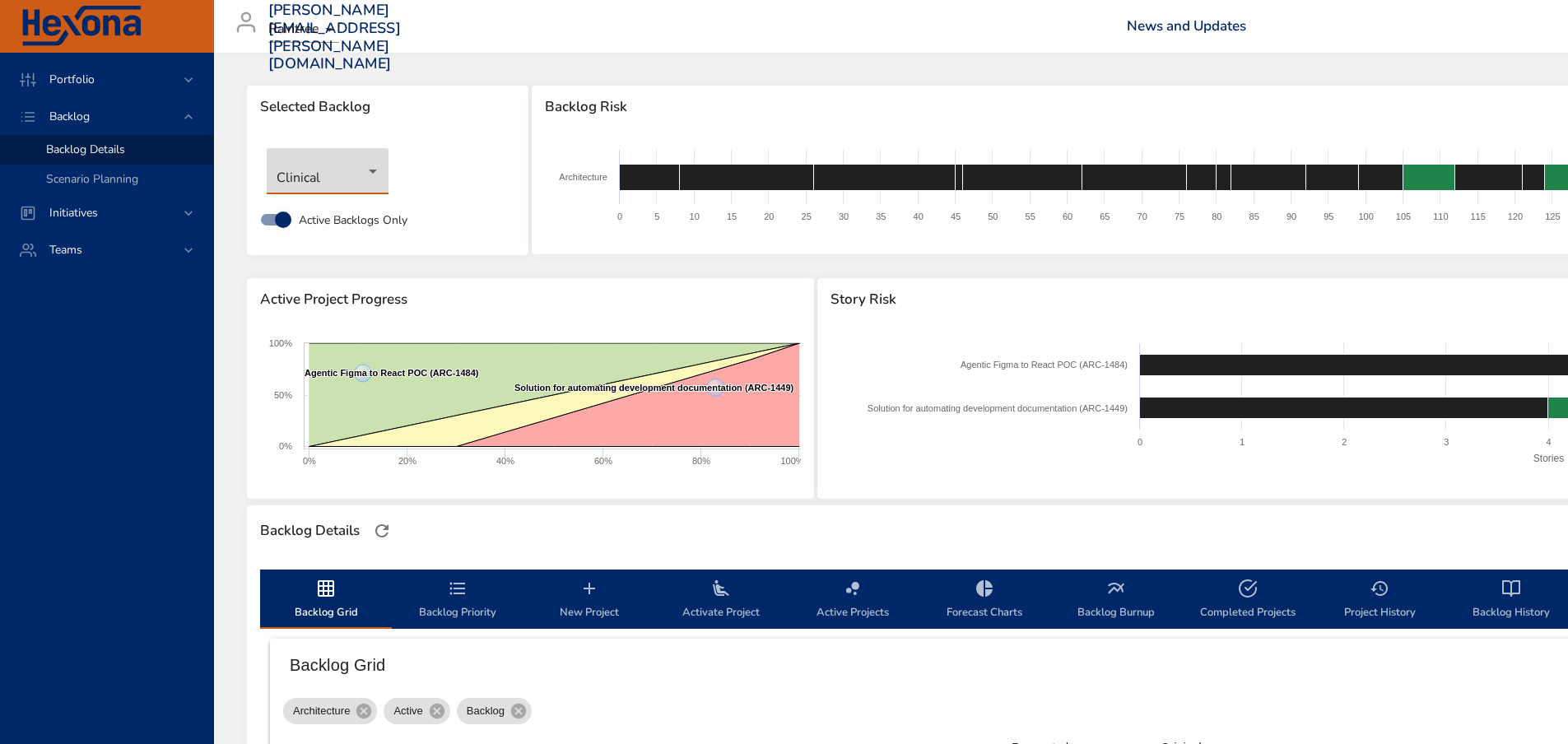
type input "*"
type input "**"
type input "*"
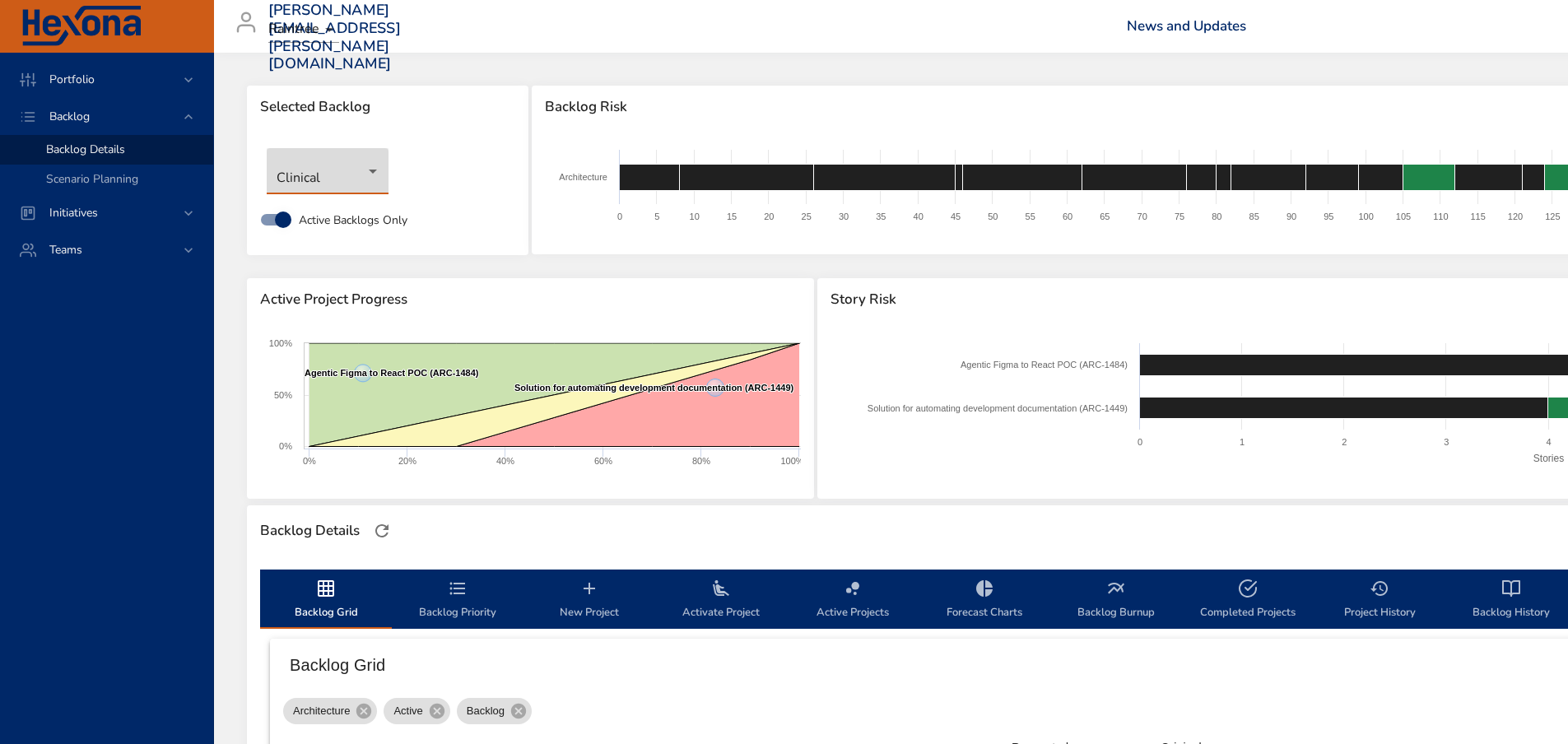
type input "*"
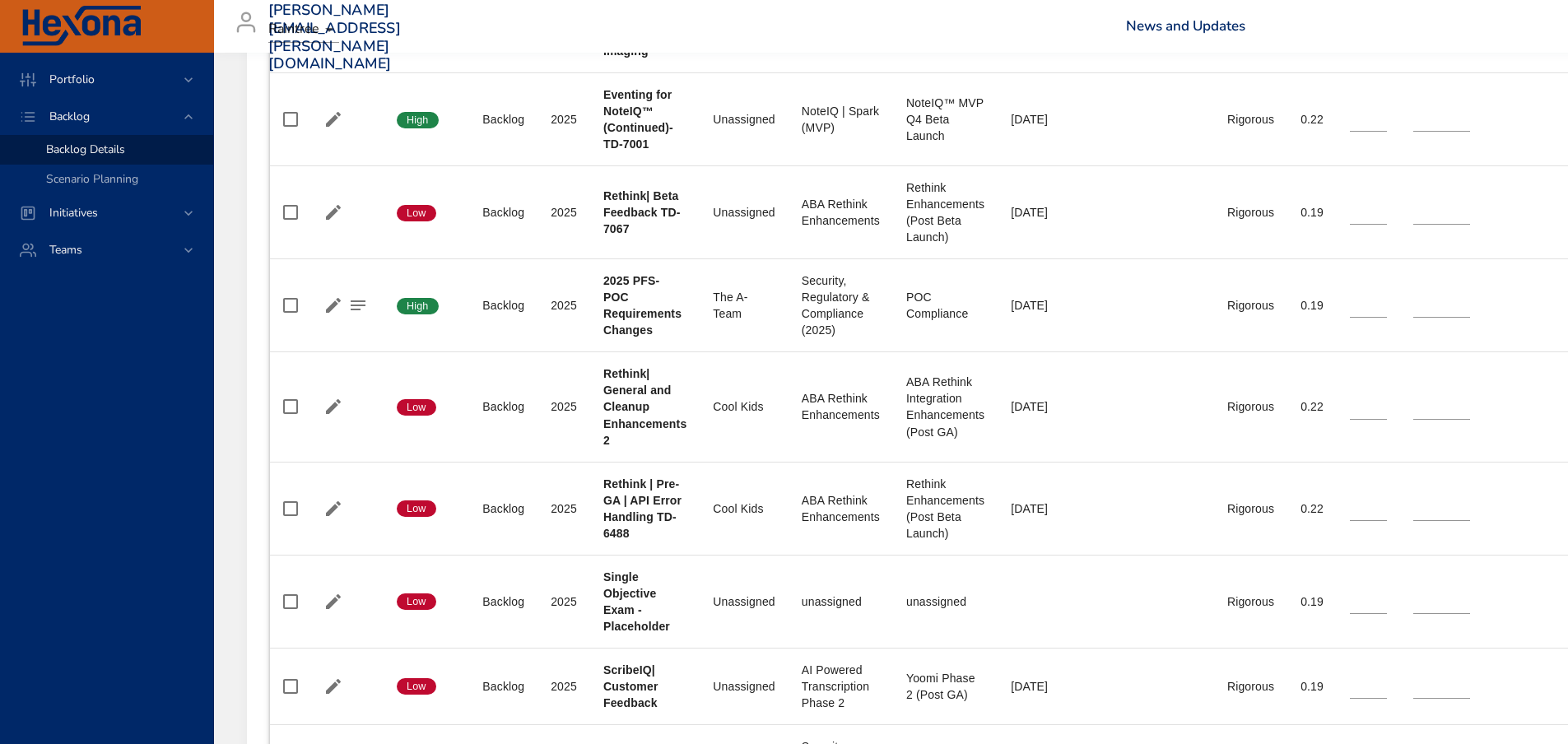
scroll to position [1399, 0]
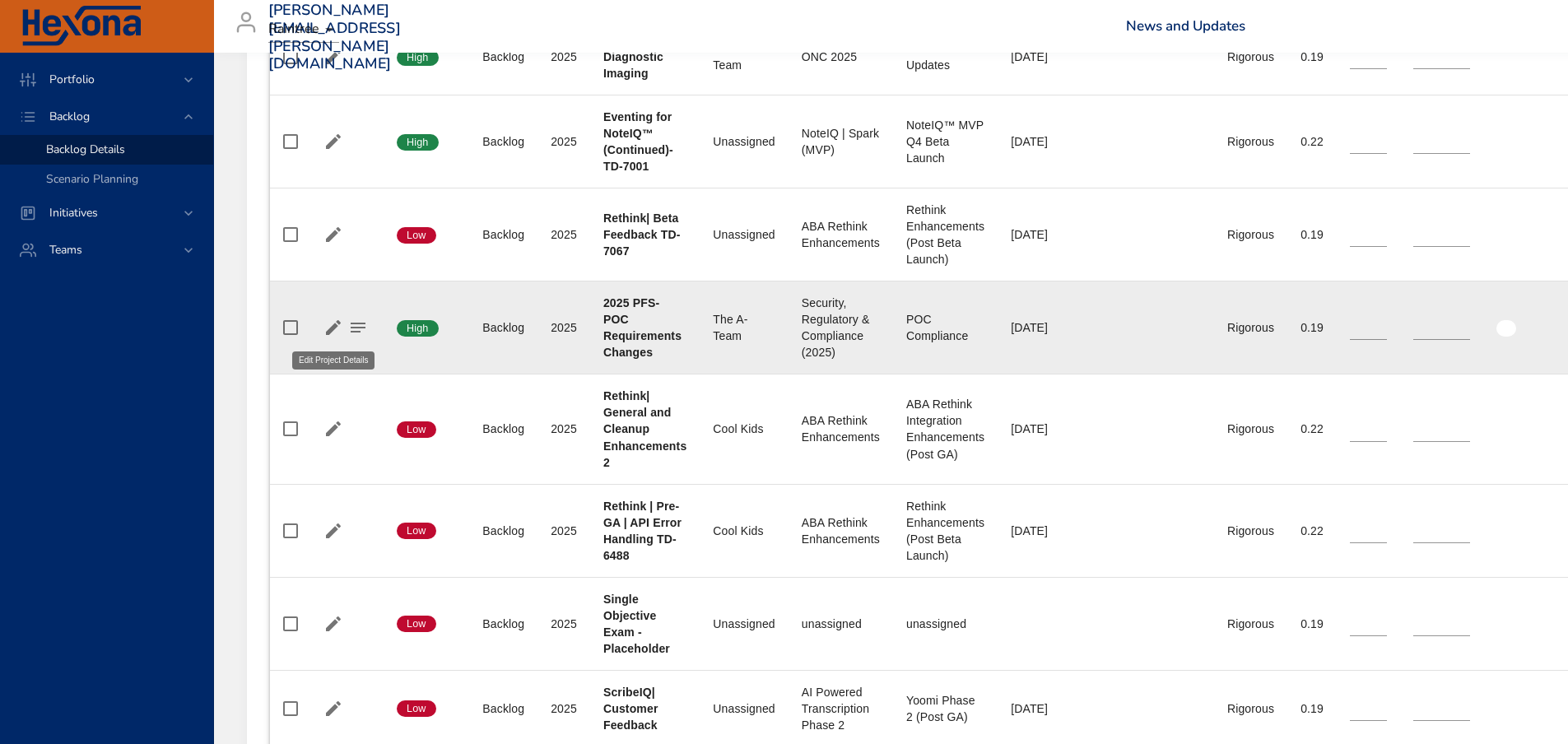
click at [333, 322] on icon "button" at bounding box center [334, 327] width 20 height 20
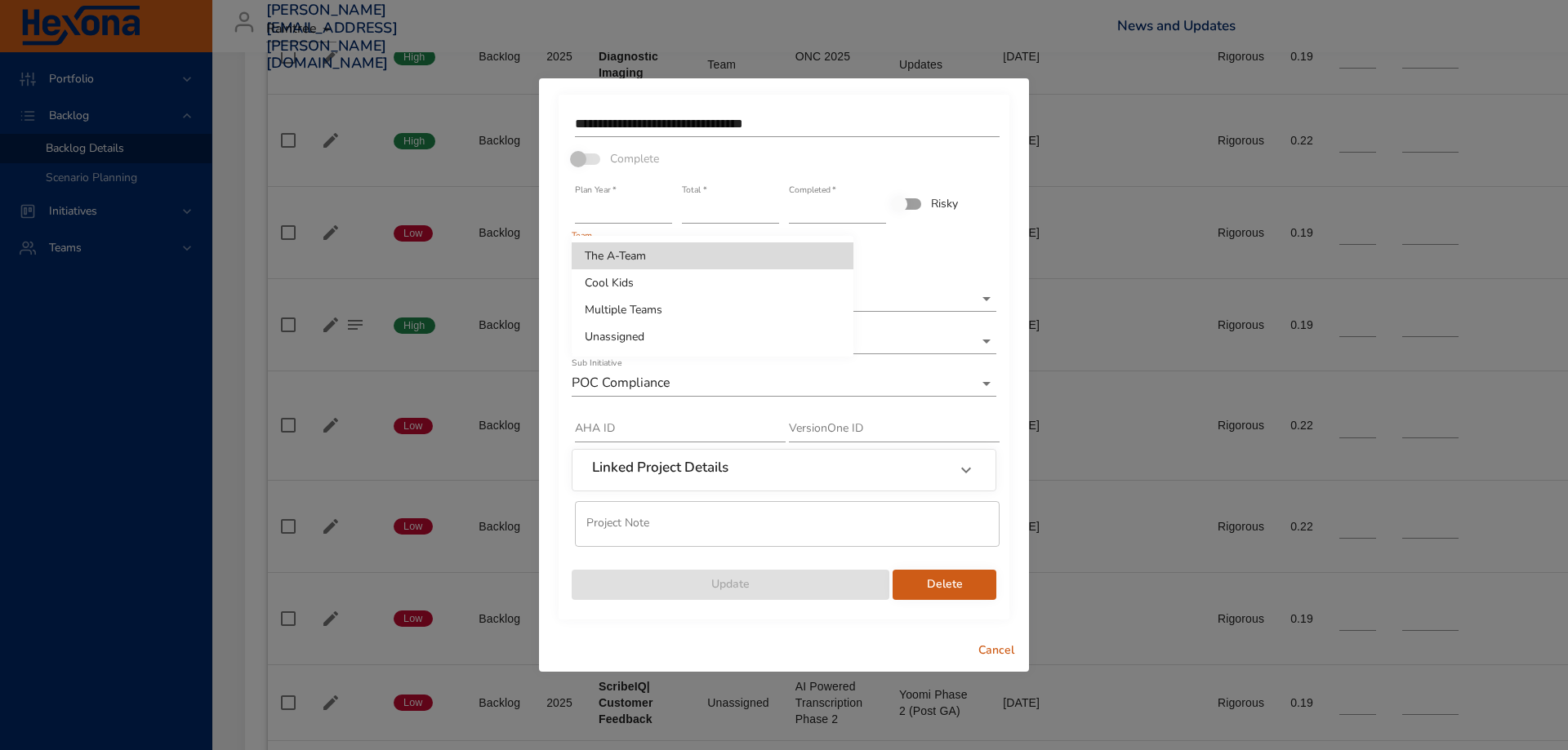
click at [671, 342] on li "Unassigned" at bounding box center [712, 337] width 281 height 27
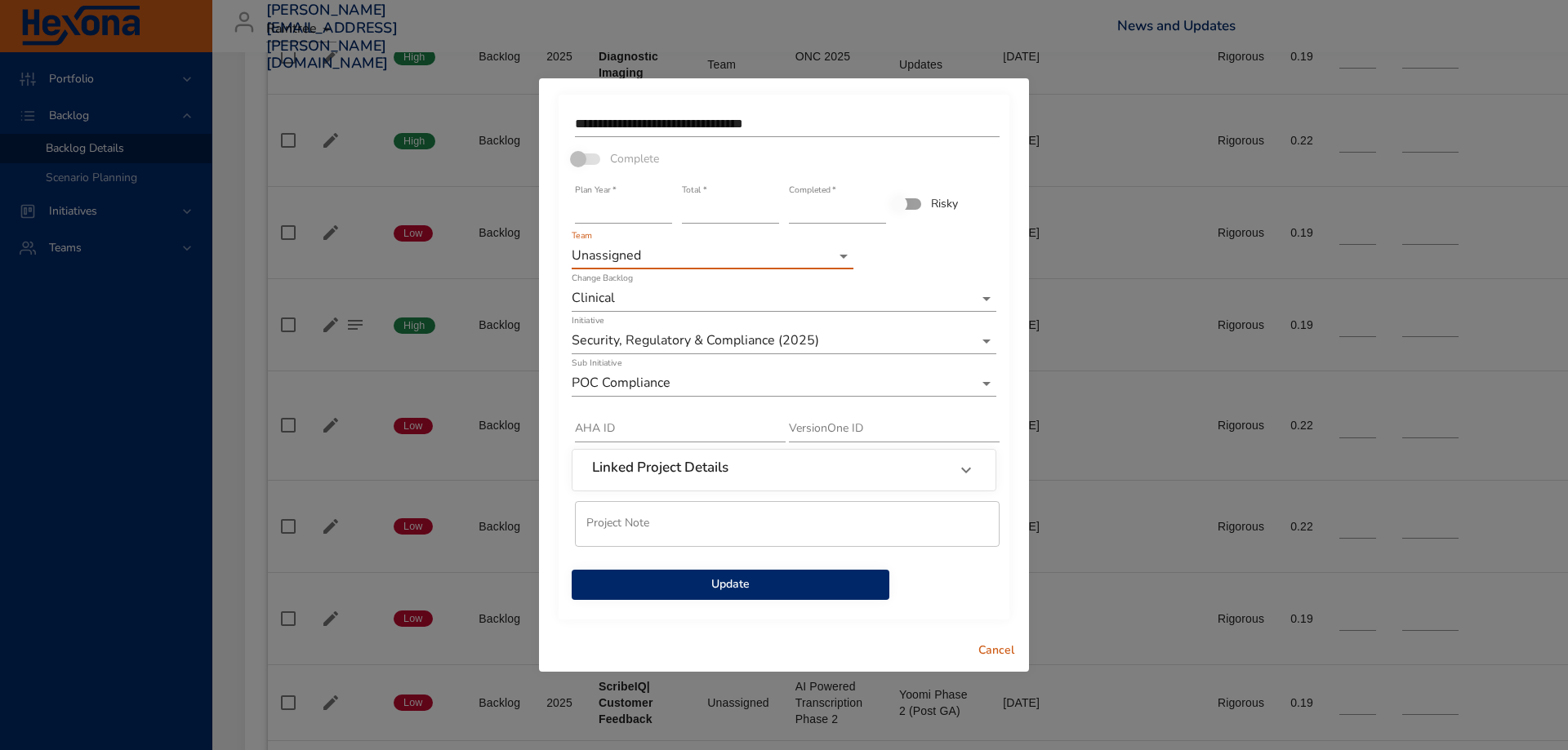
click at [719, 584] on span "Update" at bounding box center [730, 584] width 291 height 21
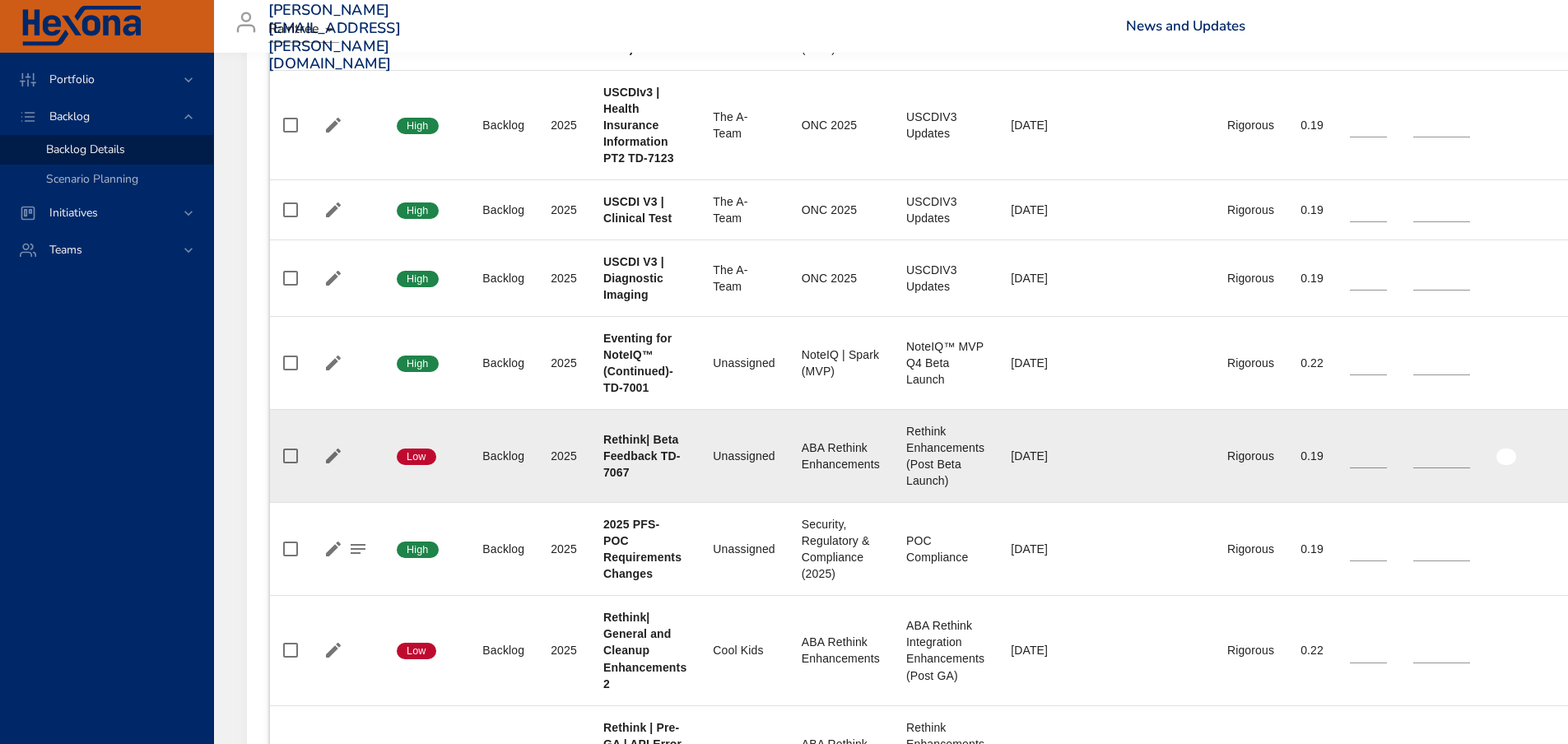
scroll to position [1152, 0]
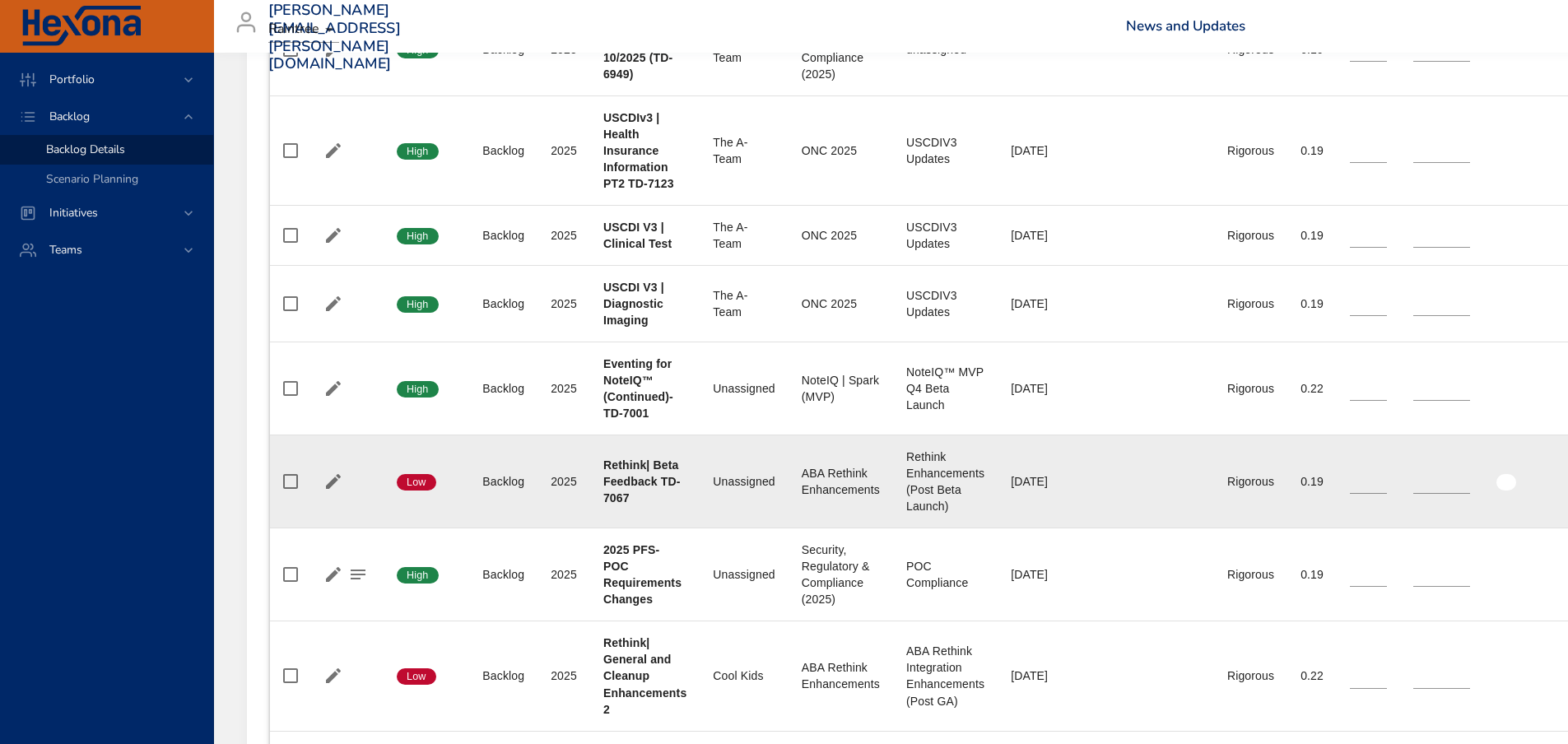
click at [1387, 477] on input "*" at bounding box center [1368, 480] width 37 height 25
type input "*"
click at [1387, 477] on input "*" at bounding box center [1368, 480] width 37 height 25
click at [356, 484] on icon "button" at bounding box center [358, 481] width 20 height 20
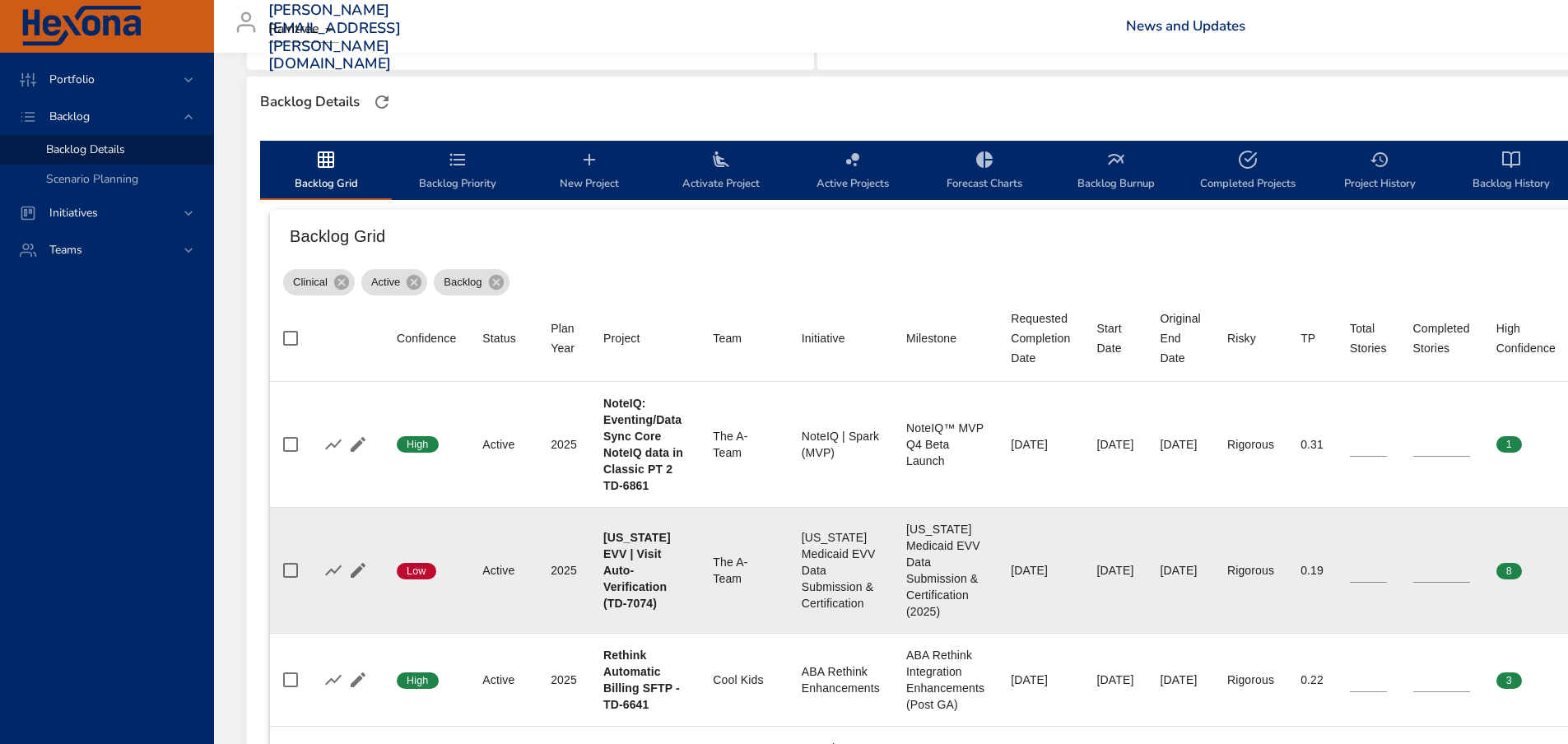
scroll to position [329, 0]
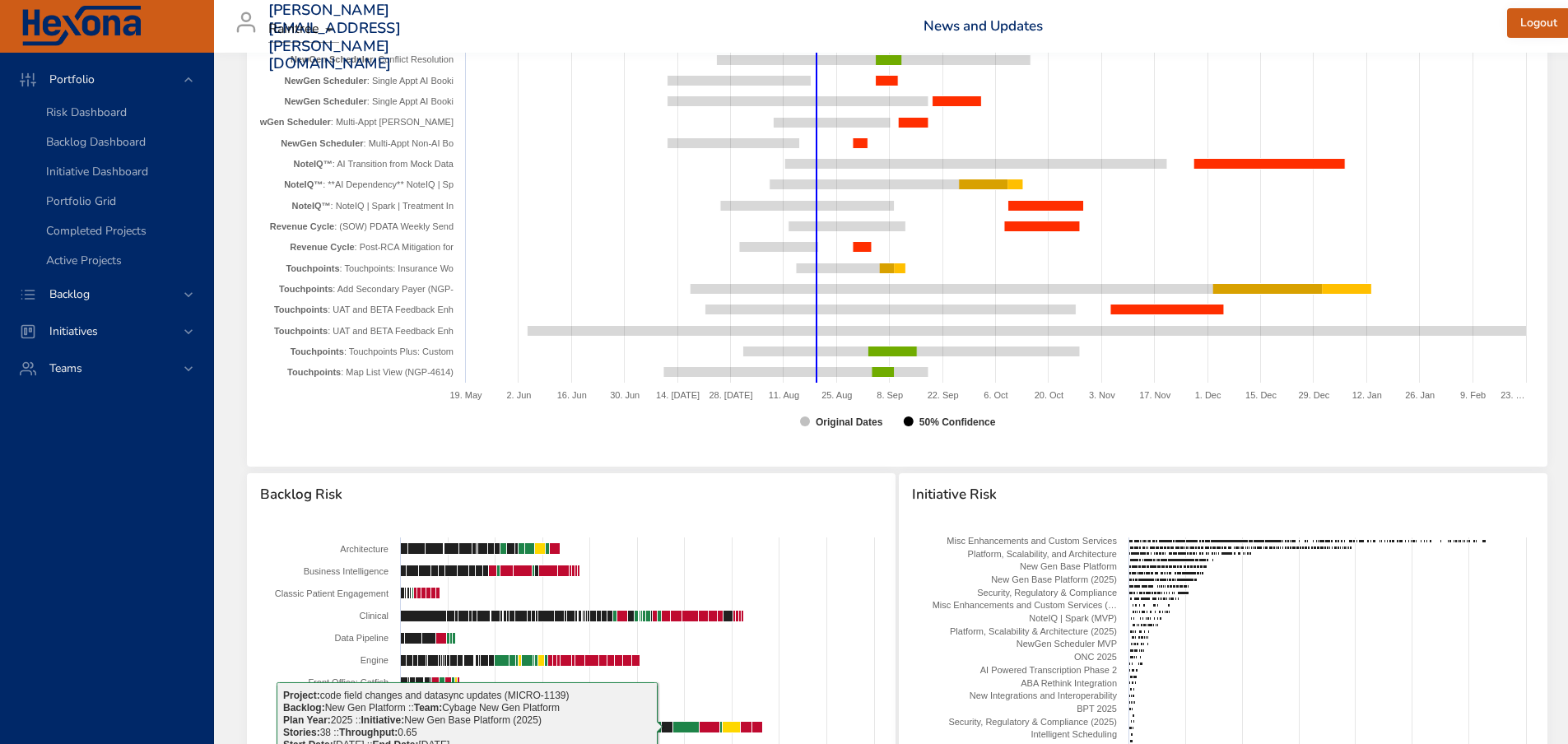
scroll to position [1785, 0]
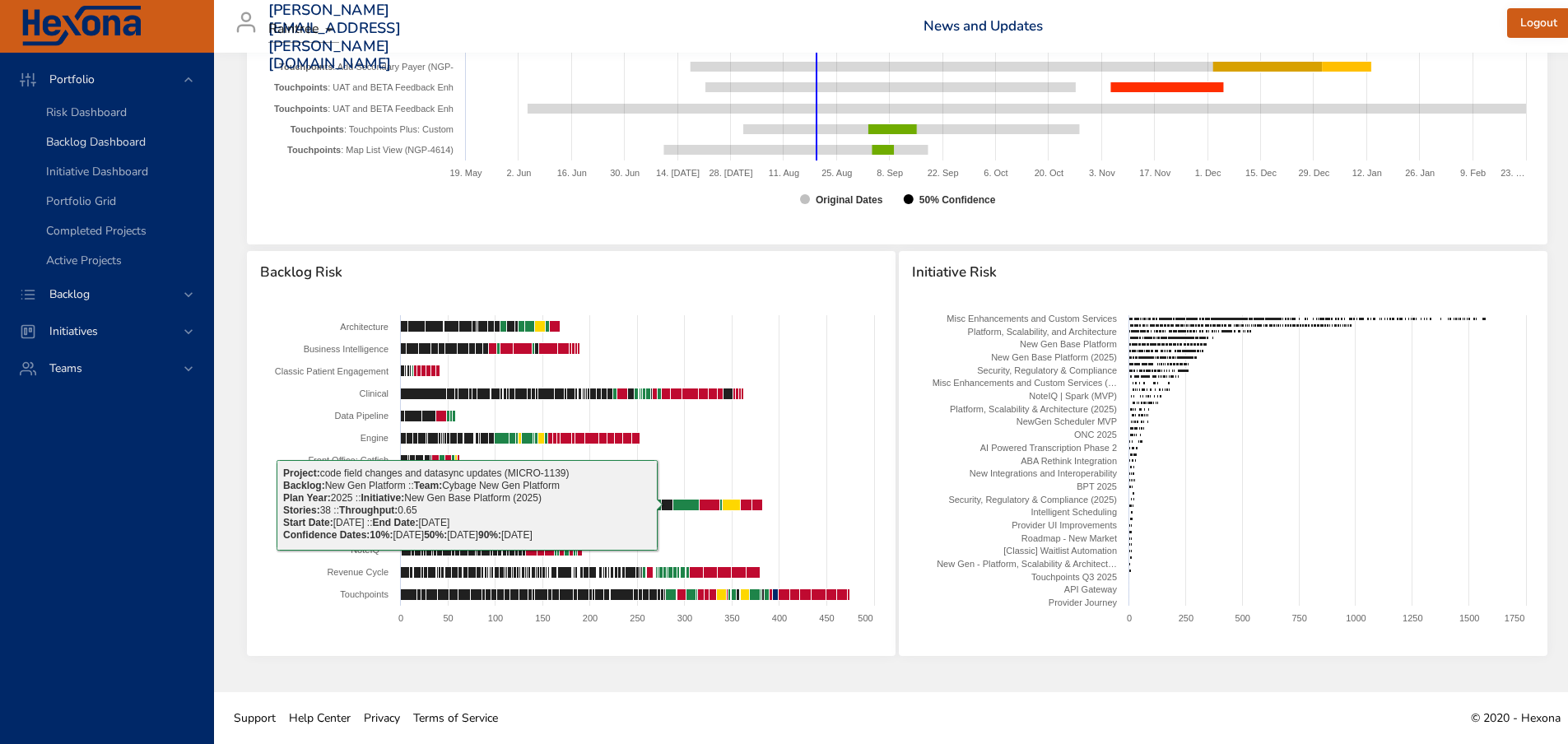
click at [104, 134] on span "Backlog Dashboard" at bounding box center [96, 141] width 99 height 16
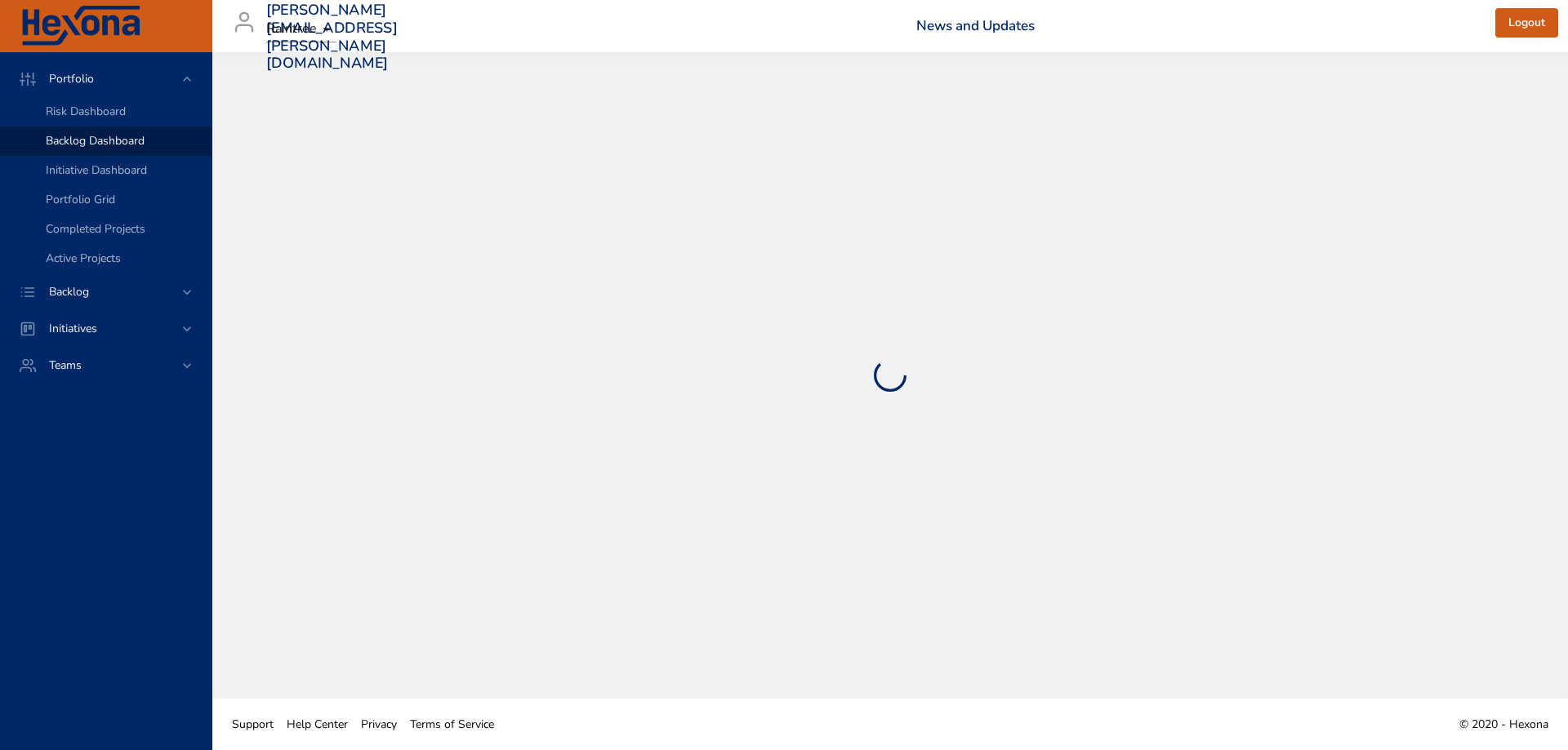
select select "***"
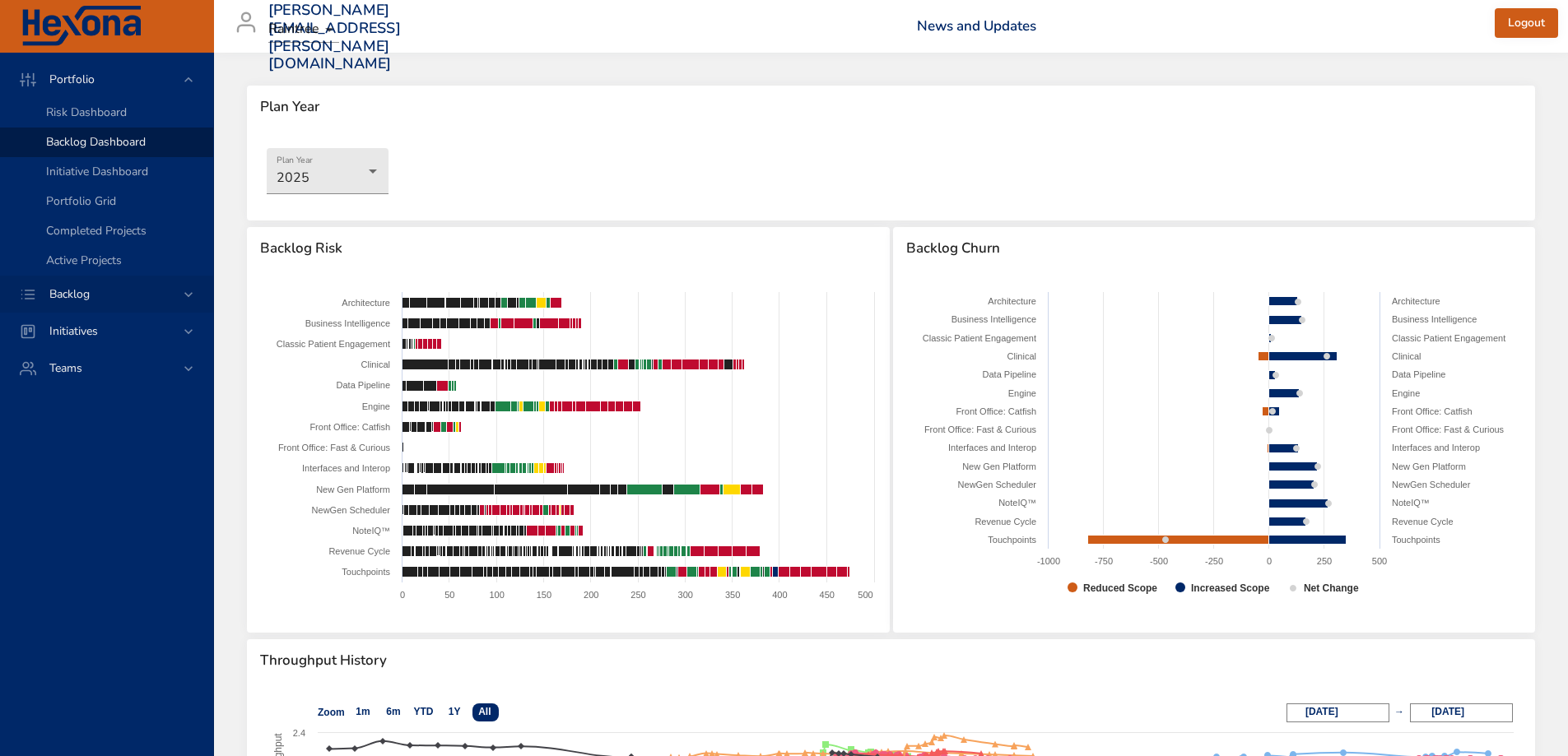
click at [105, 290] on div "Backlog" at bounding box center [109, 294] width 144 height 17
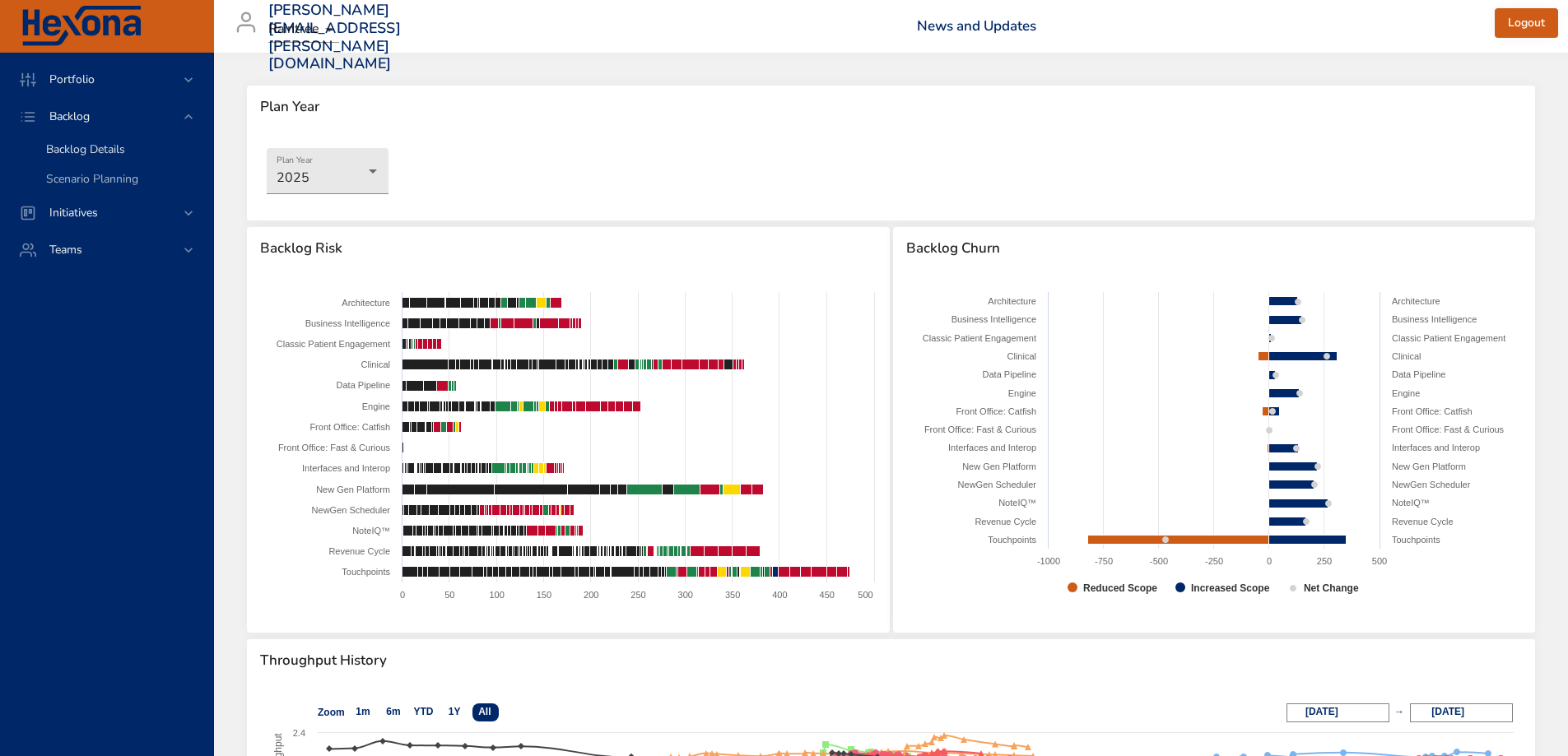
click at [85, 156] on span "Backlog Details" at bounding box center [86, 149] width 79 height 16
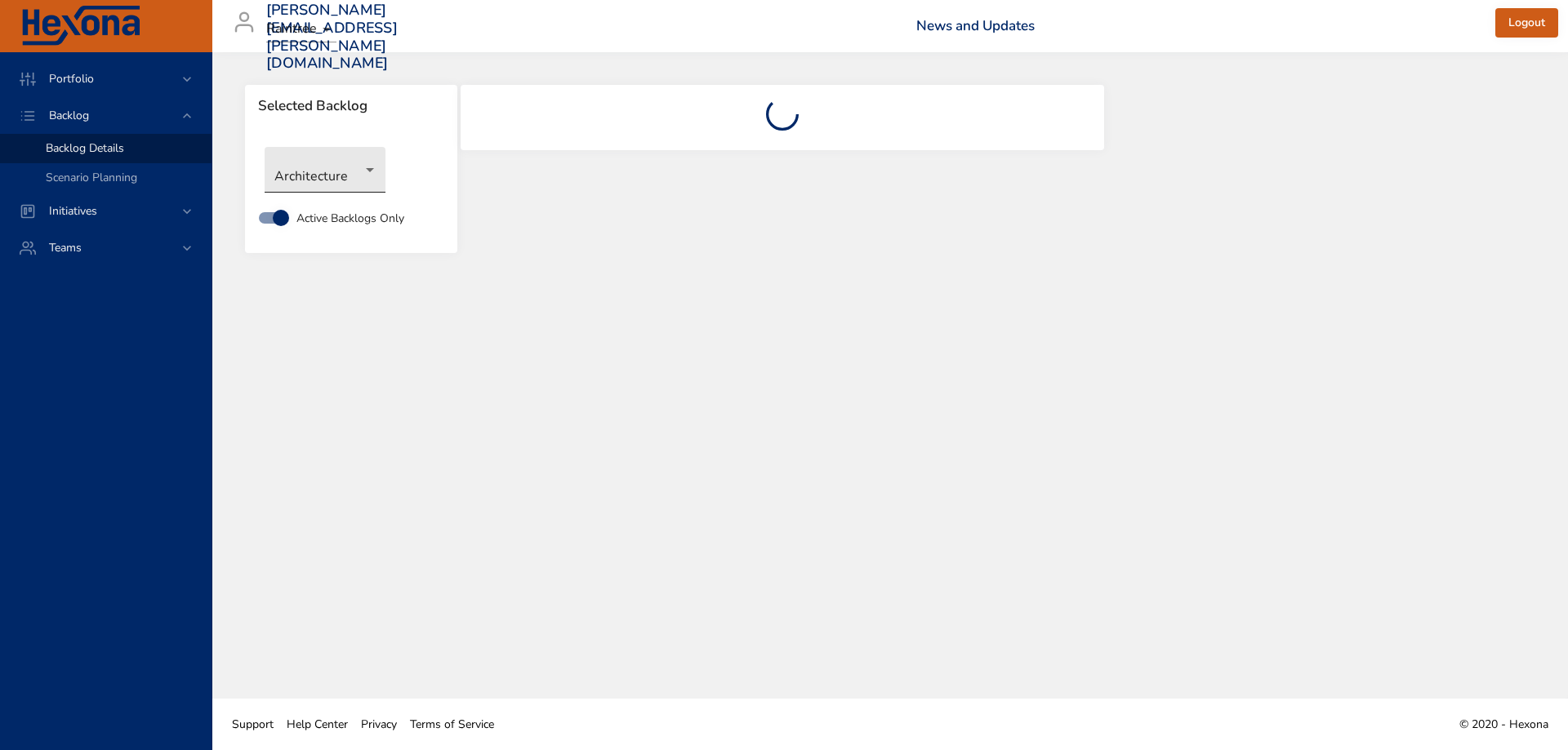
click at [345, 176] on body "Portfolio Backlog Backlog Details Scenario Planning Initiatives Teams meghan.du…" at bounding box center [784, 375] width 1568 height 750
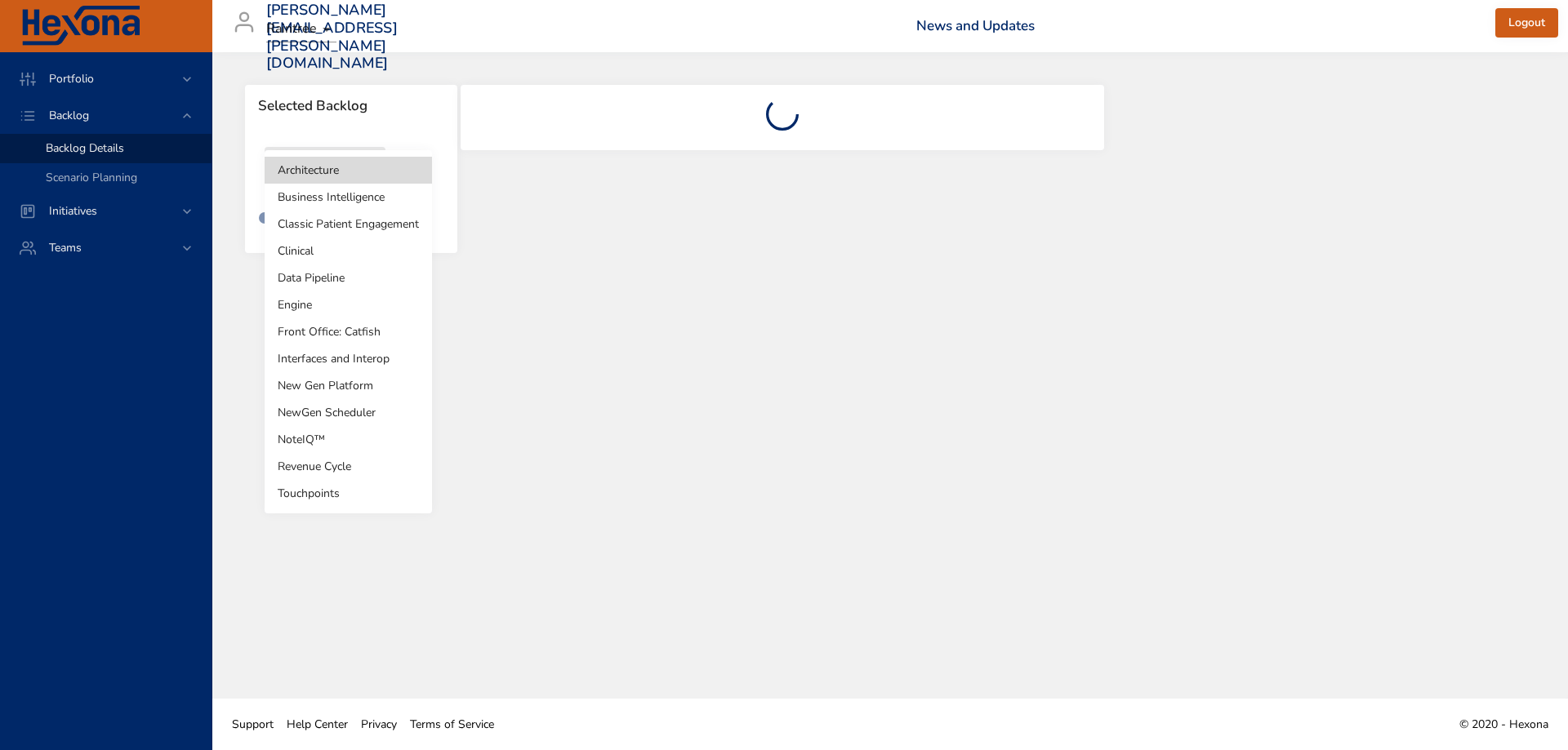
click at [349, 257] on li "Clinical" at bounding box center [347, 252] width 167 height 27
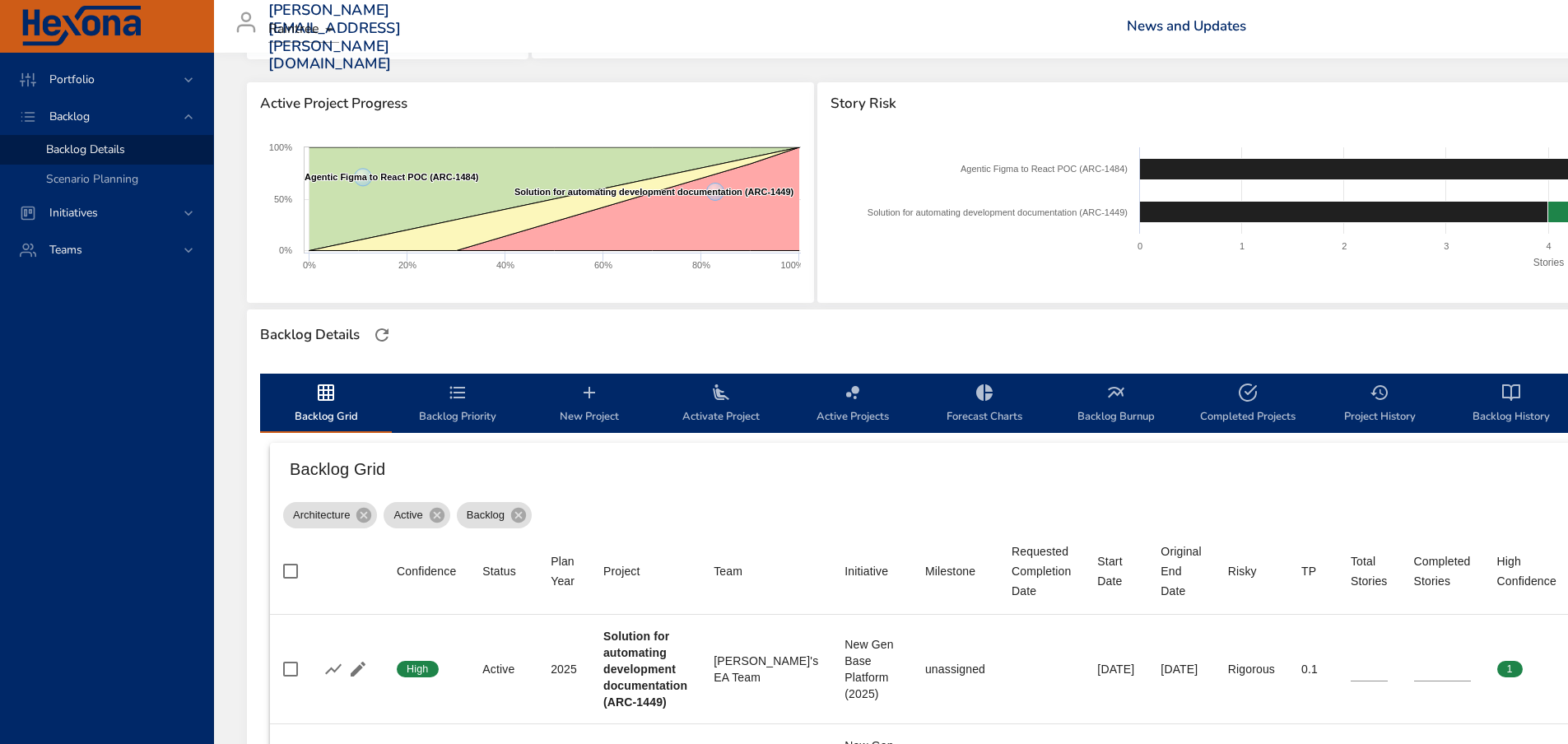
scroll to position [247, 0]
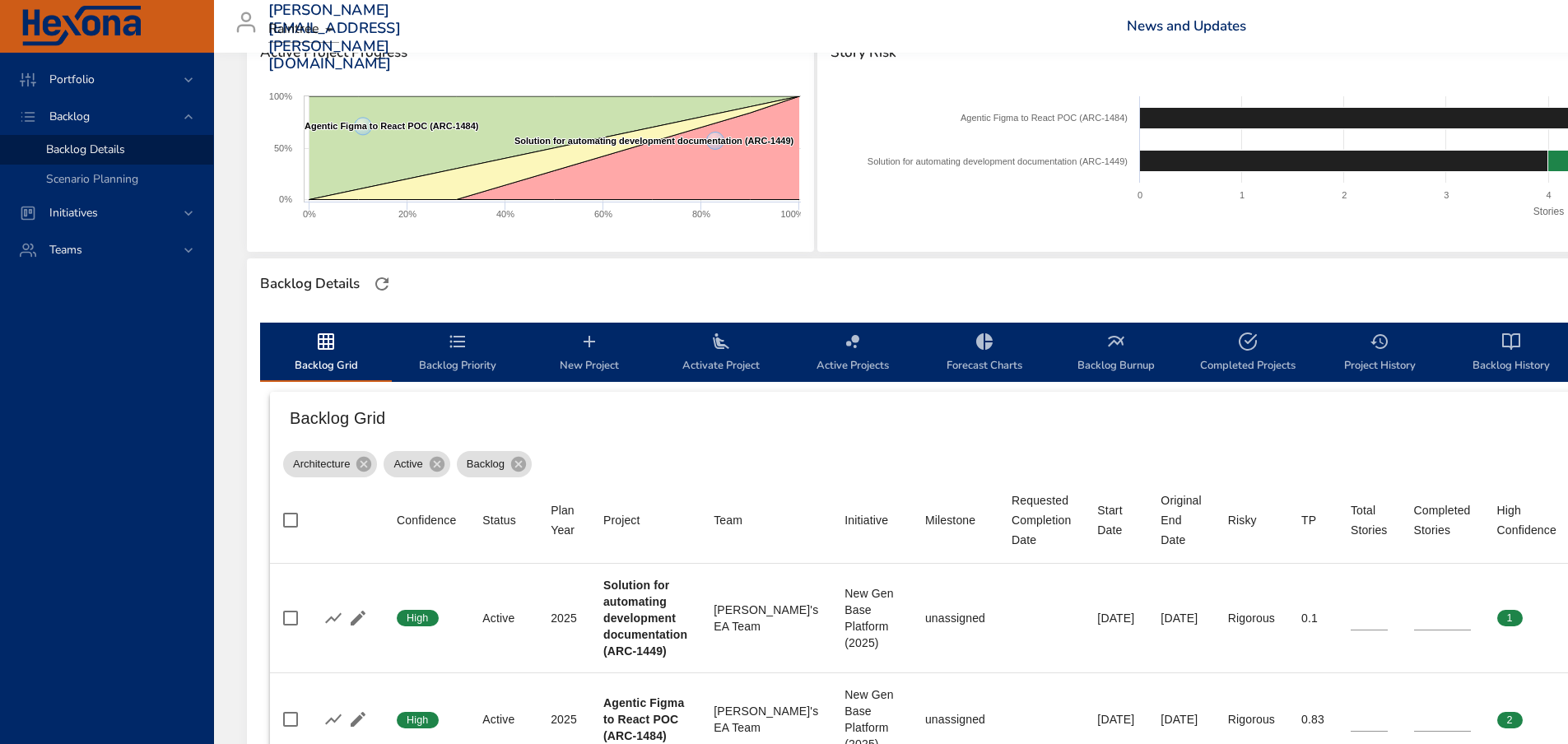
type input "*"
type input "**"
type input "*"
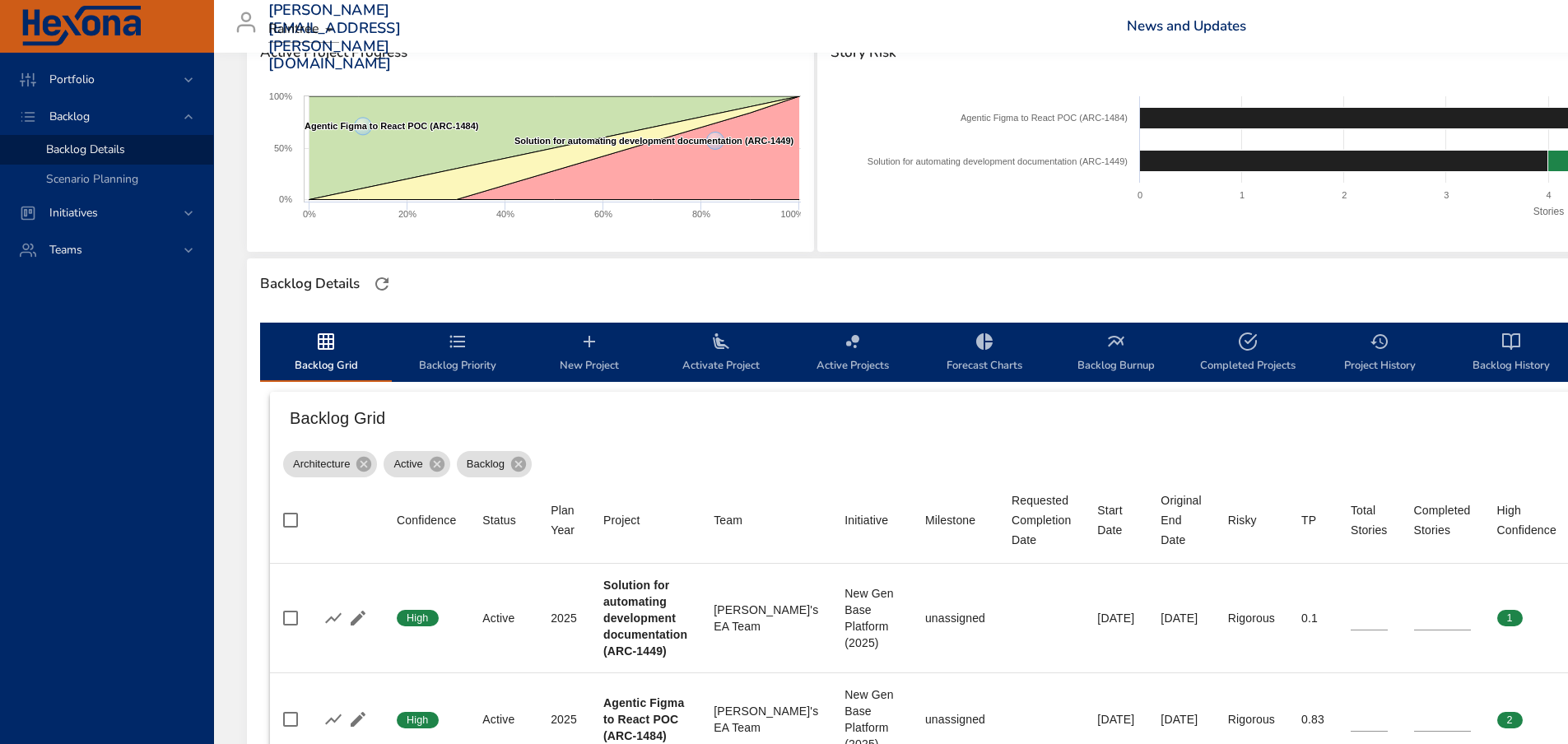
type input "*"
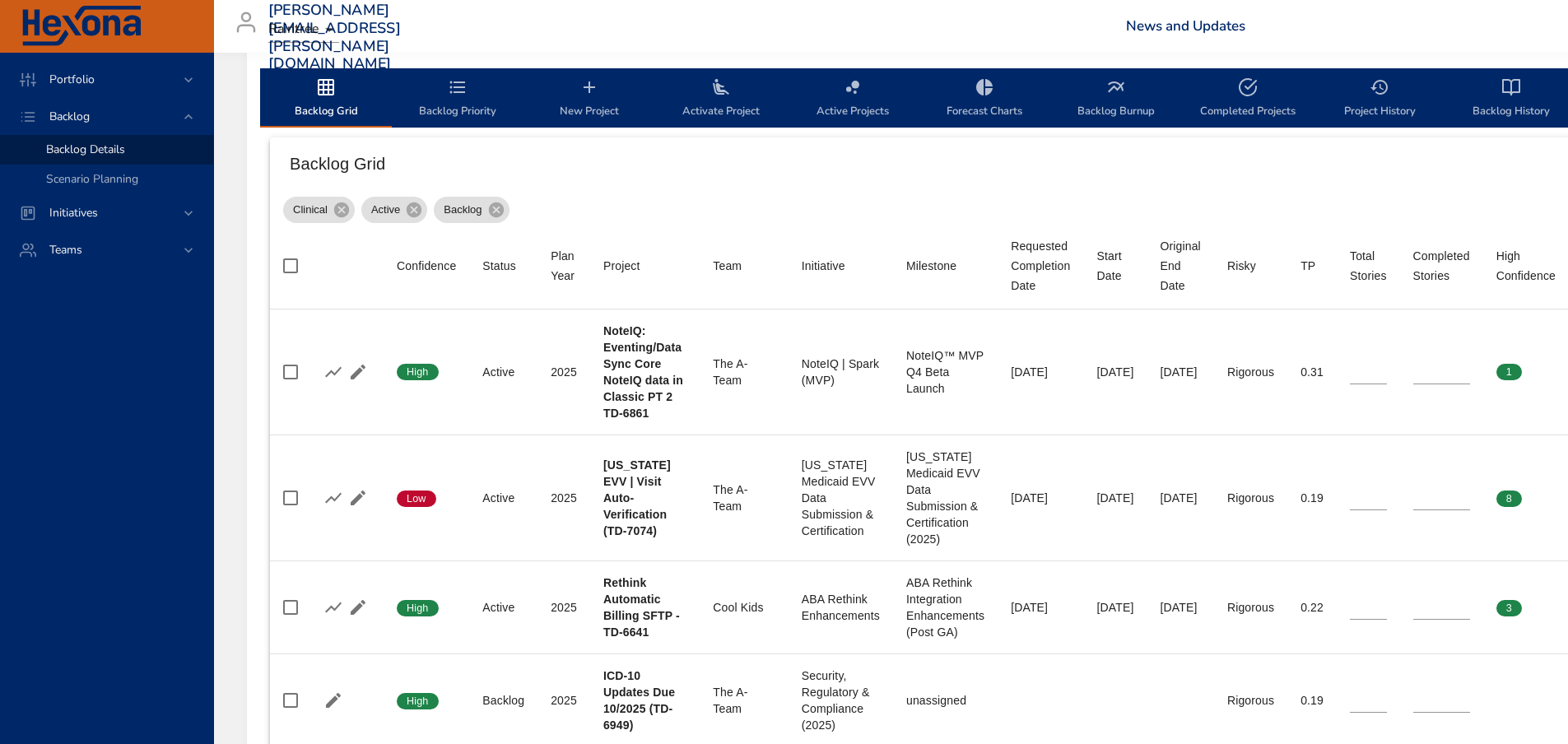
scroll to position [1159, 0]
